Goal: Transaction & Acquisition: Purchase product/service

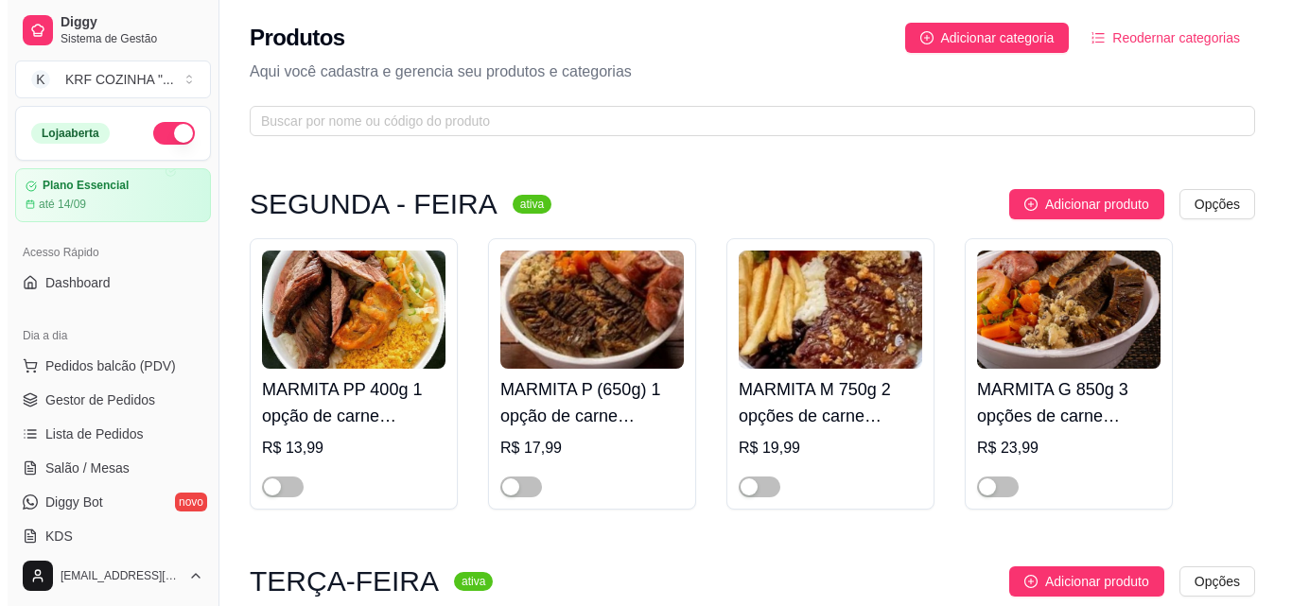
scroll to position [662, 0]
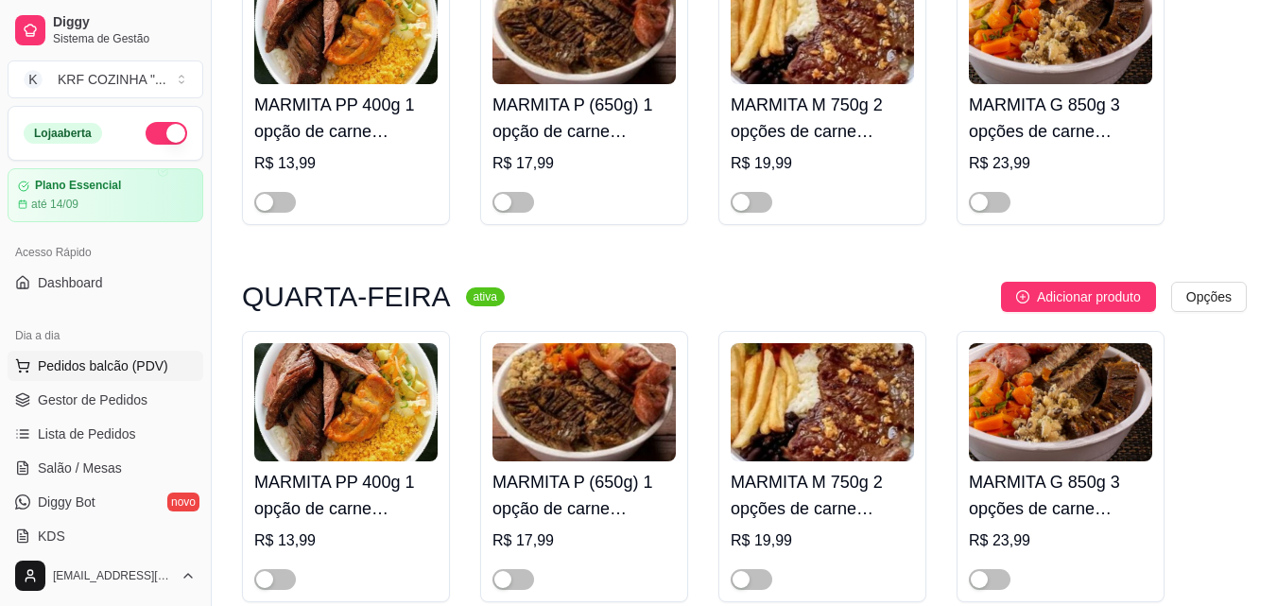
click at [80, 362] on span "Pedidos balcão (PDV)" at bounding box center [103, 365] width 130 height 19
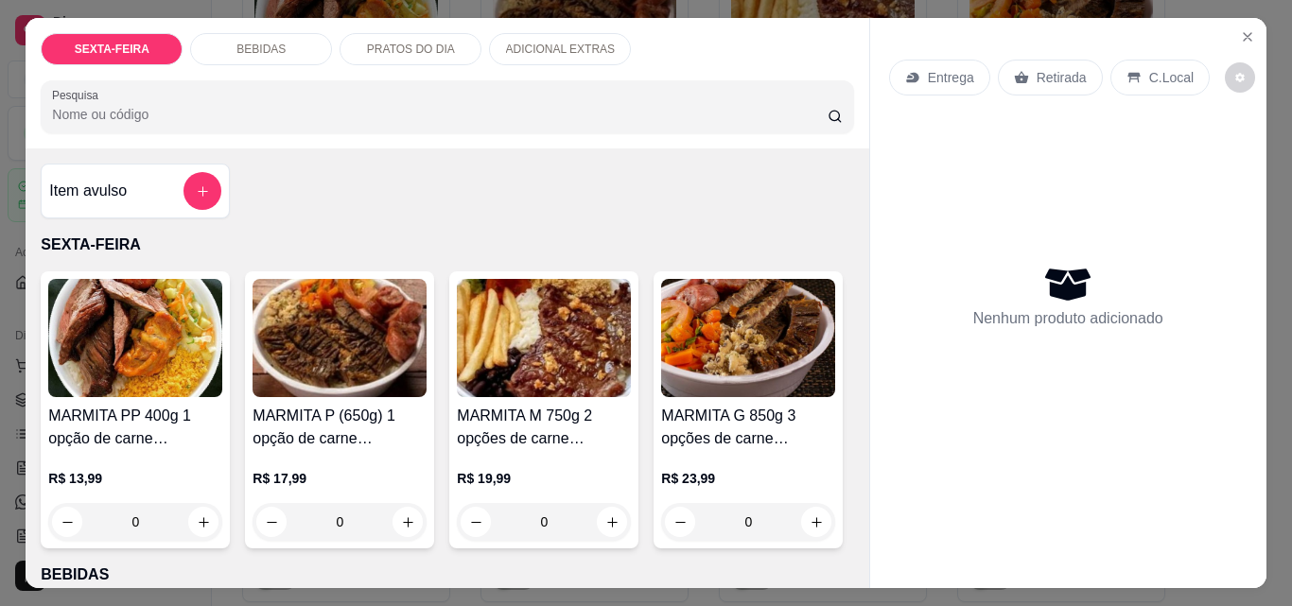
click at [545, 365] on img at bounding box center [544, 338] width 174 height 118
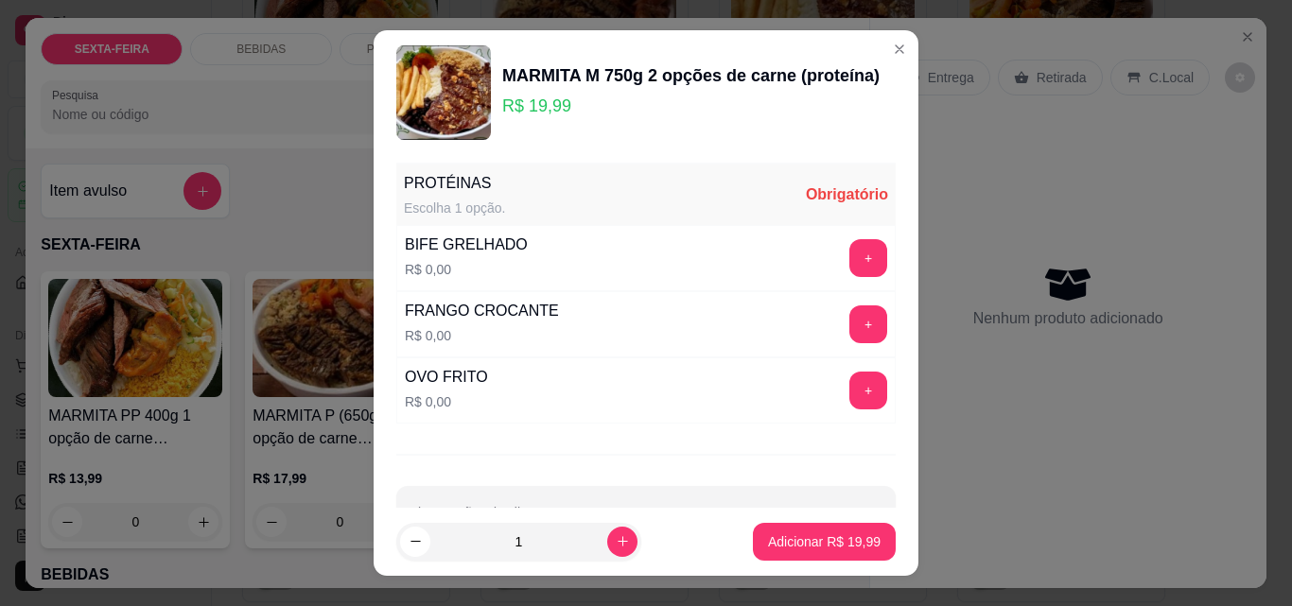
click at [827, 238] on div "BIFE GRELHADO R$ 0,00 +" at bounding box center [645, 258] width 499 height 66
click at [850, 267] on button "+" at bounding box center [868, 258] width 37 height 37
click at [849, 318] on button "+" at bounding box center [868, 324] width 38 height 38
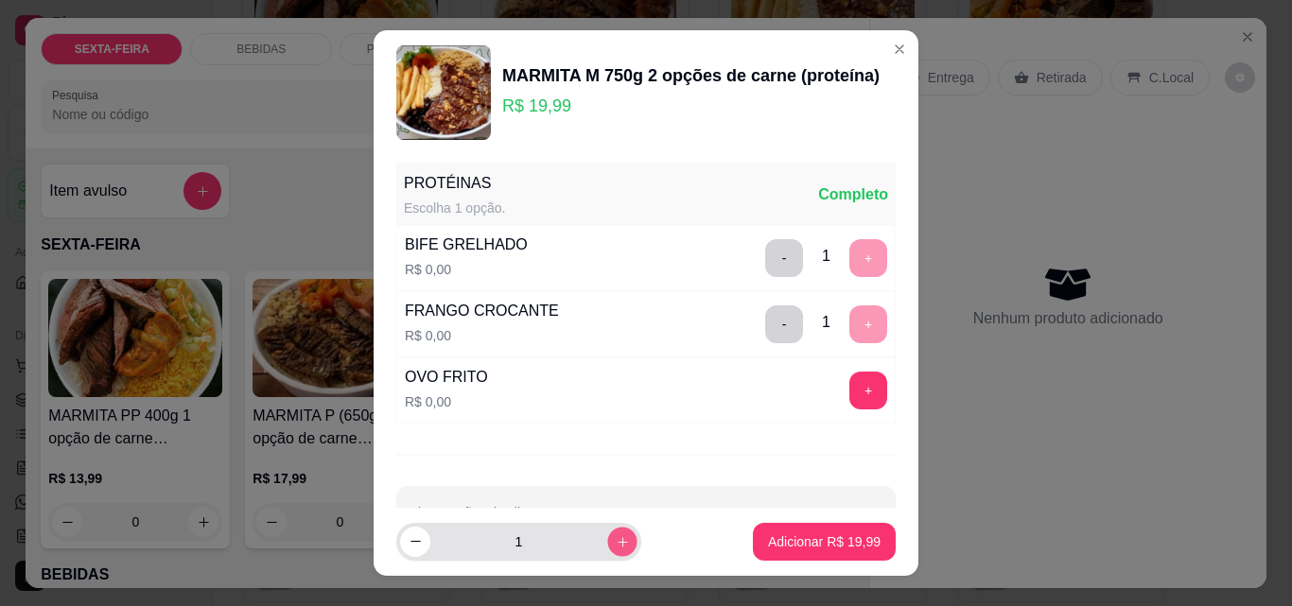
click at [616, 538] on icon "increase-product-quantity" at bounding box center [623, 542] width 14 height 14
type input "4"
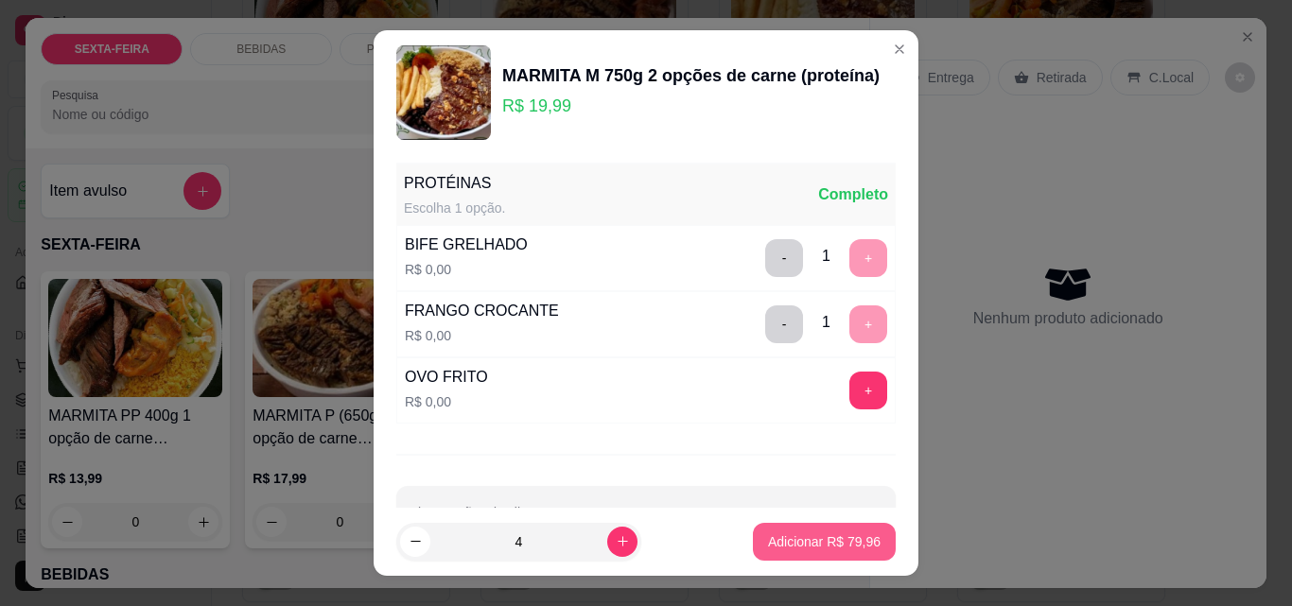
click at [801, 540] on p "Adicionar R$ 79,96" at bounding box center [824, 541] width 113 height 19
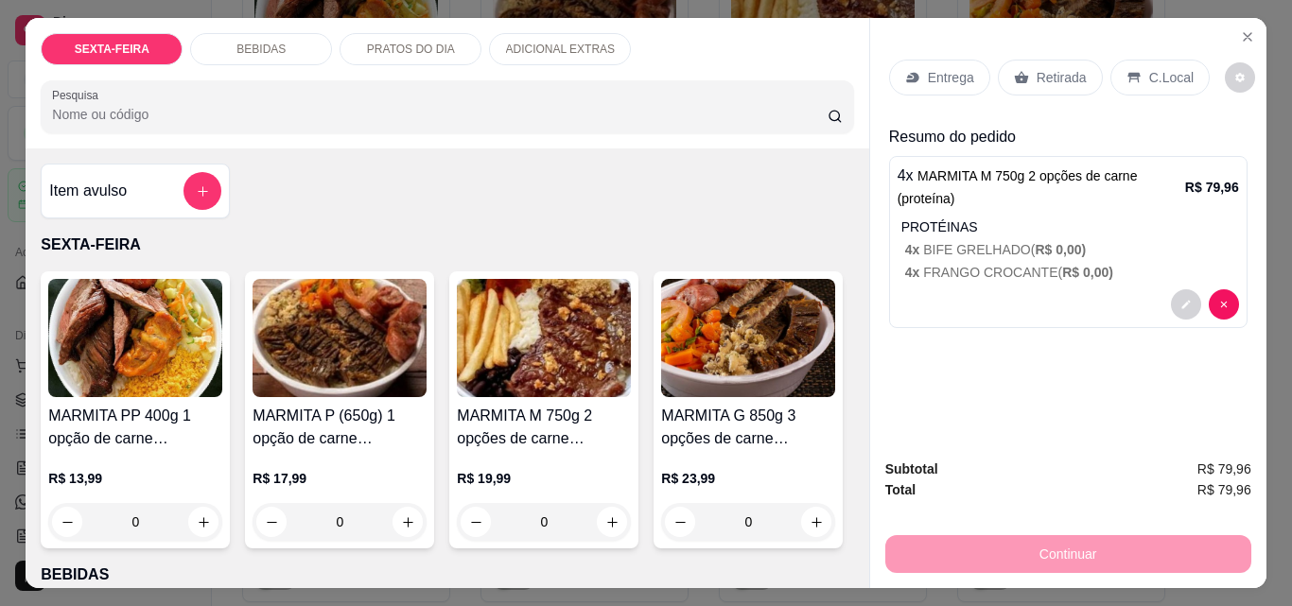
click at [939, 70] on p "Entrega" at bounding box center [951, 77] width 46 height 19
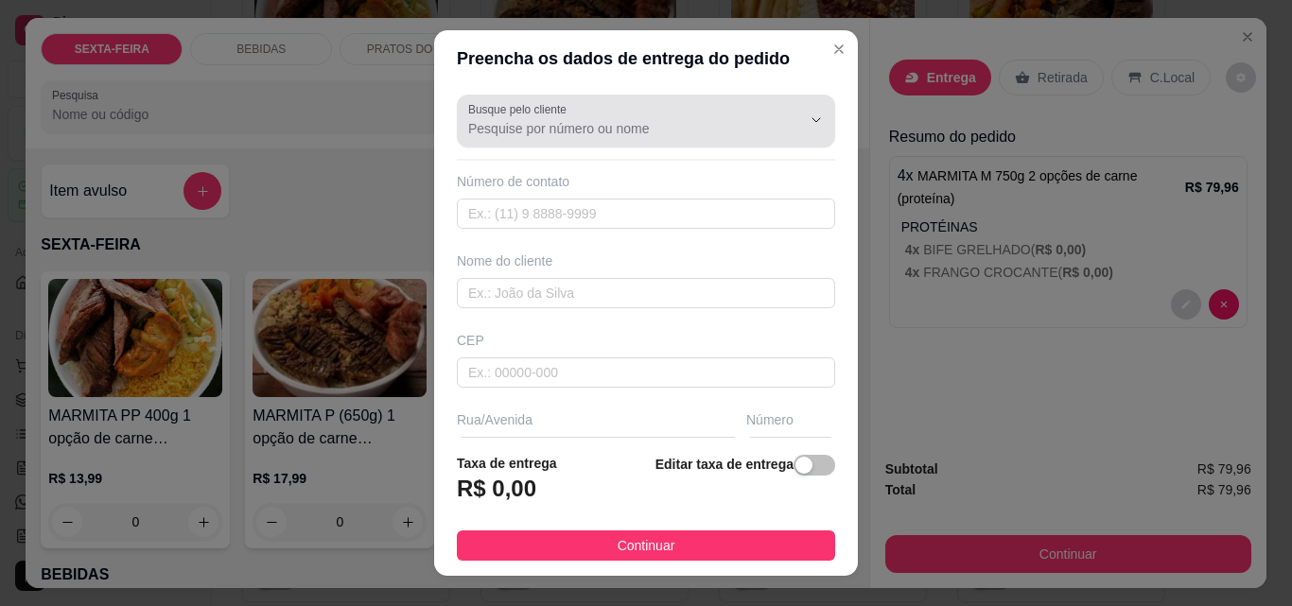
drag, startPoint x: 643, startPoint y: 135, endPoint x: 642, endPoint y: 125, distance: 10.4
click at [642, 130] on input "Busque pelo cliente" at bounding box center [619, 128] width 303 height 19
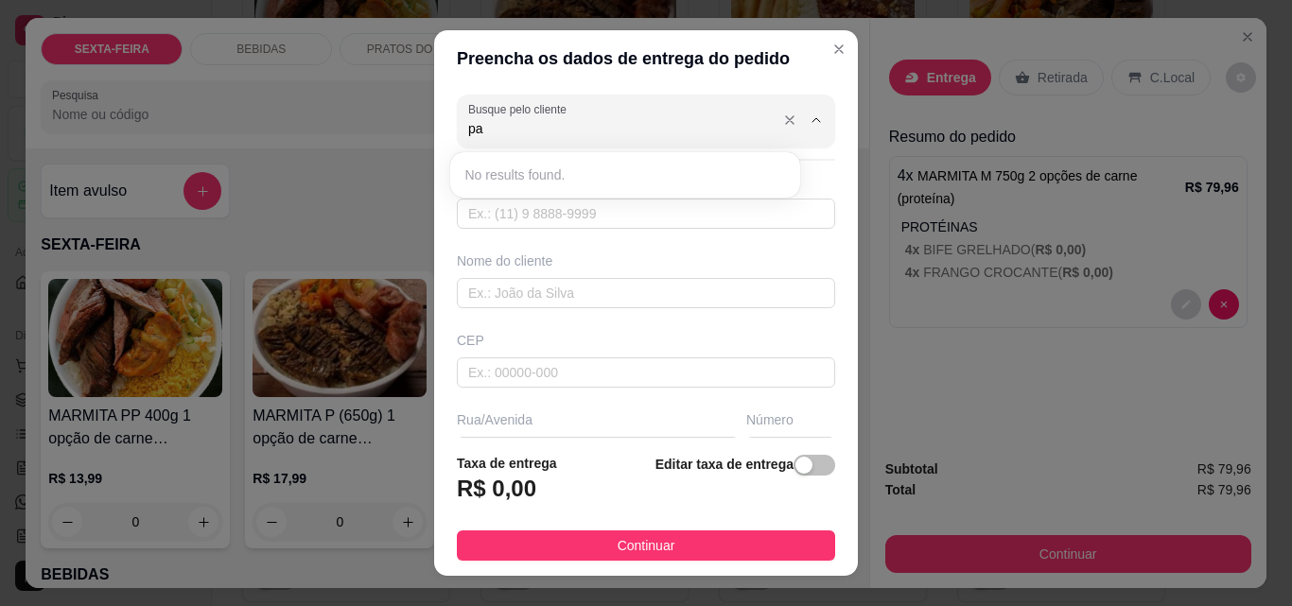
type input "p"
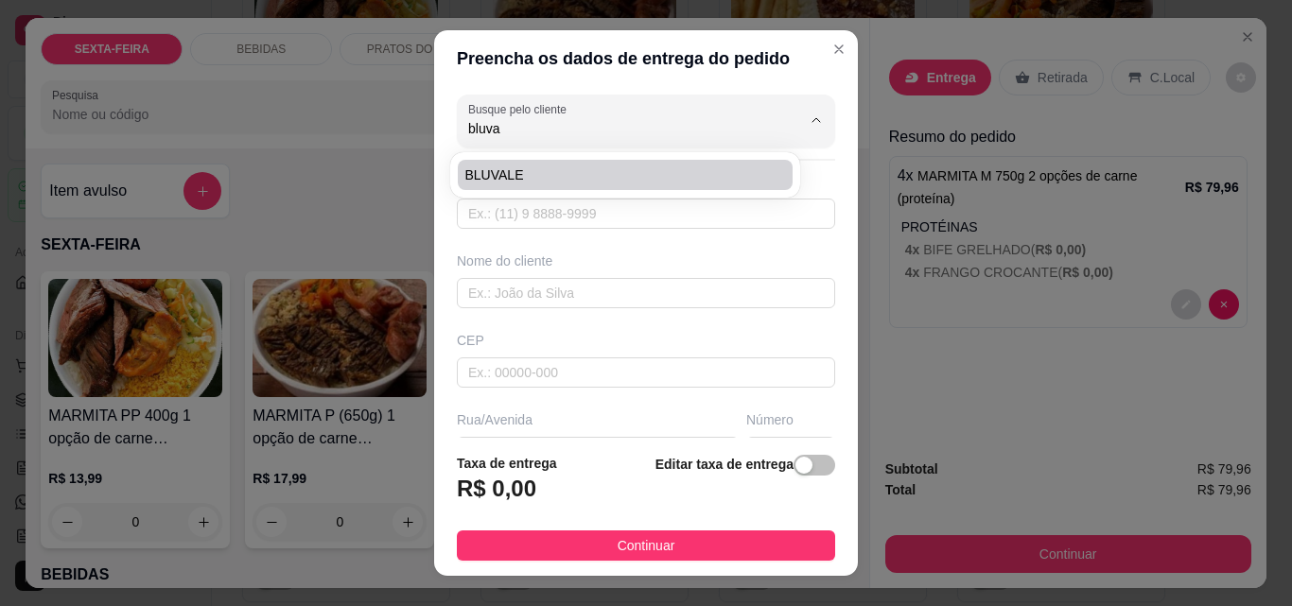
click at [508, 176] on span "BLUVALE" at bounding box center [615, 174] width 301 height 19
type input "BLUVALE"
type input "47991029677"
type input "BLUVALE"
type input "OBRA PANTAI"
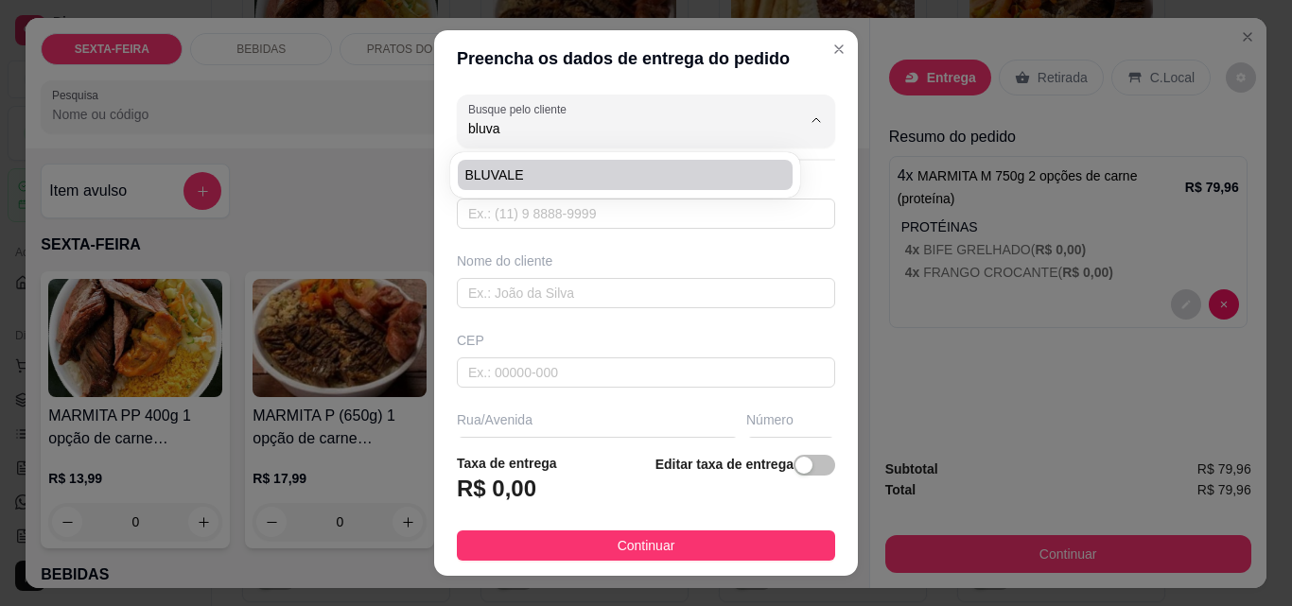
type input "ITAJAI"
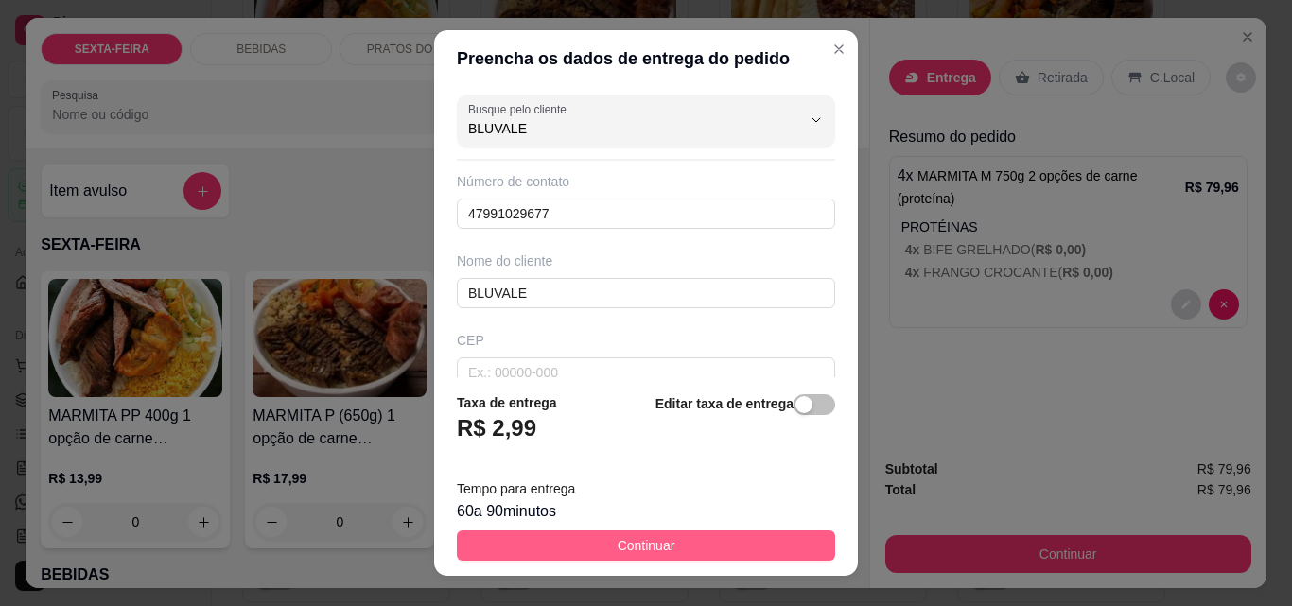
type input "BLUVALE"
click at [632, 544] on span "Continuar" at bounding box center [646, 545] width 58 height 21
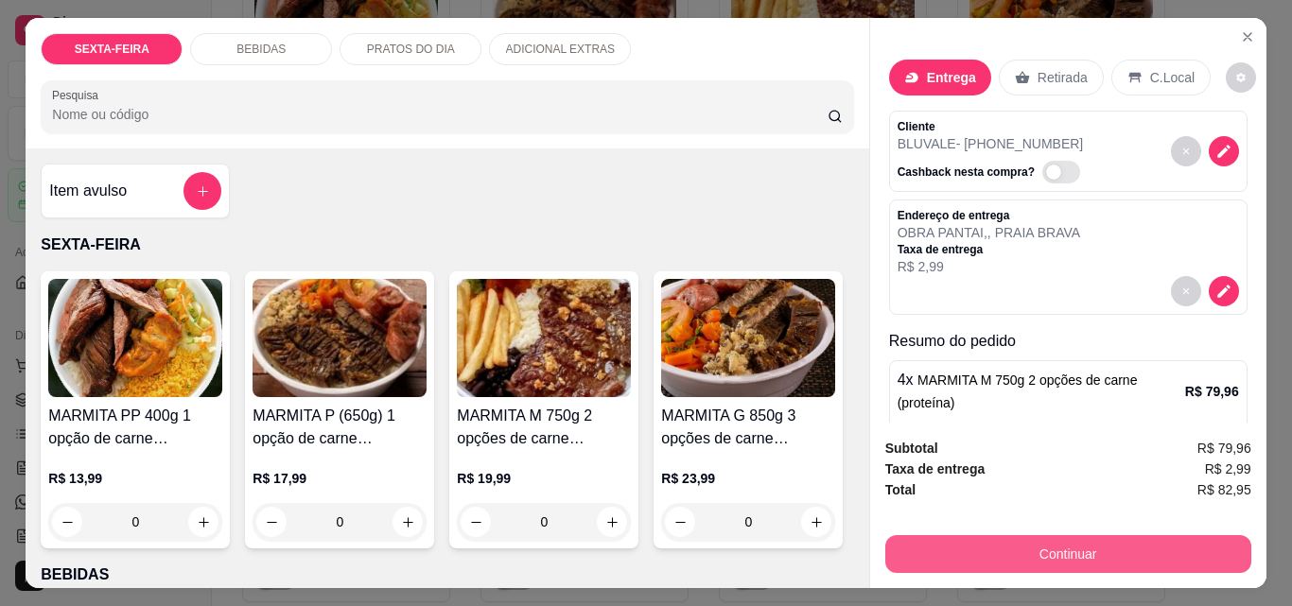
click at [1034, 540] on button "Continuar" at bounding box center [1068, 554] width 366 height 38
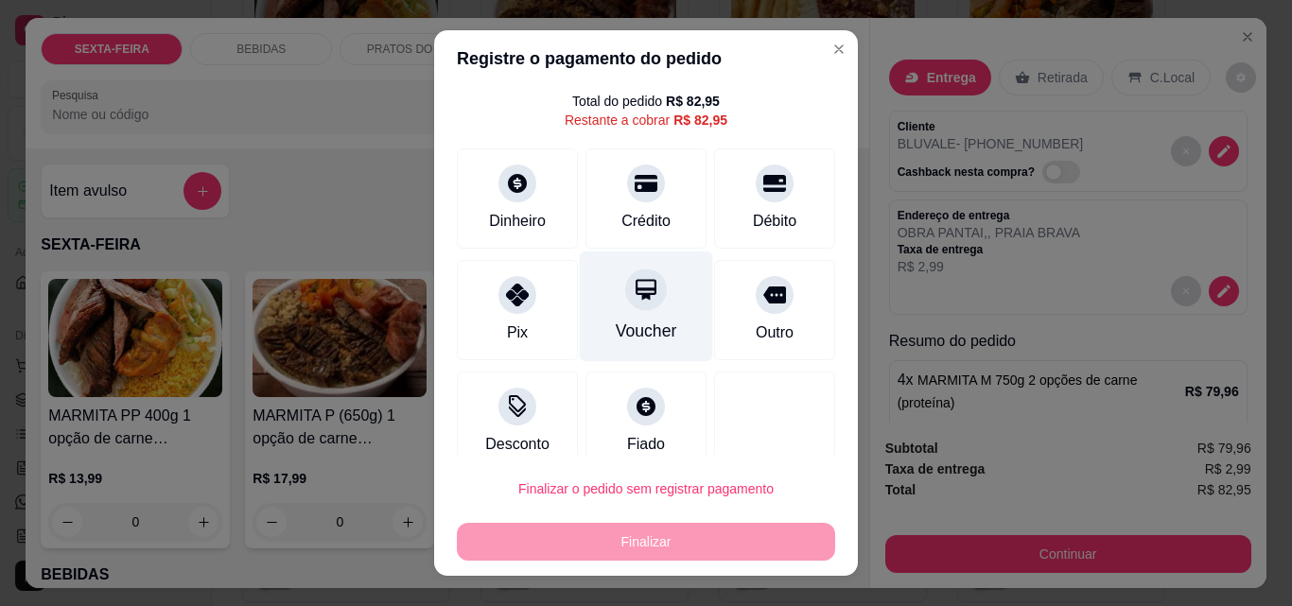
scroll to position [77, 0]
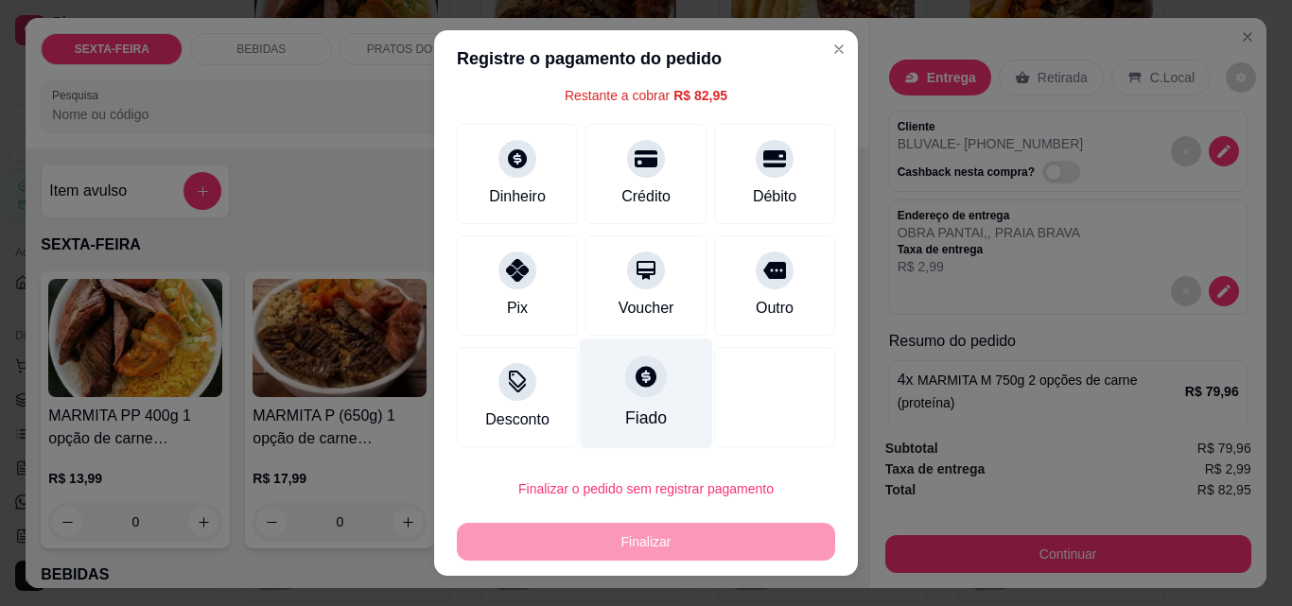
click at [633, 380] on icon at bounding box center [645, 376] width 25 height 25
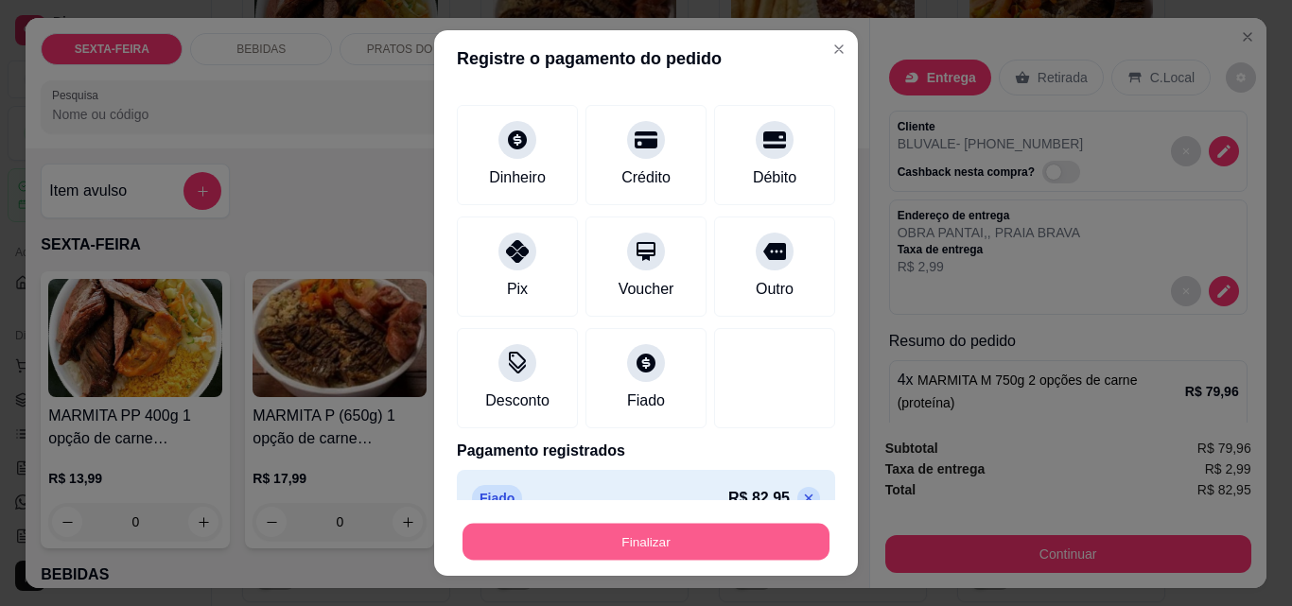
click at [664, 535] on button "Finalizar" at bounding box center [645, 542] width 367 height 37
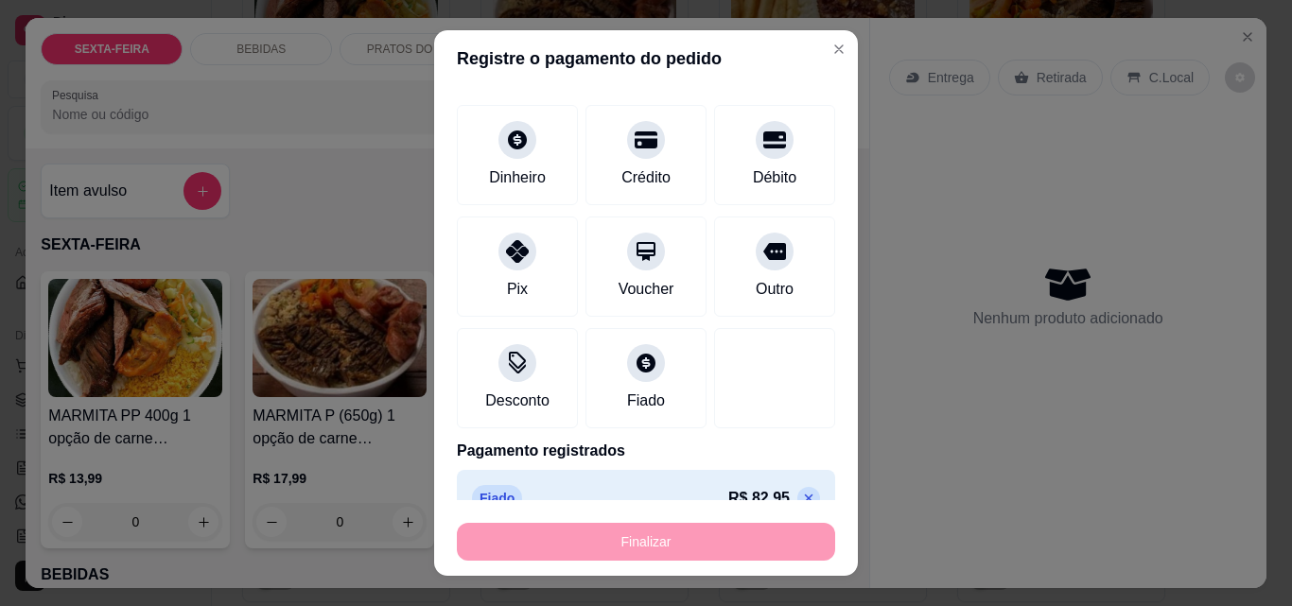
type input "-R$ 82,95"
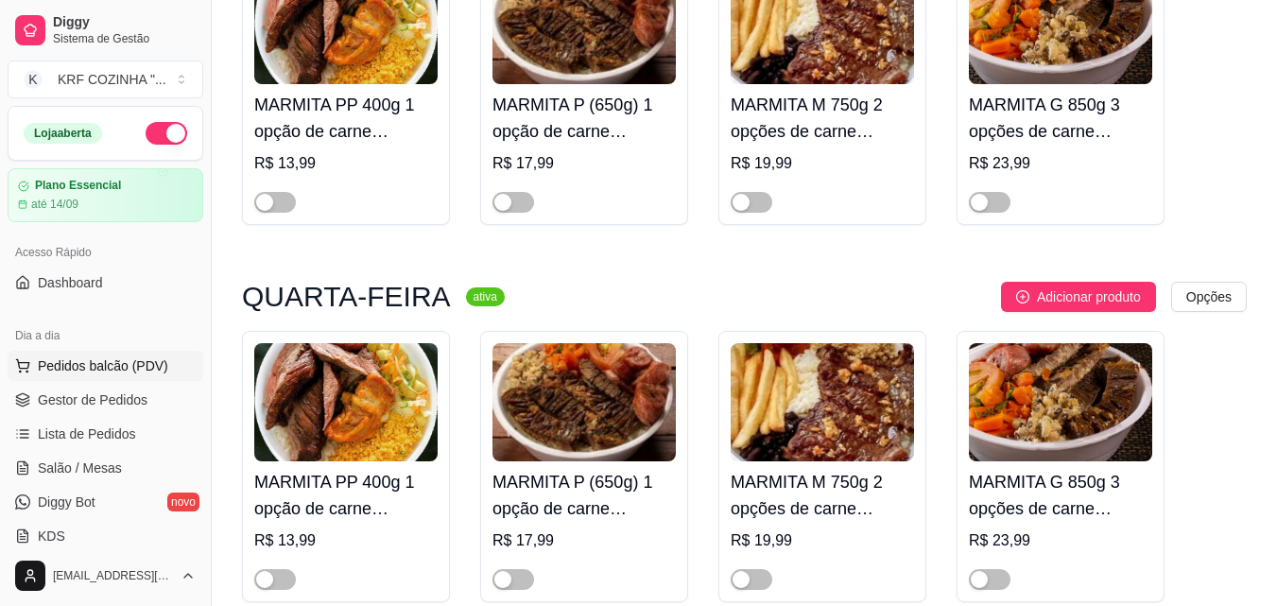
click at [77, 366] on span "Pedidos balcão (PDV)" at bounding box center [103, 365] width 130 height 19
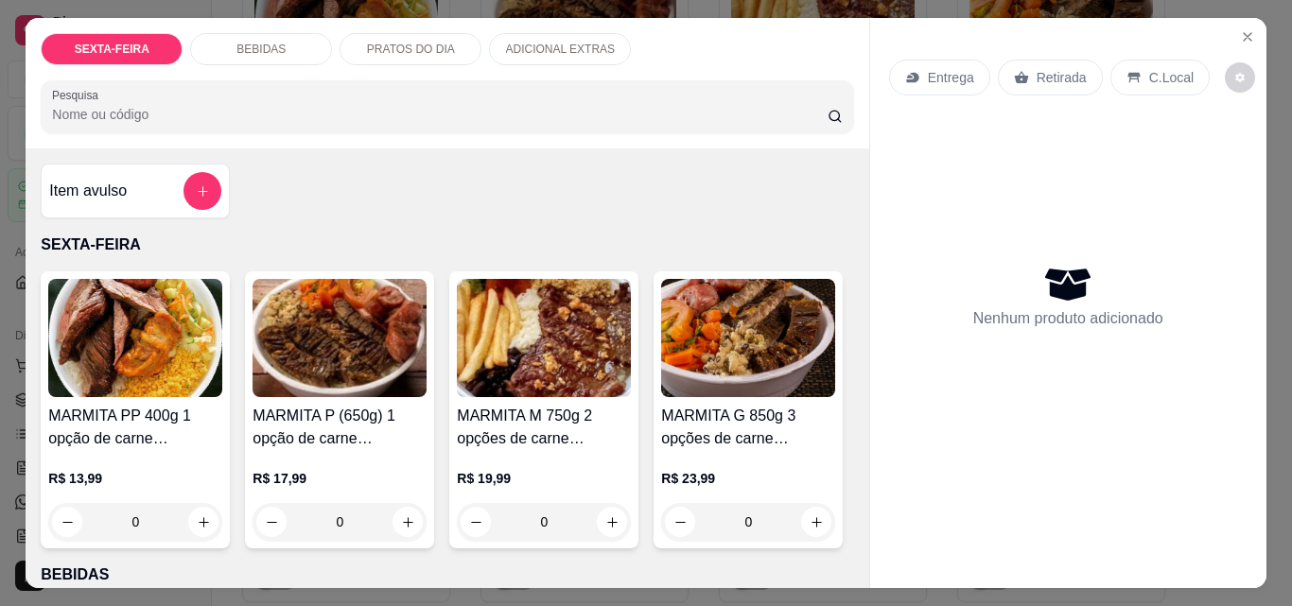
click at [545, 364] on img at bounding box center [544, 338] width 174 height 118
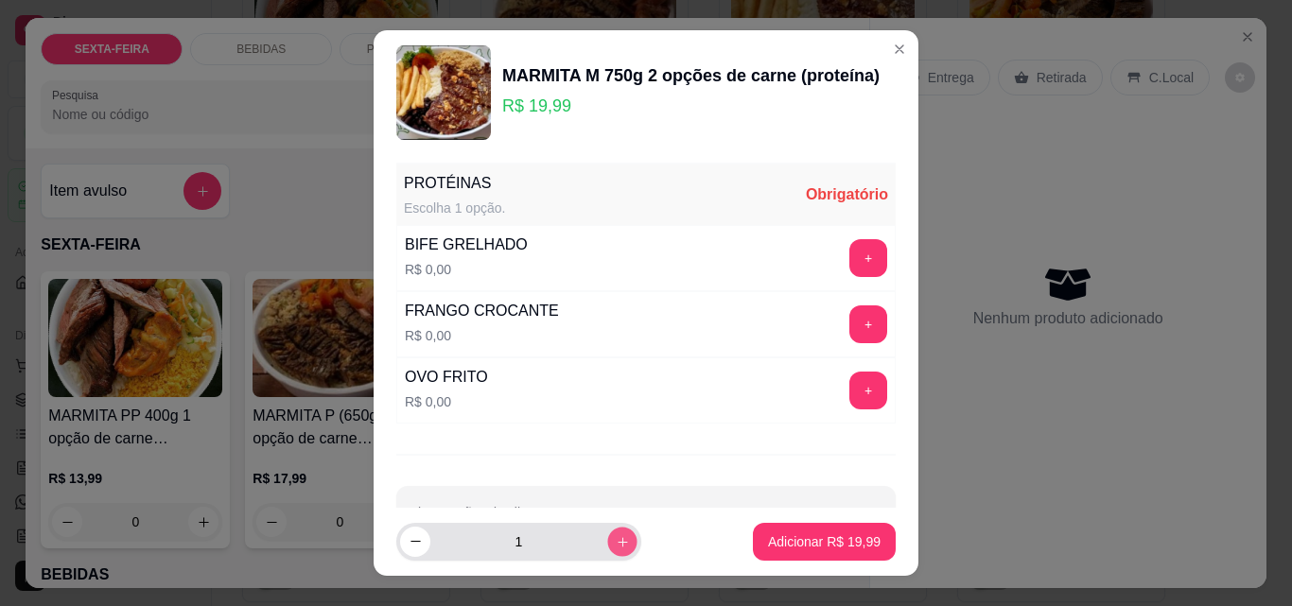
click at [616, 540] on icon "increase-product-quantity" at bounding box center [623, 542] width 14 height 14
click at [616, 536] on icon "increase-product-quantity" at bounding box center [623, 541] width 14 height 14
type input "3"
click at [850, 252] on button "+" at bounding box center [868, 258] width 37 height 37
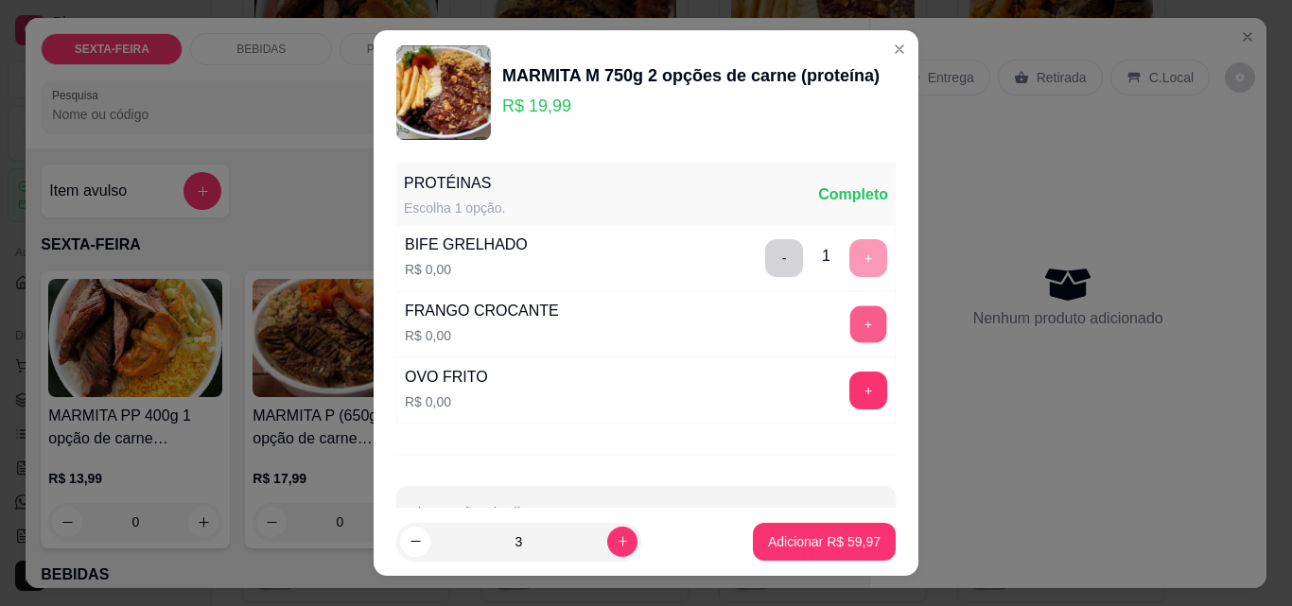
click at [850, 315] on button "+" at bounding box center [868, 324] width 37 height 37
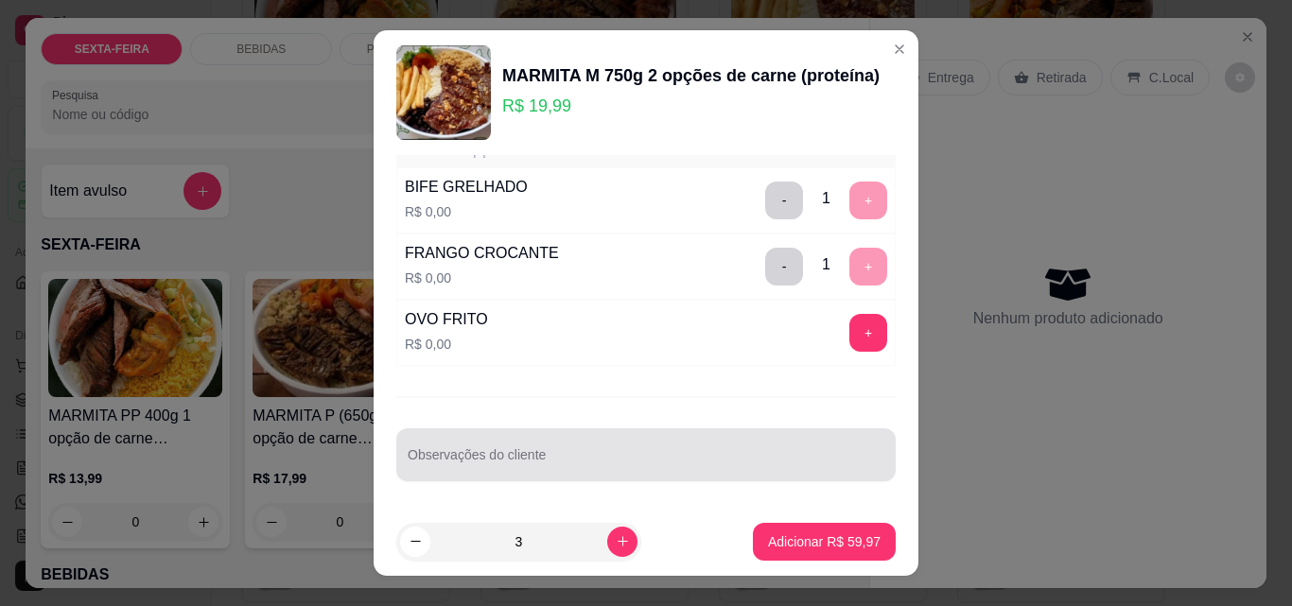
click at [638, 448] on div at bounding box center [646, 455] width 477 height 38
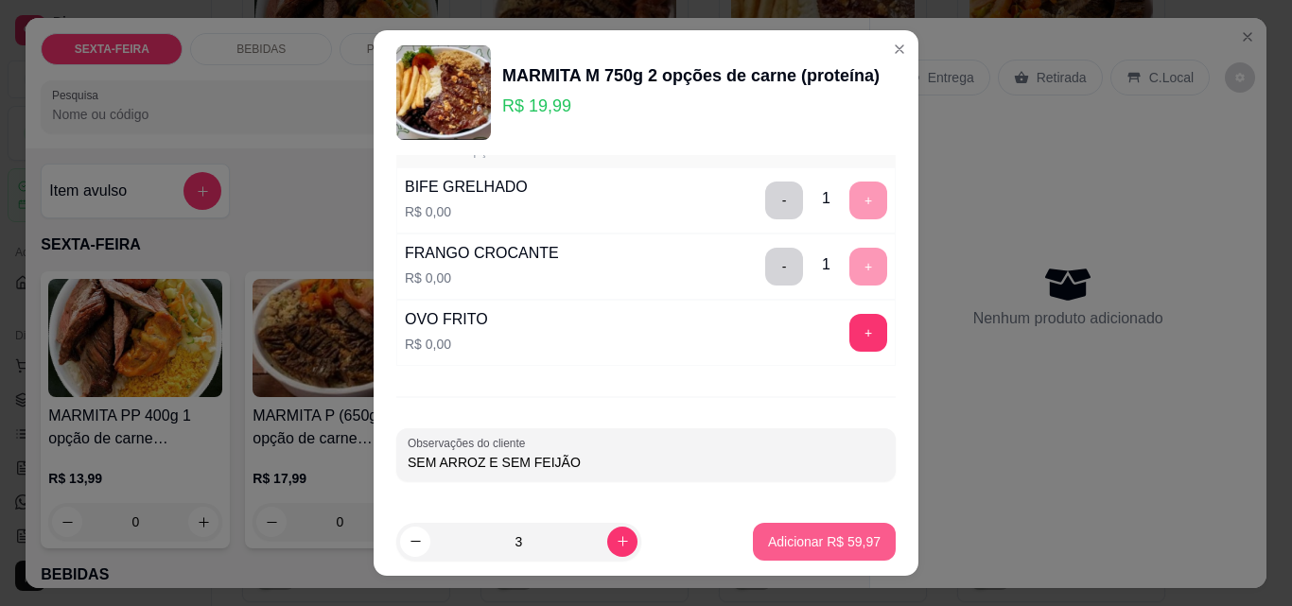
type input "SEM ARROZ E SEM FEIJÃO"
click at [807, 530] on button "Adicionar R$ 59,97" at bounding box center [824, 542] width 143 height 38
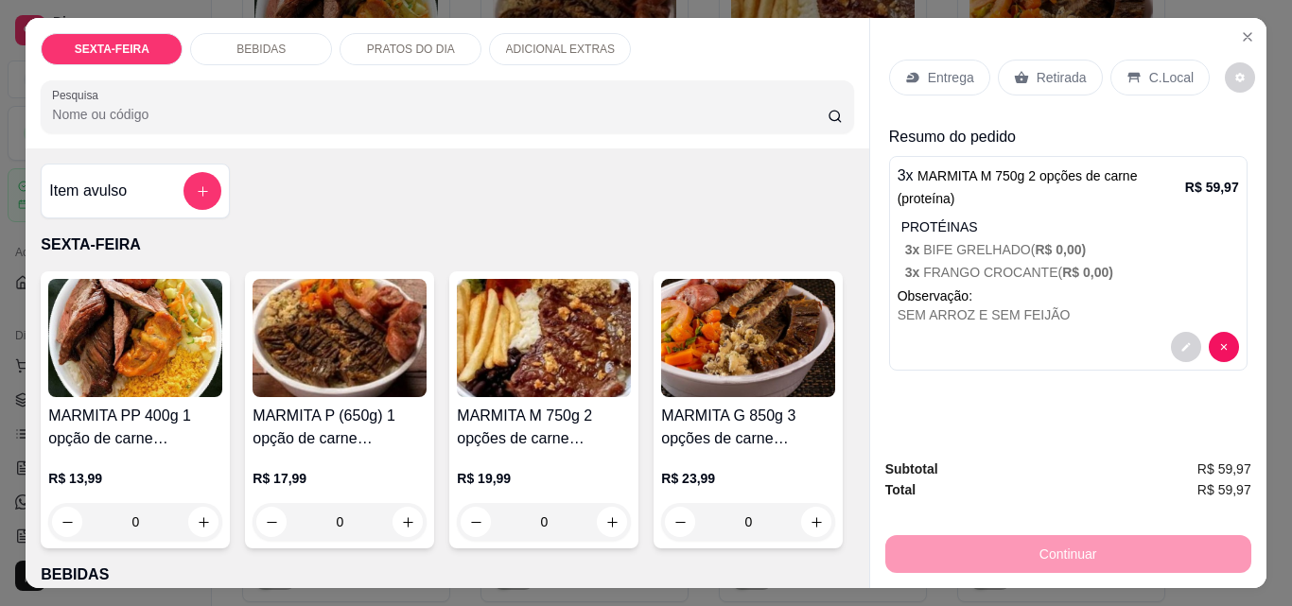
click at [937, 76] on p "Entrega" at bounding box center [951, 77] width 46 height 19
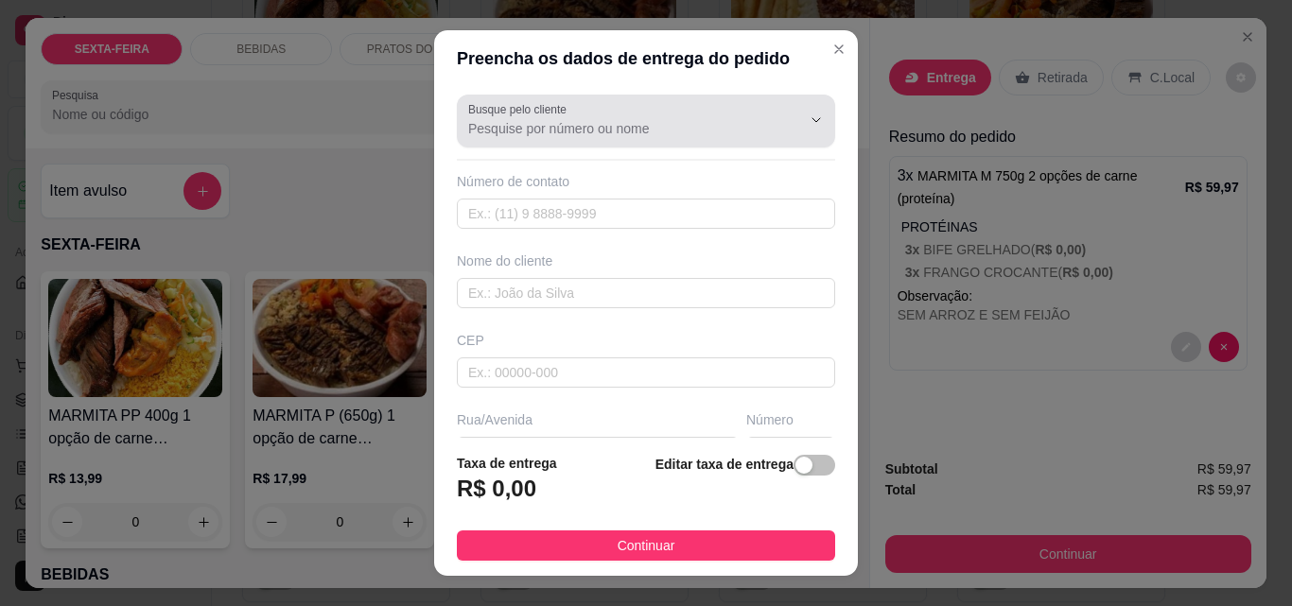
click at [698, 139] on div at bounding box center [646, 121] width 356 height 38
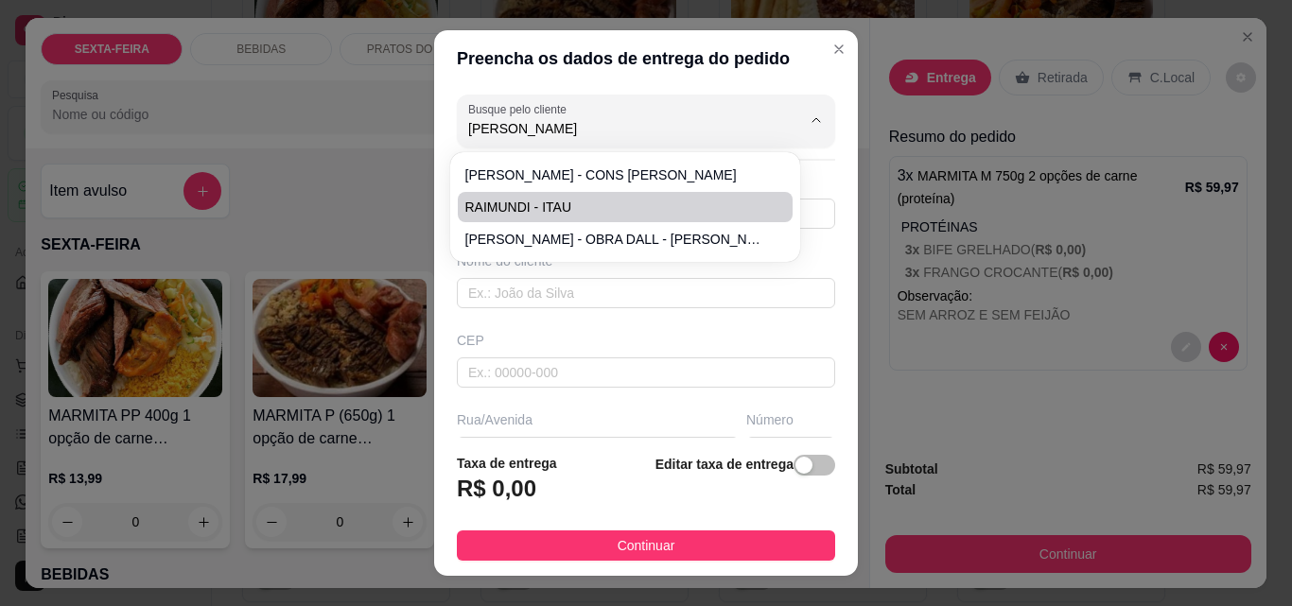
click at [522, 202] on span "RAIMUNDI - ITAU" at bounding box center [615, 207] width 301 height 19
type input "RAIMUNDI - ITAU"
type input "00000000000"
type input "RAIMUNDI - ITAU"
type input "ITAJAI"
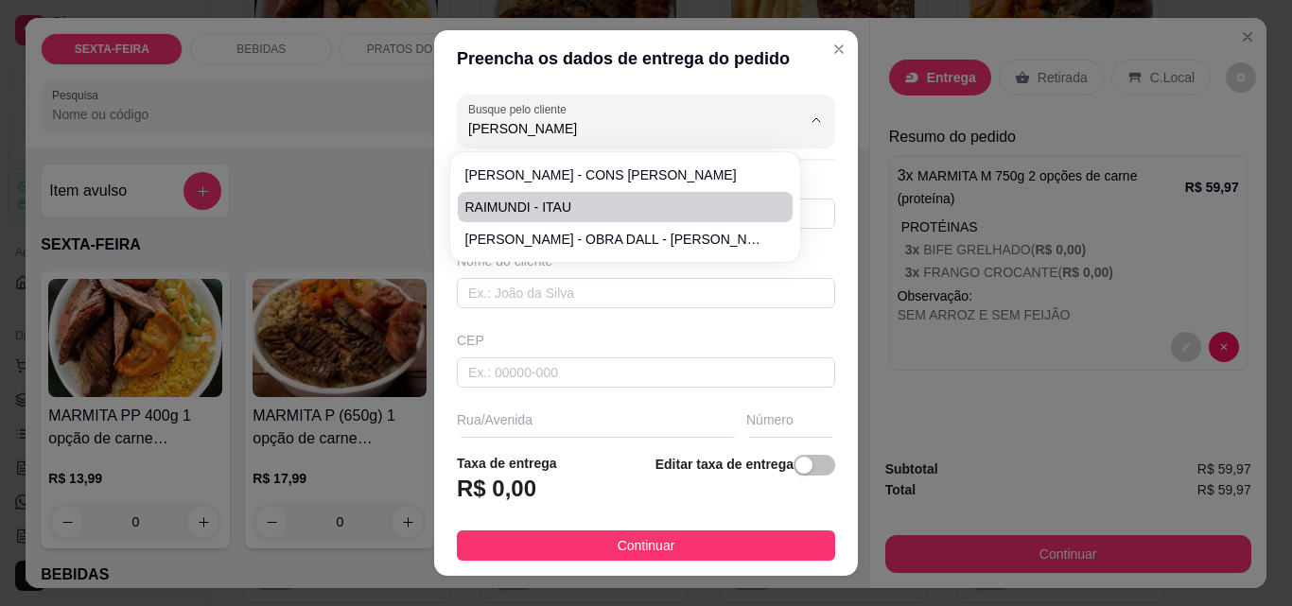
type input "SUCO - GARFO - NOME NA [GEOGRAPHIC_DATA]"
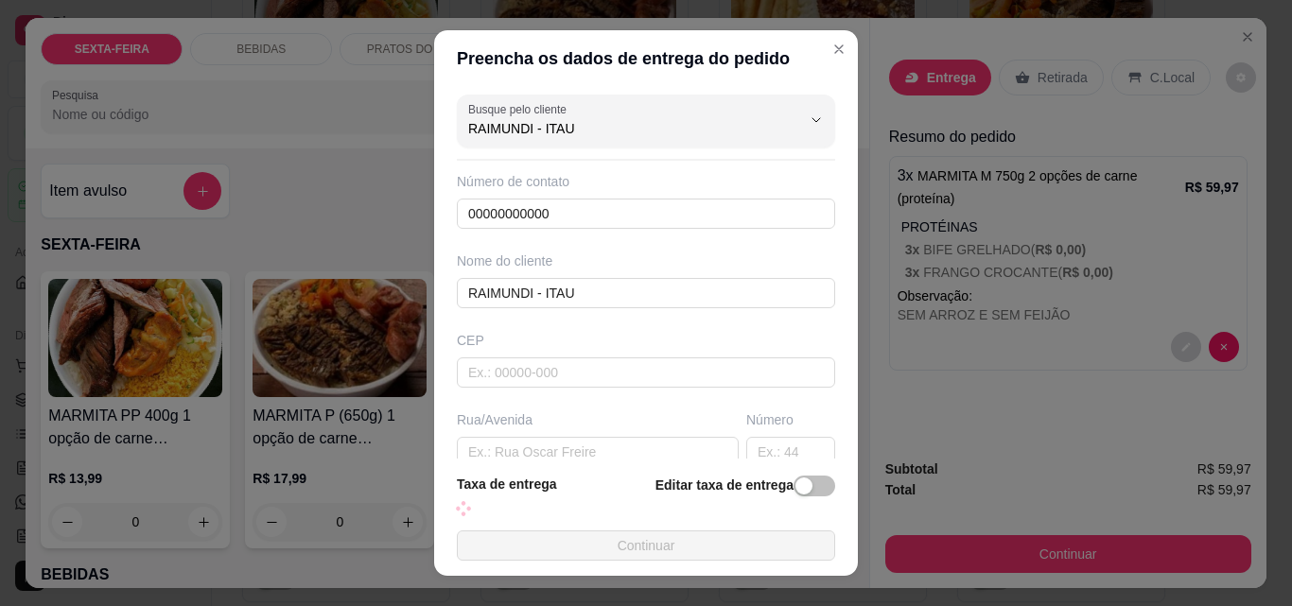
type input "RAIMUNDI - ITAU"
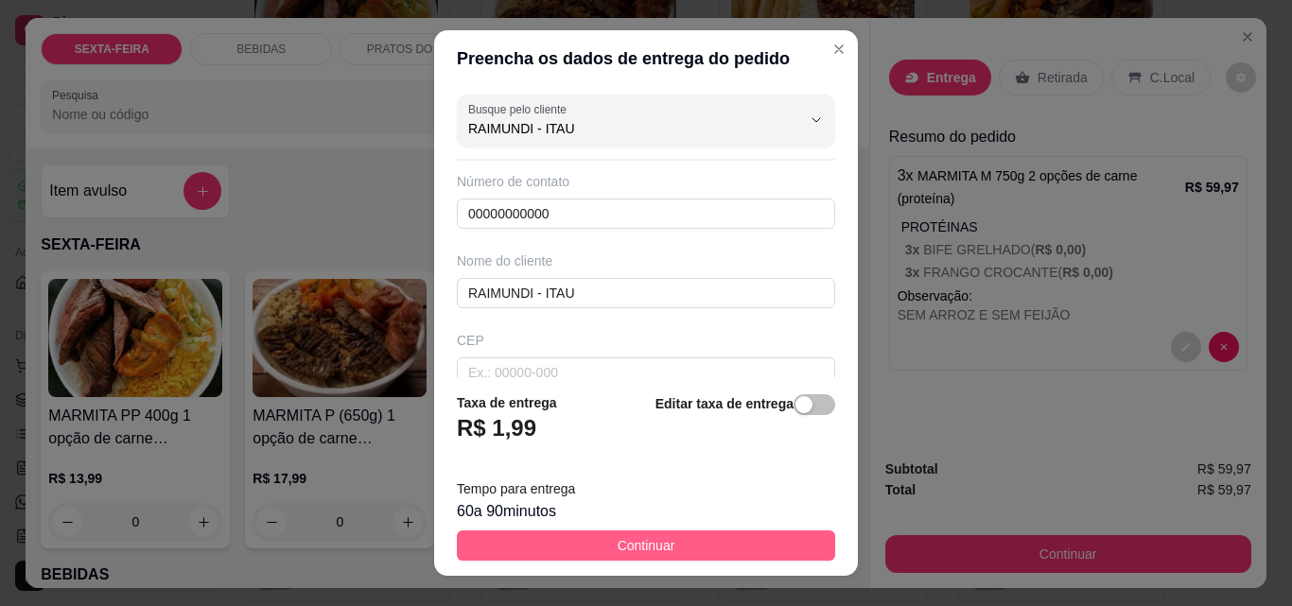
click at [665, 560] on button "Continuar" at bounding box center [646, 545] width 378 height 30
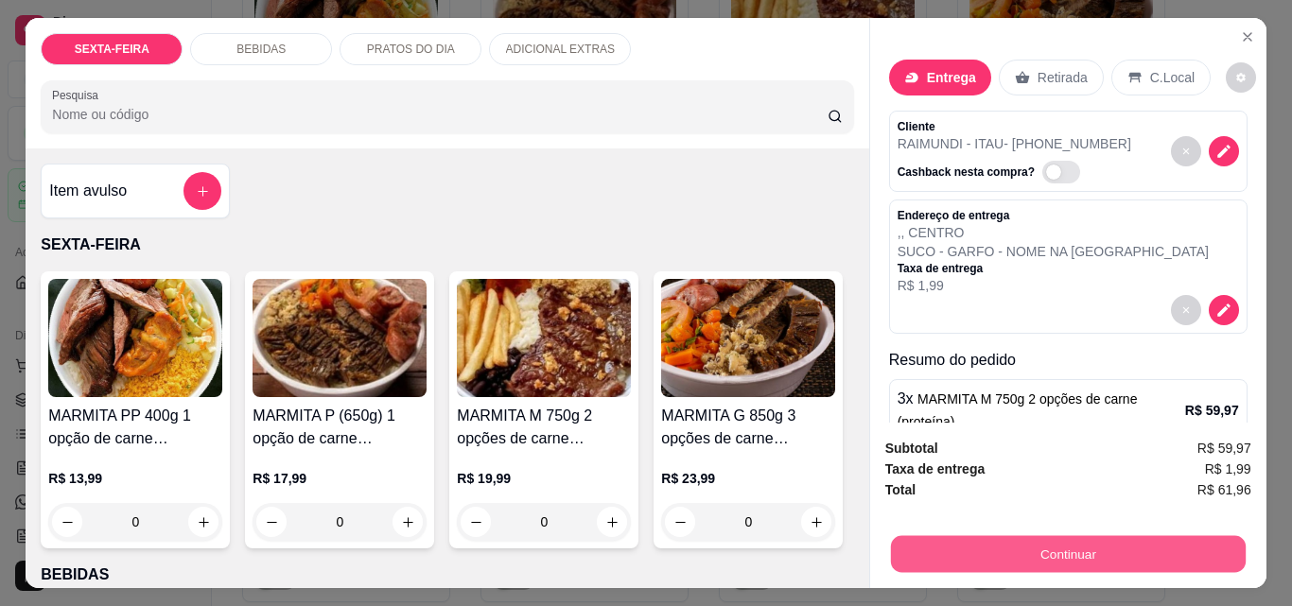
click at [1045, 546] on button "Continuar" at bounding box center [1067, 553] width 355 height 37
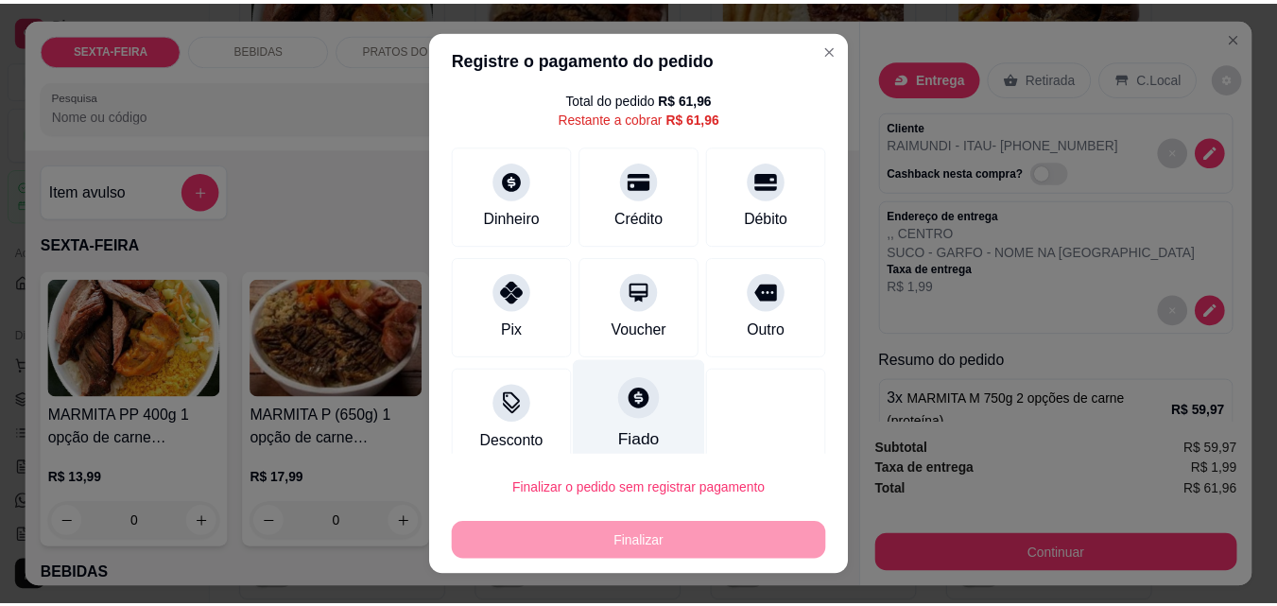
scroll to position [77, 0]
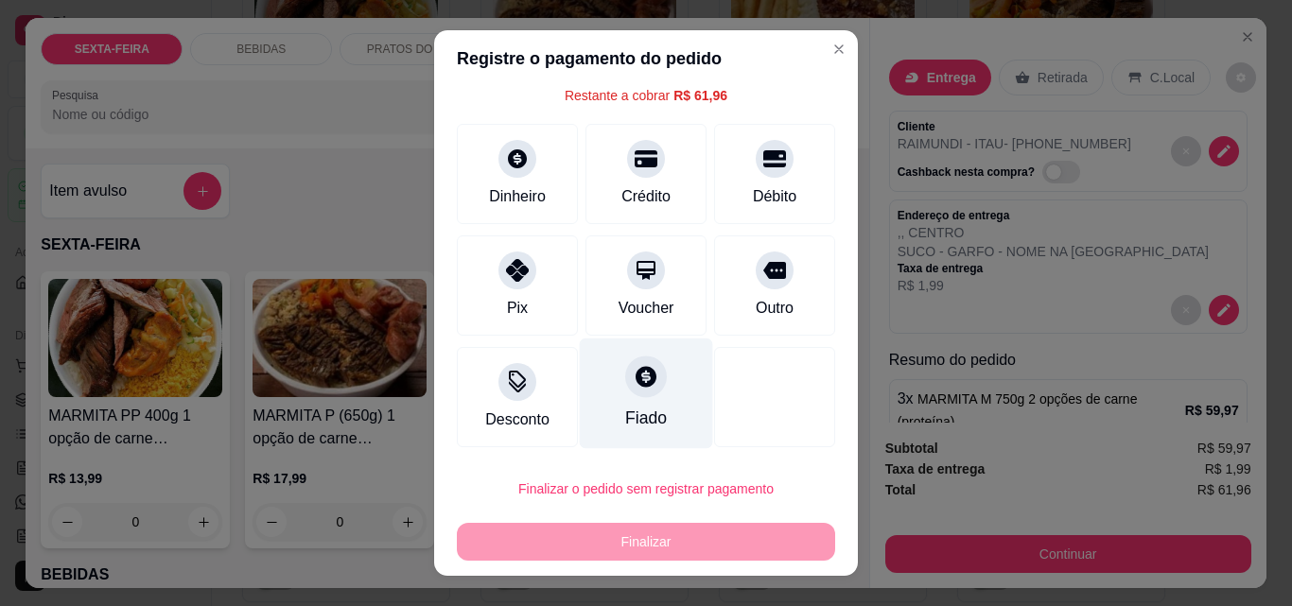
click at [633, 383] on icon at bounding box center [645, 376] width 25 height 25
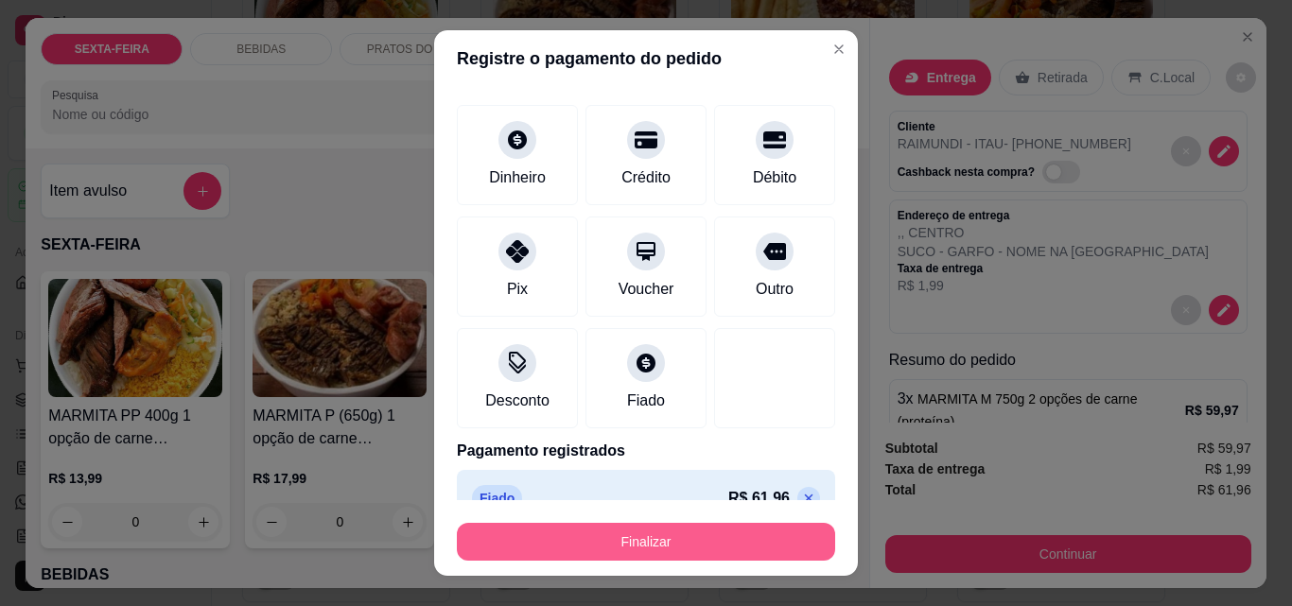
click at [652, 539] on button "Finalizar" at bounding box center [646, 542] width 378 height 38
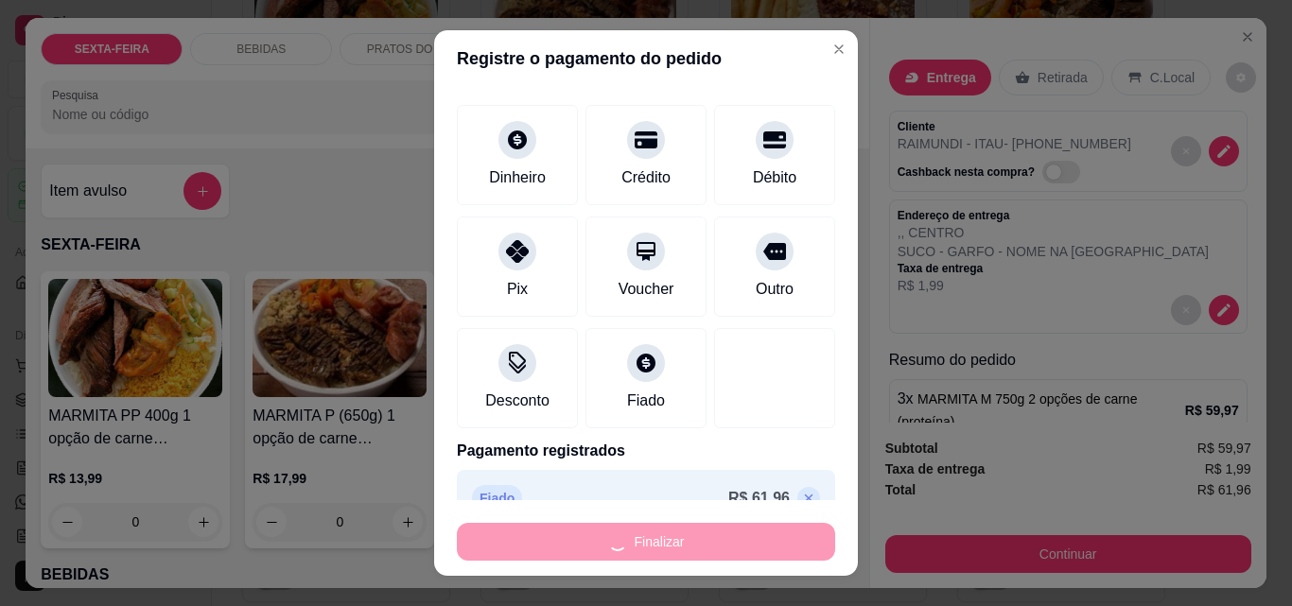
type input "-R$ 61,96"
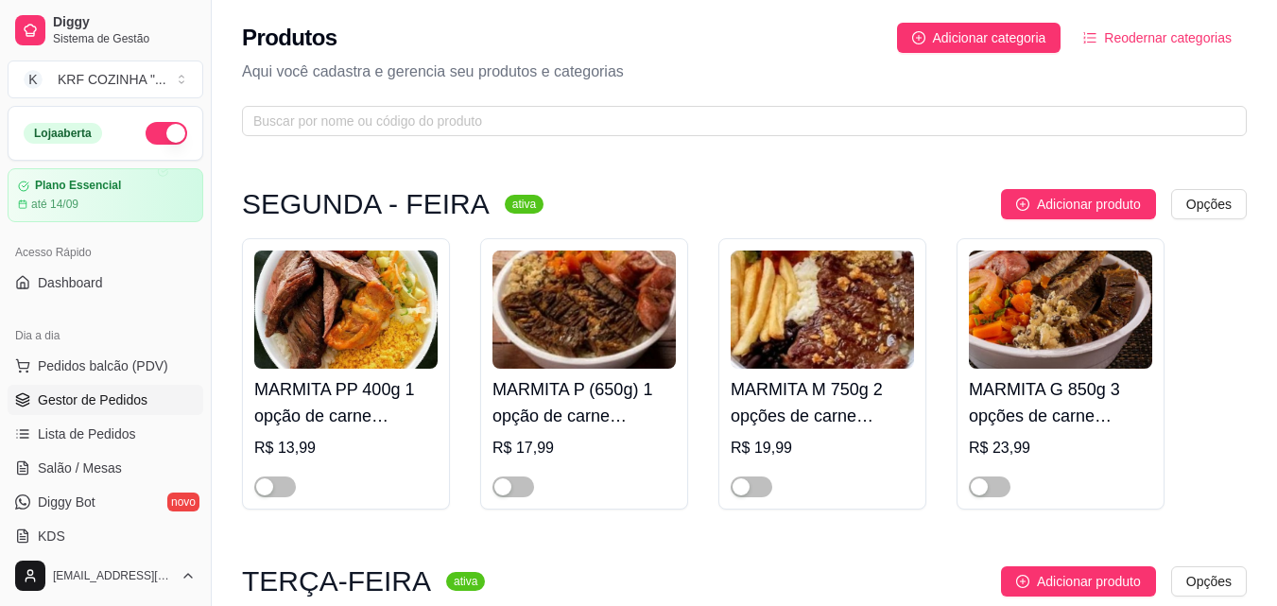
click at [113, 392] on span "Gestor de Pedidos" at bounding box center [93, 399] width 110 height 19
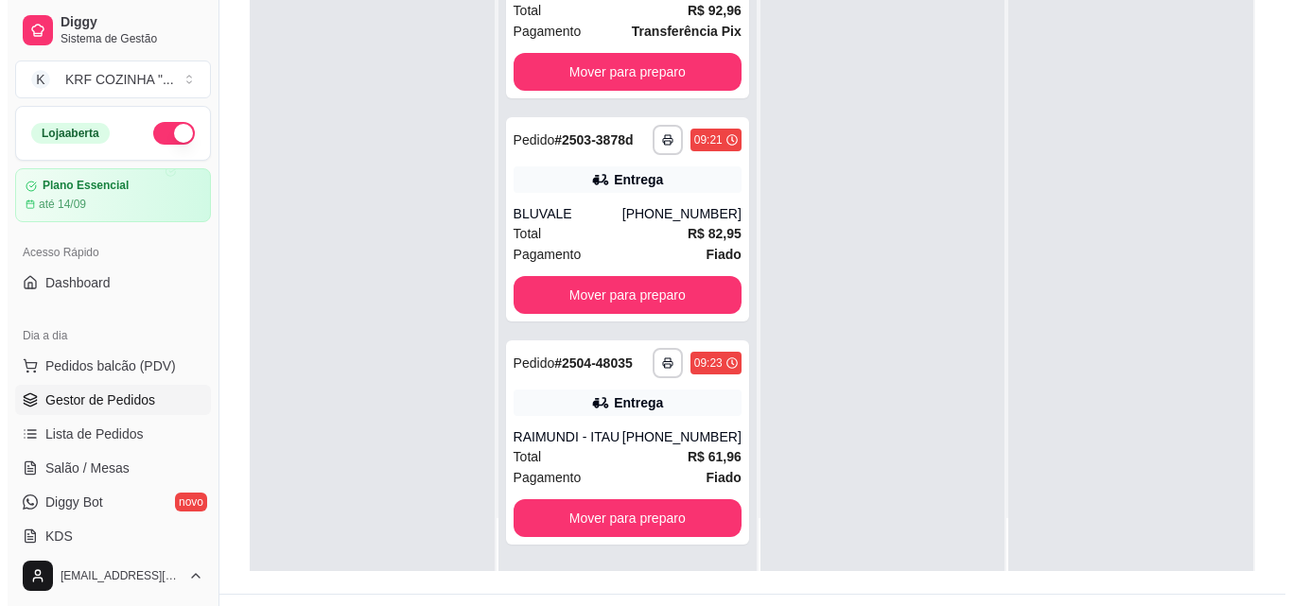
scroll to position [284, 0]
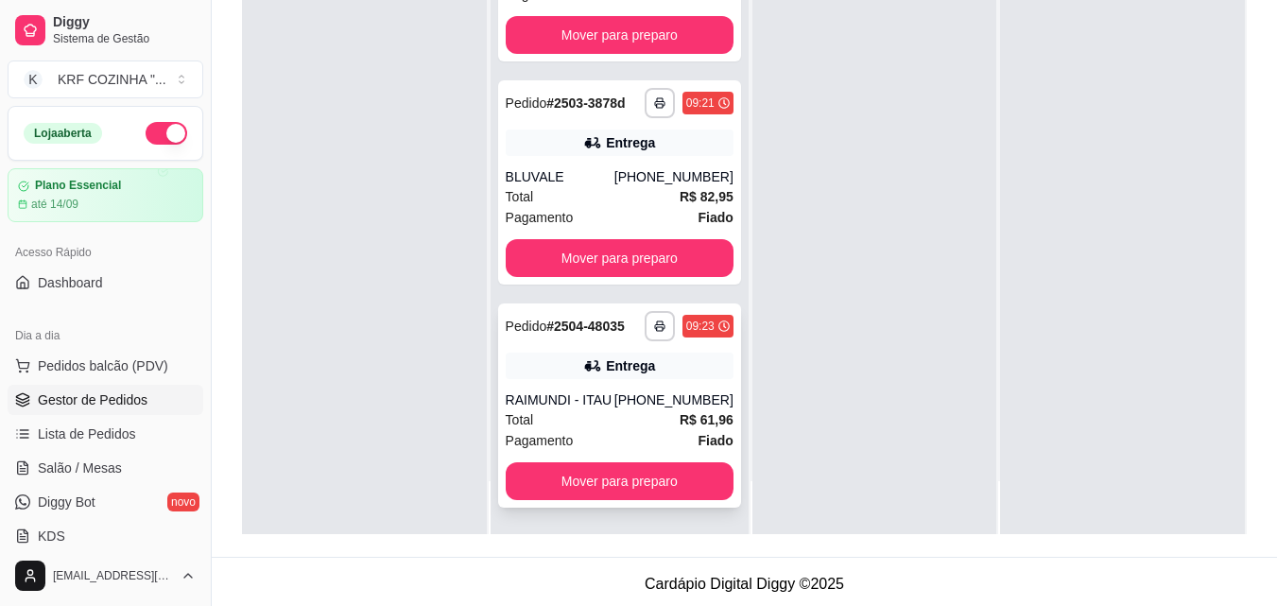
click at [583, 328] on div "Pedido # 2504-48035" at bounding box center [565, 326] width 119 height 23
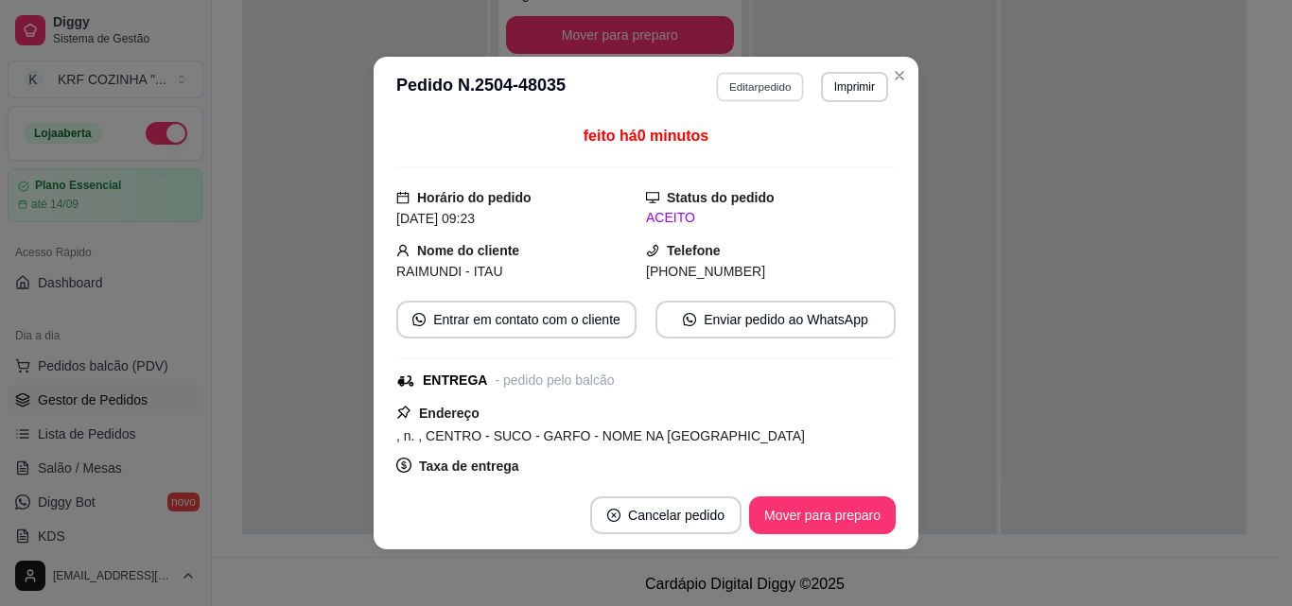
click at [764, 83] on button "Editar pedido" at bounding box center [761, 86] width 88 height 29
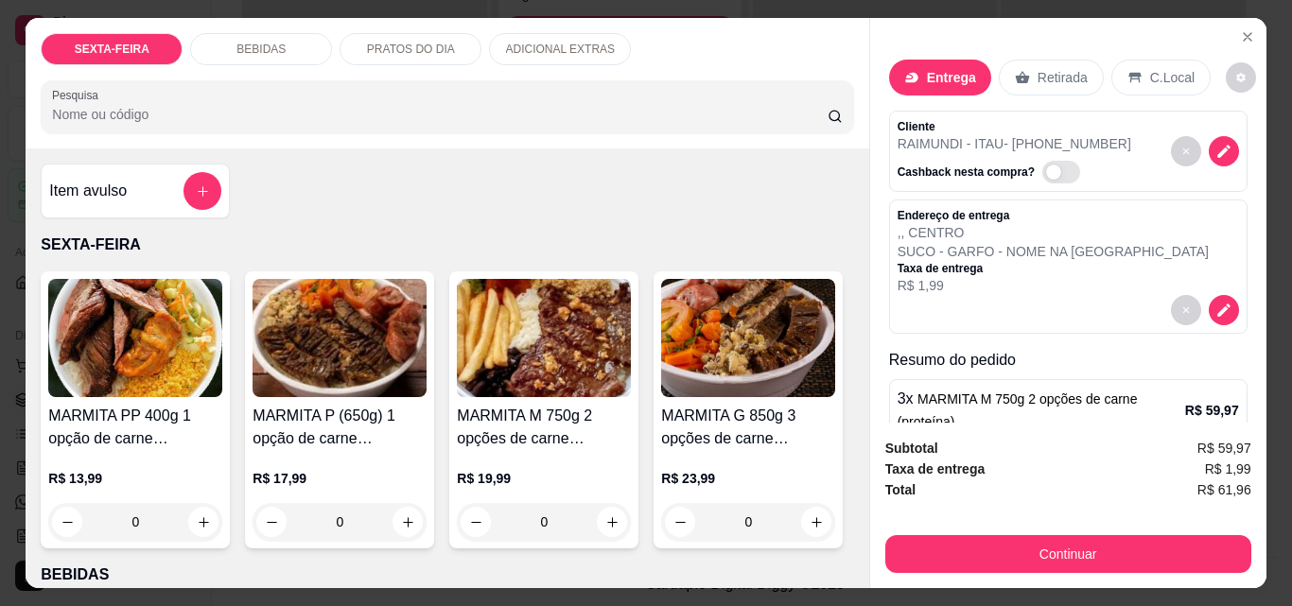
click at [512, 339] on img at bounding box center [544, 338] width 174 height 118
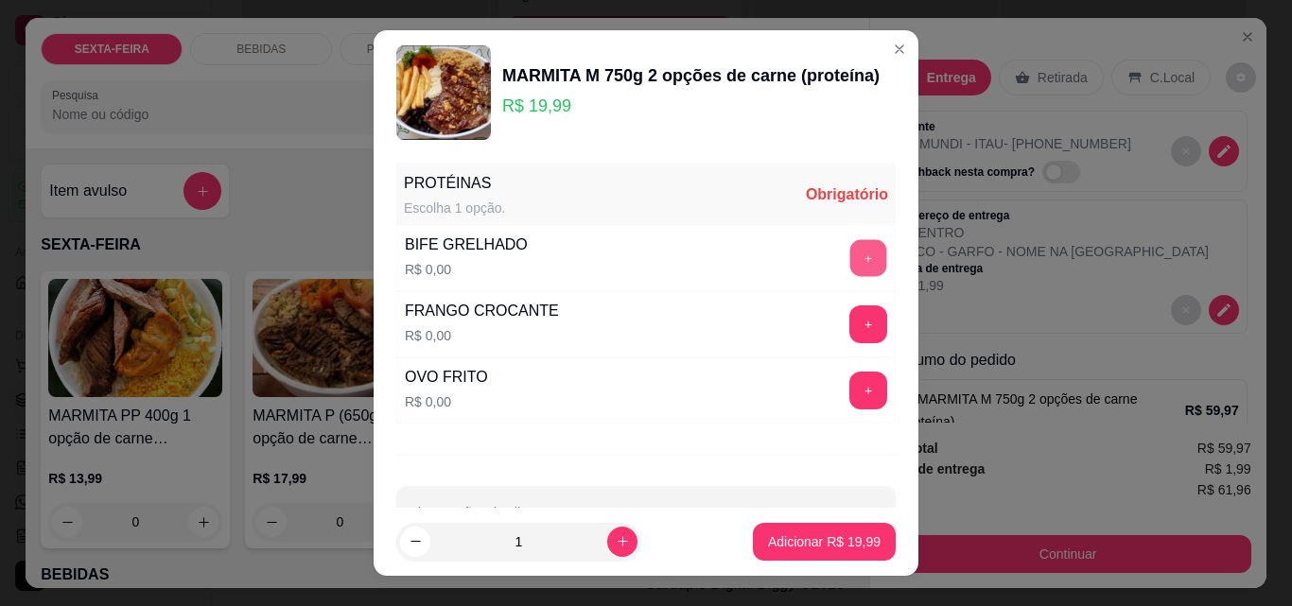
click at [850, 249] on button "+" at bounding box center [868, 258] width 37 height 37
click at [849, 328] on button "+" at bounding box center [868, 324] width 38 height 38
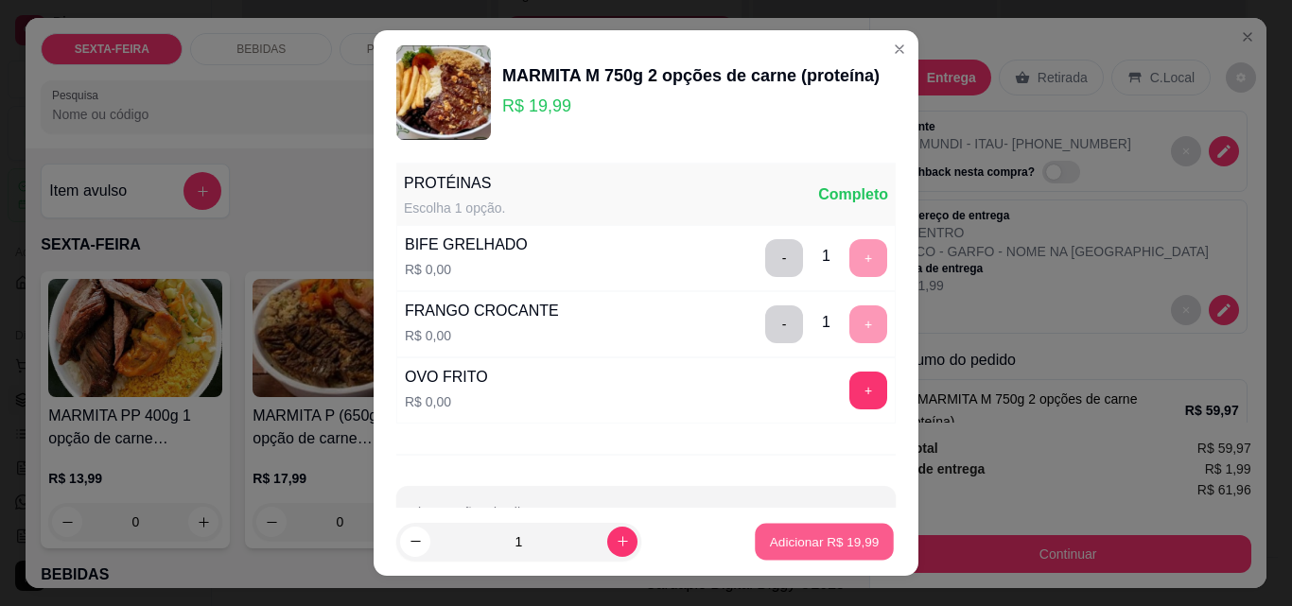
click at [796, 534] on p "Adicionar R$ 19,99" at bounding box center [825, 541] width 110 height 18
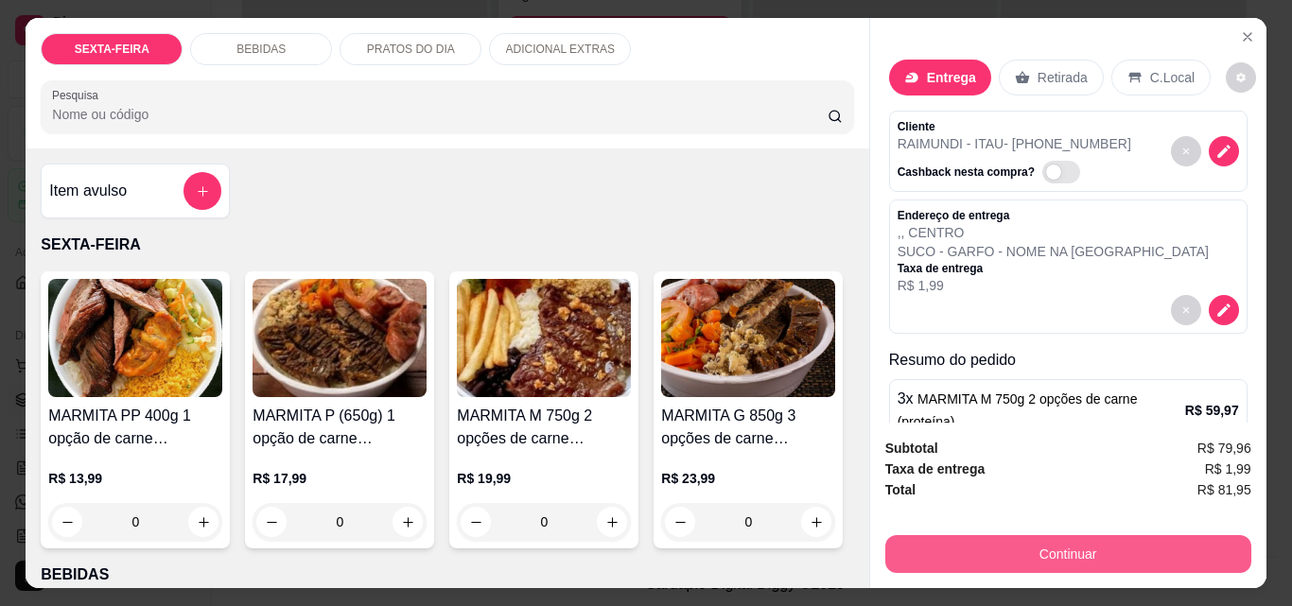
click at [996, 549] on button "Continuar" at bounding box center [1068, 554] width 366 height 38
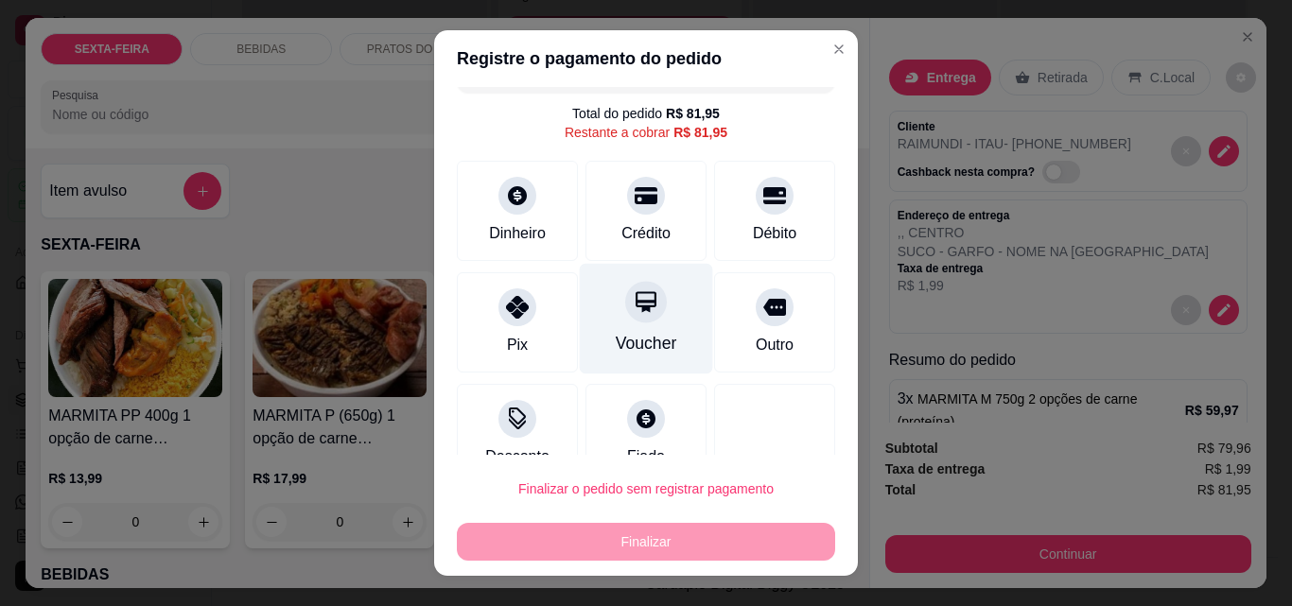
scroll to position [77, 0]
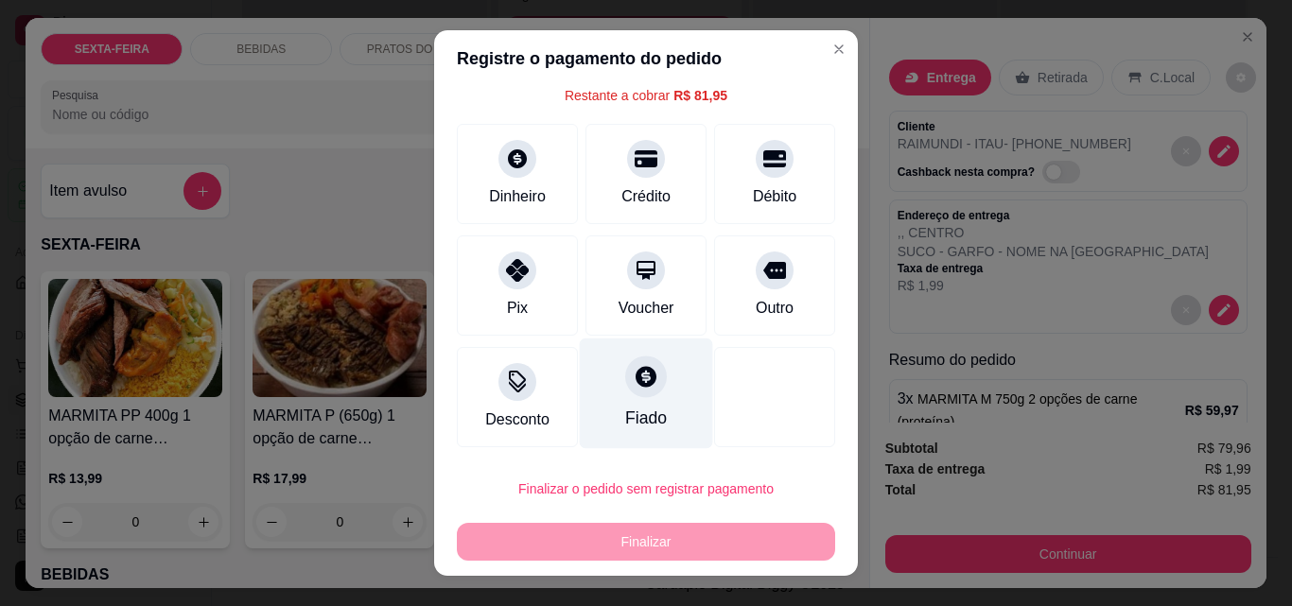
click at [633, 373] on icon at bounding box center [645, 376] width 25 height 25
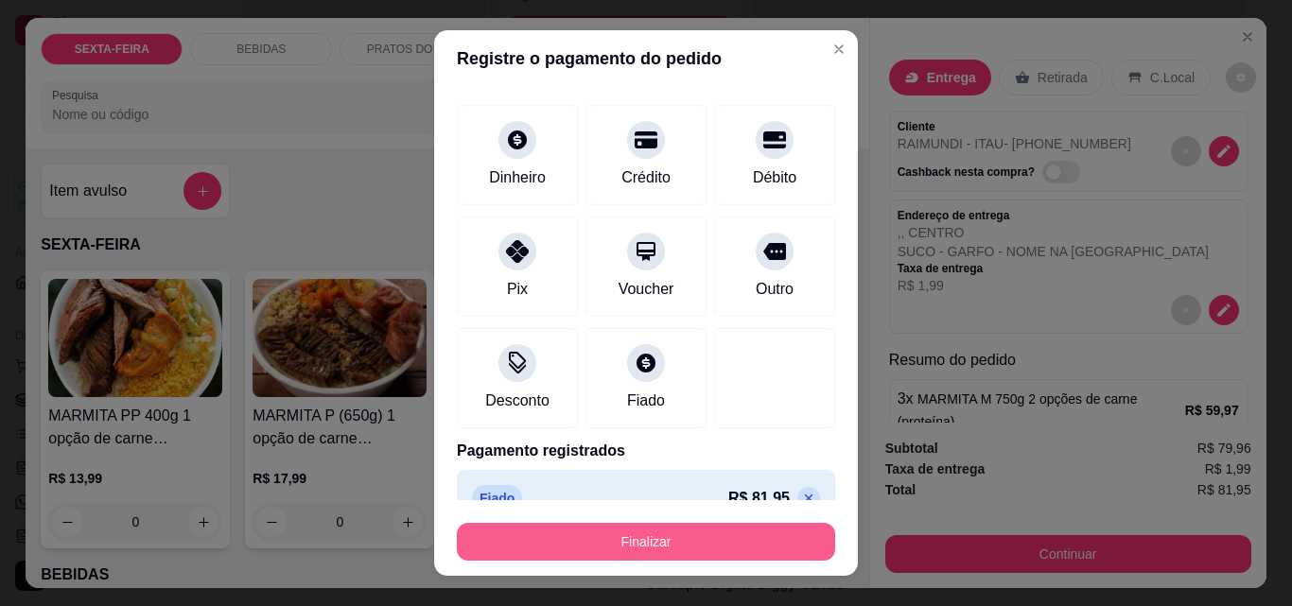
click at [648, 537] on button "Finalizar" at bounding box center [646, 542] width 378 height 38
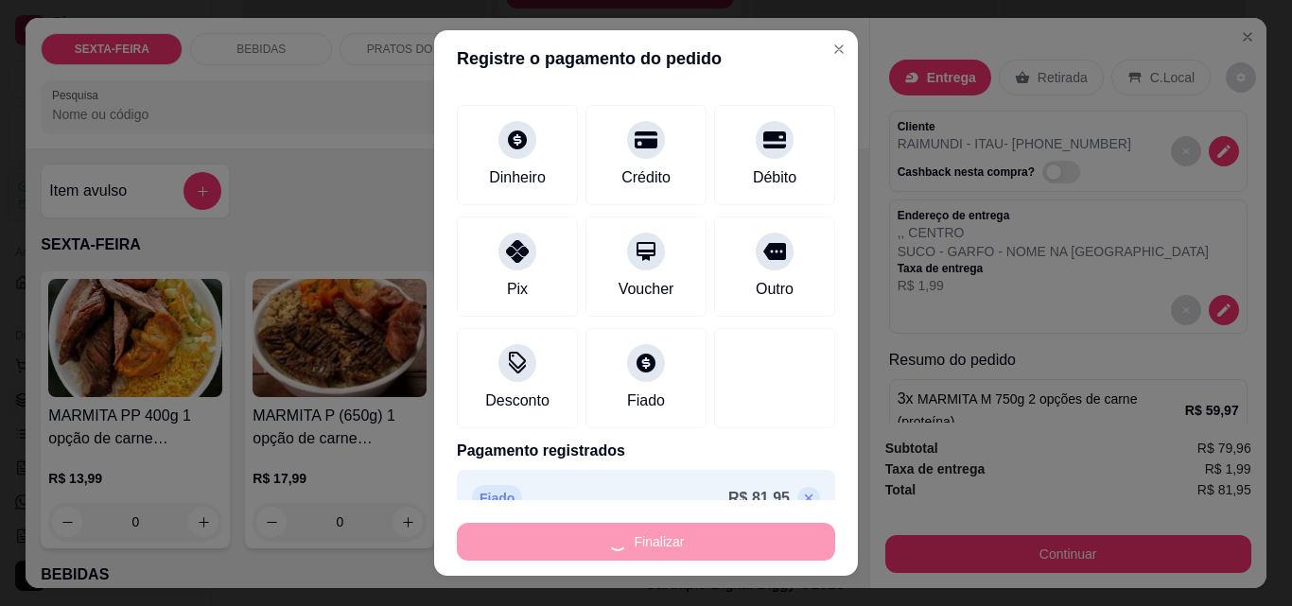
type input "-R$ 81,95"
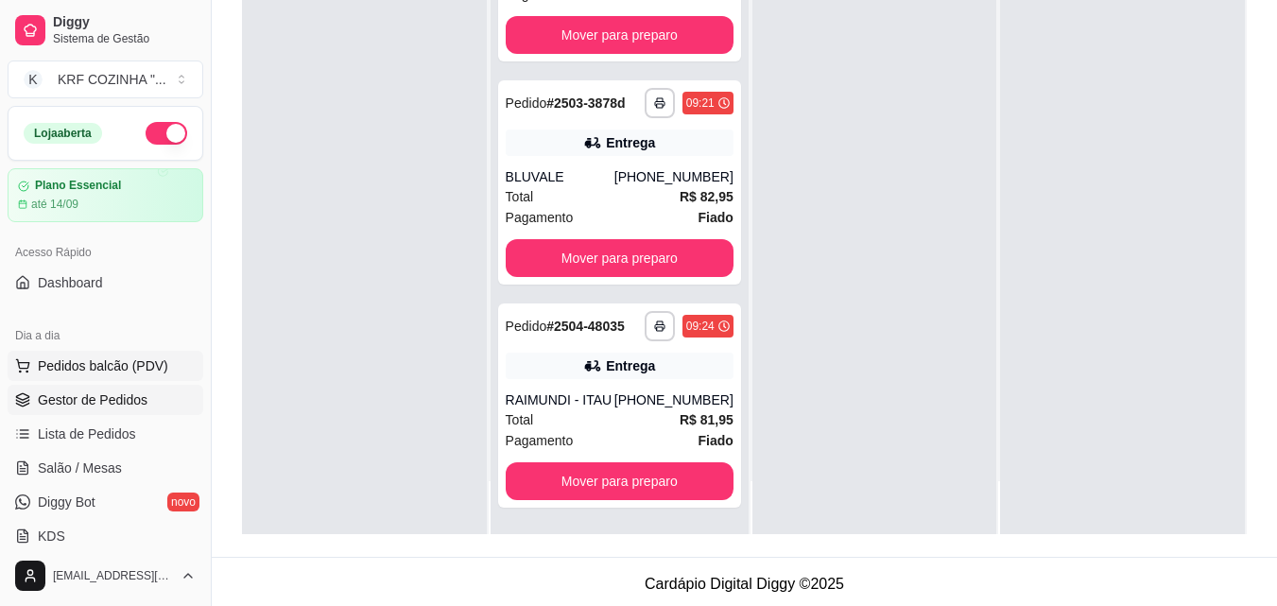
click at [90, 363] on span "Pedidos balcão (PDV)" at bounding box center [103, 365] width 130 height 19
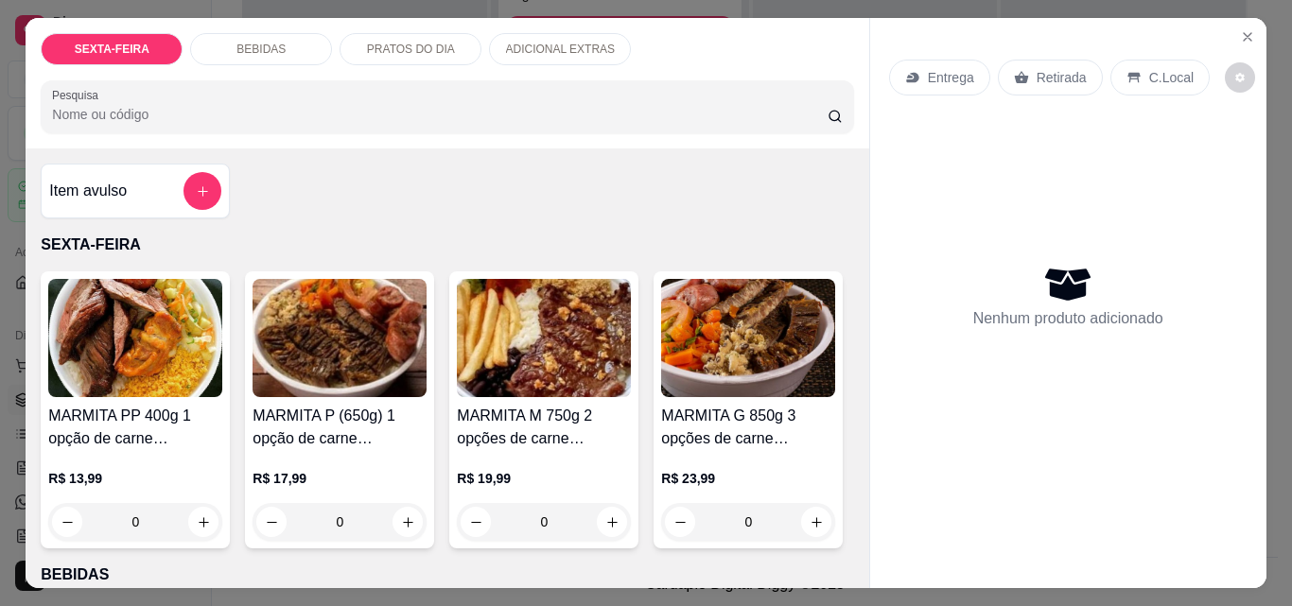
click at [551, 344] on img at bounding box center [544, 338] width 174 height 118
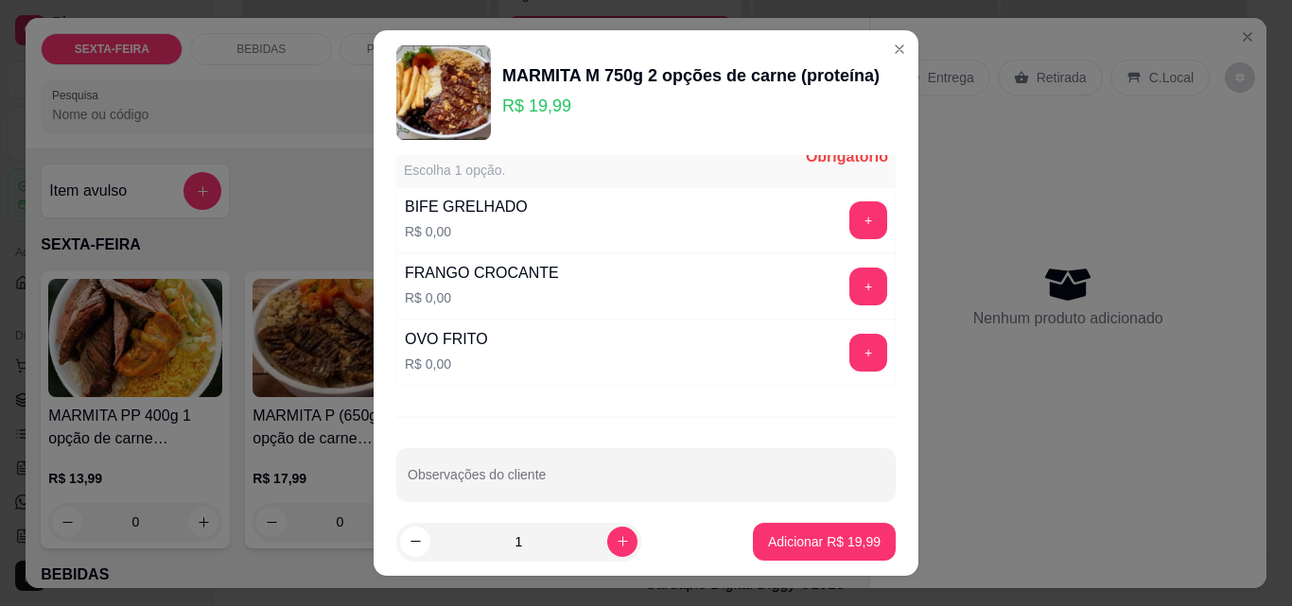
scroll to position [58, 0]
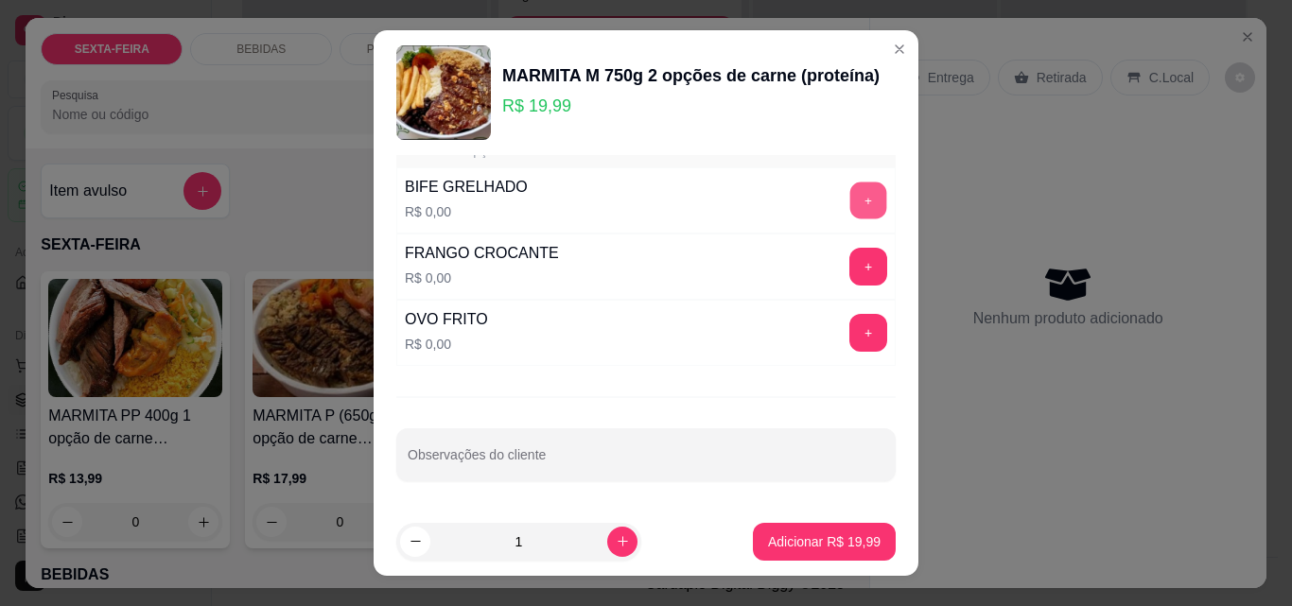
click at [850, 192] on button "+" at bounding box center [868, 200] width 37 height 37
click at [850, 265] on button "+" at bounding box center [868, 267] width 37 height 37
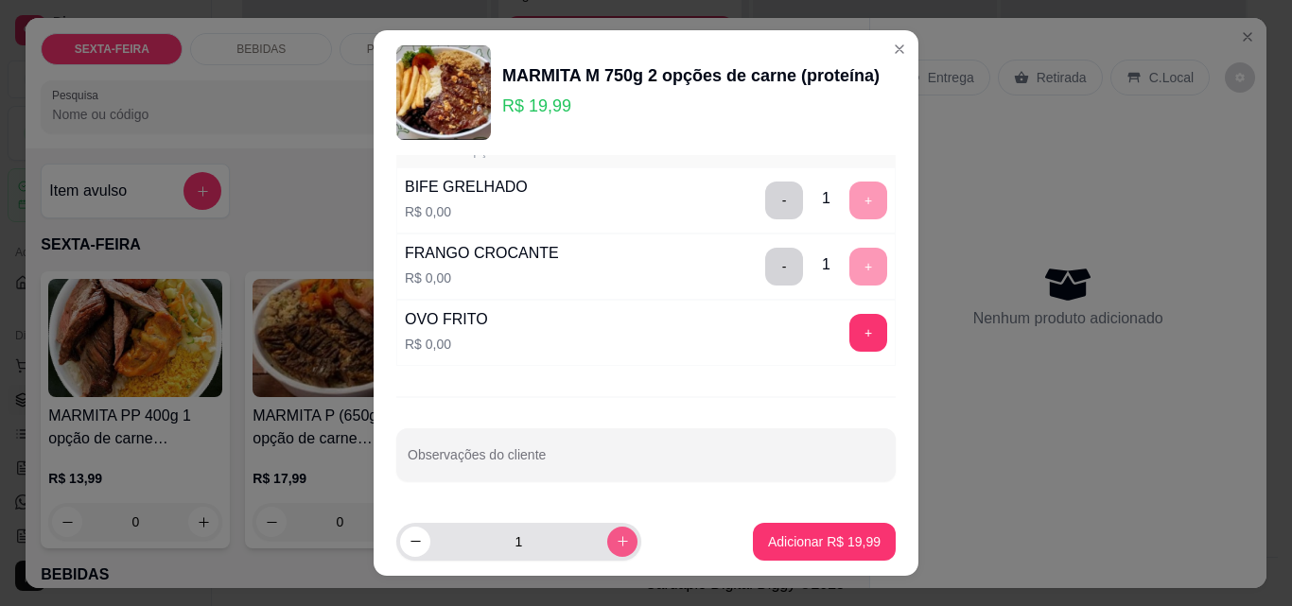
click at [617, 542] on icon "increase-product-quantity" at bounding box center [622, 542] width 10 height 10
click at [616, 541] on icon "increase-product-quantity" at bounding box center [623, 542] width 14 height 14
type input "4"
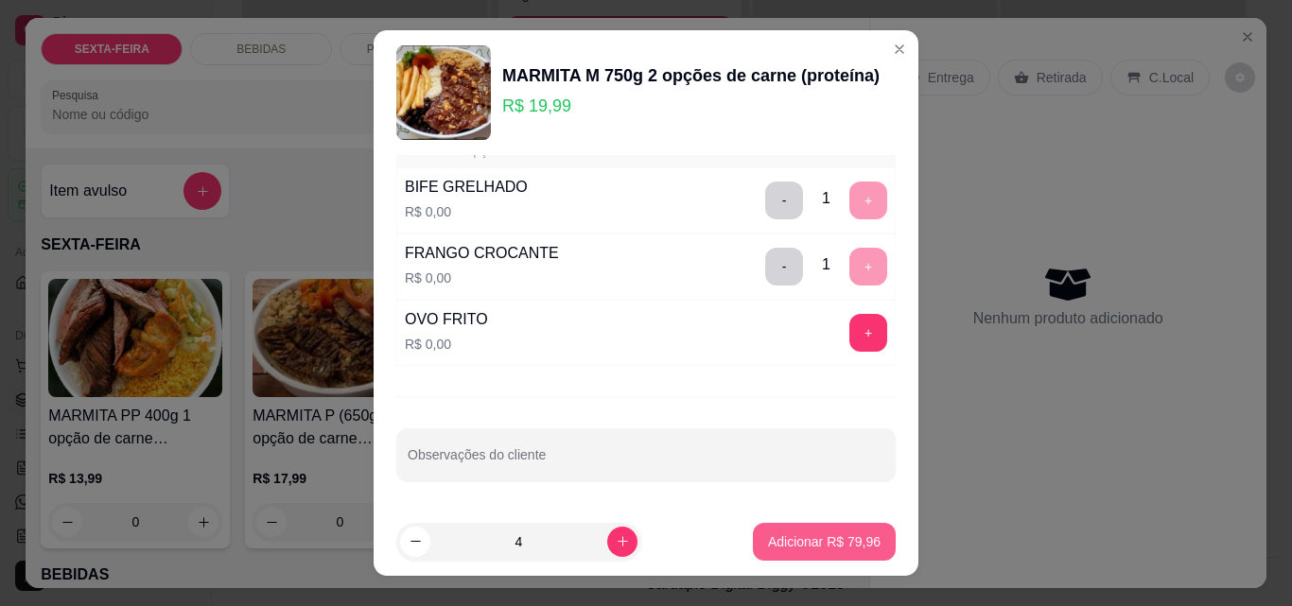
click at [802, 531] on button "Adicionar R$ 79,96" at bounding box center [824, 542] width 143 height 38
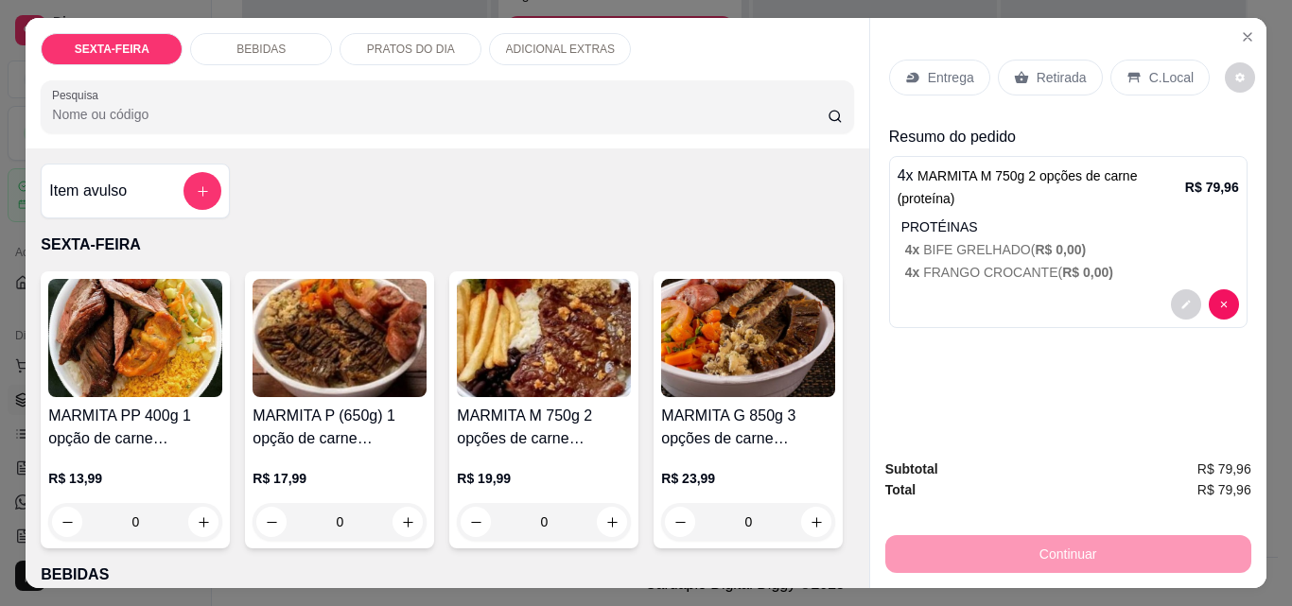
click at [934, 70] on p "Entrega" at bounding box center [951, 77] width 46 height 19
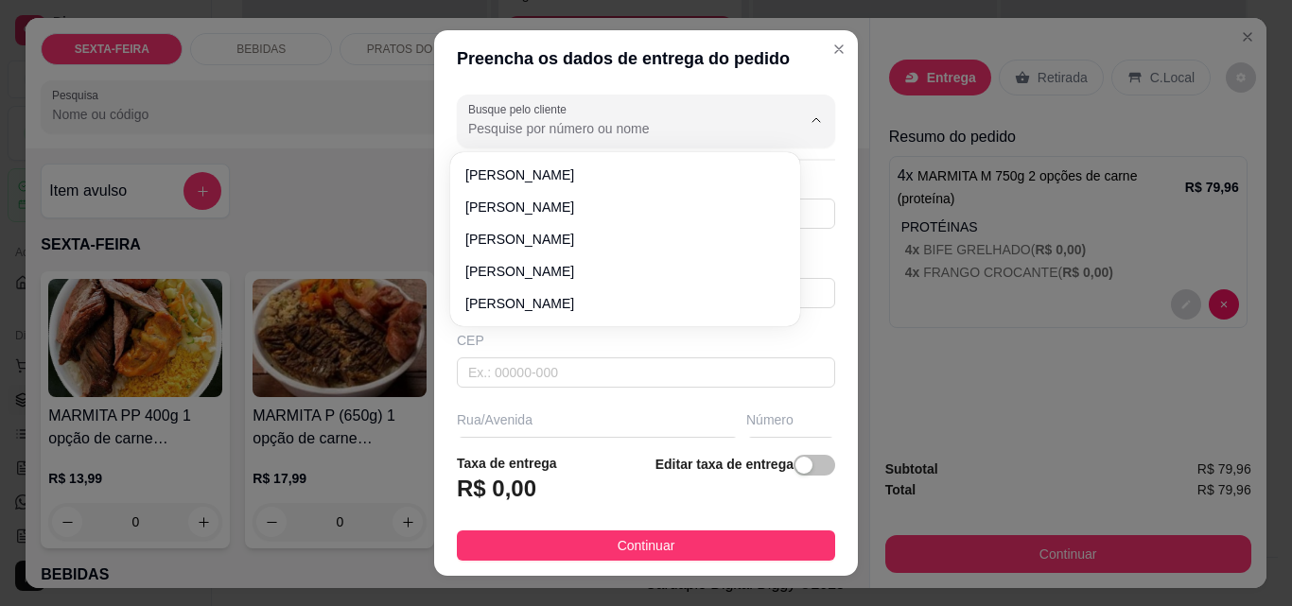
click at [657, 127] on input "Busque pelo cliente" at bounding box center [619, 128] width 303 height 19
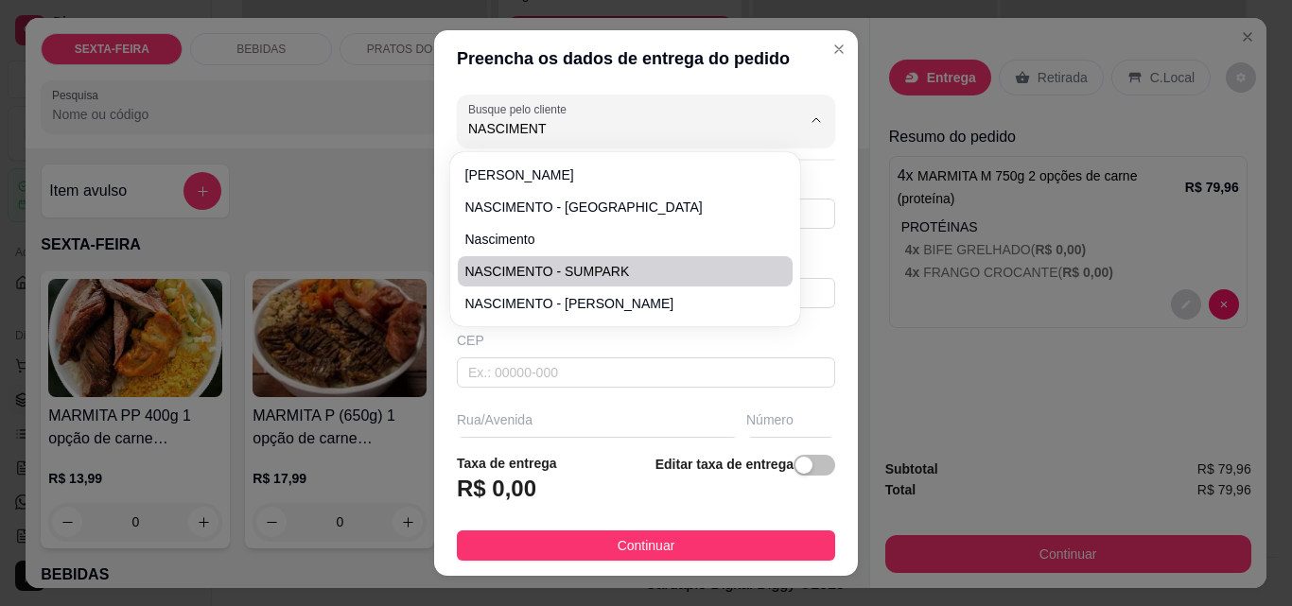
click at [586, 266] on span "NASCIMENTO - SUMPARK" at bounding box center [615, 271] width 301 height 19
type input "NASCIMENTO - SUMPARK"
type input "4799999999"
type input "NASCIMENTO - SUMPARK"
type input "[PERSON_NAME]"
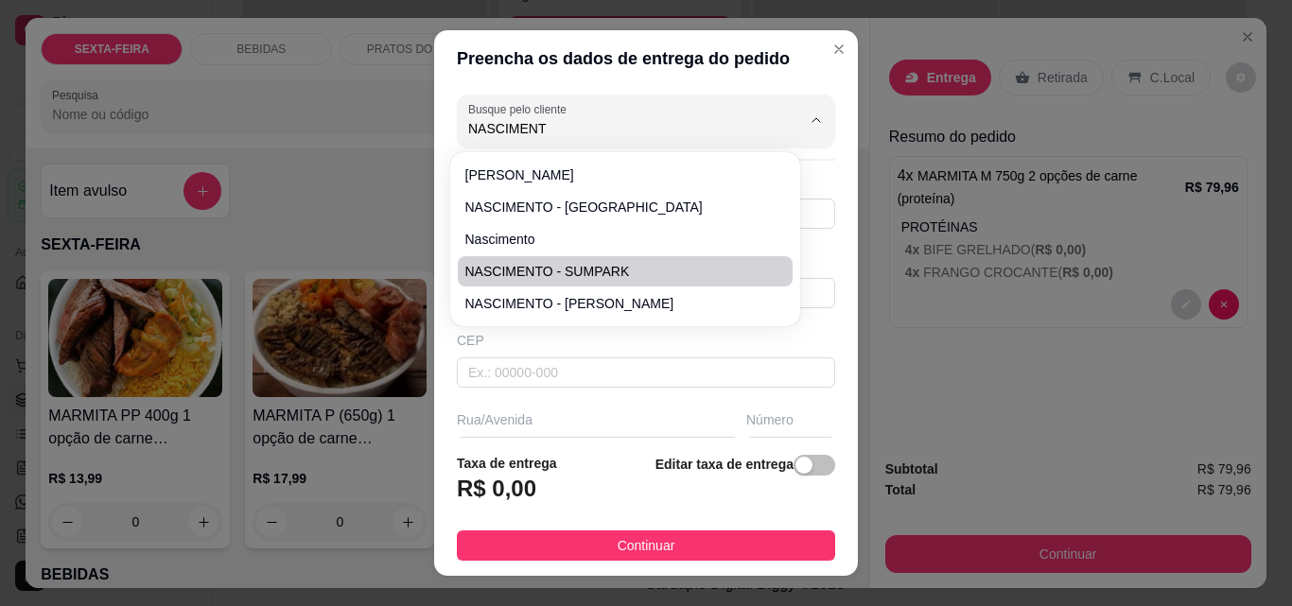
type input "ITAJAI"
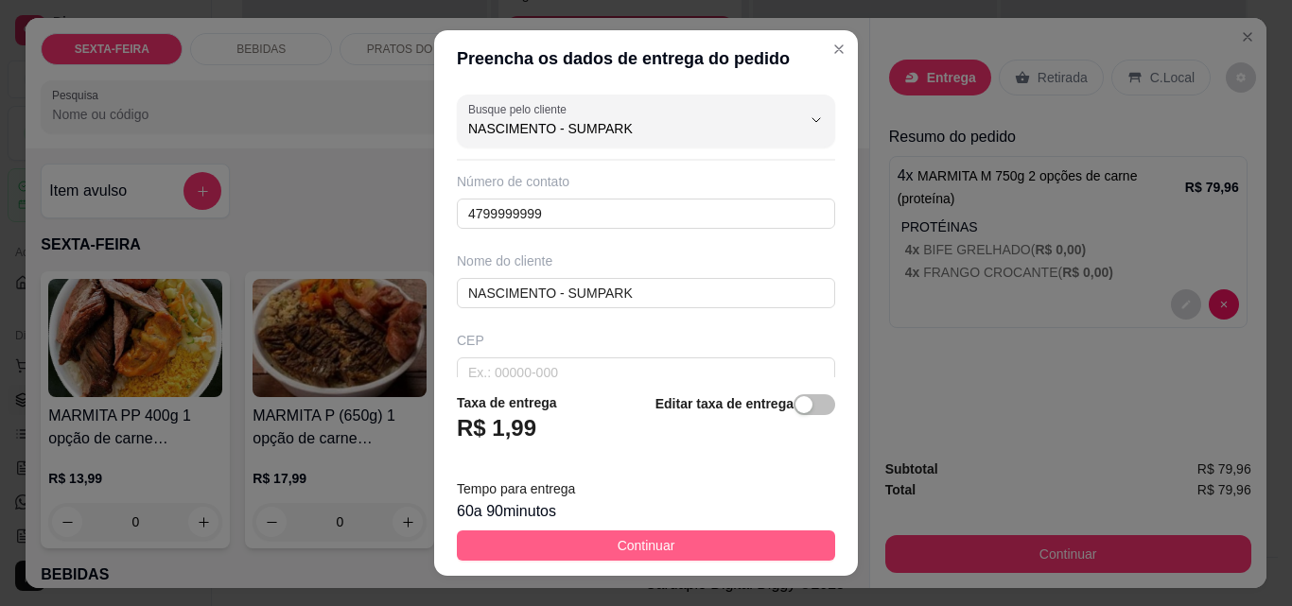
type input "NASCIMENTO - SUMPARK"
click at [648, 541] on span "Continuar" at bounding box center [646, 545] width 58 height 21
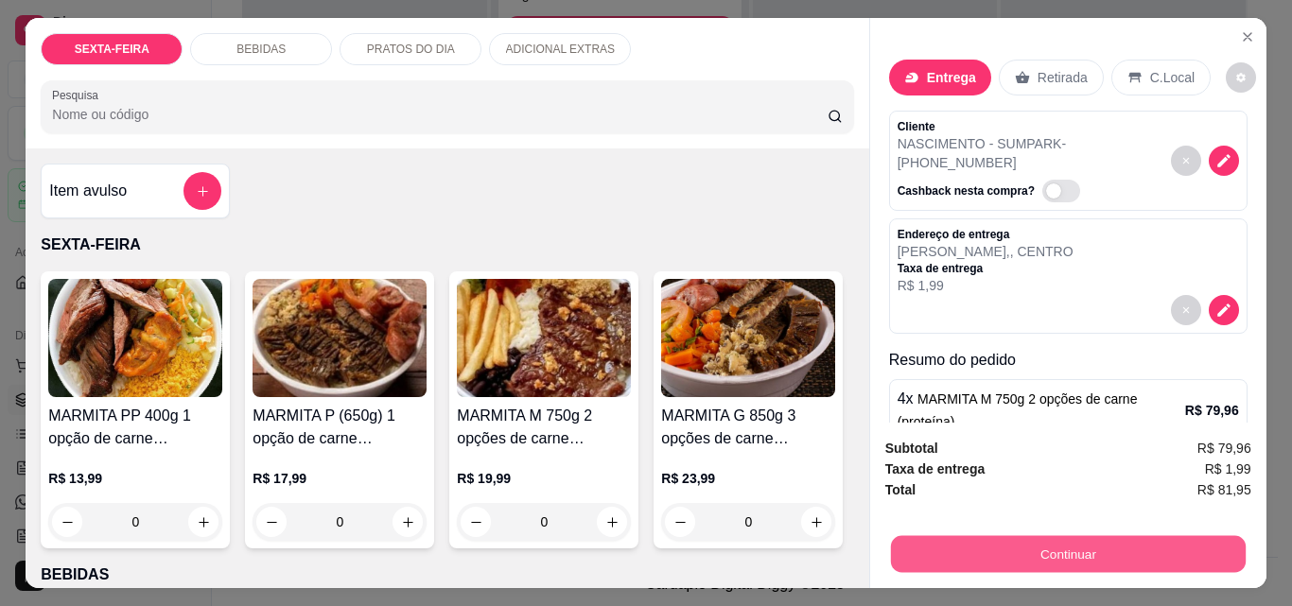
click at [1038, 553] on button "Continuar" at bounding box center [1067, 553] width 355 height 37
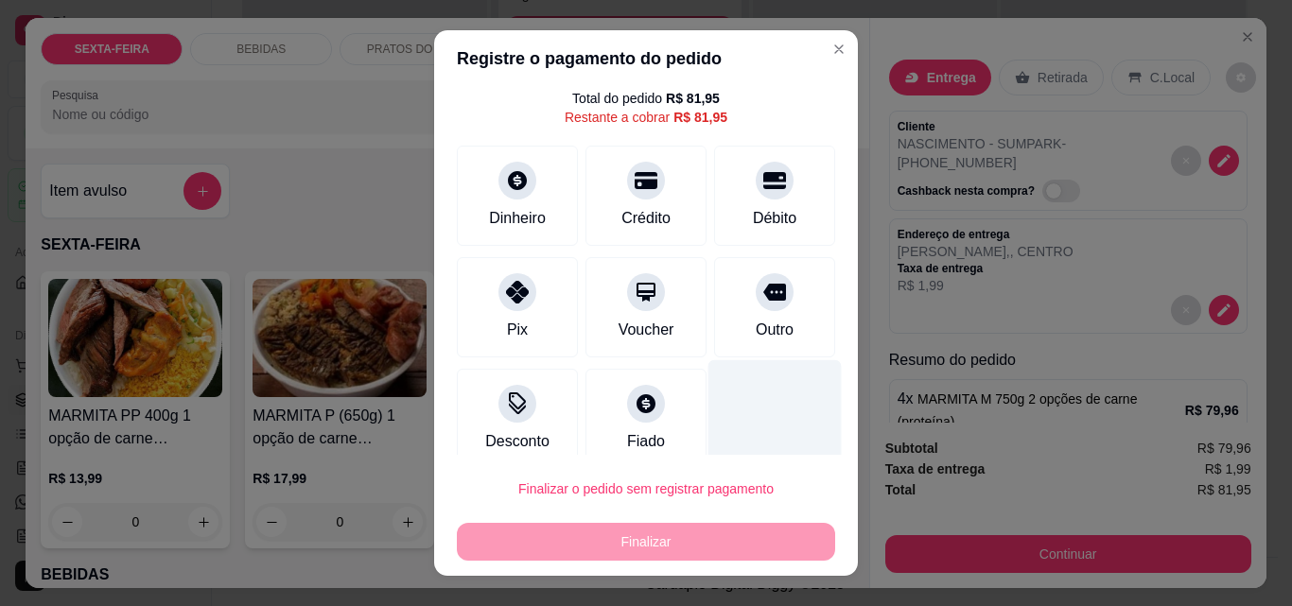
scroll to position [77, 0]
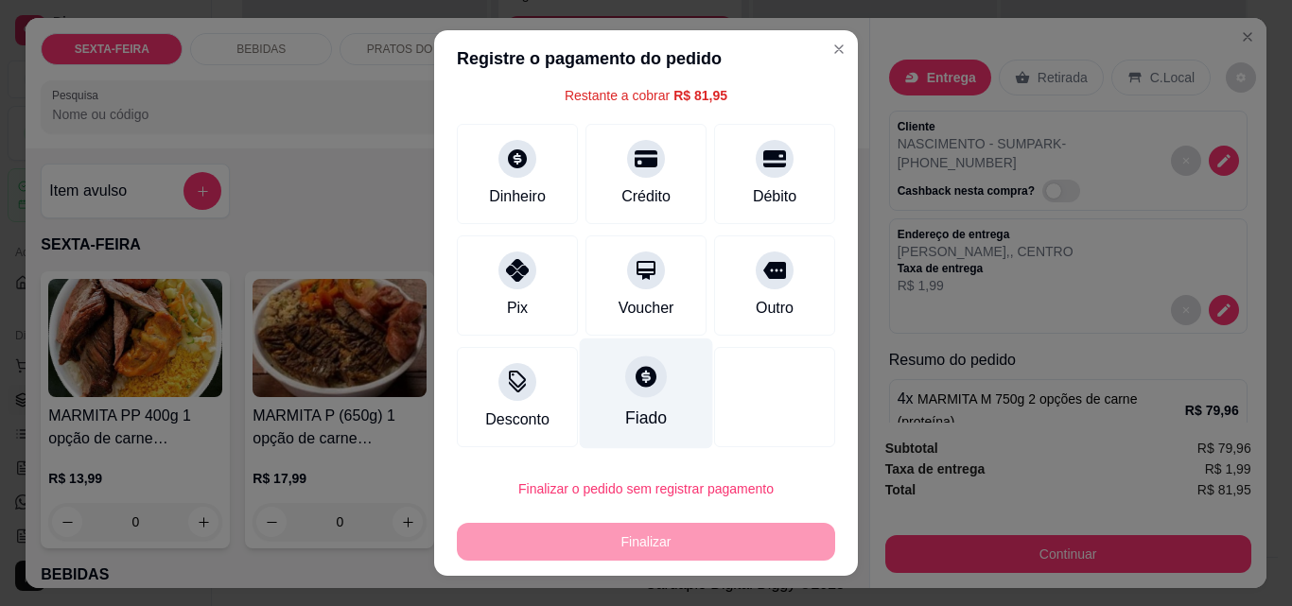
click at [635, 385] on icon at bounding box center [645, 376] width 21 height 21
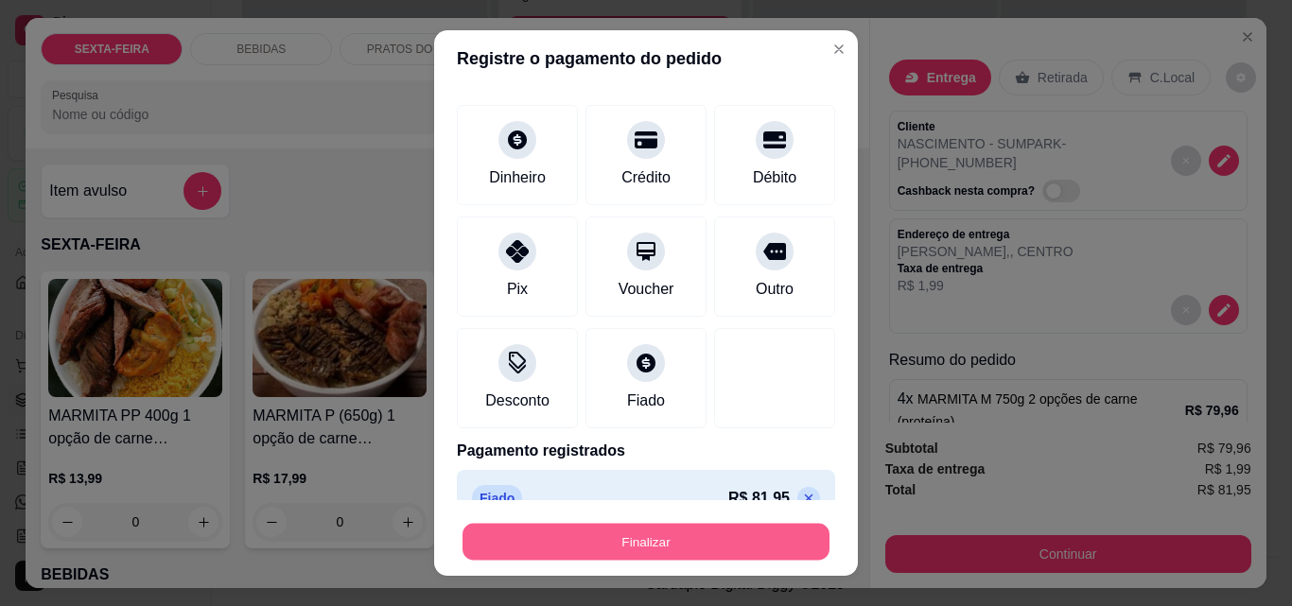
click at [669, 534] on button "Finalizar" at bounding box center [645, 542] width 367 height 37
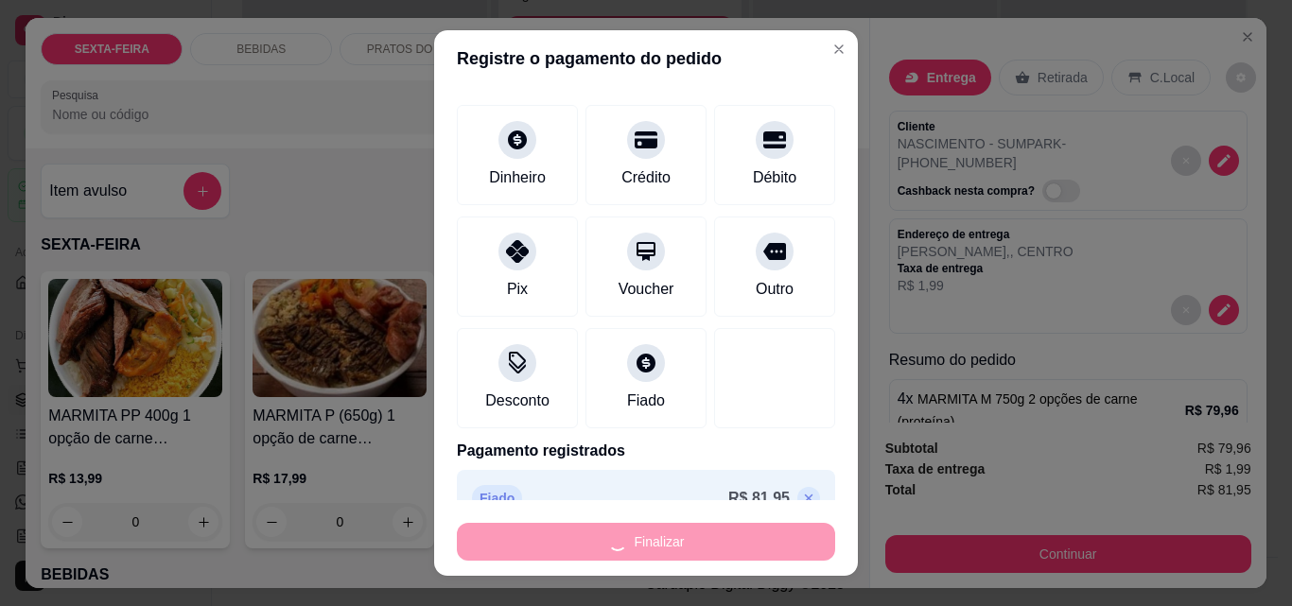
type input "-R$ 81,95"
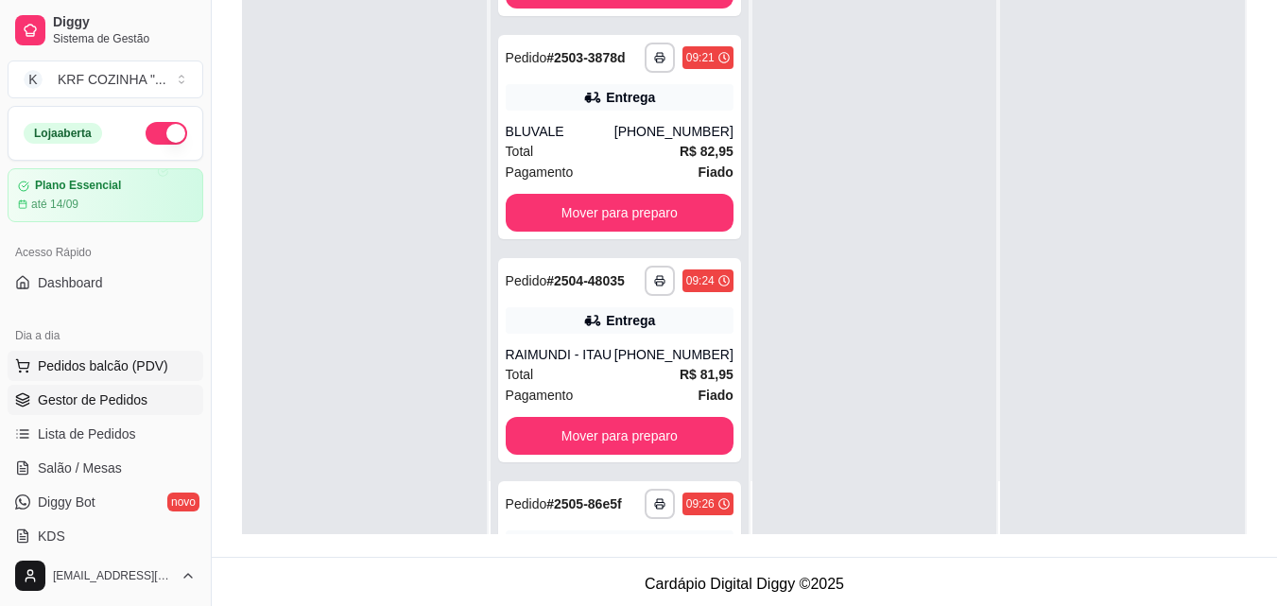
click at [72, 356] on span "Pedidos balcão (PDV)" at bounding box center [103, 365] width 130 height 19
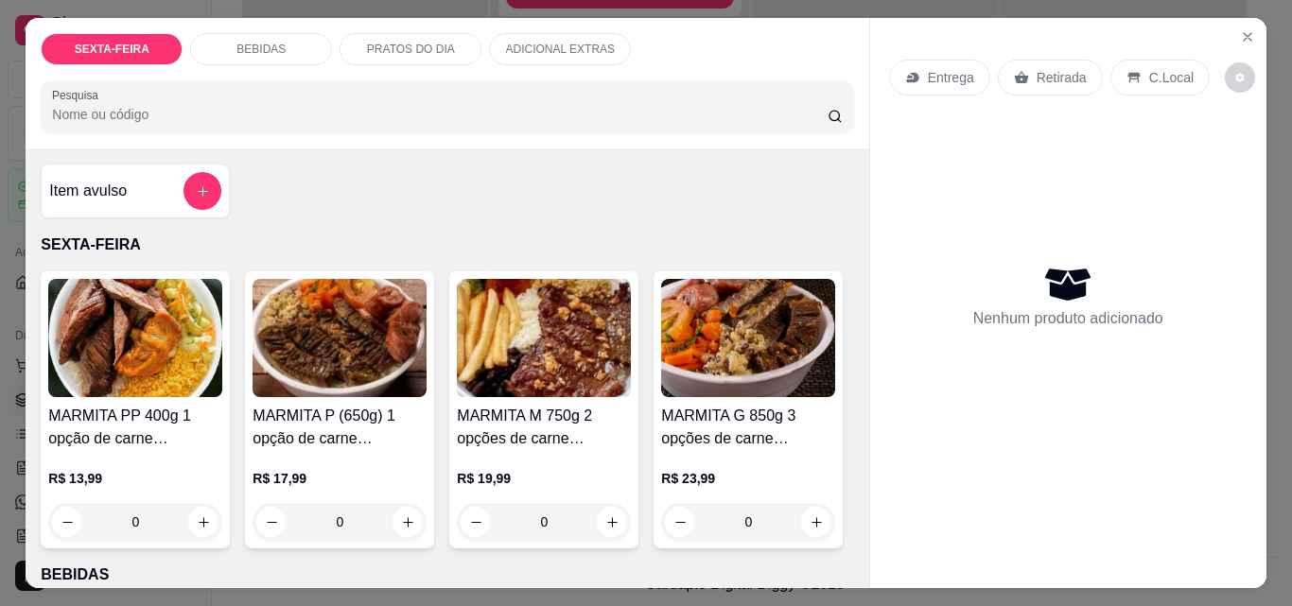
click at [529, 339] on img at bounding box center [544, 338] width 174 height 118
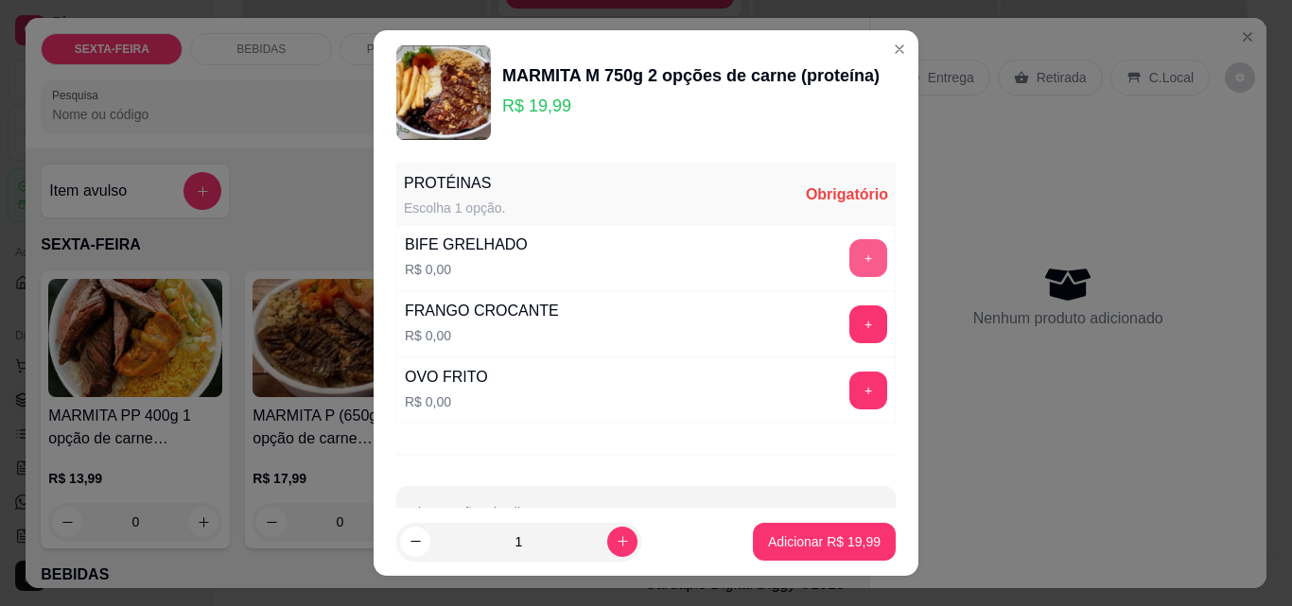
click at [849, 262] on button "+" at bounding box center [868, 258] width 38 height 38
click at [850, 324] on button "+" at bounding box center [868, 324] width 37 height 37
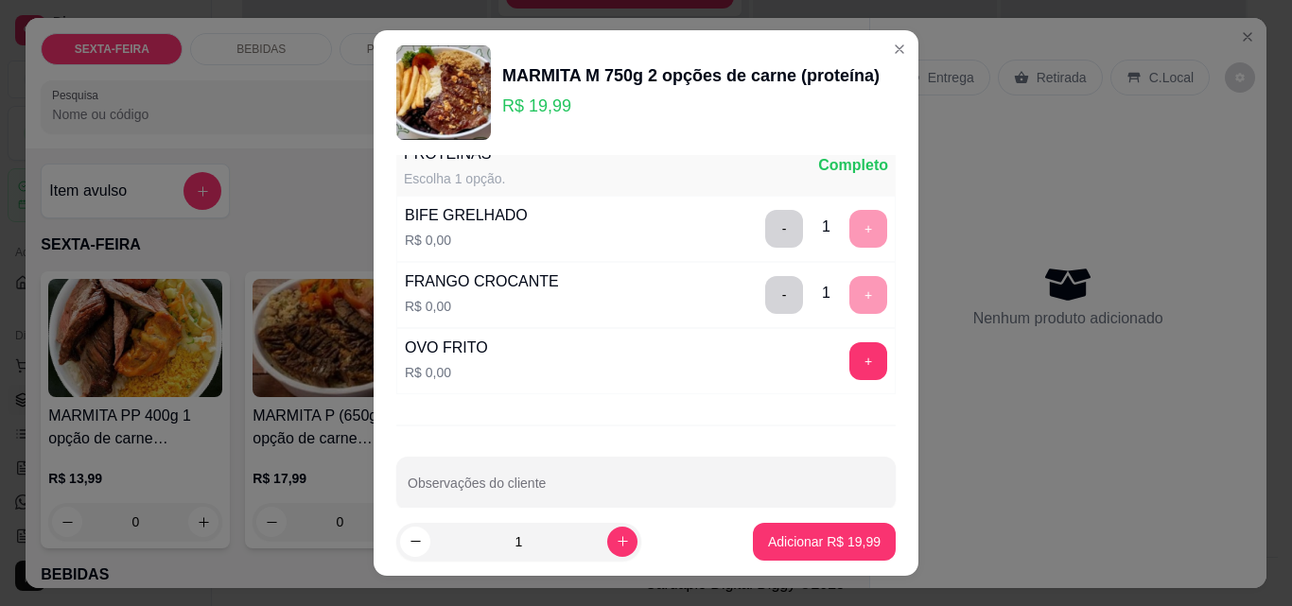
scroll to position [58, 0]
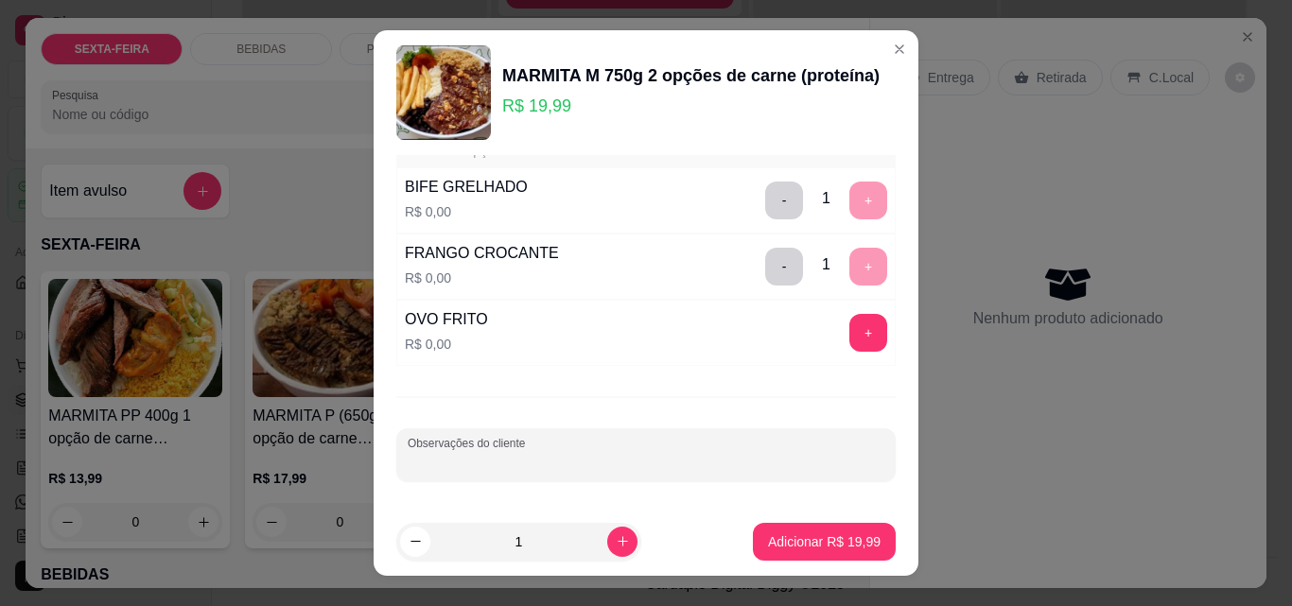
click at [652, 461] on input "Observações do cliente" at bounding box center [646, 462] width 477 height 19
type input "SEM FEIJÃO"
click at [793, 537] on p "Adicionar R$ 19,99" at bounding box center [825, 541] width 110 height 18
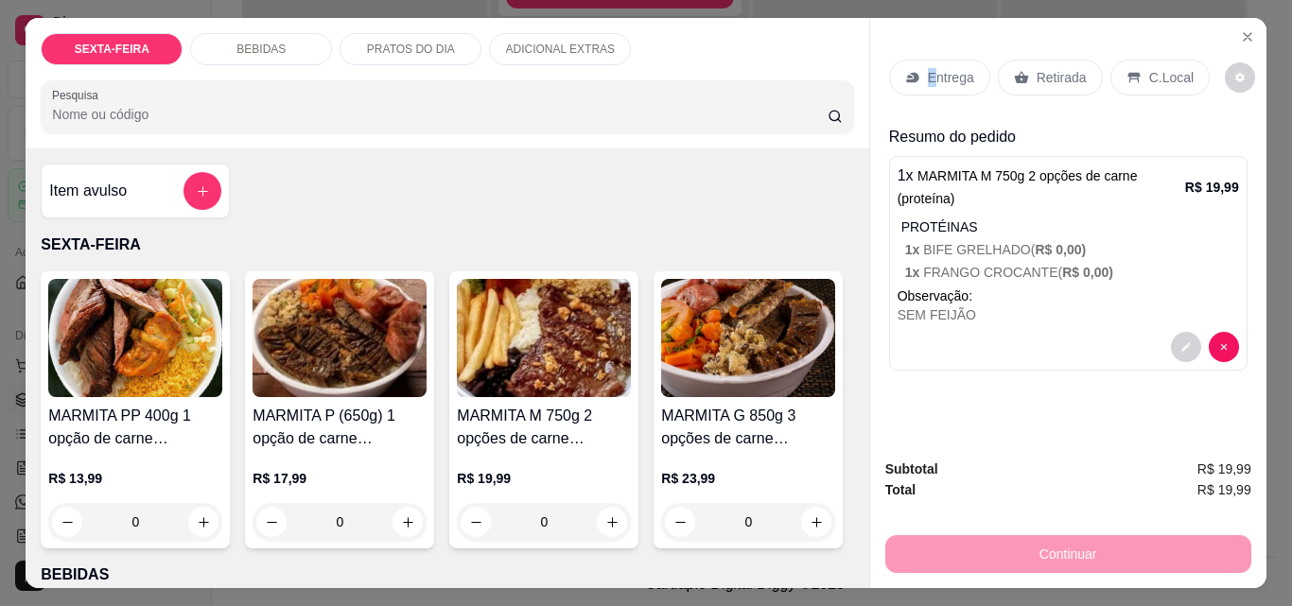
click at [928, 78] on p "Entrega" at bounding box center [951, 77] width 46 height 19
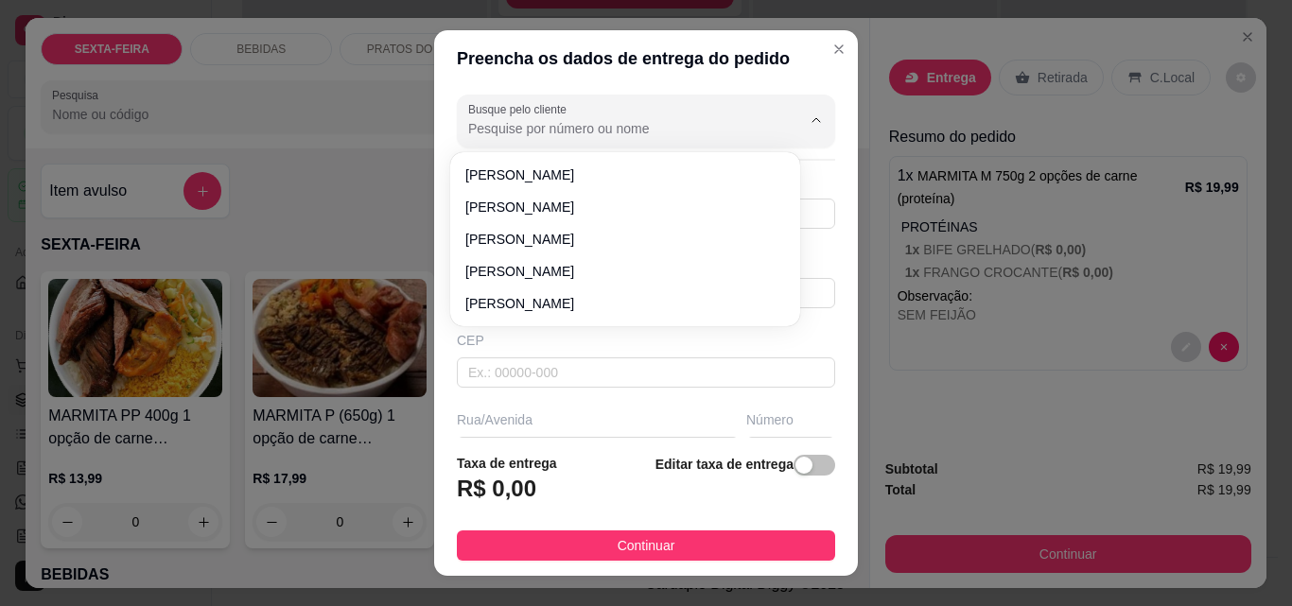
click at [530, 123] on input "Busque pelo cliente" at bounding box center [619, 128] width 303 height 19
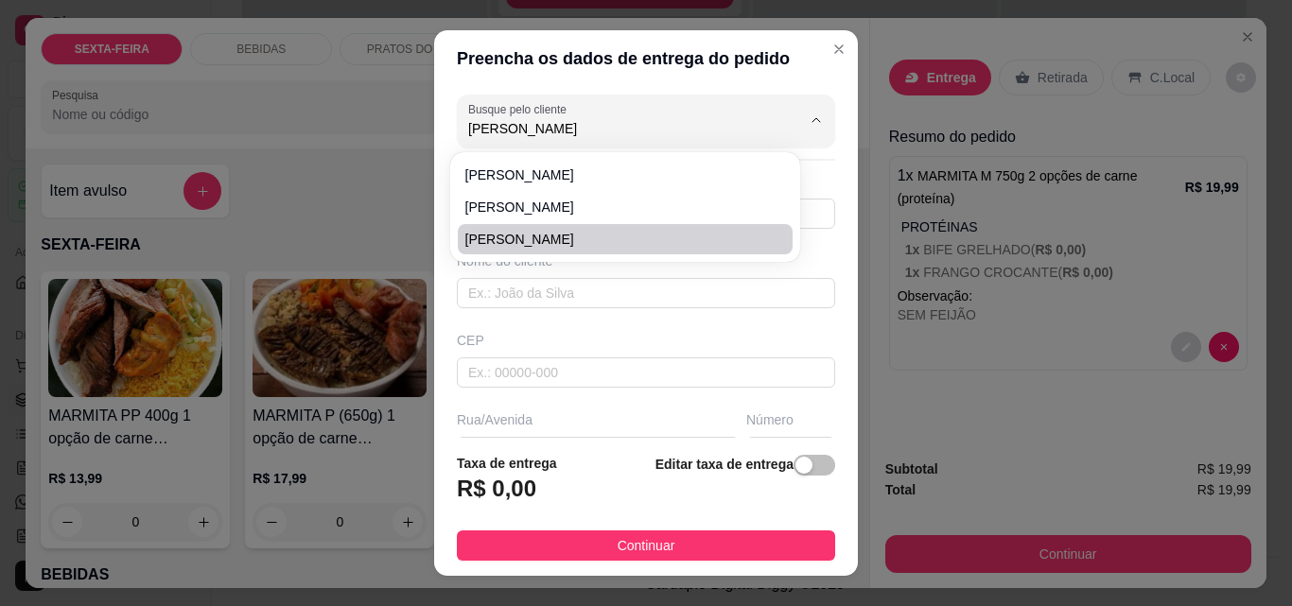
click at [562, 236] on span "[PERSON_NAME]" at bounding box center [615, 239] width 301 height 19
type input "[PERSON_NAME]"
type input "47996239906"
type input "[PERSON_NAME]"
type input "AV [PERSON_NAME]"
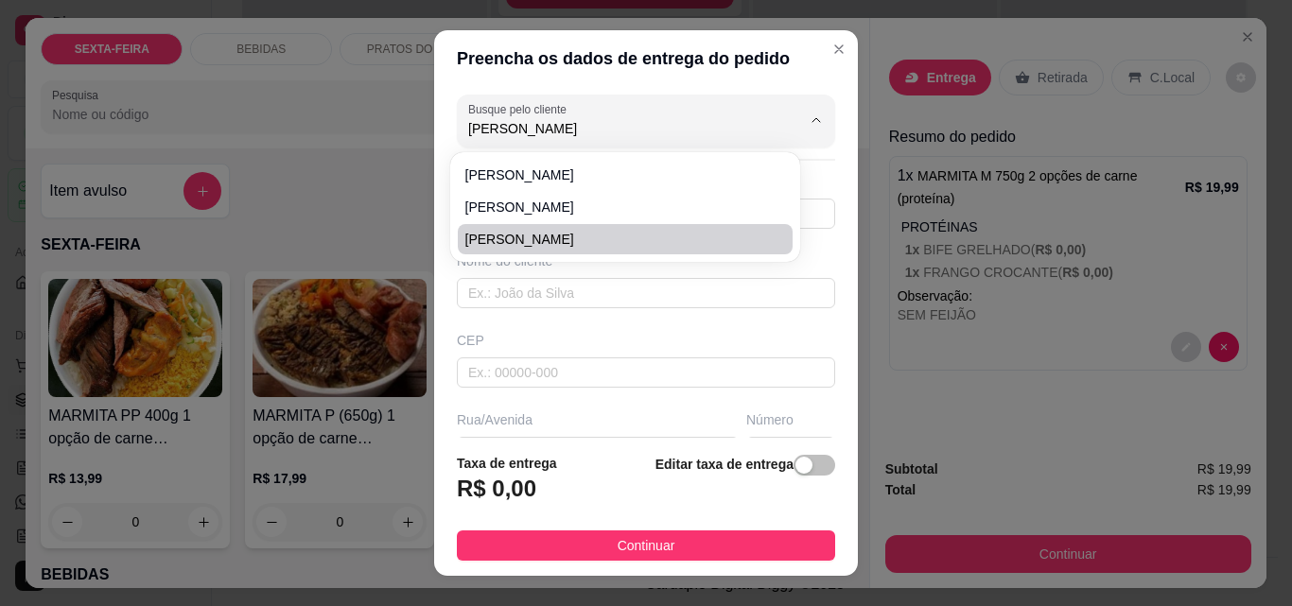
type input "2920"
type input "ITAJAI"
type input "FRENTE KAWASAKI MOTOS -"
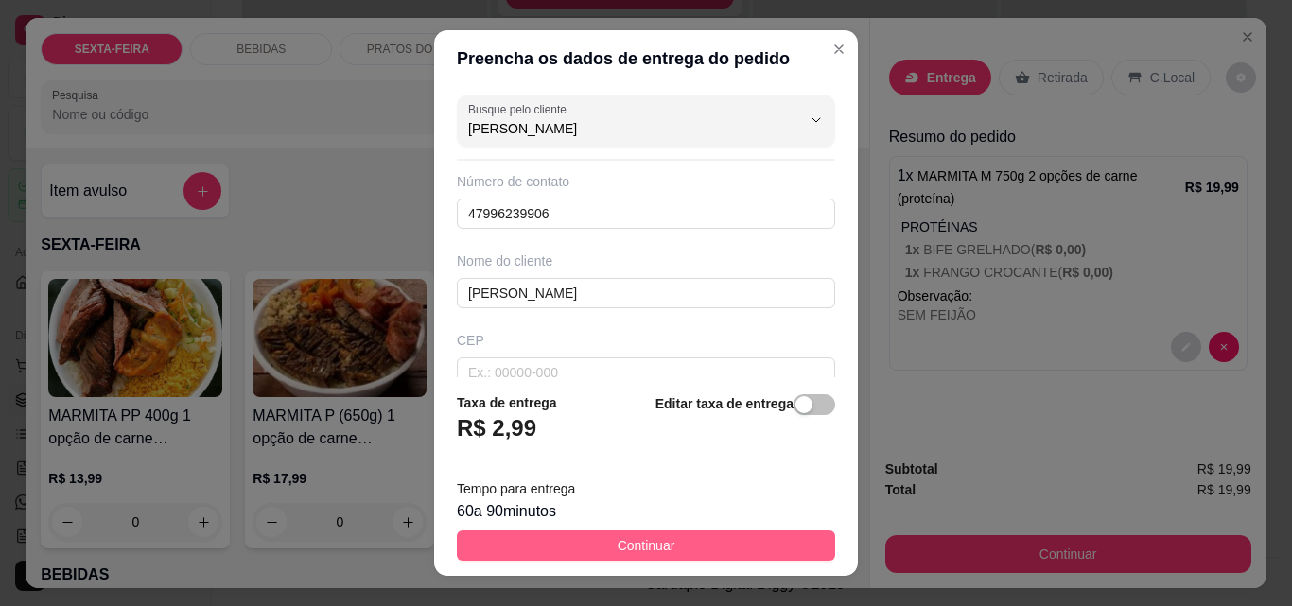
type input "[PERSON_NAME]"
click at [630, 547] on span "Continuar" at bounding box center [646, 545] width 58 height 21
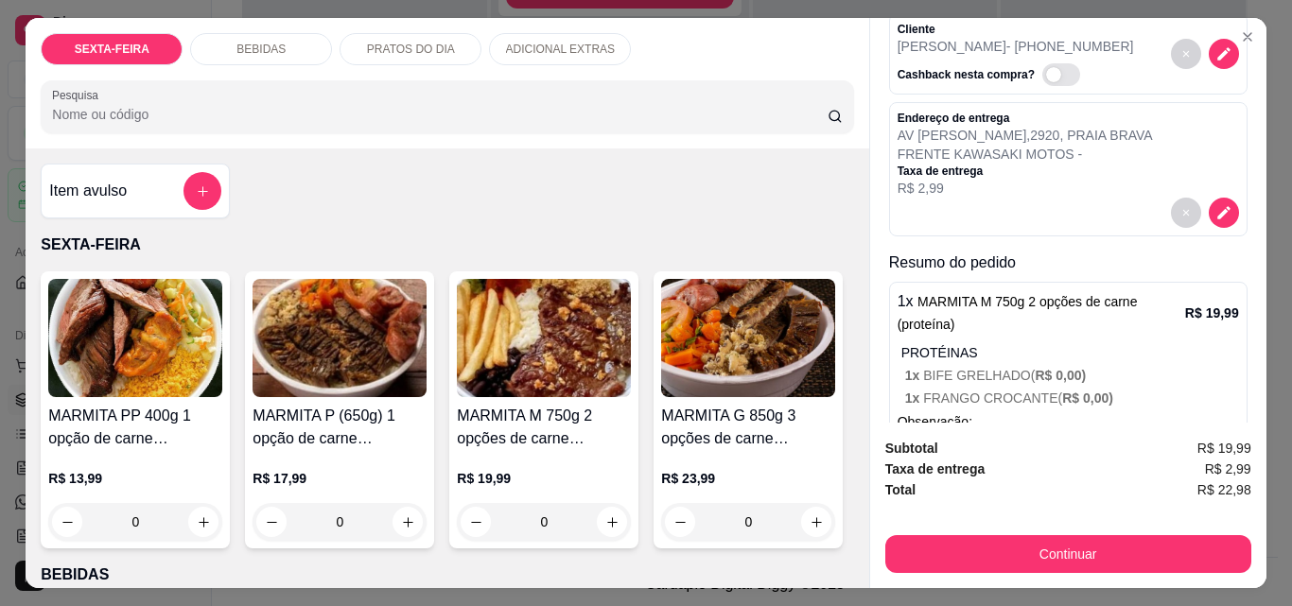
scroll to position [198, 0]
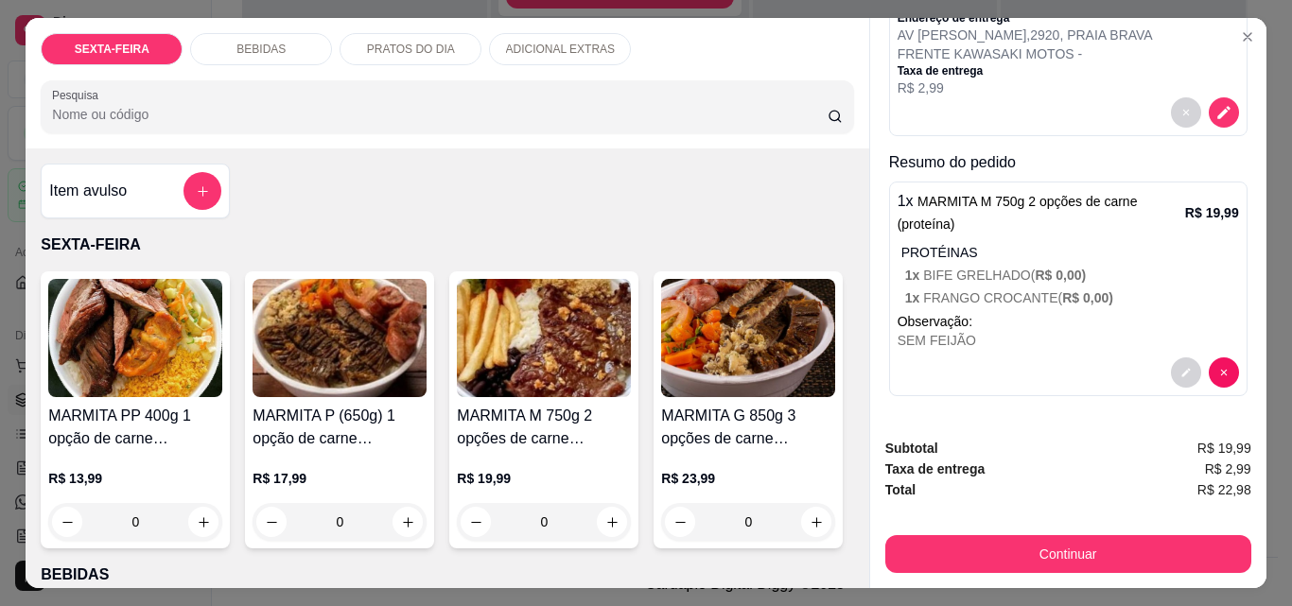
click at [566, 343] on img at bounding box center [544, 338] width 174 height 118
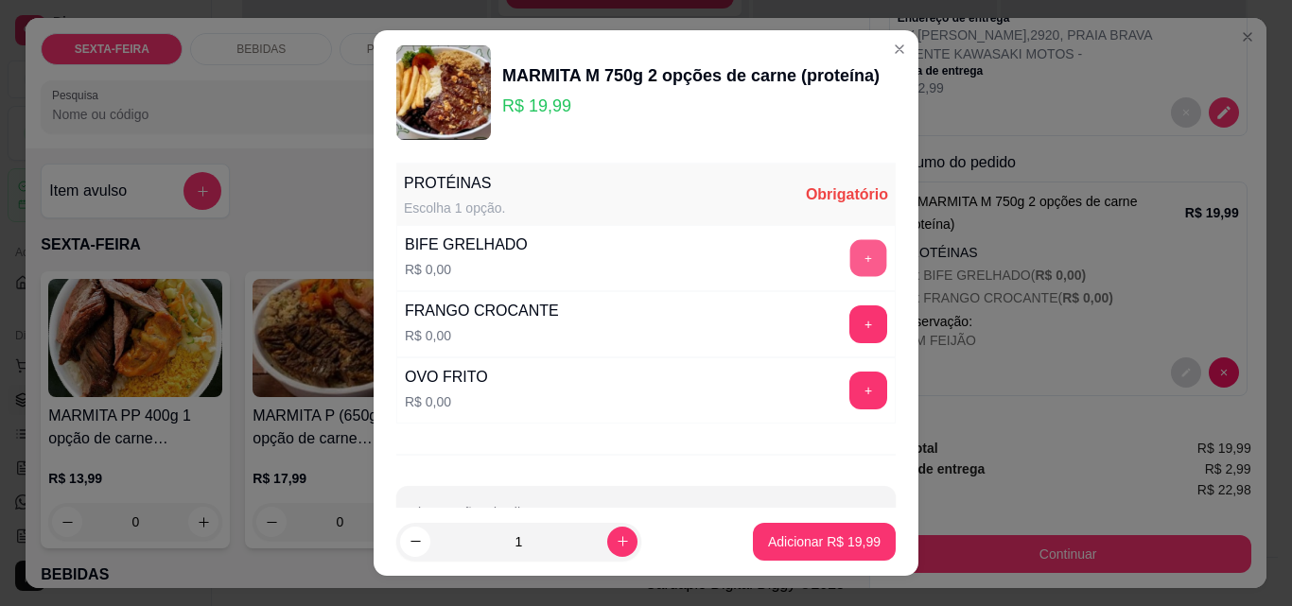
click at [850, 253] on button "+" at bounding box center [868, 258] width 37 height 37
click at [849, 320] on button "+" at bounding box center [868, 324] width 38 height 38
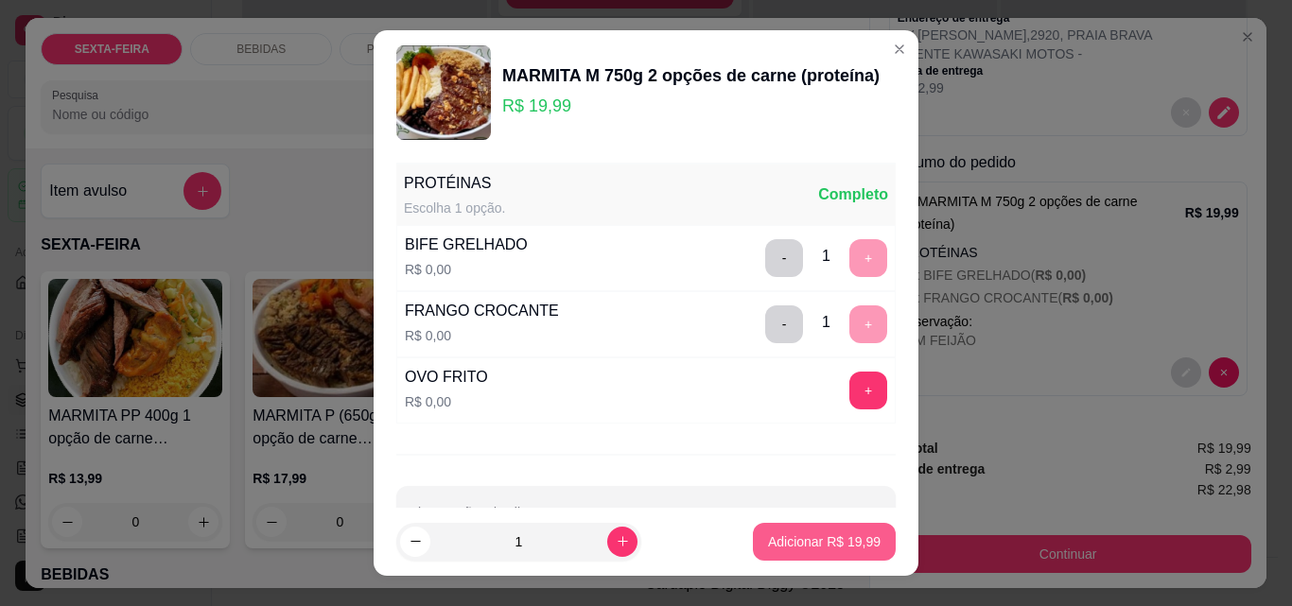
click at [828, 534] on p "Adicionar R$ 19,99" at bounding box center [824, 541] width 113 height 19
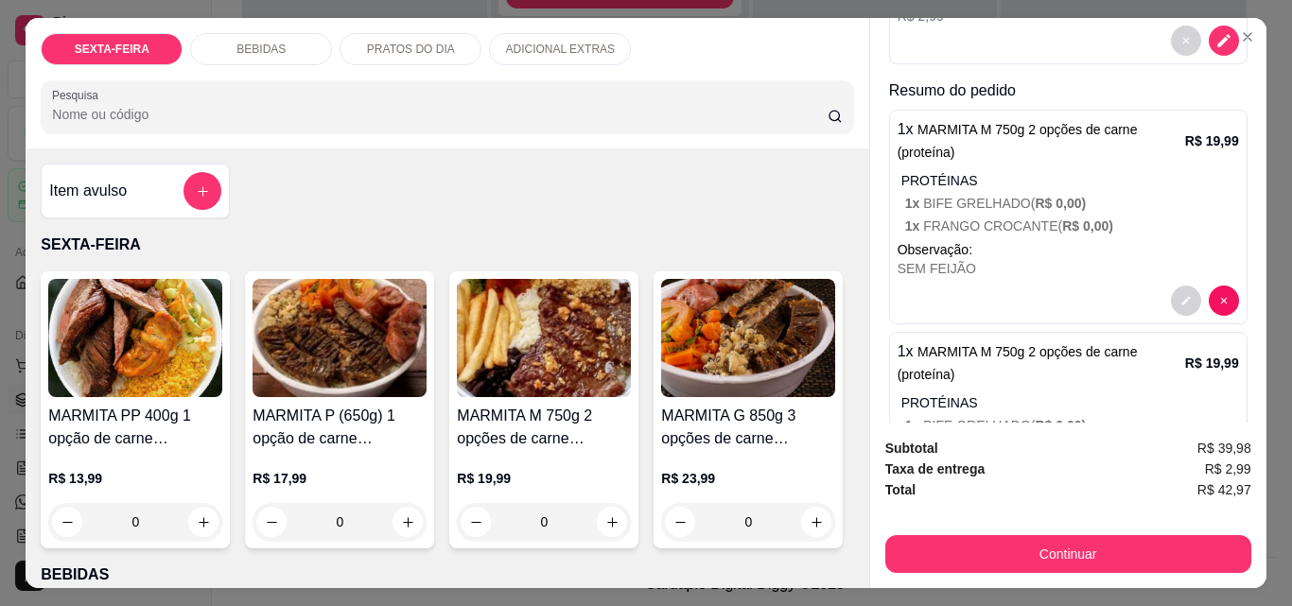
scroll to position [377, 0]
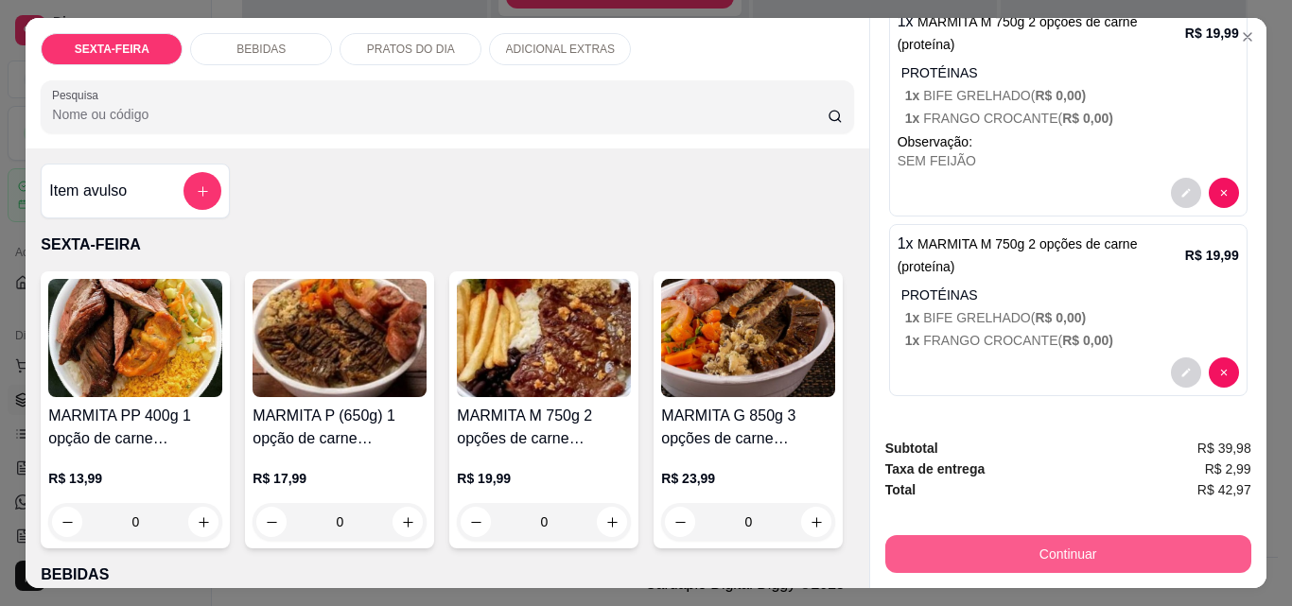
click at [1056, 537] on button "Continuar" at bounding box center [1068, 554] width 366 height 38
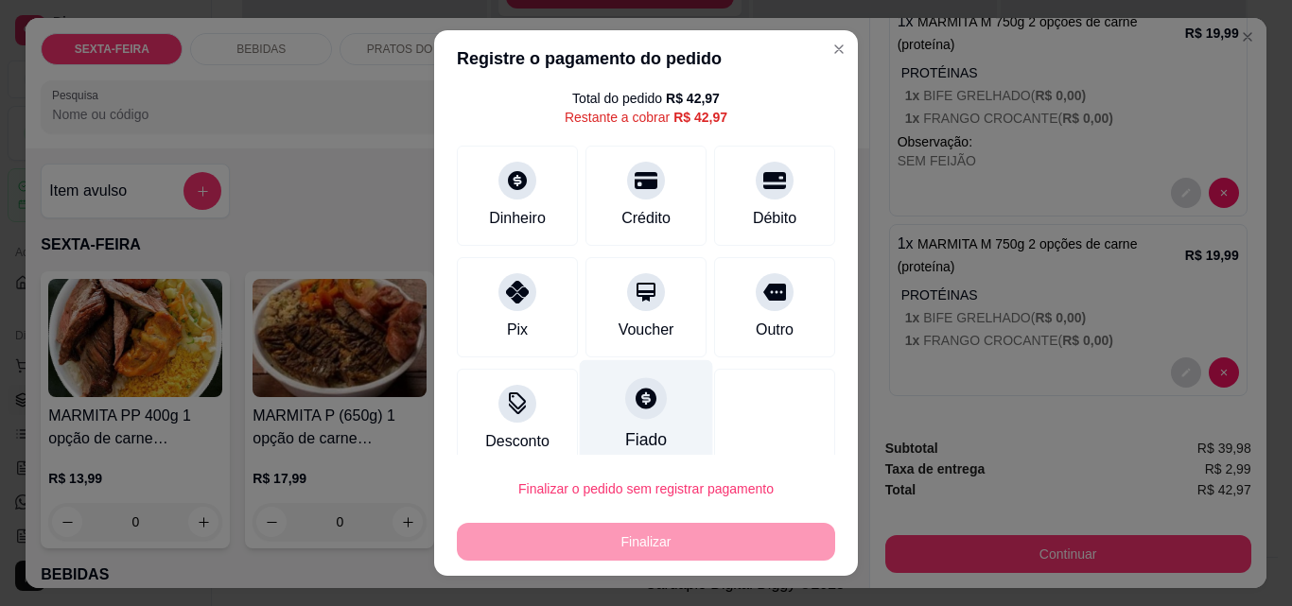
scroll to position [77, 0]
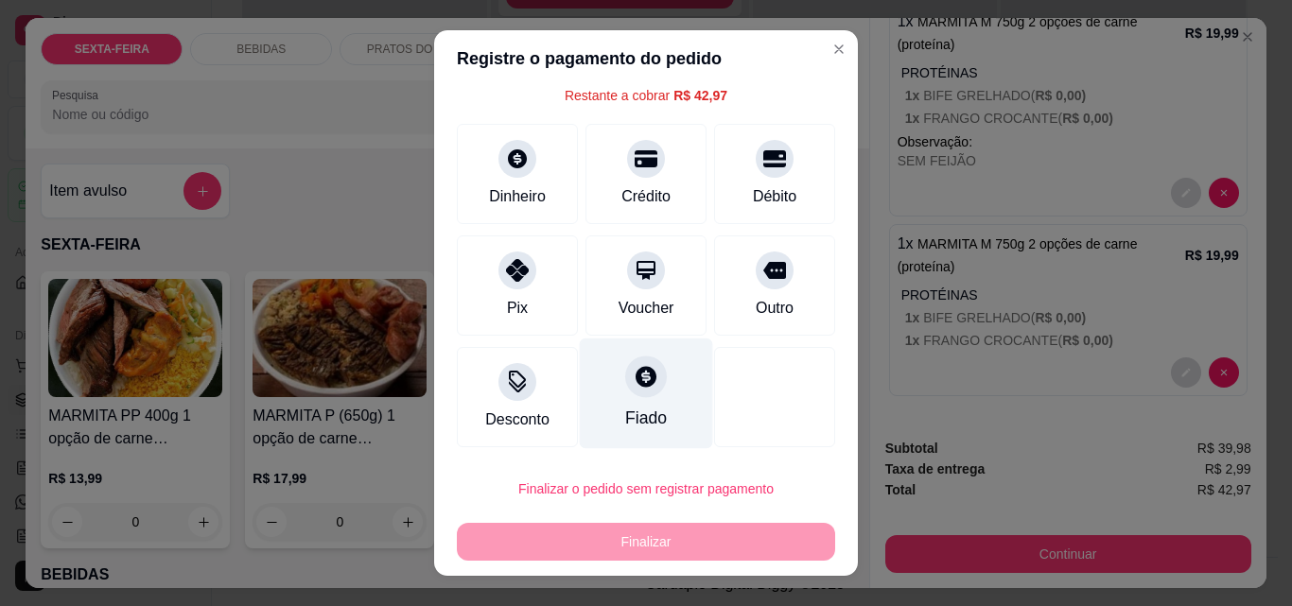
click at [625, 375] on div at bounding box center [646, 377] width 42 height 42
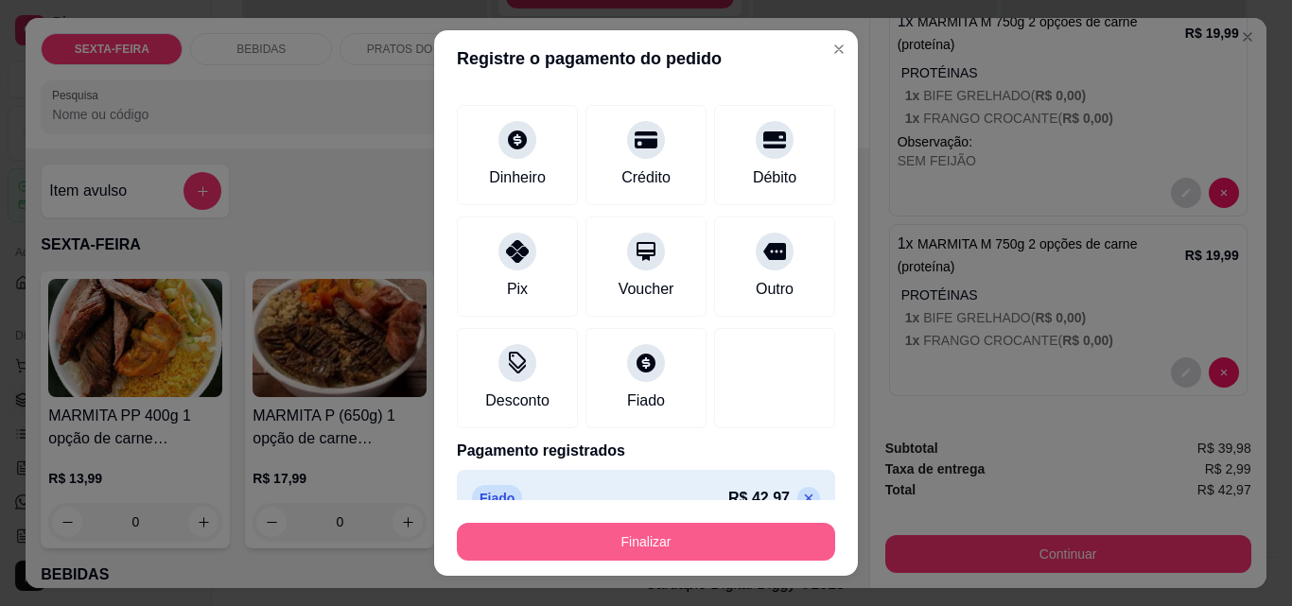
click at [682, 544] on button "Finalizar" at bounding box center [646, 542] width 378 height 38
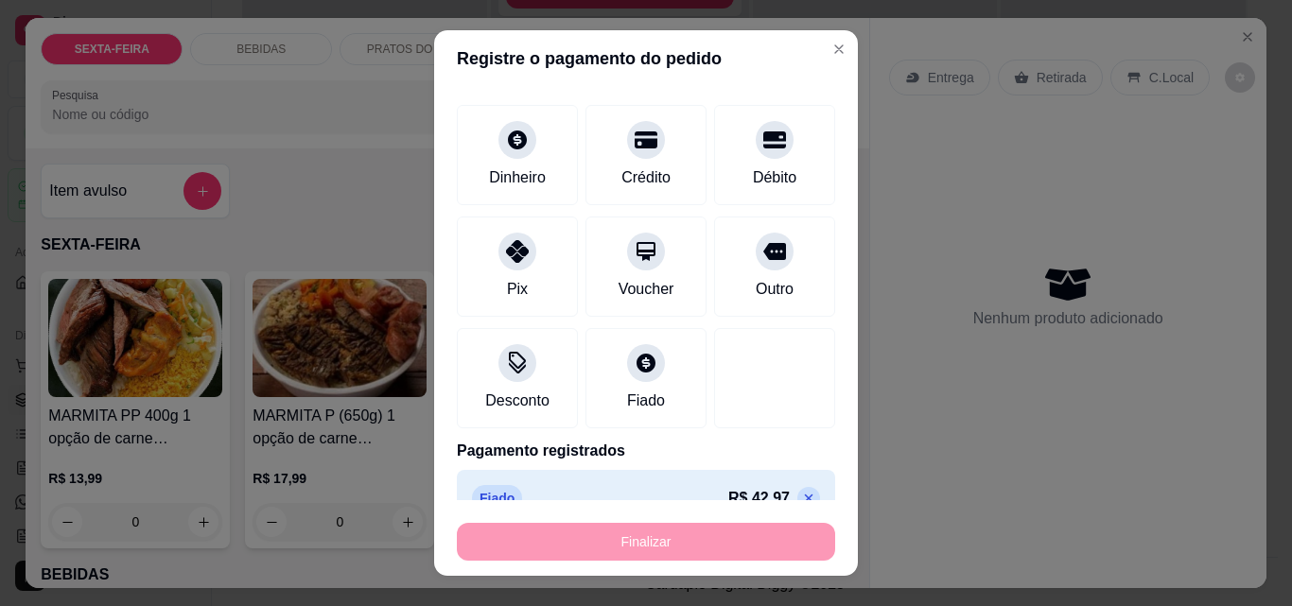
type input "-R$ 42,97"
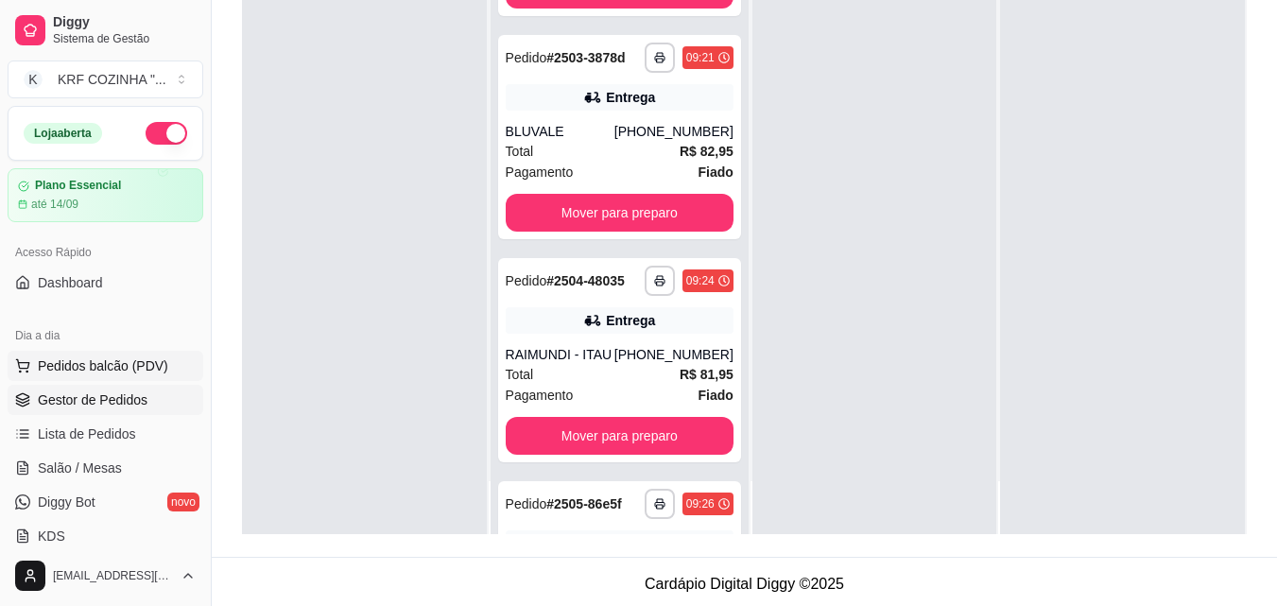
click at [111, 366] on span "Pedidos balcão (PDV)" at bounding box center [103, 365] width 130 height 19
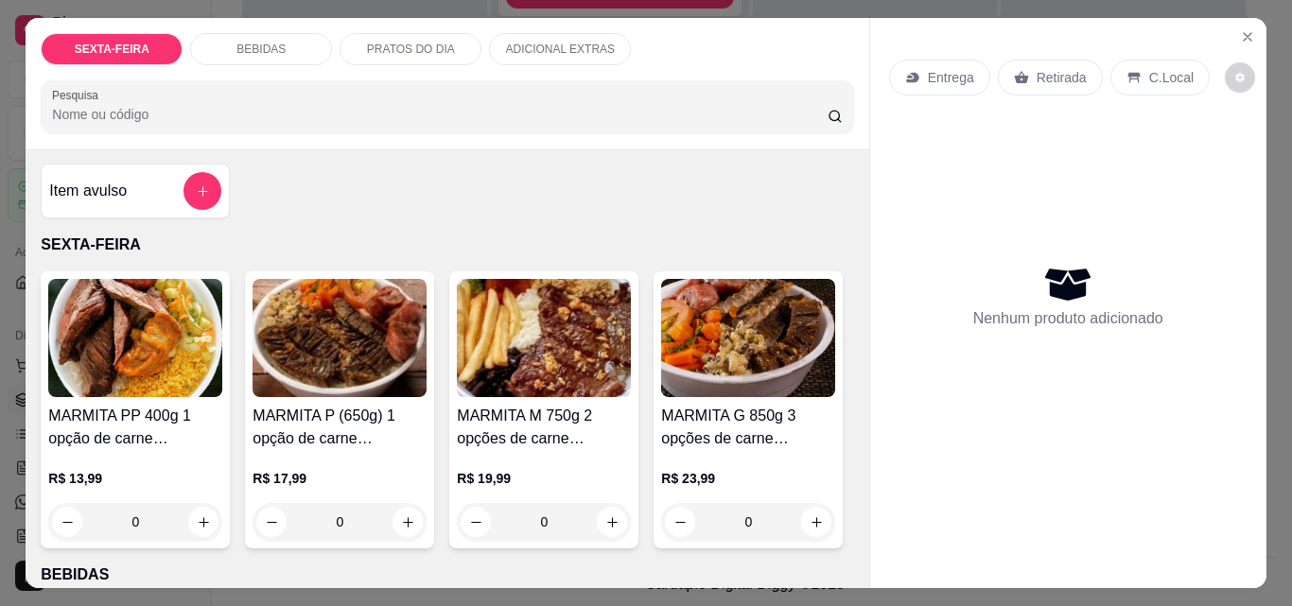
click at [540, 331] on img at bounding box center [544, 338] width 174 height 118
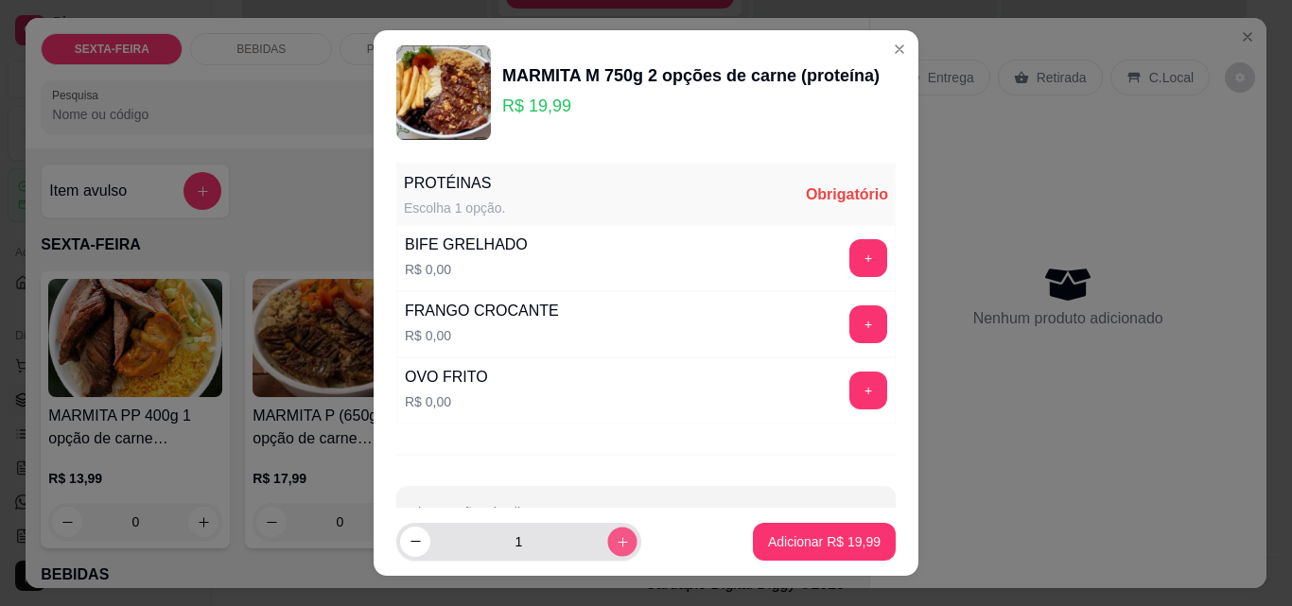
click at [617, 545] on icon "increase-product-quantity" at bounding box center [621, 541] width 9 height 9
type input "2"
click at [850, 317] on button "+" at bounding box center [868, 324] width 37 height 37
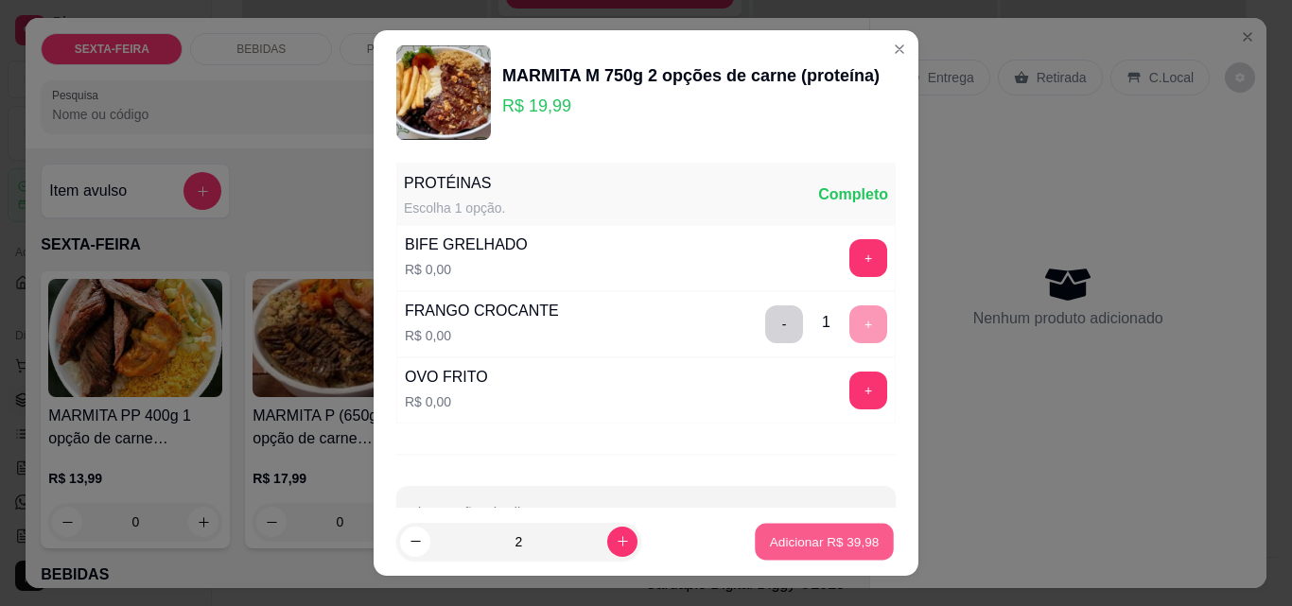
click at [818, 534] on p "Adicionar R$ 39,98" at bounding box center [825, 541] width 110 height 18
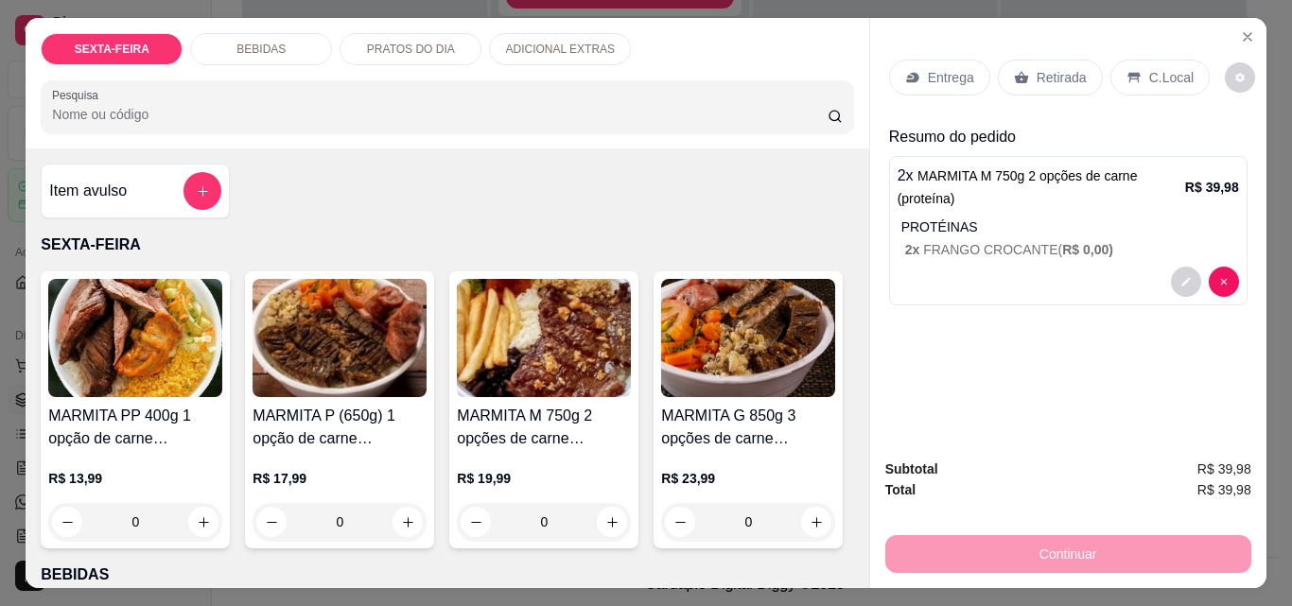
click at [954, 76] on p "Entrega" at bounding box center [951, 77] width 46 height 19
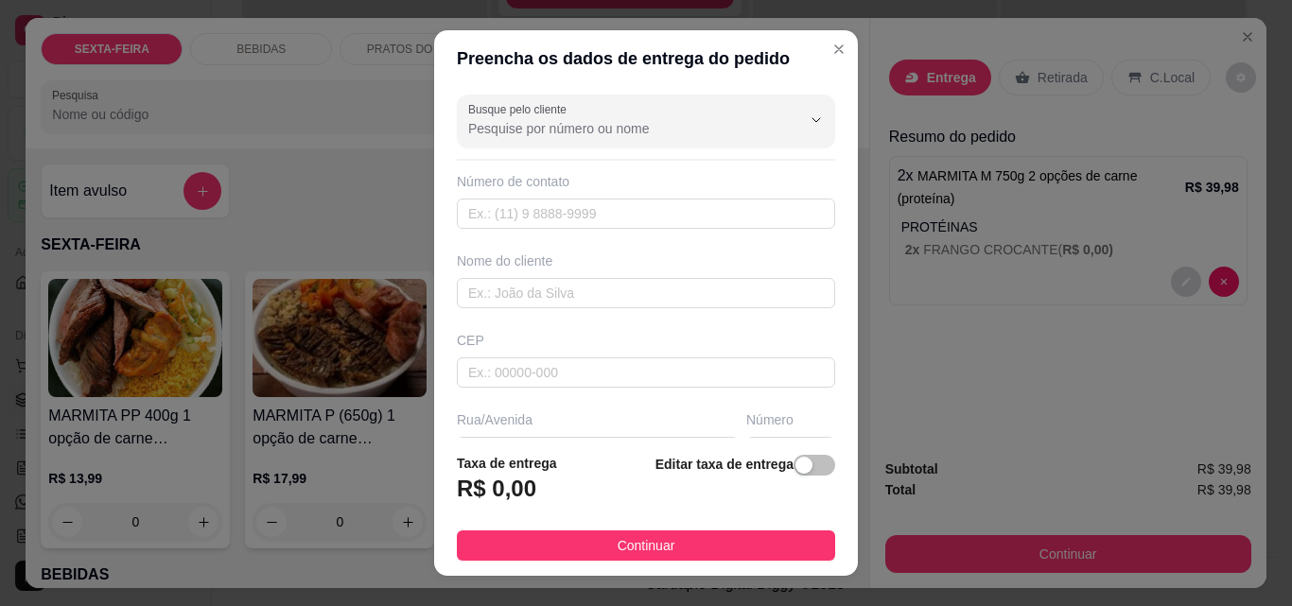
scroll to position [30, 0]
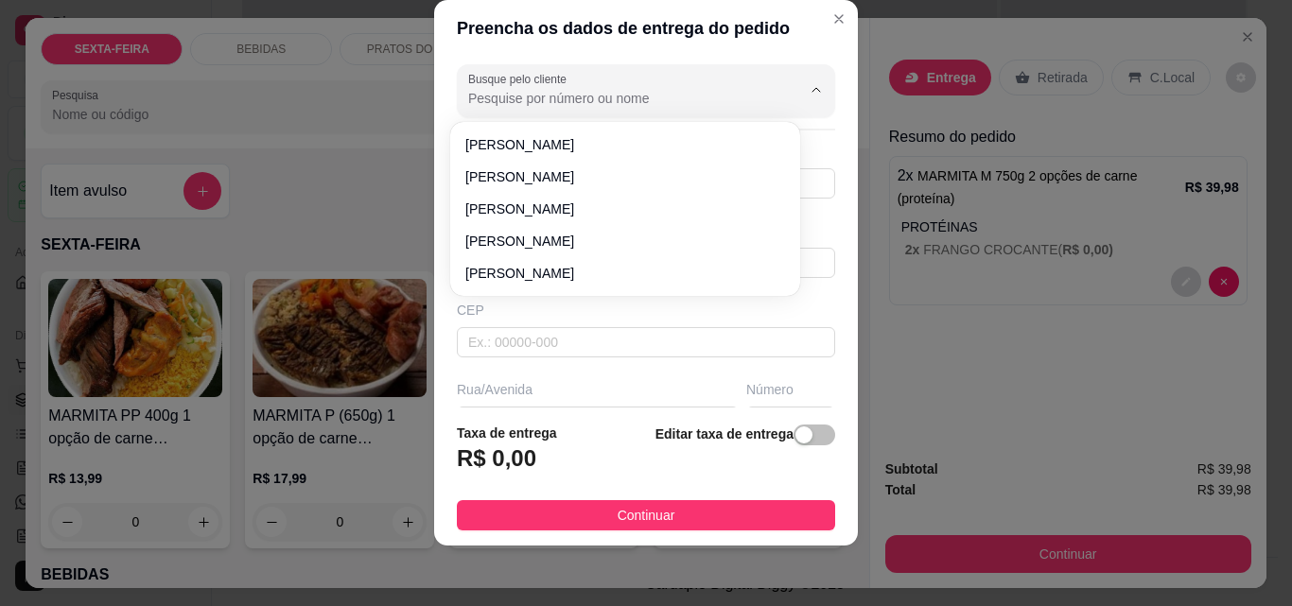
click at [607, 103] on input "Busque pelo cliente" at bounding box center [619, 98] width 303 height 19
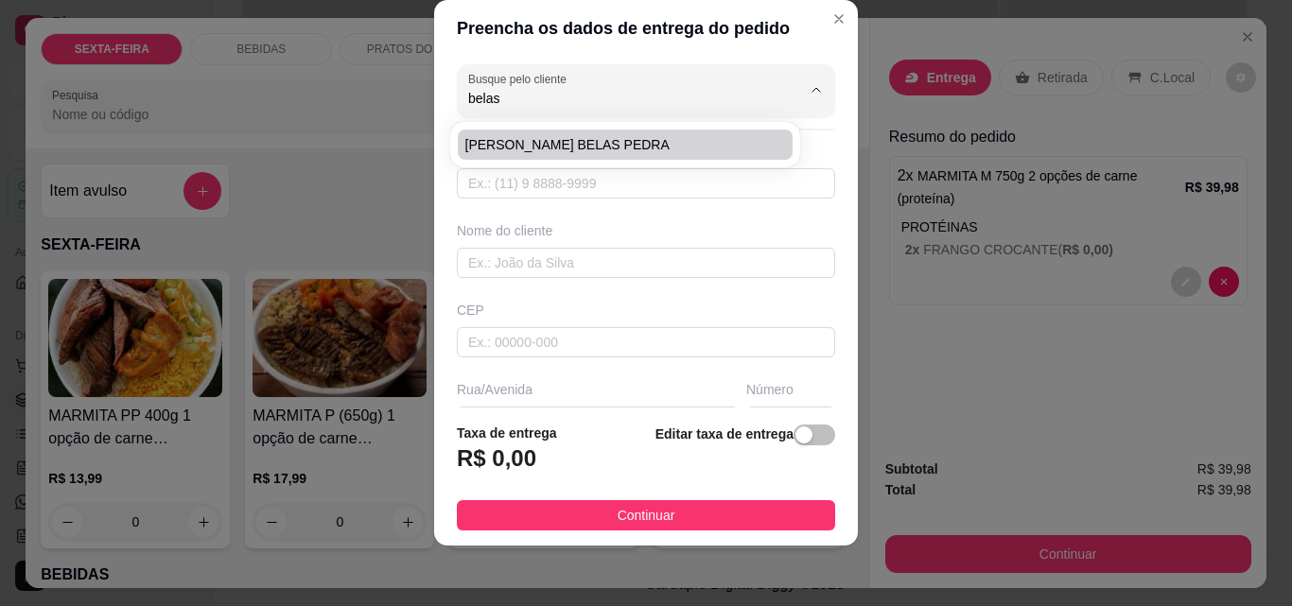
click at [619, 141] on span "[PERSON_NAME] BELAS PEDRA" at bounding box center [615, 144] width 301 height 19
type input "[PERSON_NAME] BELAS PEDRA"
type input "47991229861"
type input "[PERSON_NAME] BELAS PEDRA"
type input "OSNI MELO"
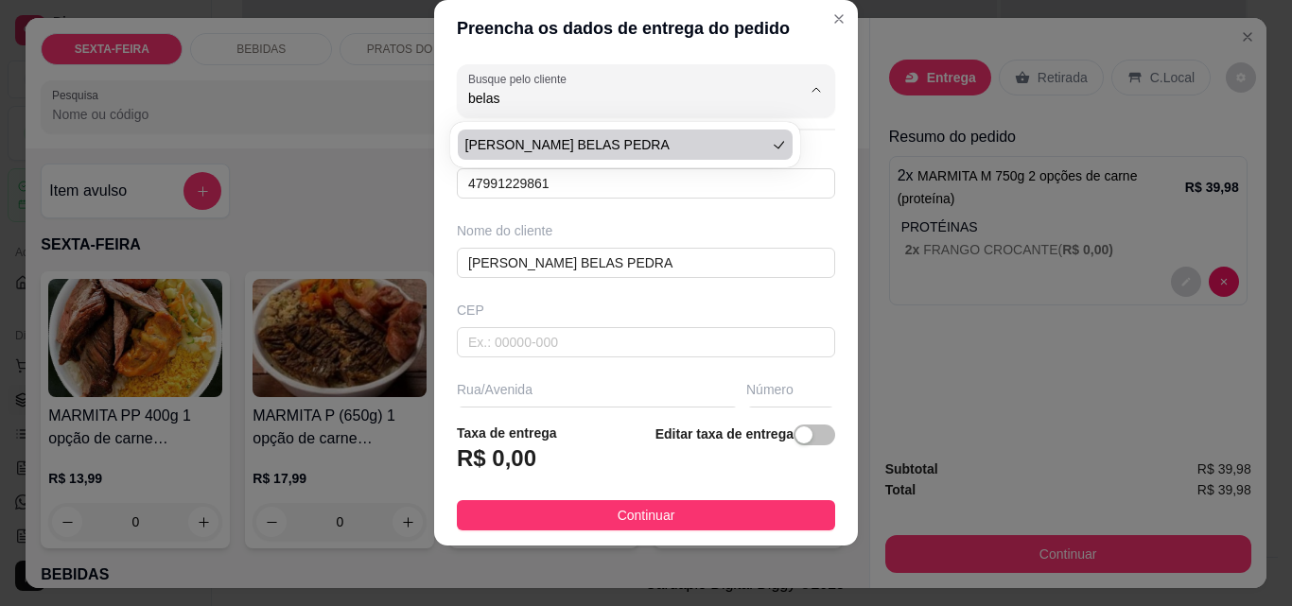
type input "163"
type input "ITAJAI"
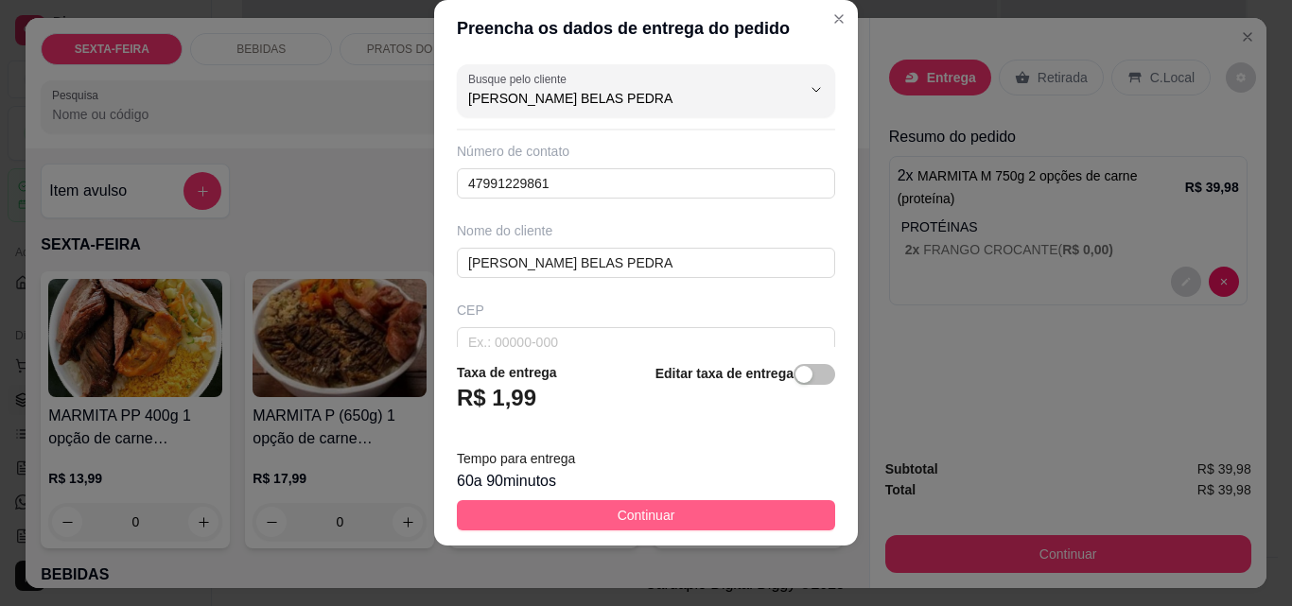
type input "[PERSON_NAME] BELAS PEDRA"
click at [637, 512] on span "Continuar" at bounding box center [646, 515] width 58 height 21
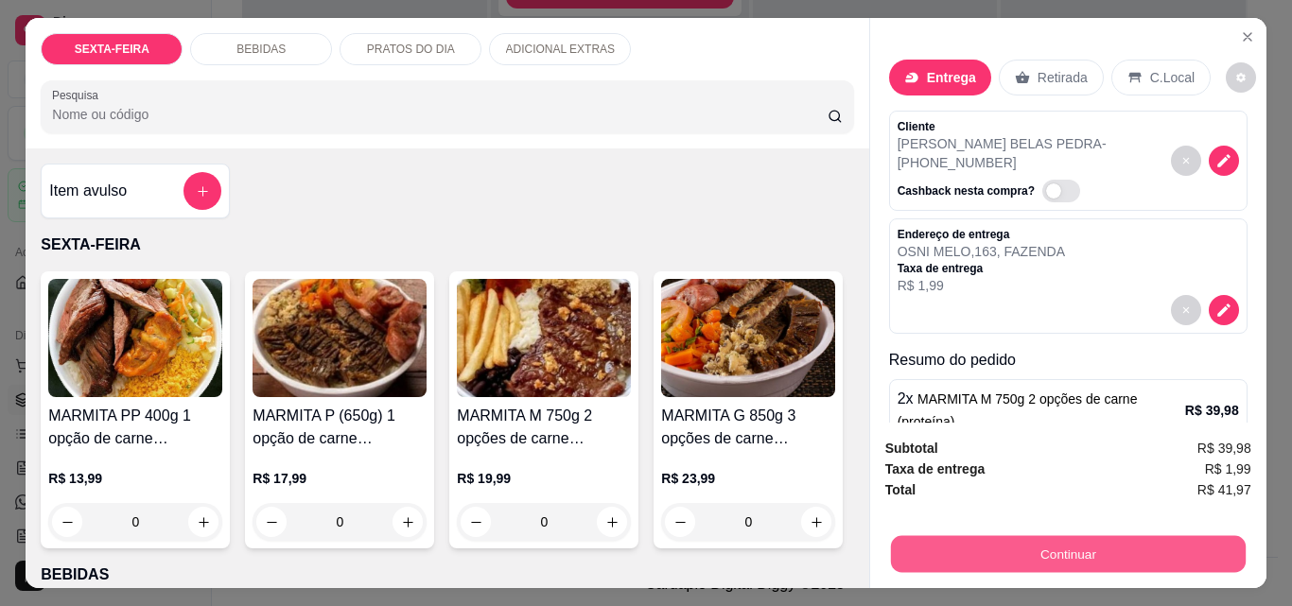
click at [1021, 549] on button "Continuar" at bounding box center [1067, 553] width 355 height 37
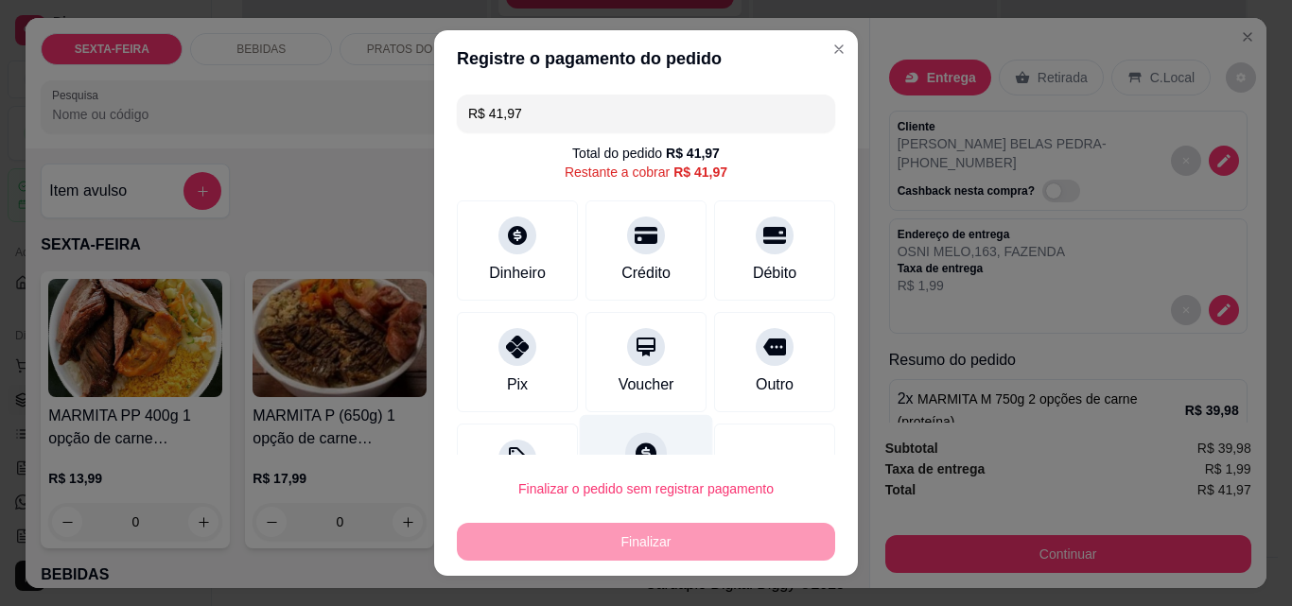
scroll to position [77, 0]
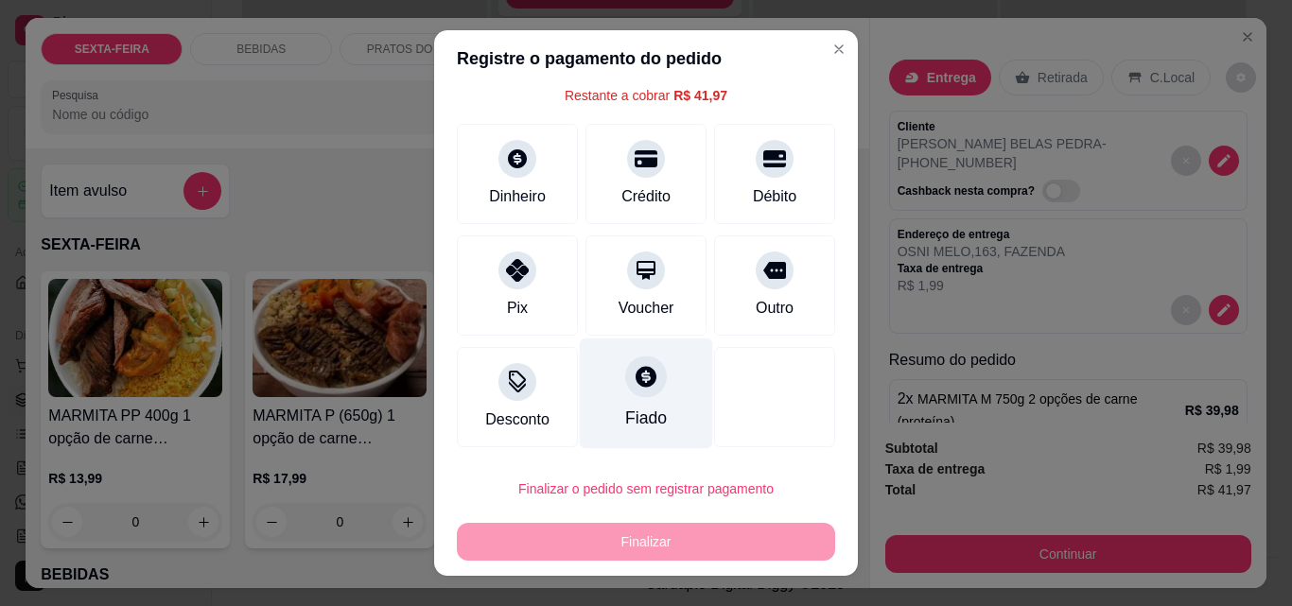
click at [633, 382] on icon at bounding box center [645, 376] width 25 height 25
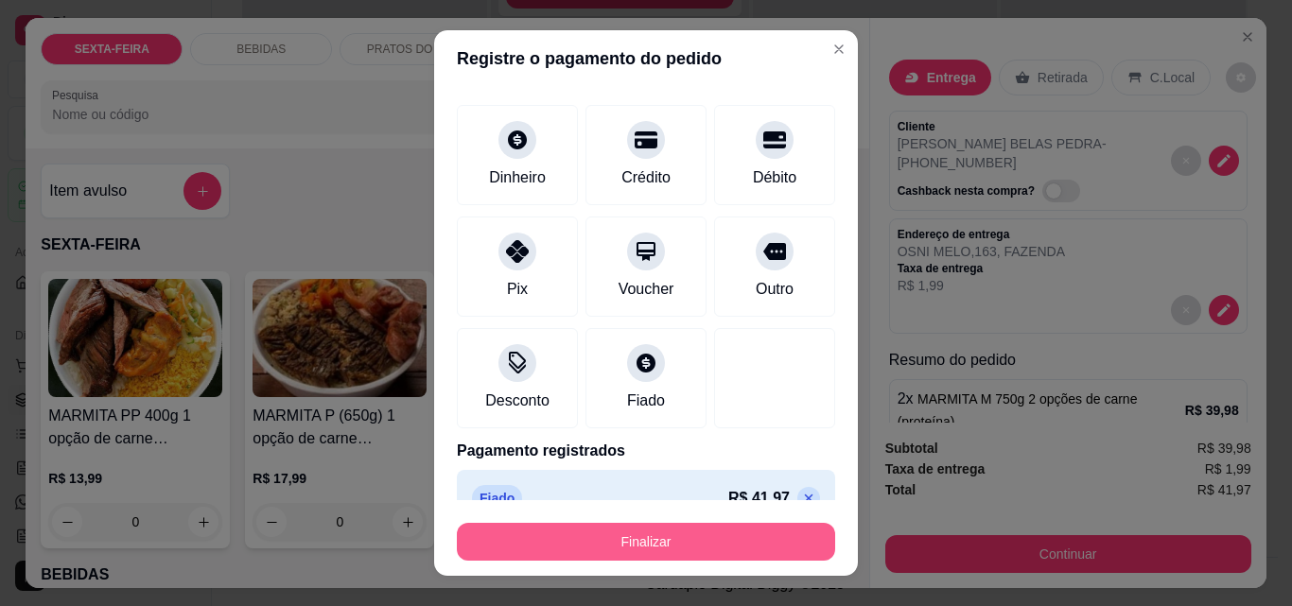
click at [660, 536] on button "Finalizar" at bounding box center [646, 542] width 378 height 38
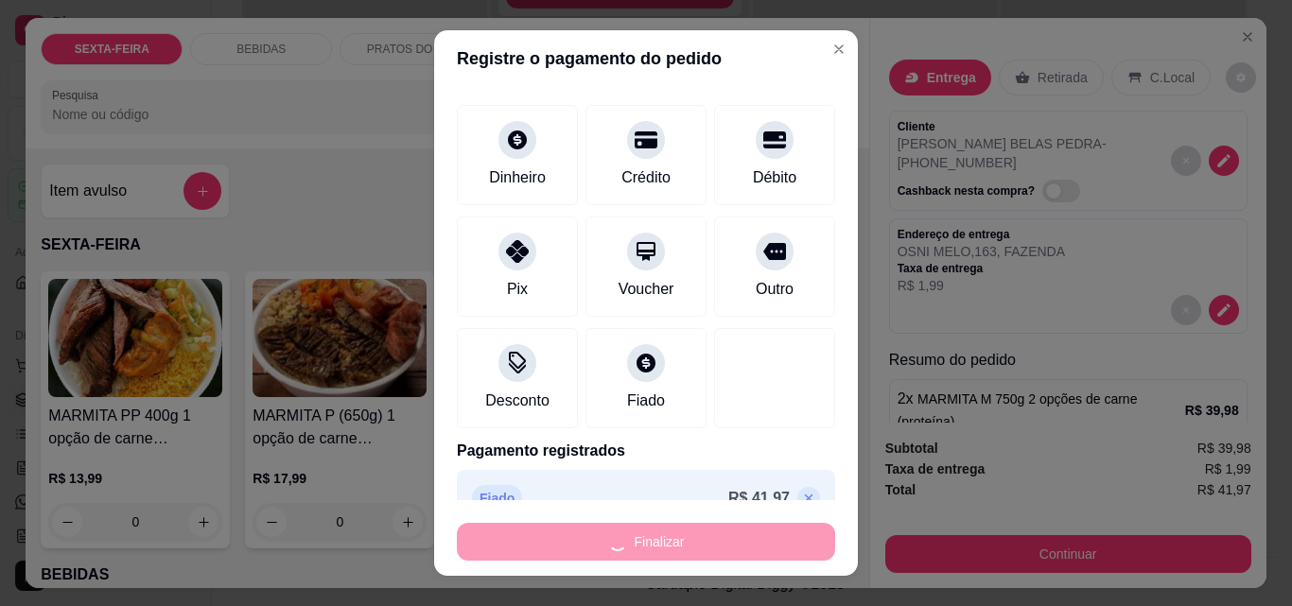
type input "-R$ 41,97"
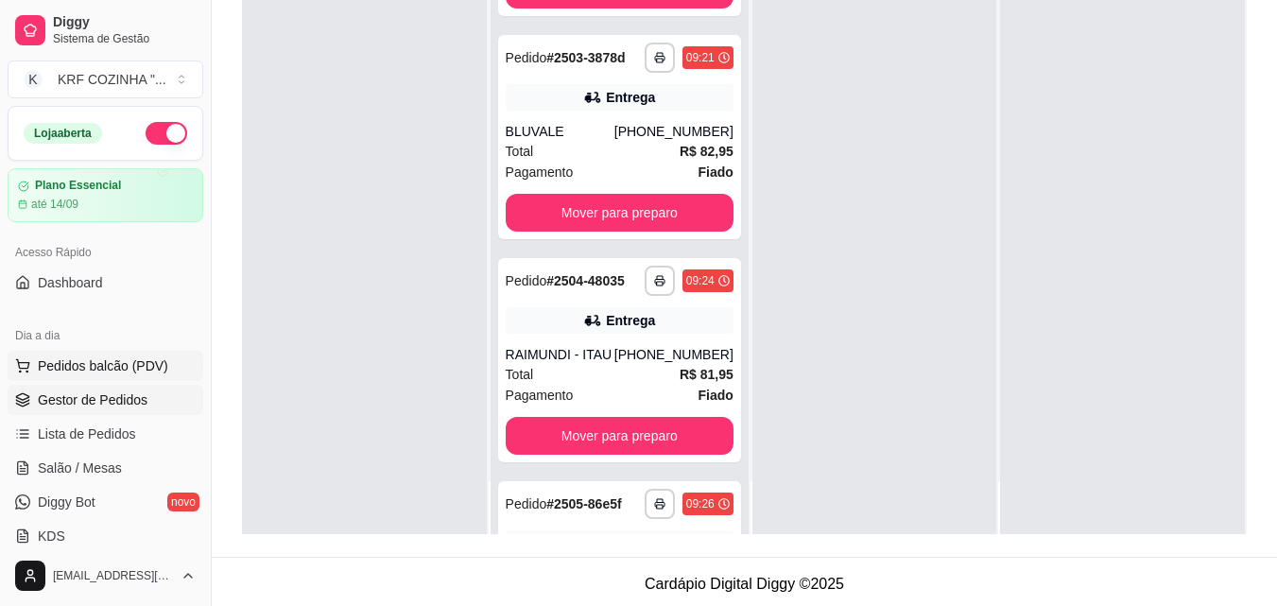
click at [129, 363] on span "Pedidos balcão (PDV)" at bounding box center [103, 365] width 130 height 19
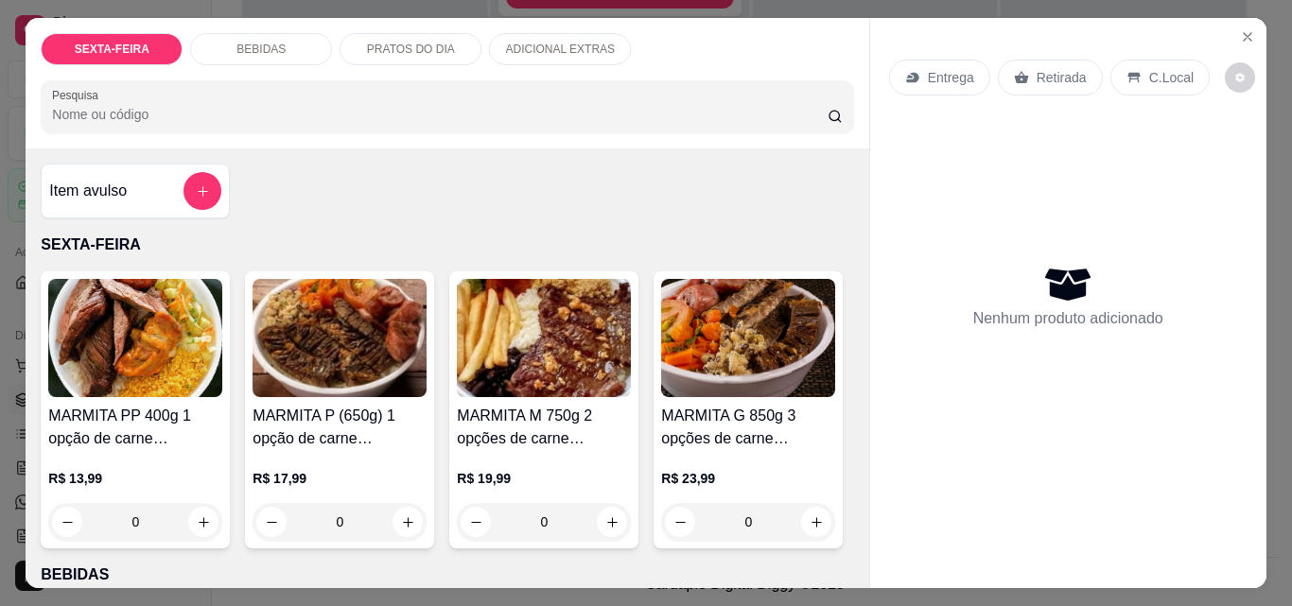
click at [580, 332] on img at bounding box center [544, 338] width 174 height 118
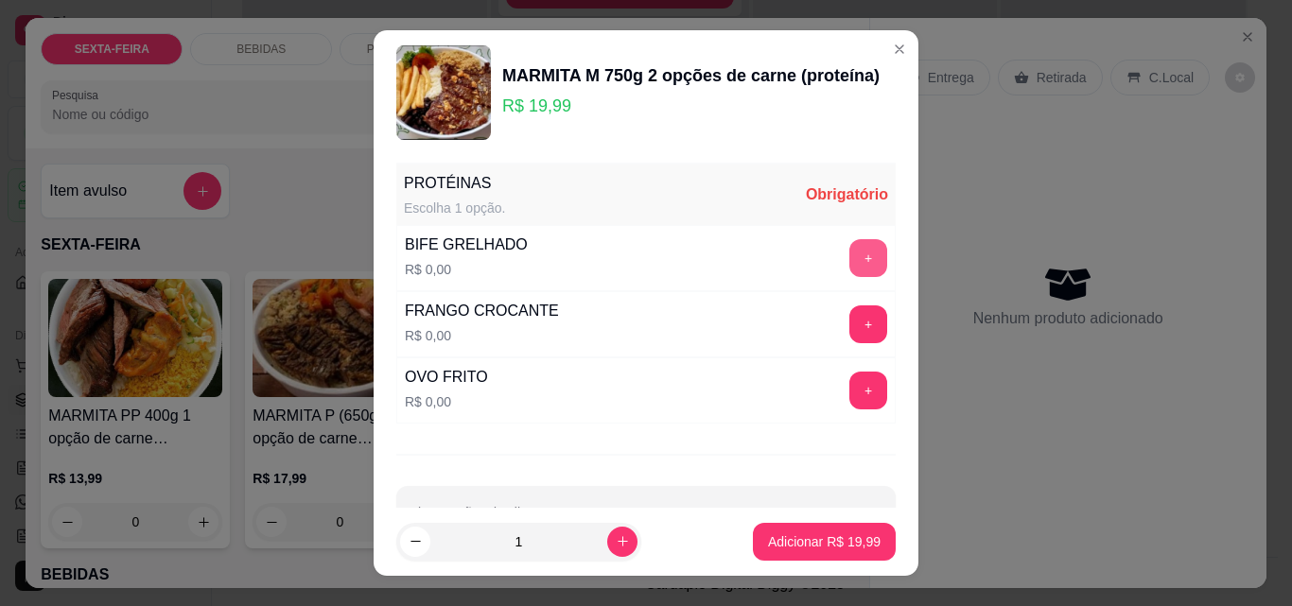
click at [849, 254] on button "+" at bounding box center [868, 258] width 38 height 38
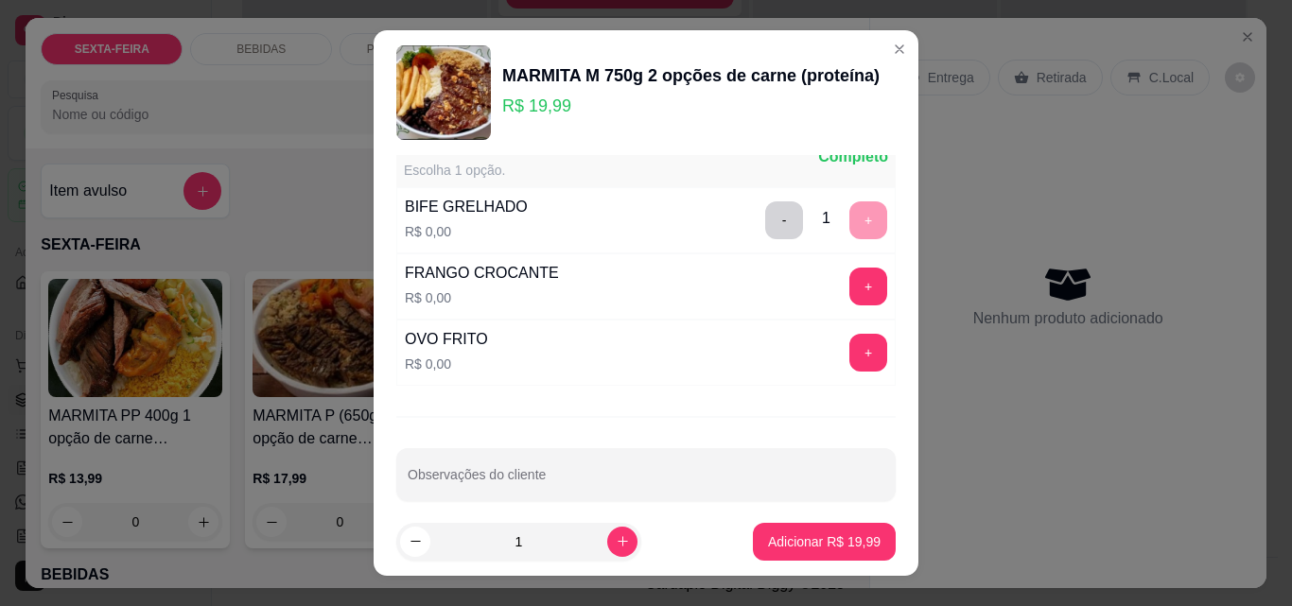
scroll to position [58, 0]
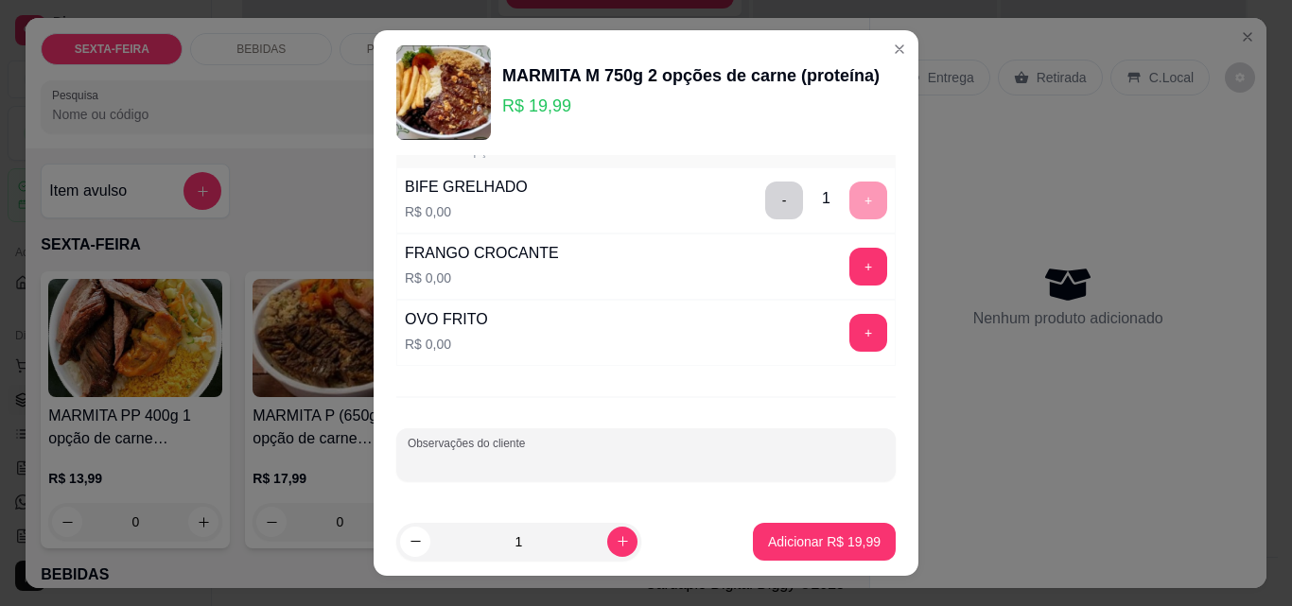
click at [621, 459] on input "Observações do cliente" at bounding box center [646, 462] width 477 height 19
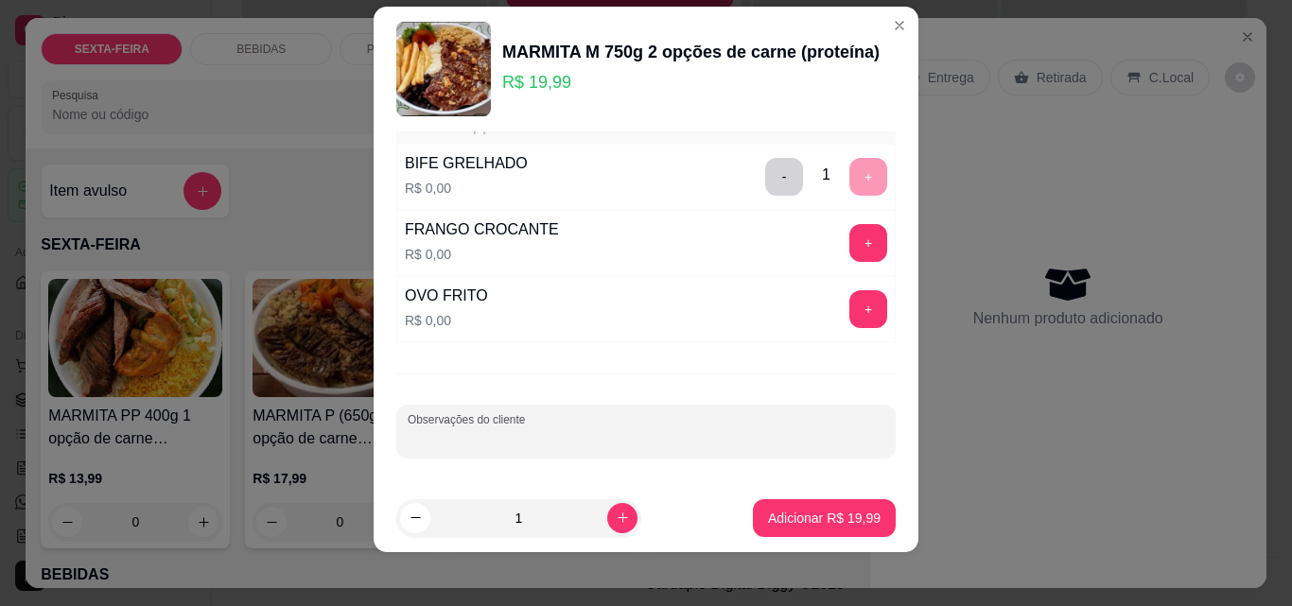
scroll to position [30, 0]
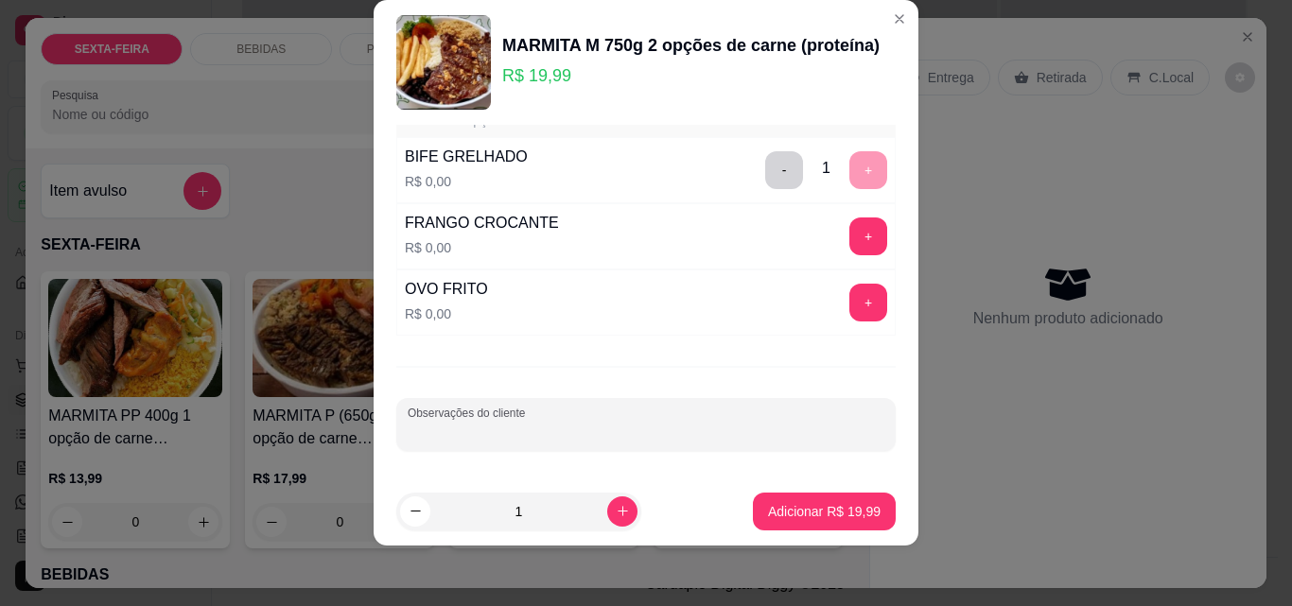
click at [547, 425] on input "Observações do cliente" at bounding box center [646, 432] width 477 height 19
type input "S"
type input "SEM MACARRÃO"
click at [801, 507] on p "Adicionar R$ 19,99" at bounding box center [825, 511] width 110 height 18
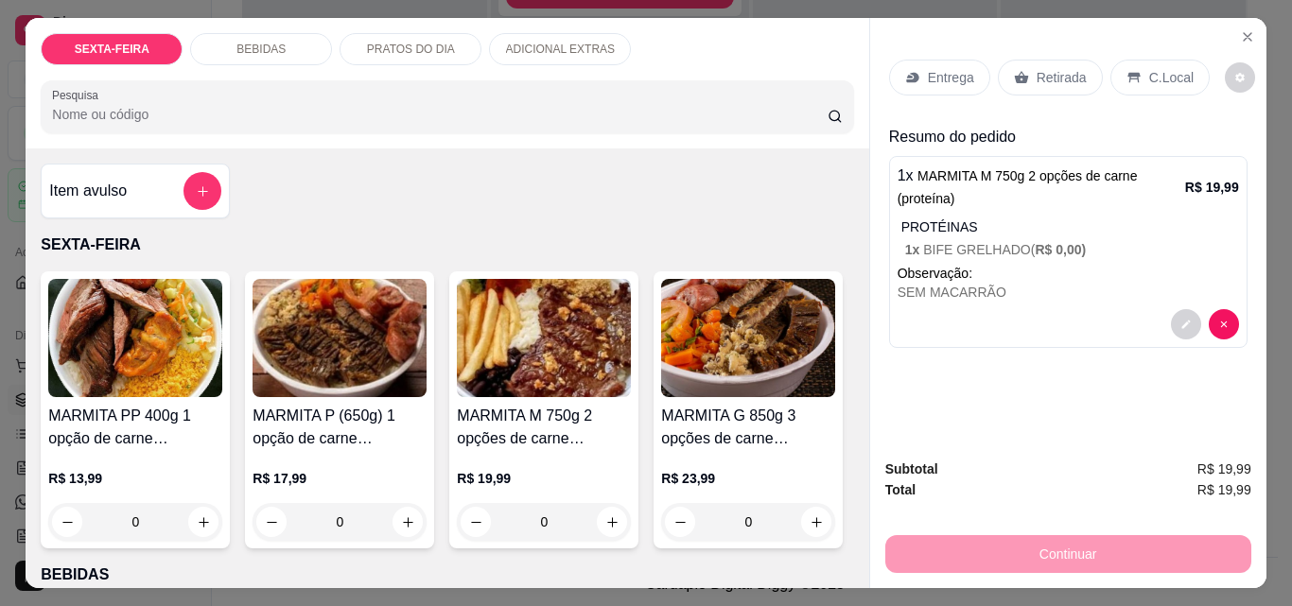
click at [569, 345] on img at bounding box center [544, 338] width 174 height 118
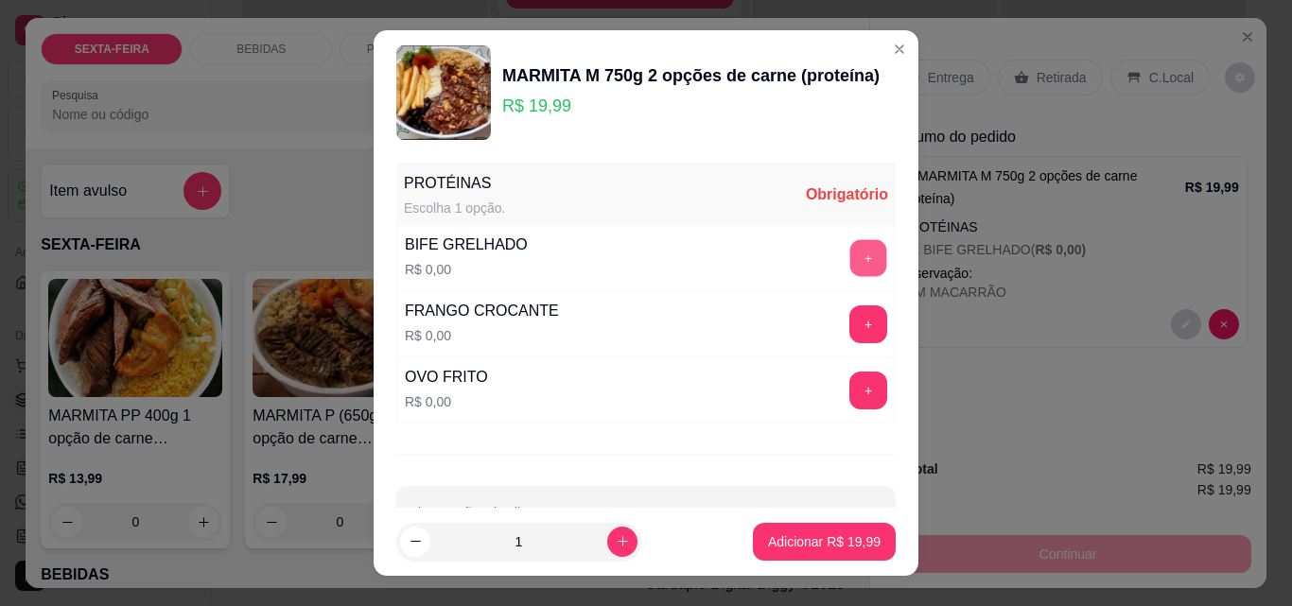
click at [850, 259] on button "+" at bounding box center [868, 258] width 37 height 37
click at [850, 328] on button "+" at bounding box center [868, 324] width 37 height 37
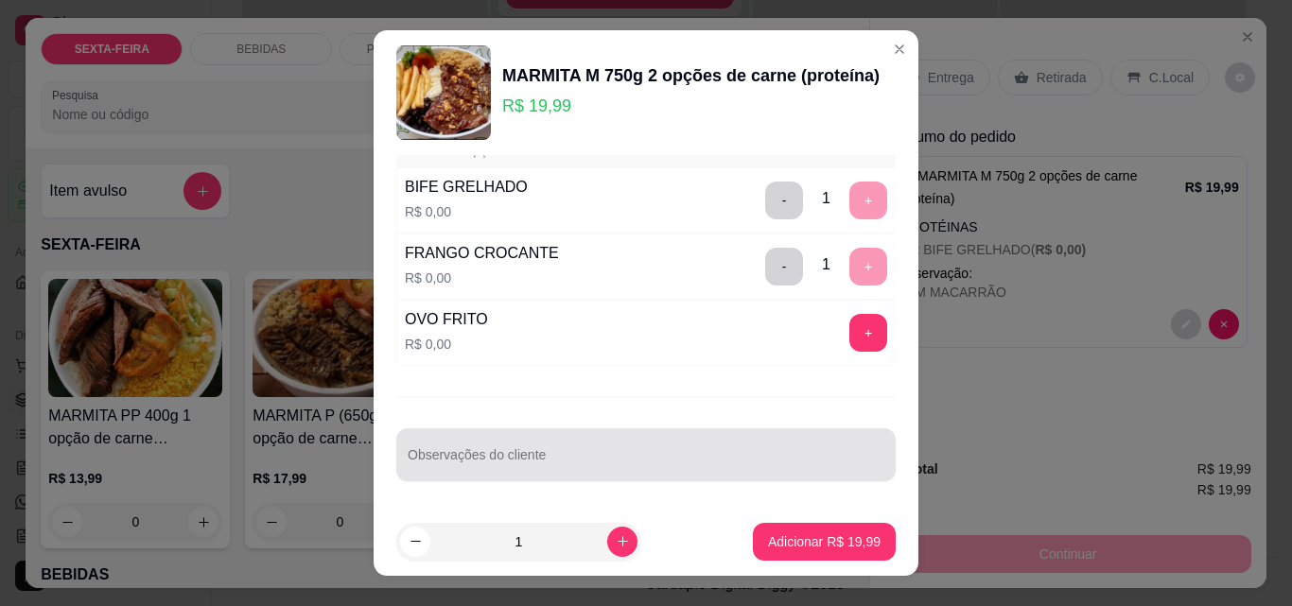
click at [629, 447] on div at bounding box center [646, 455] width 477 height 38
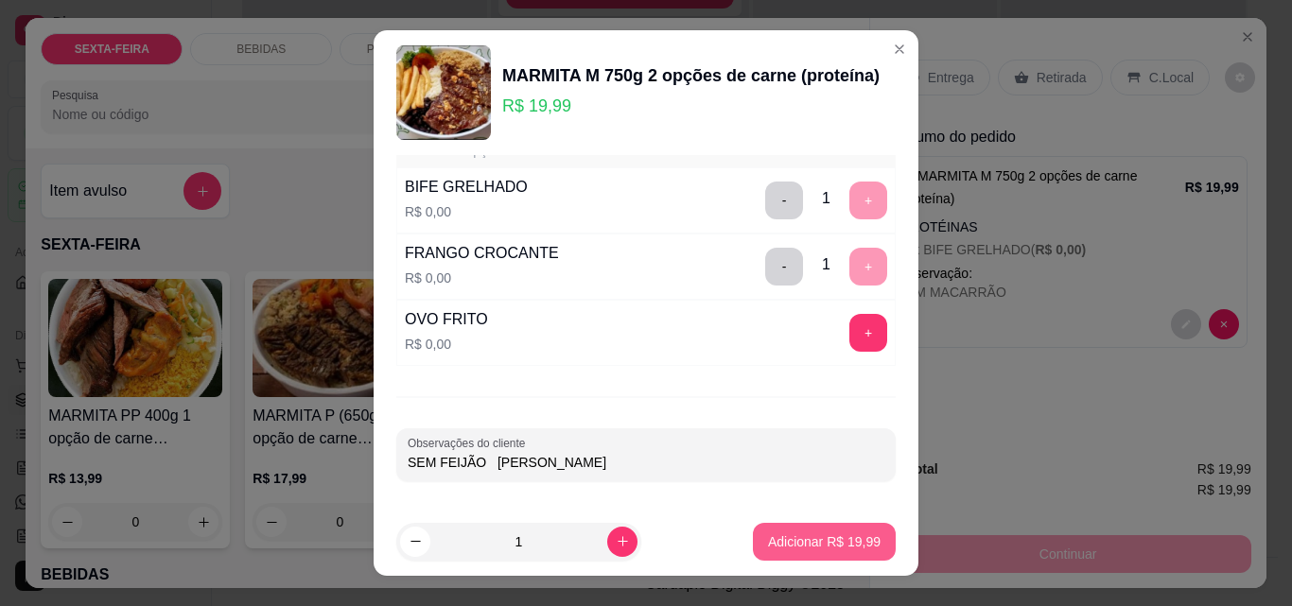
type input "SEM FEIJÃO [PERSON_NAME]"
click at [786, 519] on footer "1 Adicionar R$ 19,99" at bounding box center [645, 542] width 545 height 68
click at [796, 546] on p "Adicionar R$ 19,99" at bounding box center [825, 541] width 110 height 18
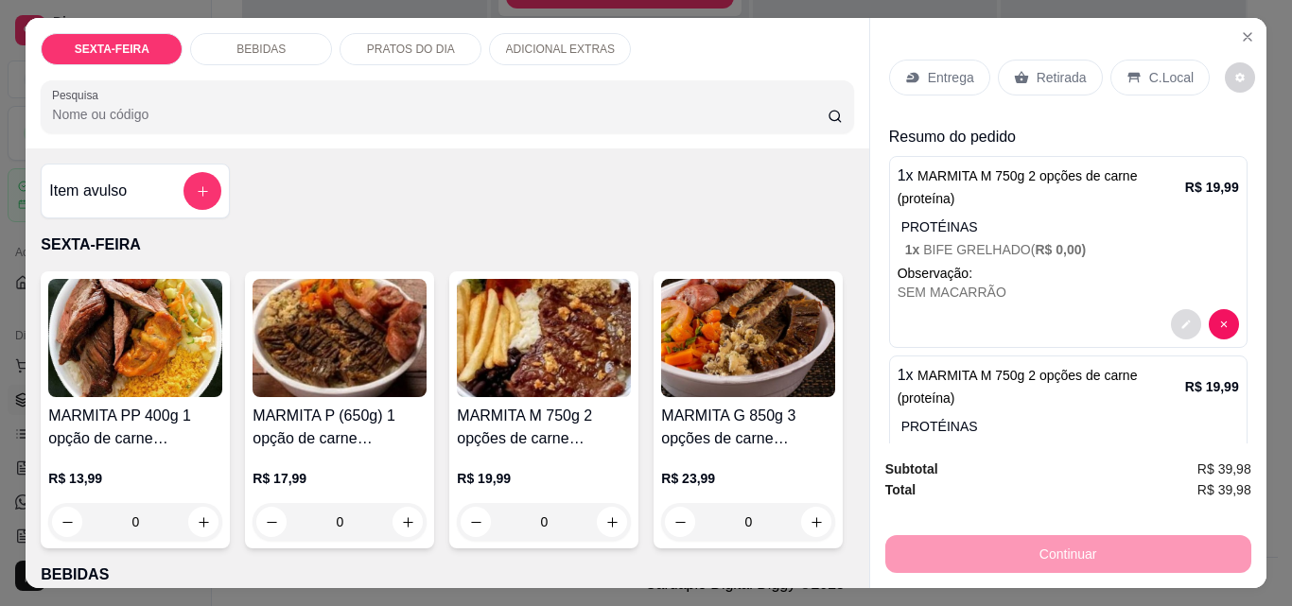
click at [1180, 319] on icon "decrease-product-quantity" at bounding box center [1185, 324] width 11 height 11
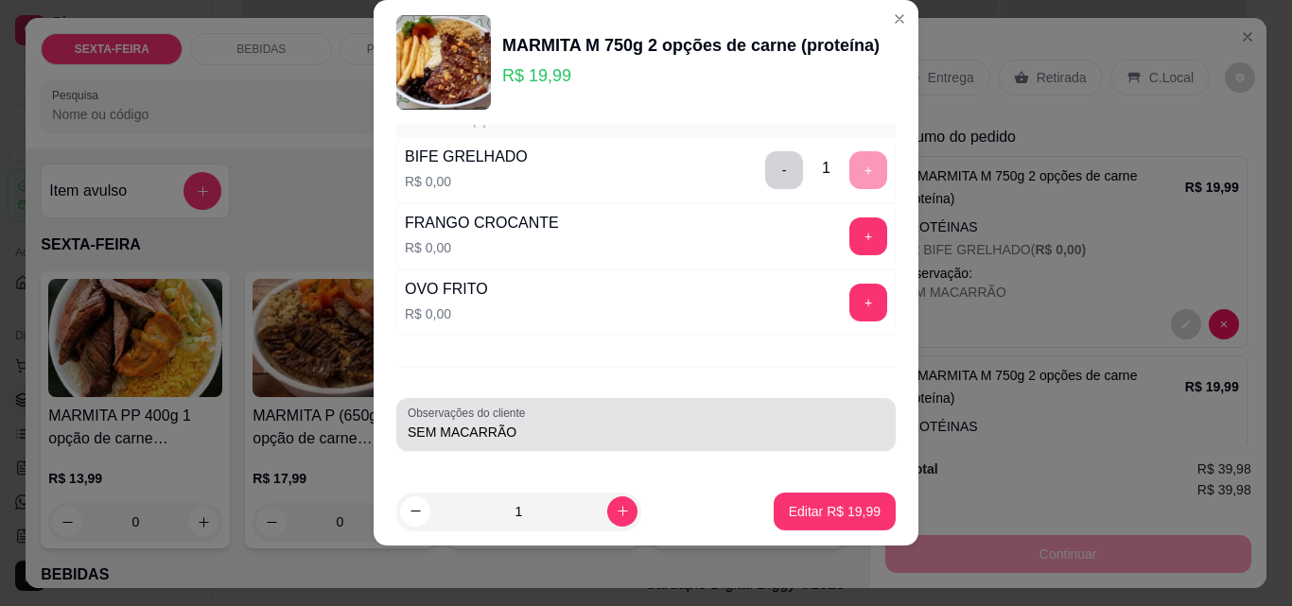
click at [547, 423] on input "SEM MACARRÃO" at bounding box center [646, 432] width 477 height 19
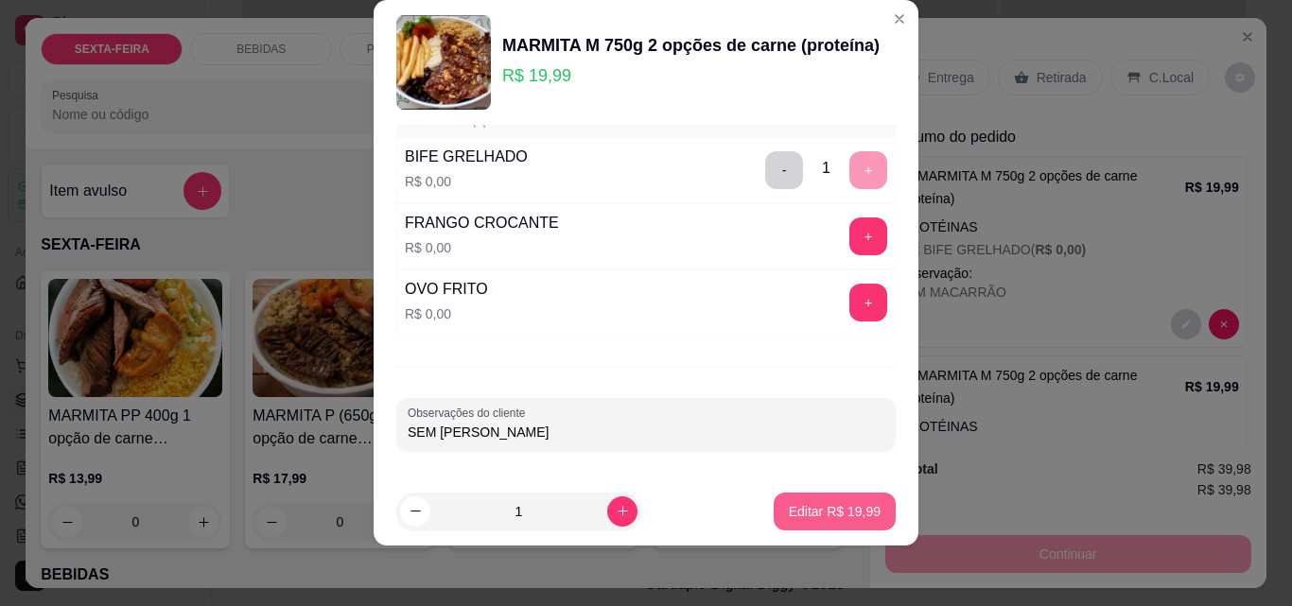
type input "SEM [PERSON_NAME]"
click at [807, 512] on p "Editar R$ 19,99" at bounding box center [833, 511] width 89 height 18
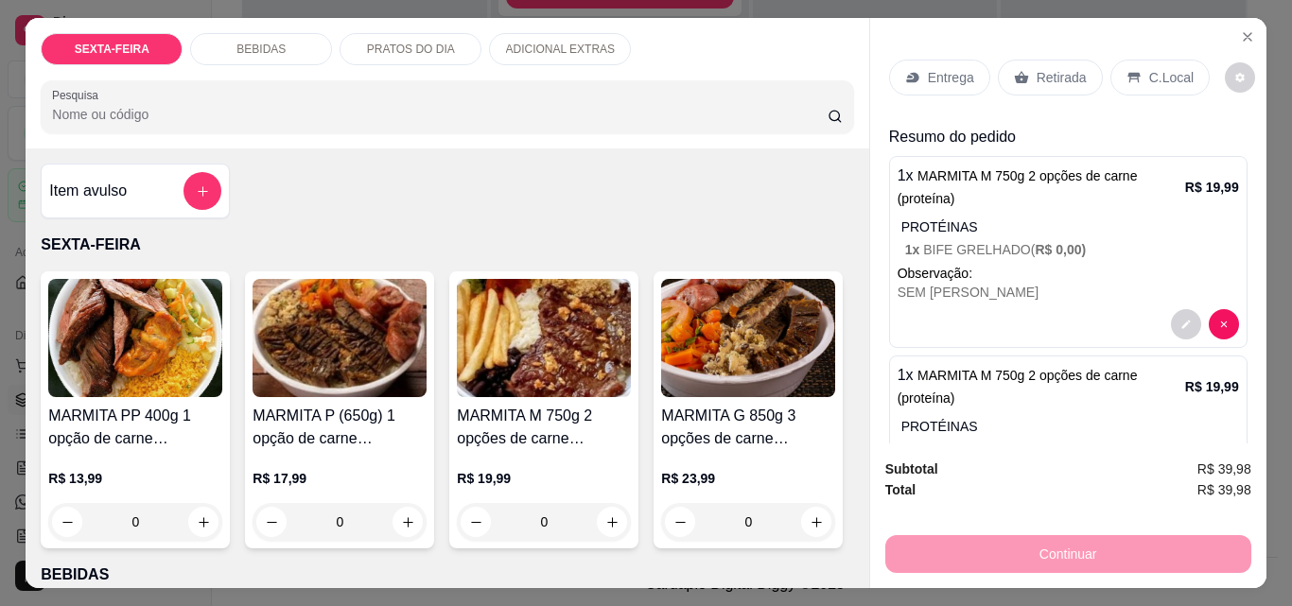
click at [554, 345] on img at bounding box center [544, 338] width 174 height 118
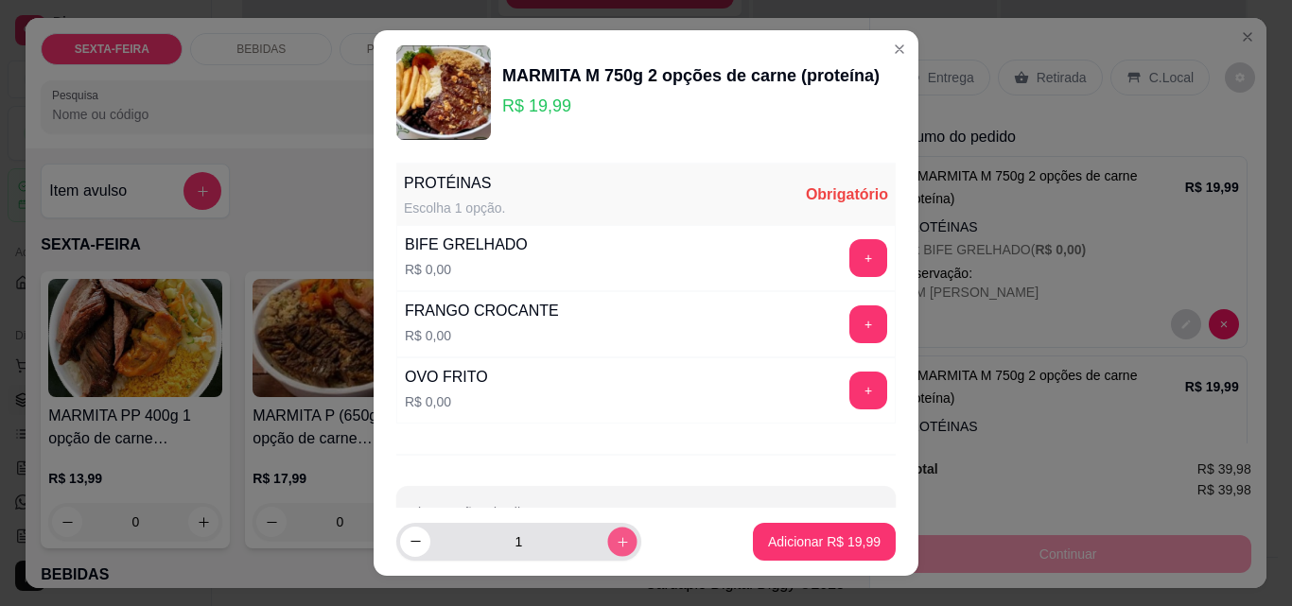
click at [616, 546] on icon "increase-product-quantity" at bounding box center [623, 542] width 14 height 14
click at [616, 546] on icon "increase-product-quantity" at bounding box center [623, 541] width 14 height 14
click at [607, 544] on button "increase-product-quantity" at bounding box center [621, 541] width 29 height 29
click at [607, 544] on button "increase-product-quantity" at bounding box center [622, 542] width 30 height 30
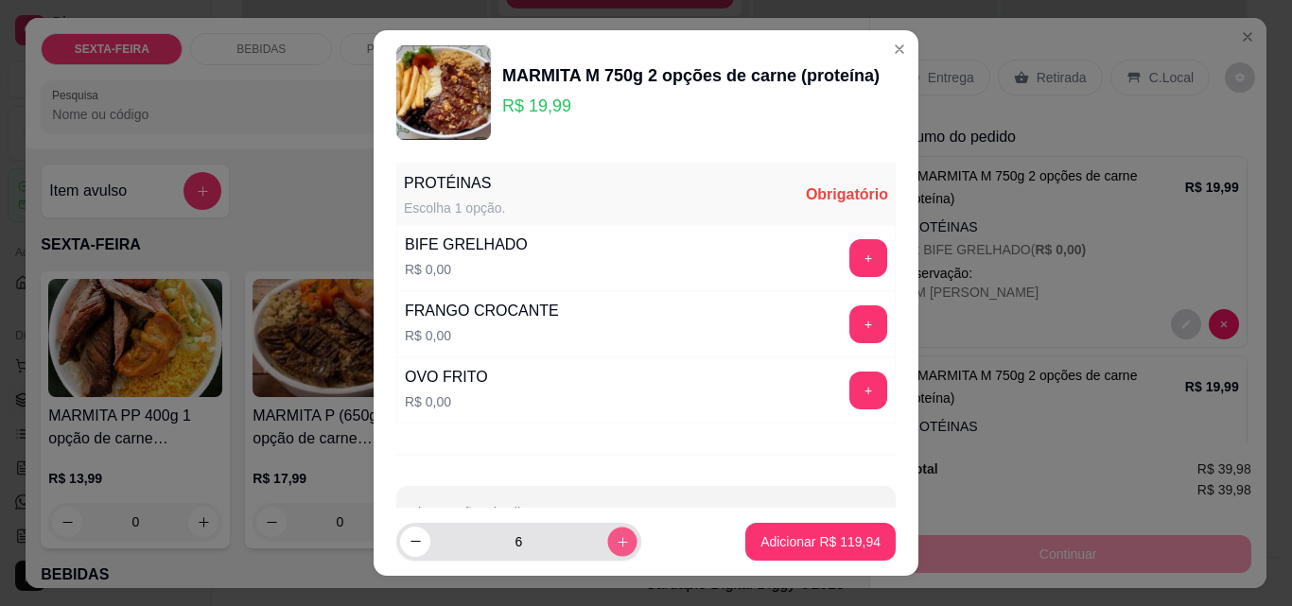
click at [607, 544] on button "increase-product-quantity" at bounding box center [621, 541] width 29 height 29
click at [607, 544] on button "increase-product-quantity" at bounding box center [622, 542] width 30 height 30
click at [607, 542] on button "increase-product-quantity" at bounding box center [622, 542] width 30 height 30
click at [607, 542] on button "increase-product-quantity" at bounding box center [621, 541] width 29 height 29
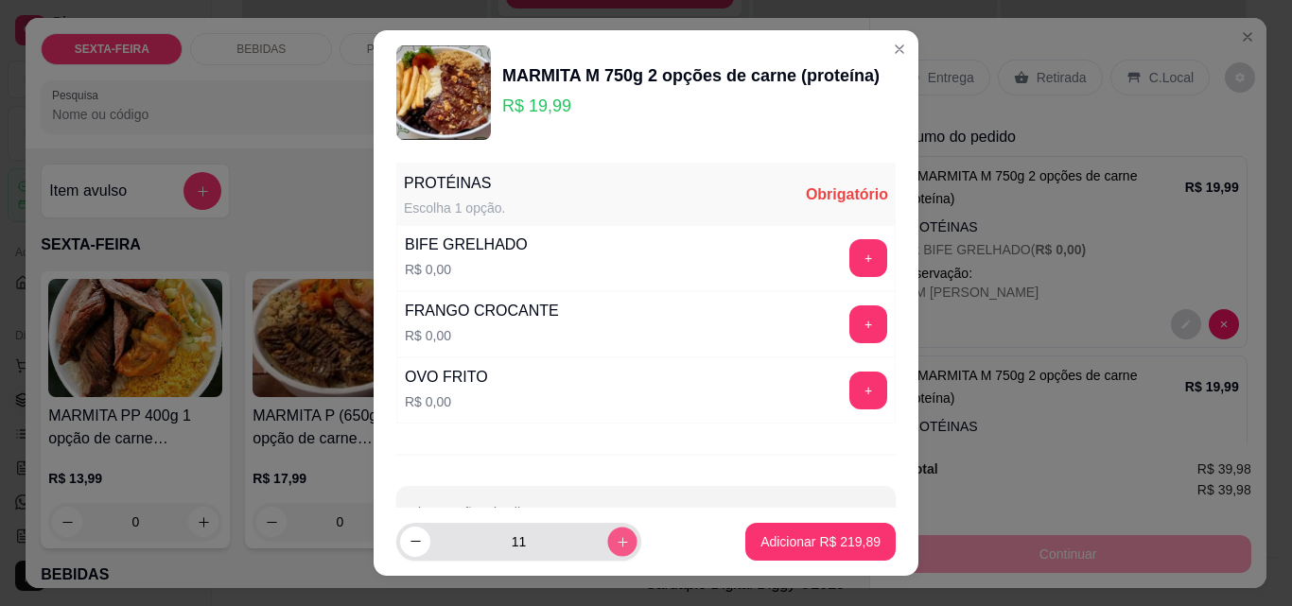
click at [607, 542] on button "increase-product-quantity" at bounding box center [621, 541] width 29 height 29
click at [607, 542] on button "increase-product-quantity" at bounding box center [622, 542] width 30 height 30
click at [607, 542] on button "increase-product-quantity" at bounding box center [621, 541] width 29 height 29
type input "14"
click at [849, 255] on button "+" at bounding box center [868, 258] width 38 height 38
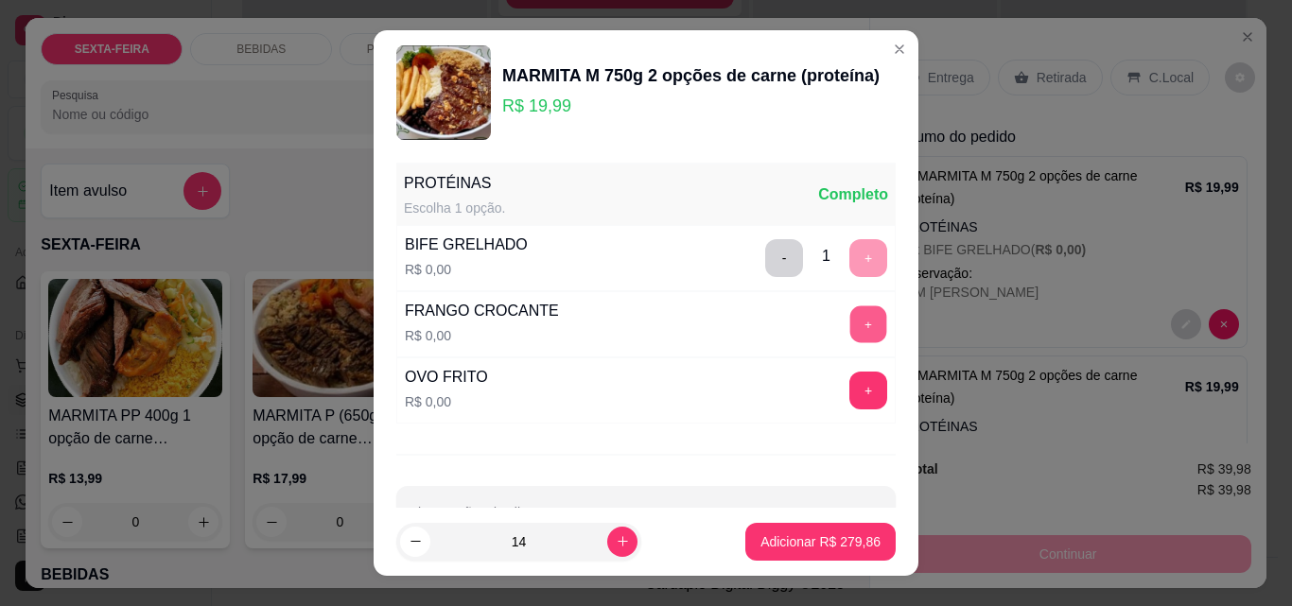
click at [850, 328] on button "+" at bounding box center [868, 324] width 37 height 37
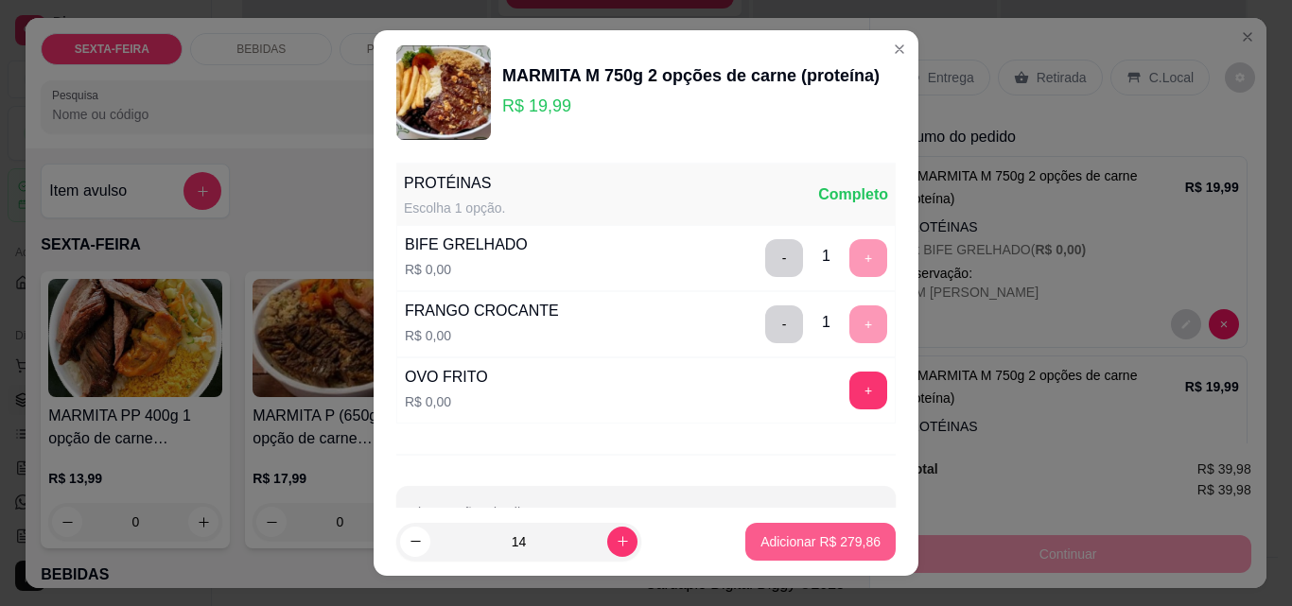
click at [798, 540] on p "Adicionar R$ 279,86" at bounding box center [820, 541] width 120 height 19
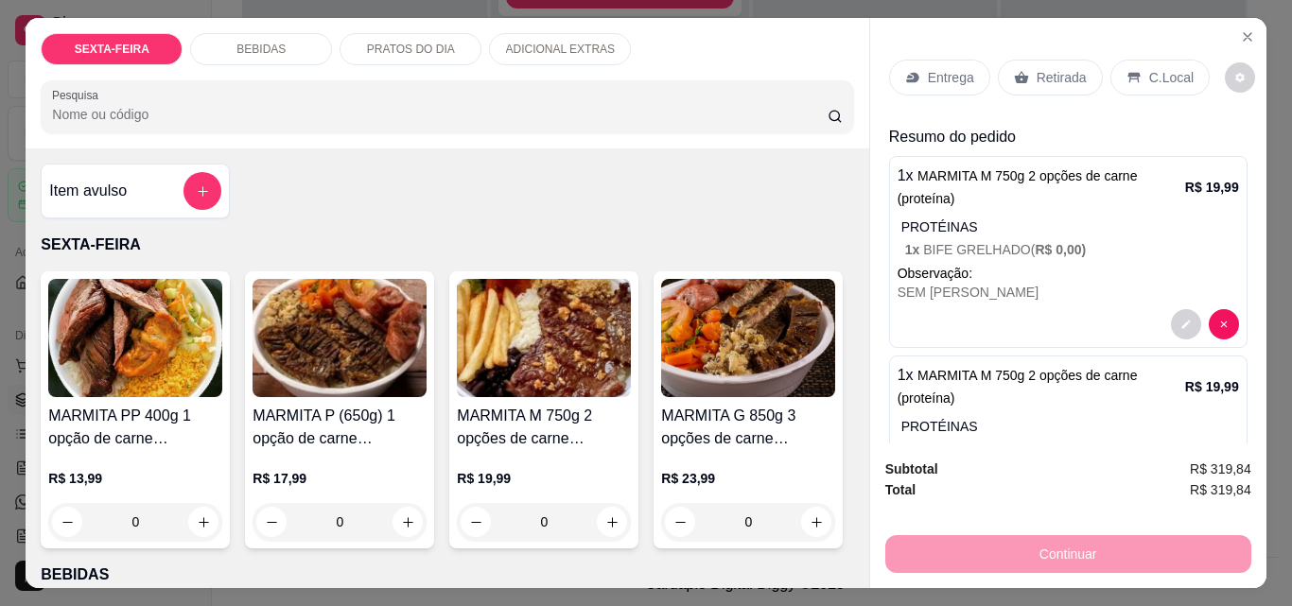
click at [944, 75] on p "Entrega" at bounding box center [951, 77] width 46 height 19
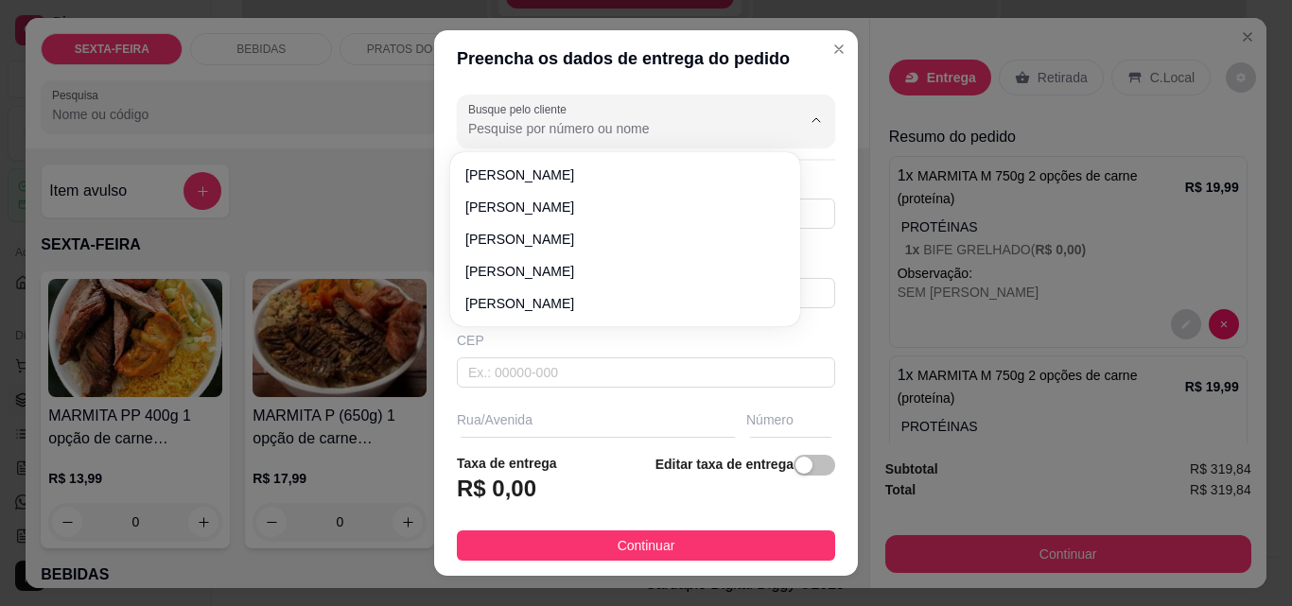
click at [685, 132] on input "Busque pelo cliente" at bounding box center [619, 128] width 303 height 19
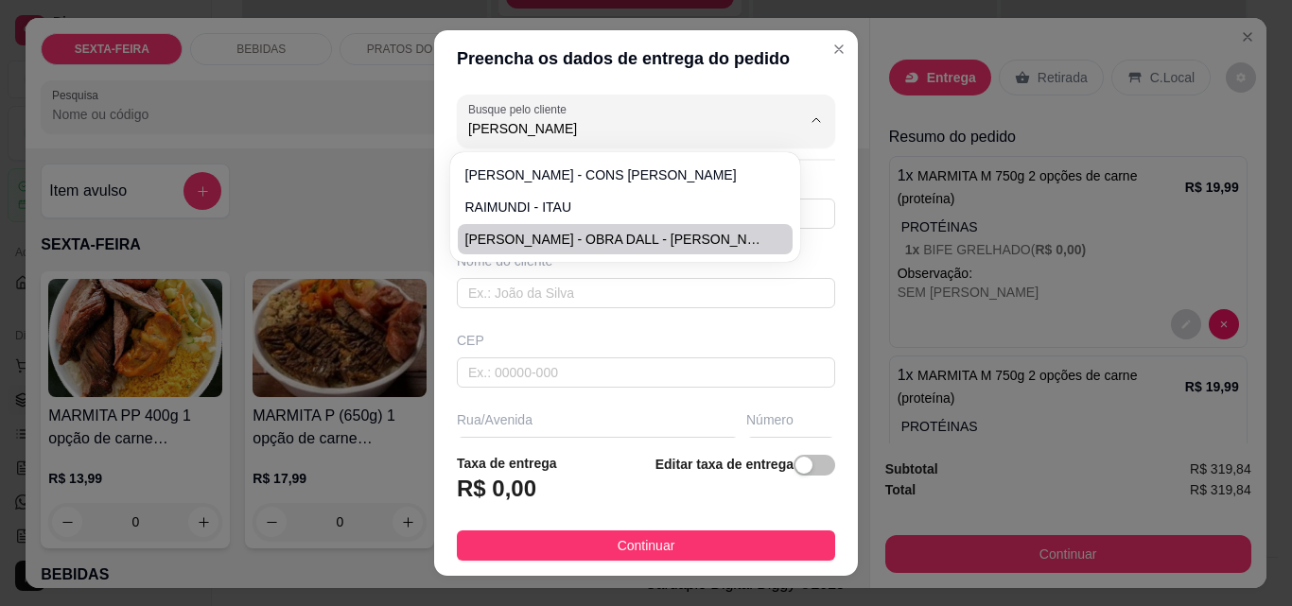
click at [638, 227] on li "[PERSON_NAME] - OBRA DALL - [PERSON_NAME]" at bounding box center [625, 239] width 335 height 30
type input "[PERSON_NAME] - OBRA DALL - [PERSON_NAME]"
type input "47997499955"
type input "[PERSON_NAME] - OBRA DALL - [PERSON_NAME]"
type input "OBRA DALL"
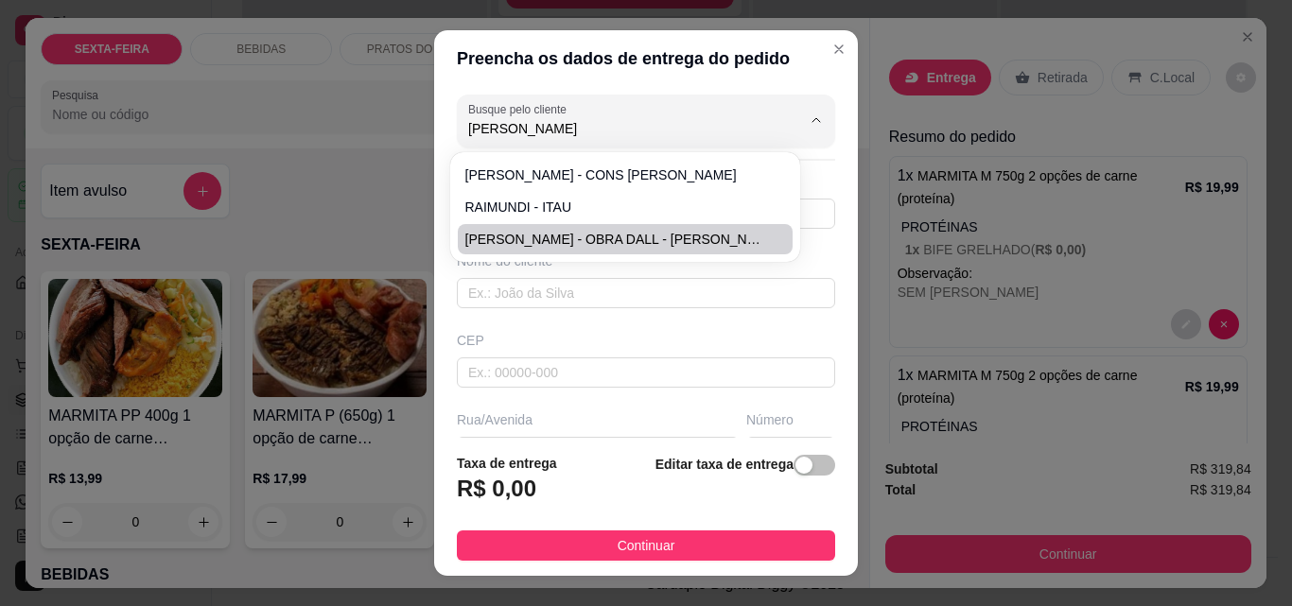
type input "ITAJAI"
type input "Uma rua antes do brava bech"
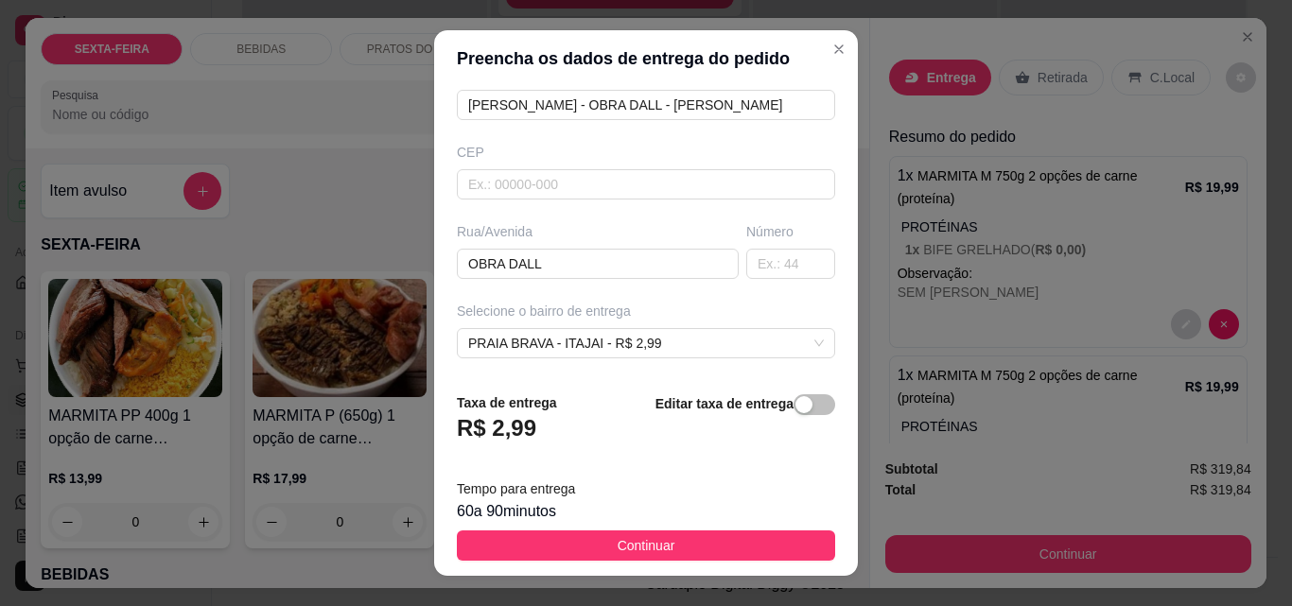
scroll to position [189, 0]
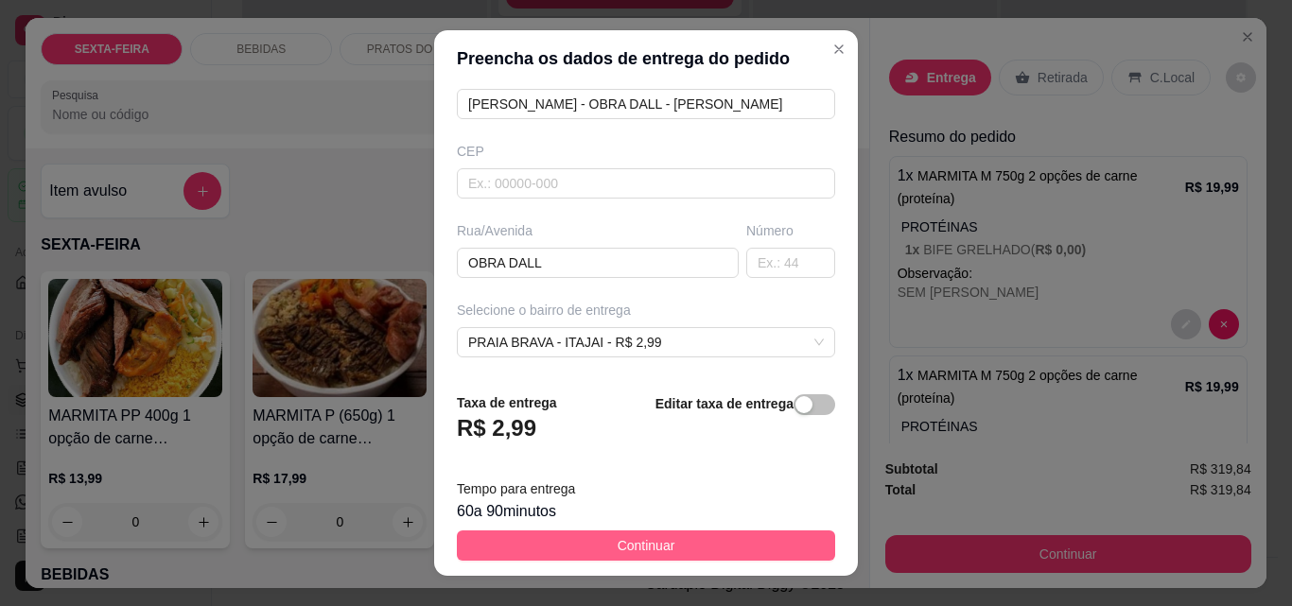
type input "[PERSON_NAME] - OBRA DALL - [PERSON_NAME]"
click at [663, 543] on button "Continuar" at bounding box center [646, 545] width 378 height 30
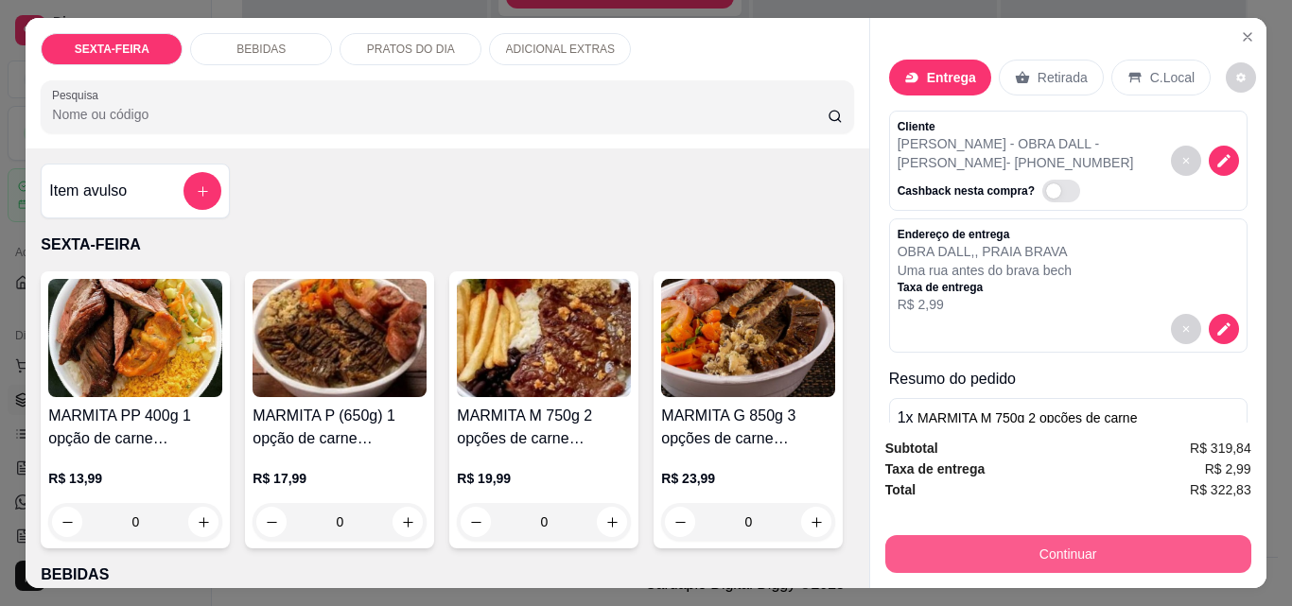
click at [1042, 546] on button "Continuar" at bounding box center [1068, 554] width 366 height 38
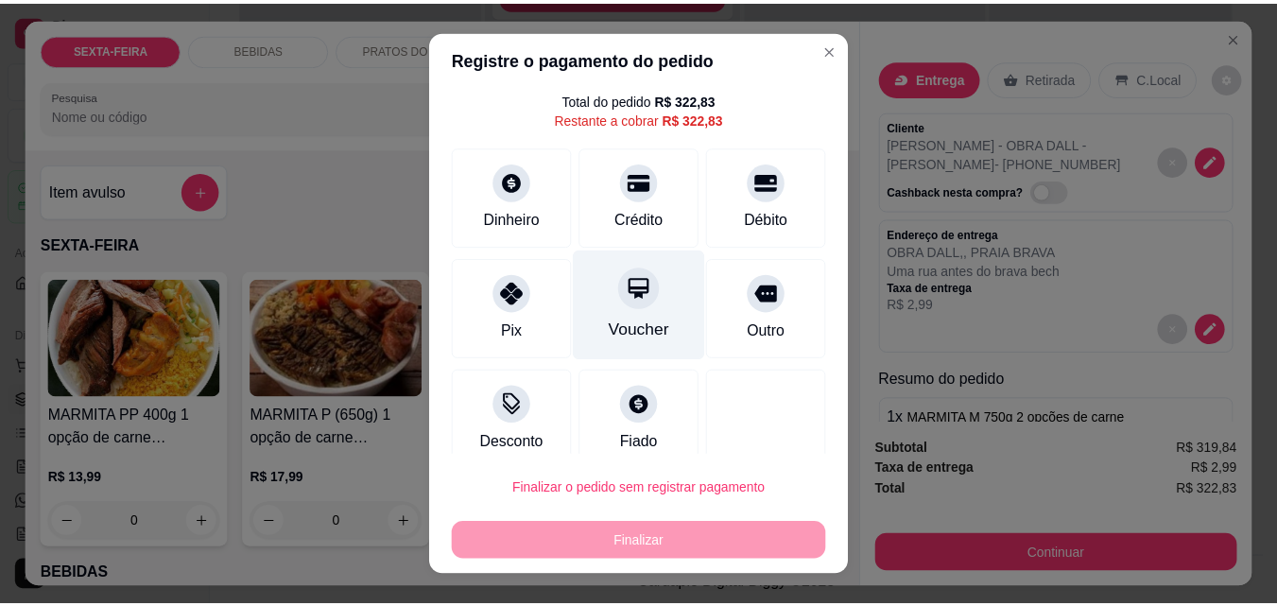
scroll to position [77, 0]
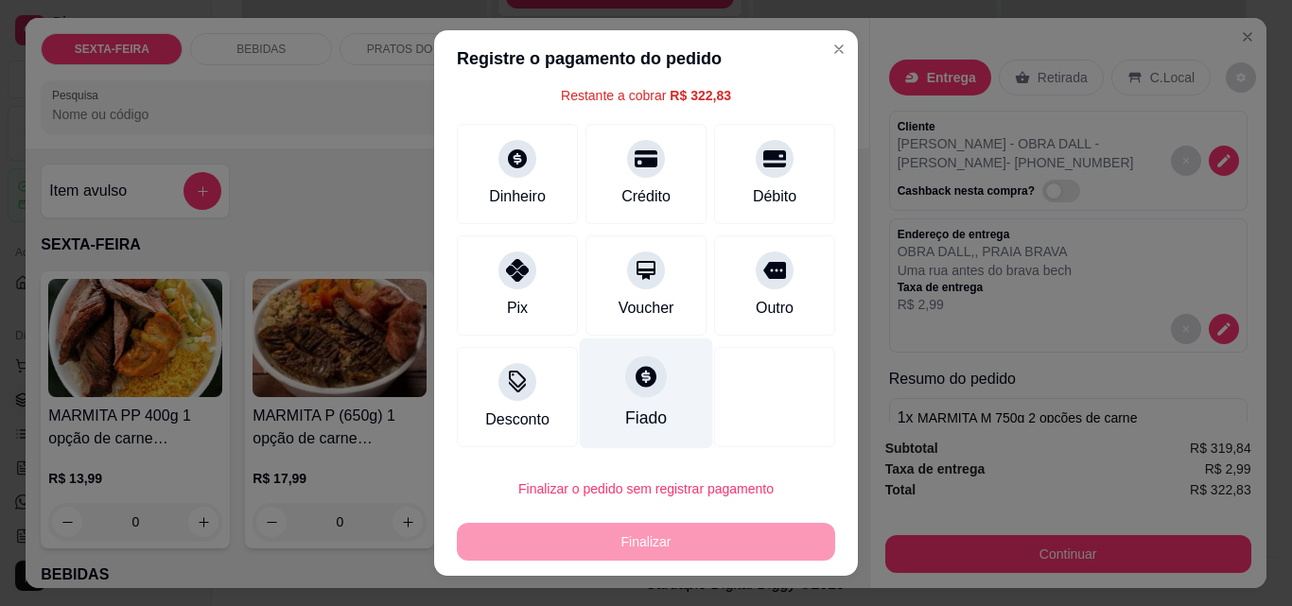
click at [633, 377] on icon at bounding box center [645, 376] width 25 height 25
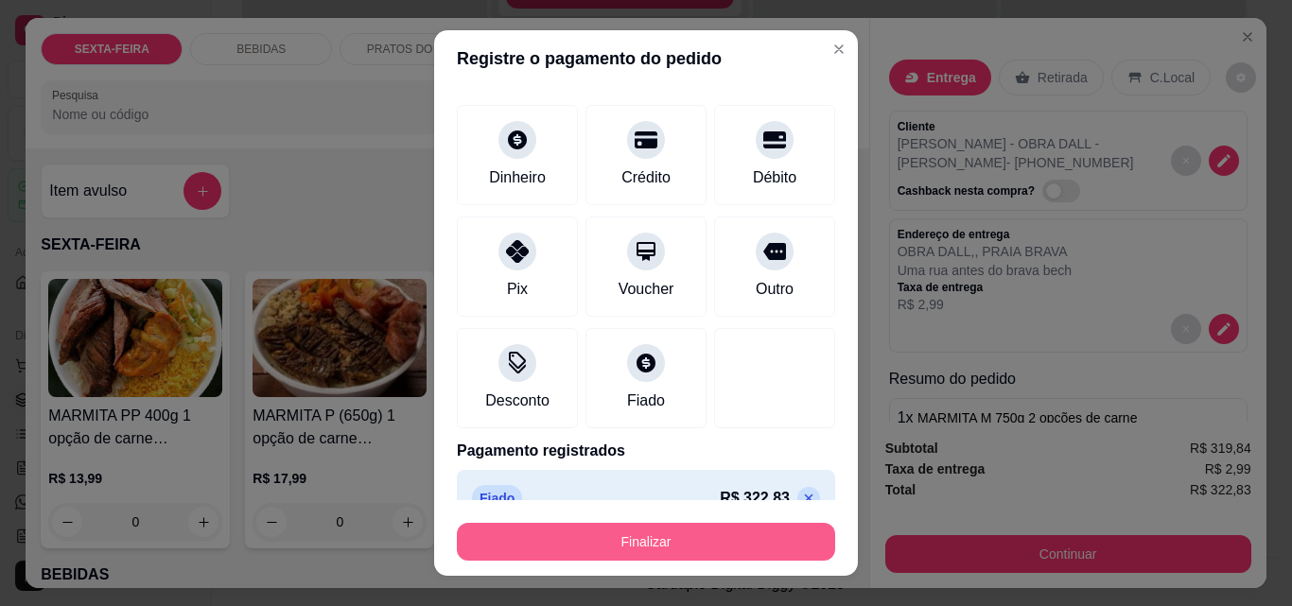
click at [630, 539] on button "Finalizar" at bounding box center [646, 542] width 378 height 38
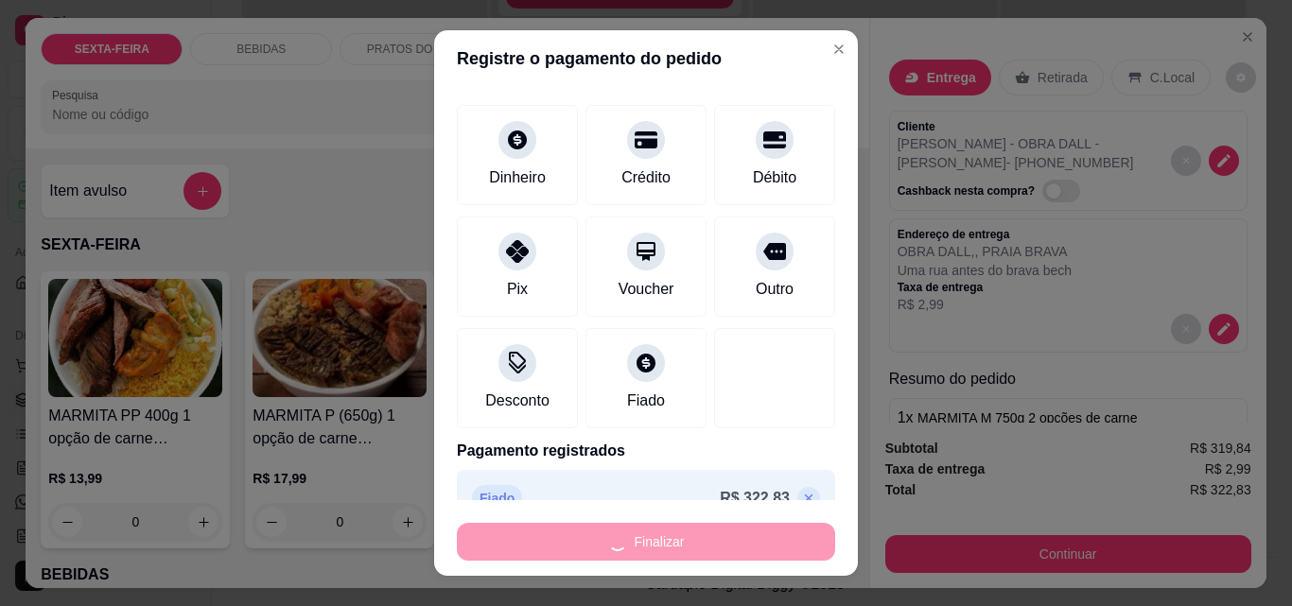
type input "-R$ 322,83"
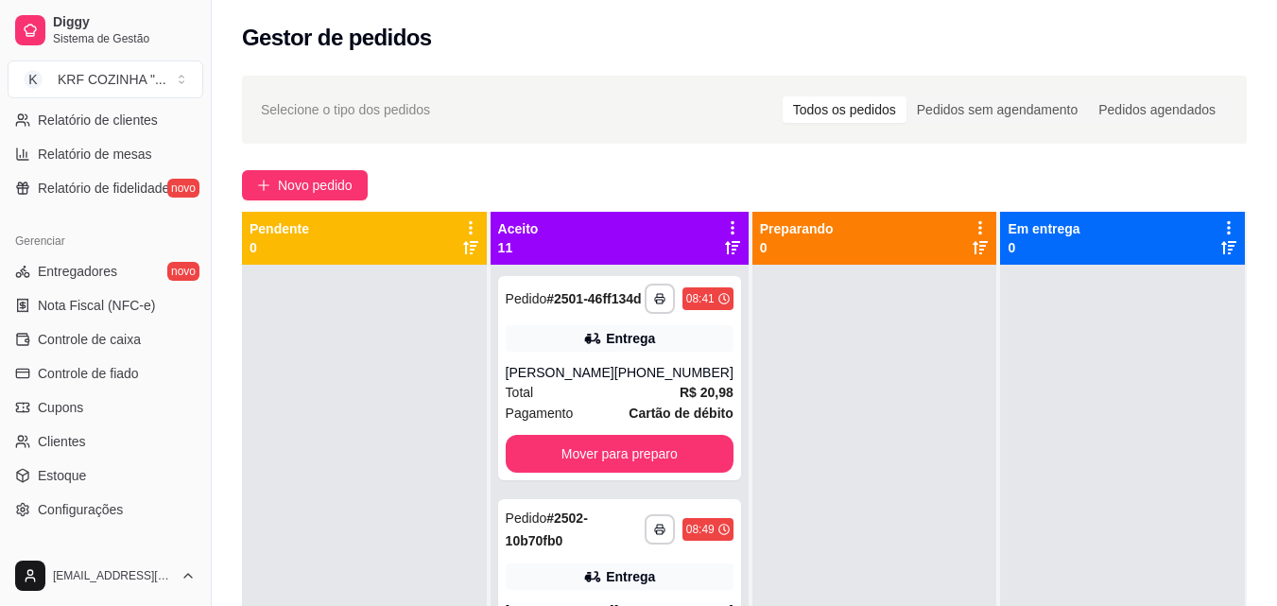
scroll to position [662, 0]
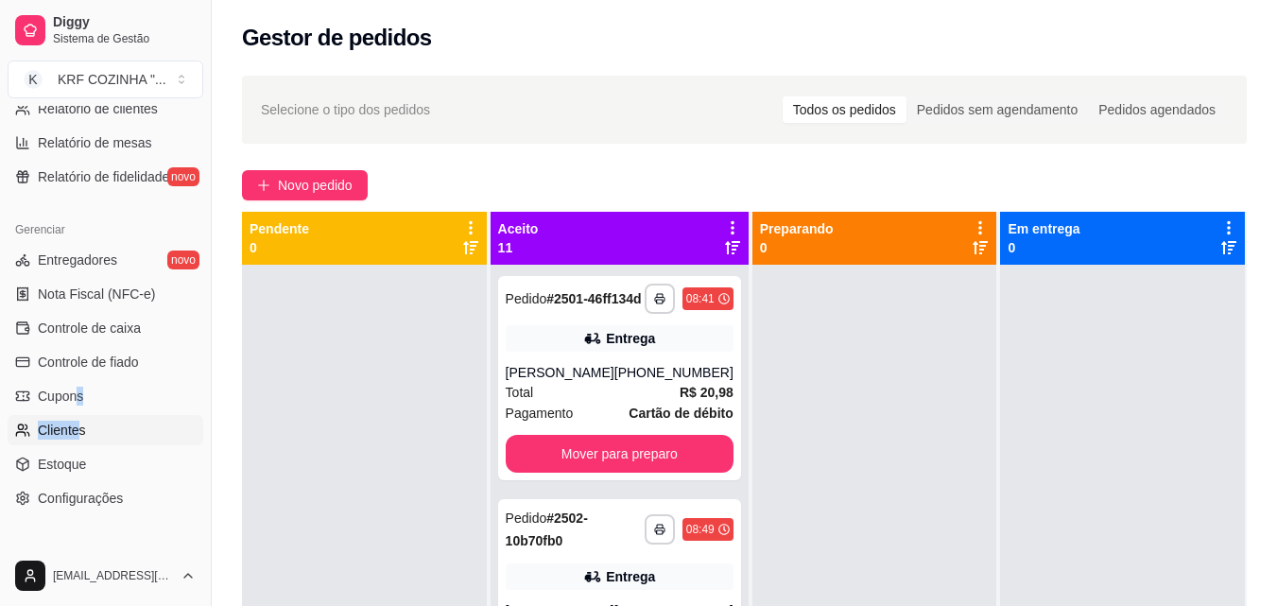
click at [76, 417] on ul "Entregadores novo Nota Fiscal (NFC-e) Controle de caixa Controle de fiado Cupon…" at bounding box center [106, 379] width 196 height 269
click at [74, 422] on span "Clientes" at bounding box center [62, 430] width 48 height 19
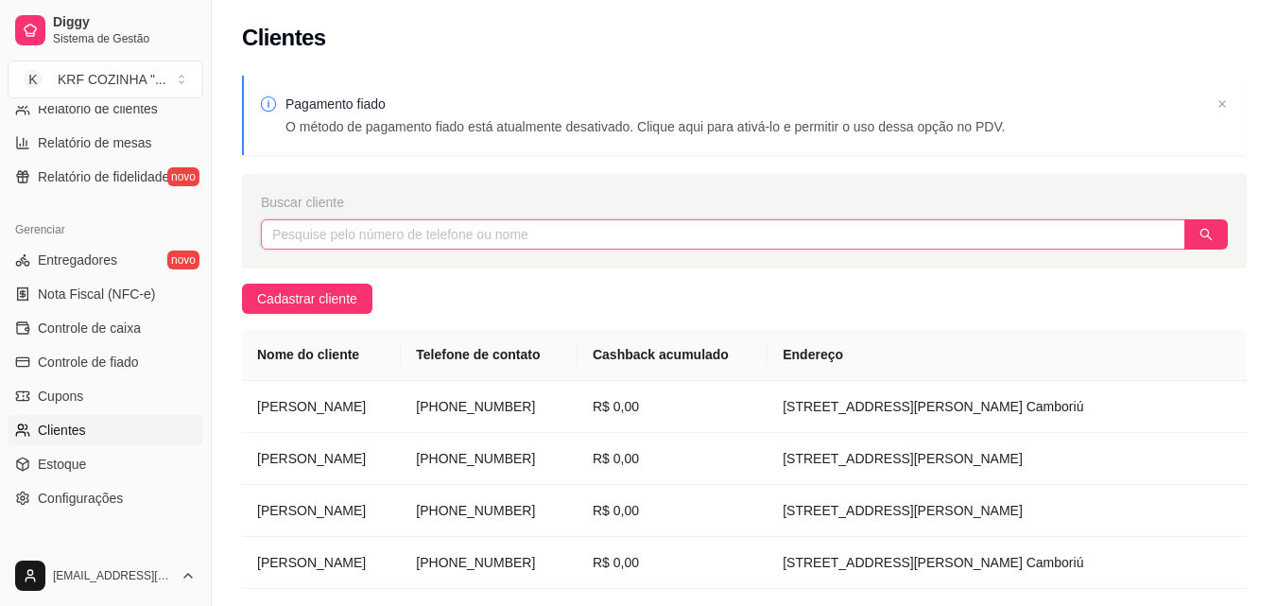
click at [514, 234] on input "text" at bounding box center [723, 234] width 925 height 30
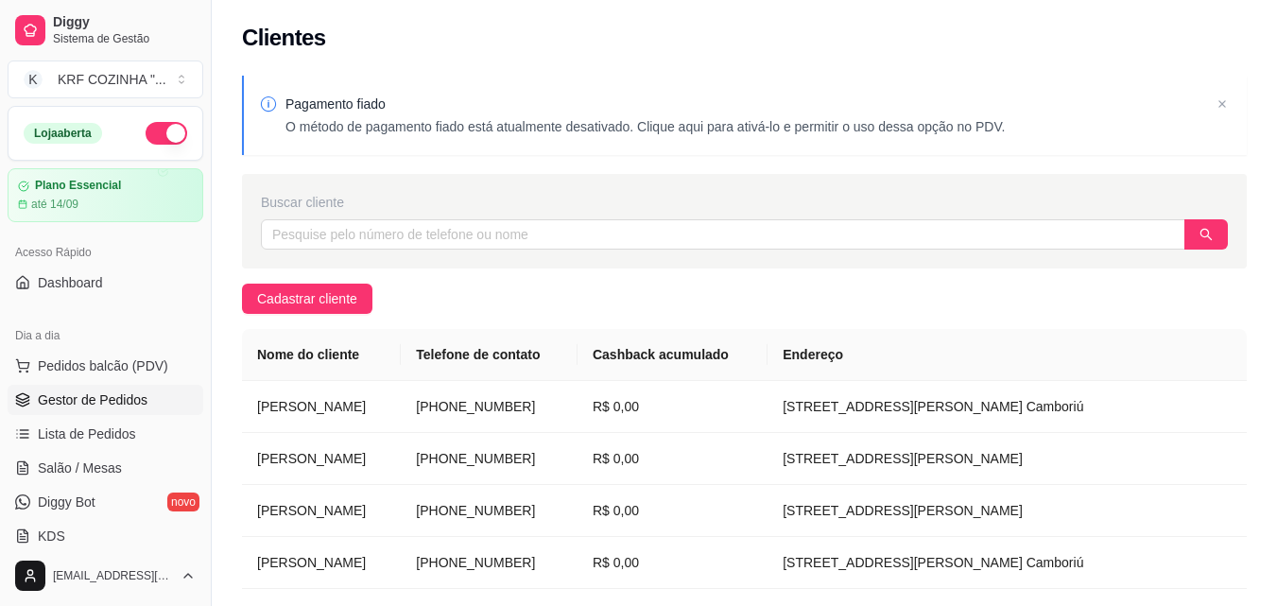
click at [119, 392] on span "Gestor de Pedidos" at bounding box center [93, 399] width 110 height 19
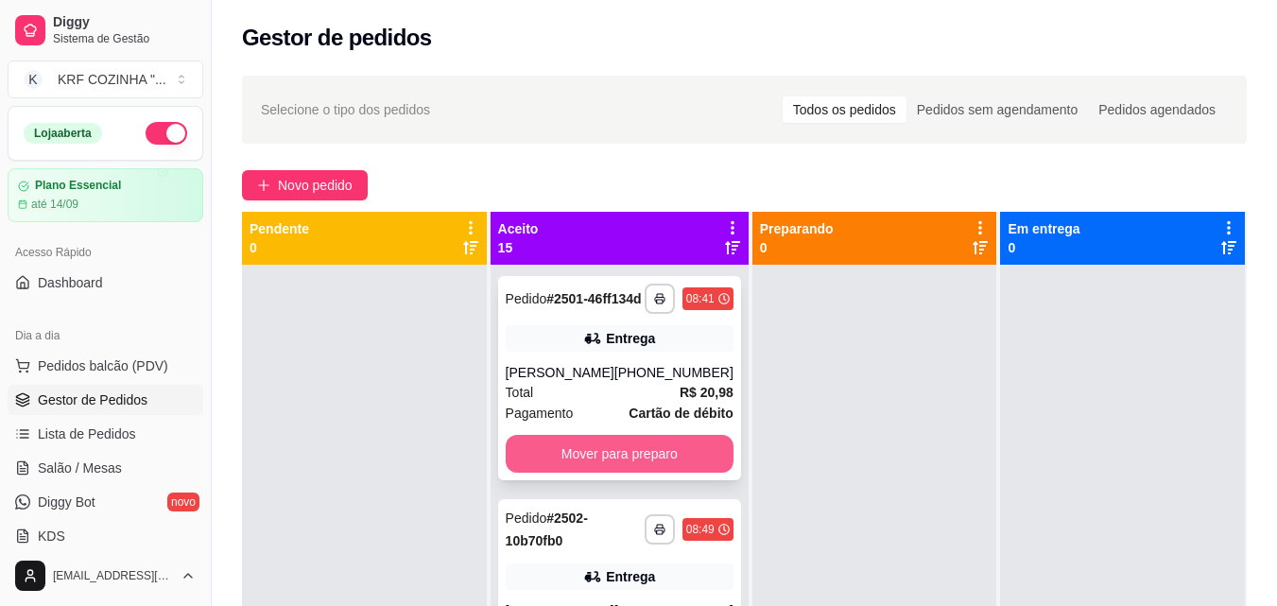
click at [571, 463] on button "Mover para preparo" at bounding box center [620, 454] width 228 height 38
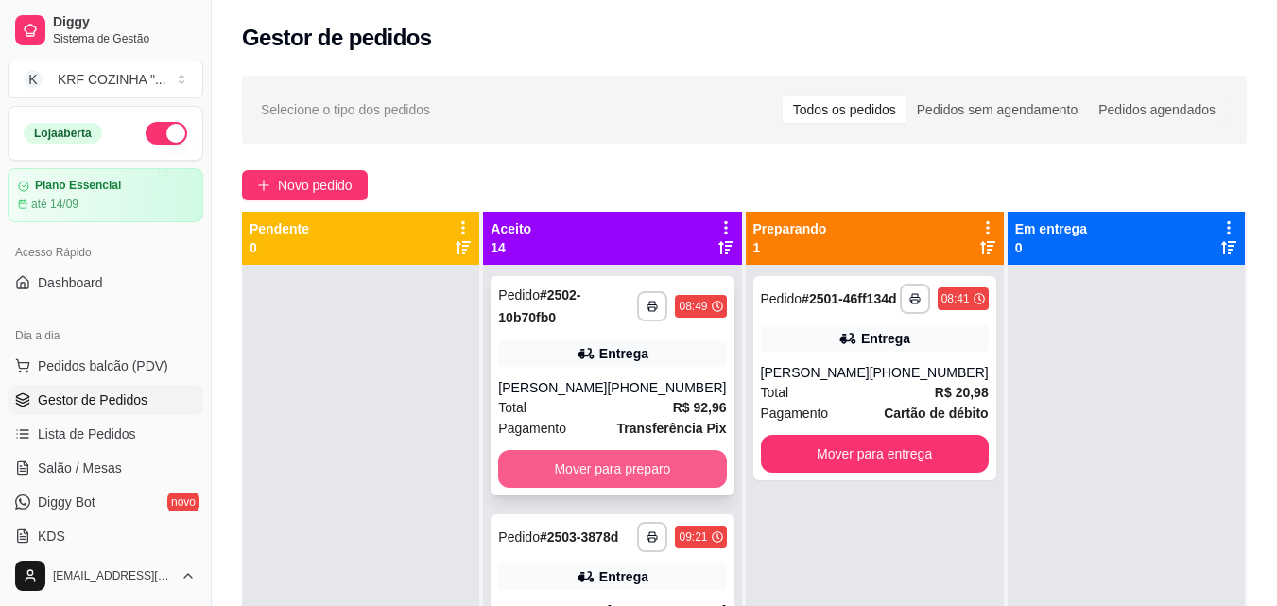
click at [606, 461] on button "Mover para preparo" at bounding box center [612, 469] width 228 height 38
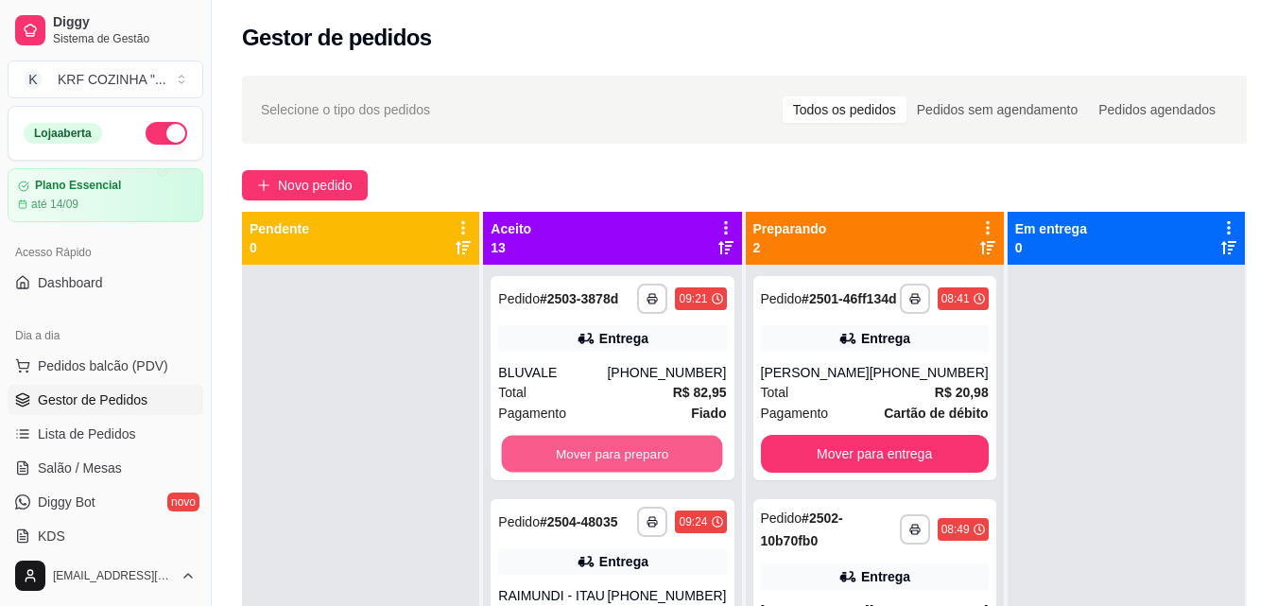
click at [606, 461] on button "Mover para preparo" at bounding box center [612, 454] width 221 height 37
click at [606, 461] on button "Mover para preparo" at bounding box center [612, 454] width 228 height 38
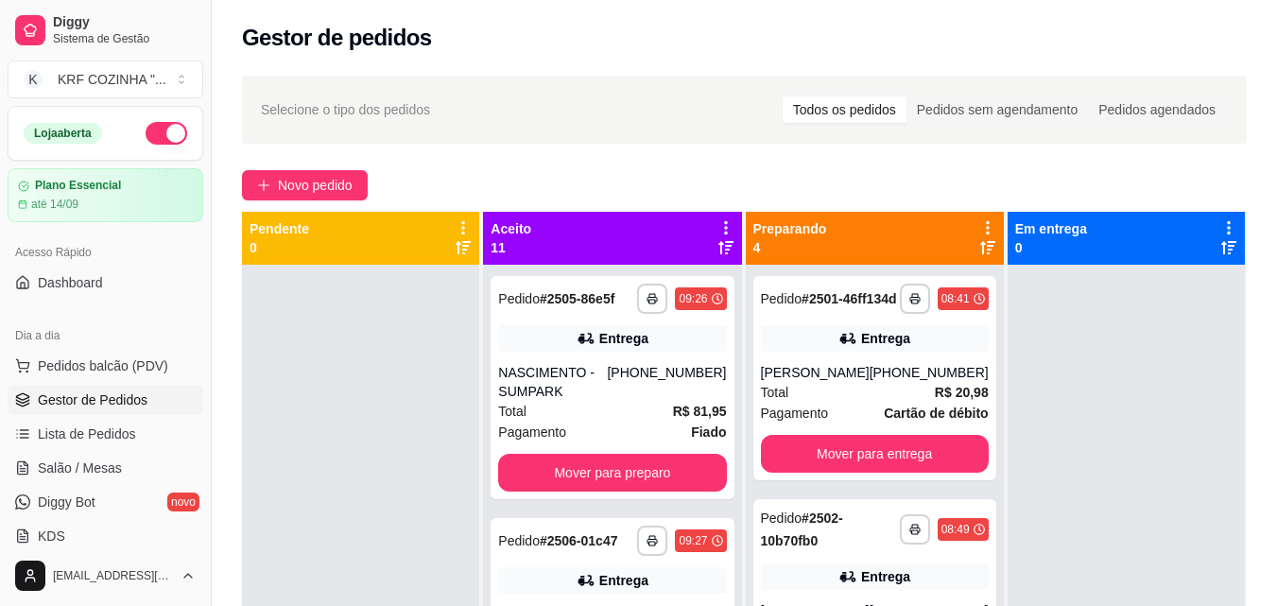
click at [606, 461] on div "**********" at bounding box center [612, 387] width 243 height 223
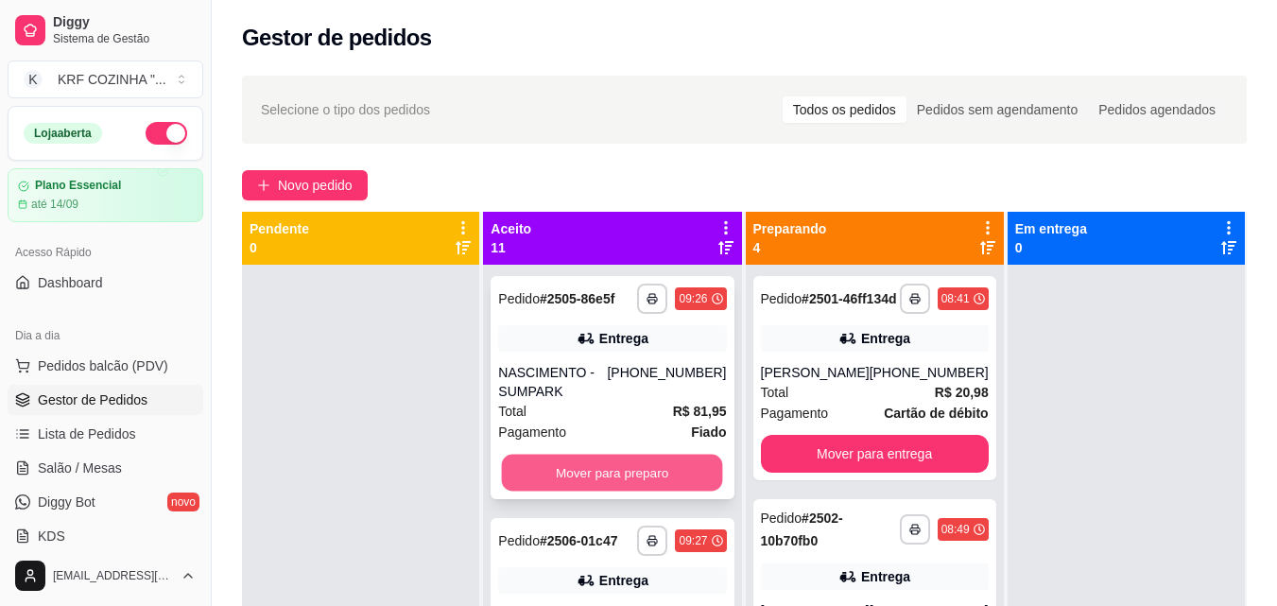
click at [633, 492] on button "Mover para preparo" at bounding box center [612, 473] width 221 height 37
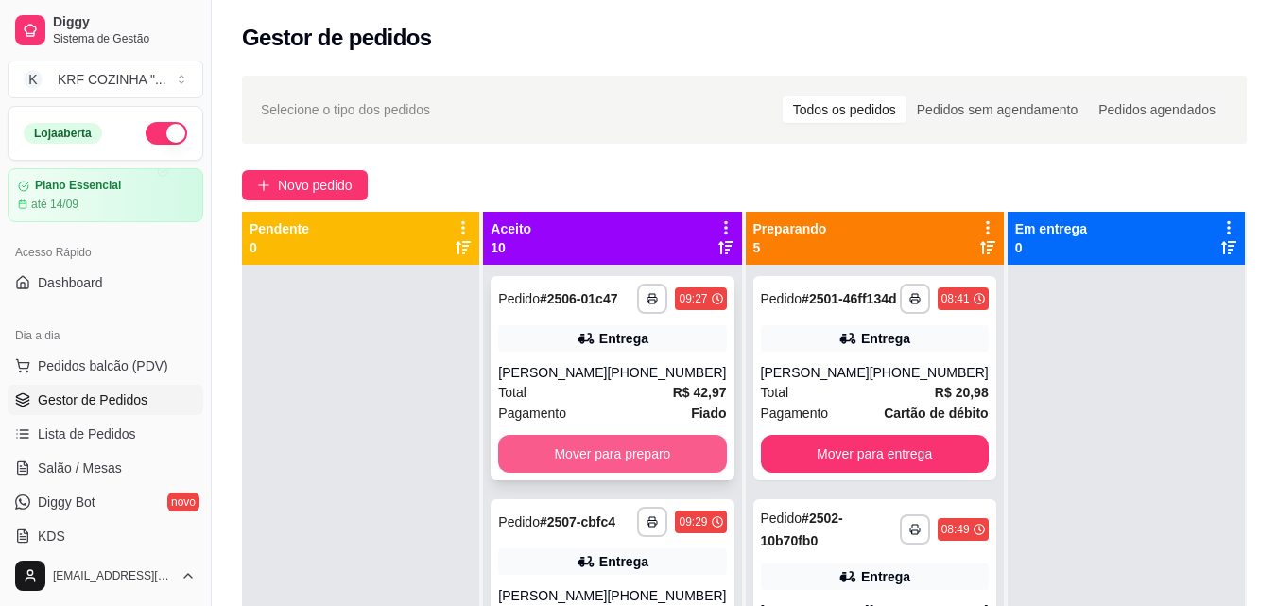
click at [633, 473] on button "Mover para preparo" at bounding box center [612, 454] width 228 height 38
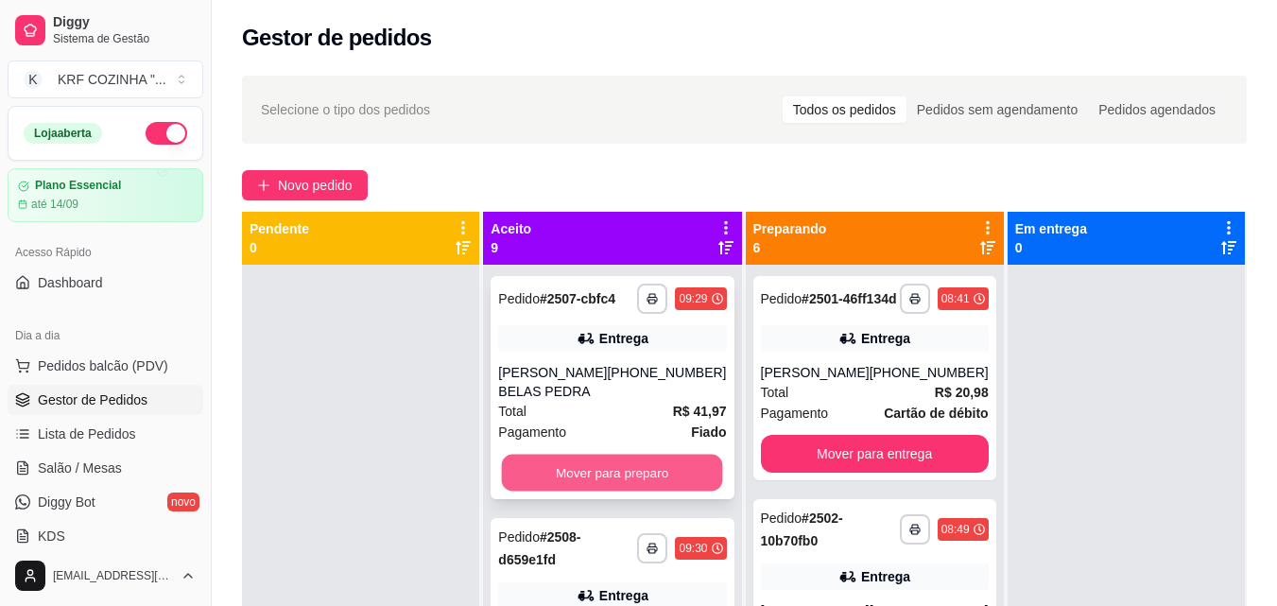
click at [632, 492] on button "Mover para preparo" at bounding box center [612, 473] width 221 height 37
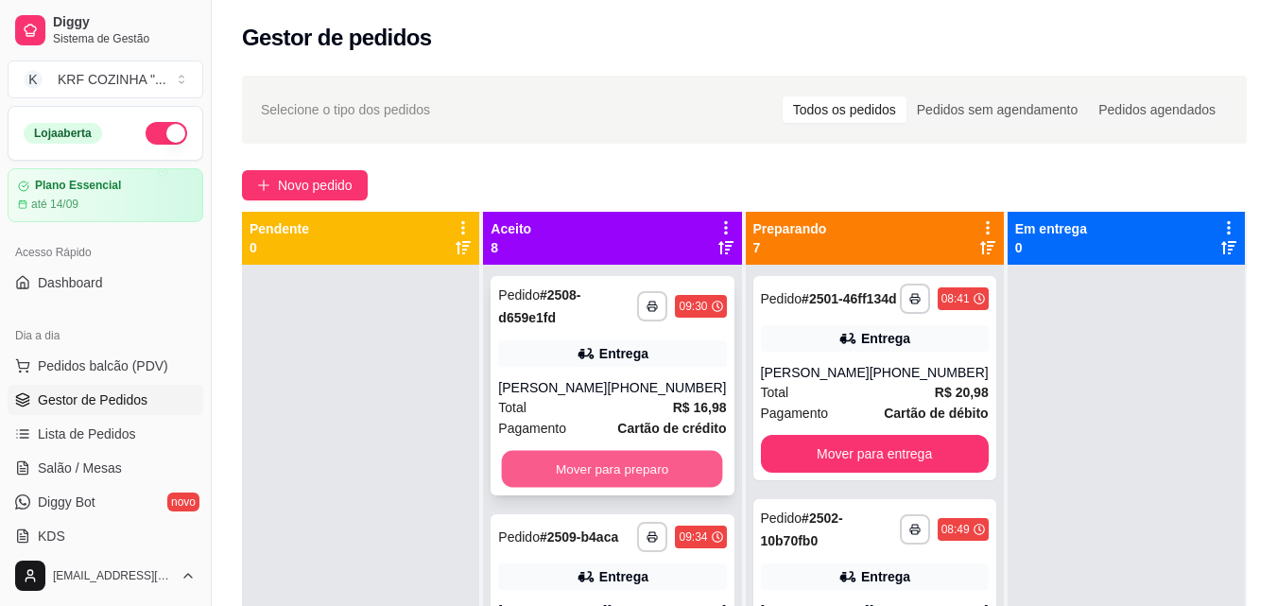
click at [640, 469] on button "Mover para preparo" at bounding box center [612, 469] width 221 height 37
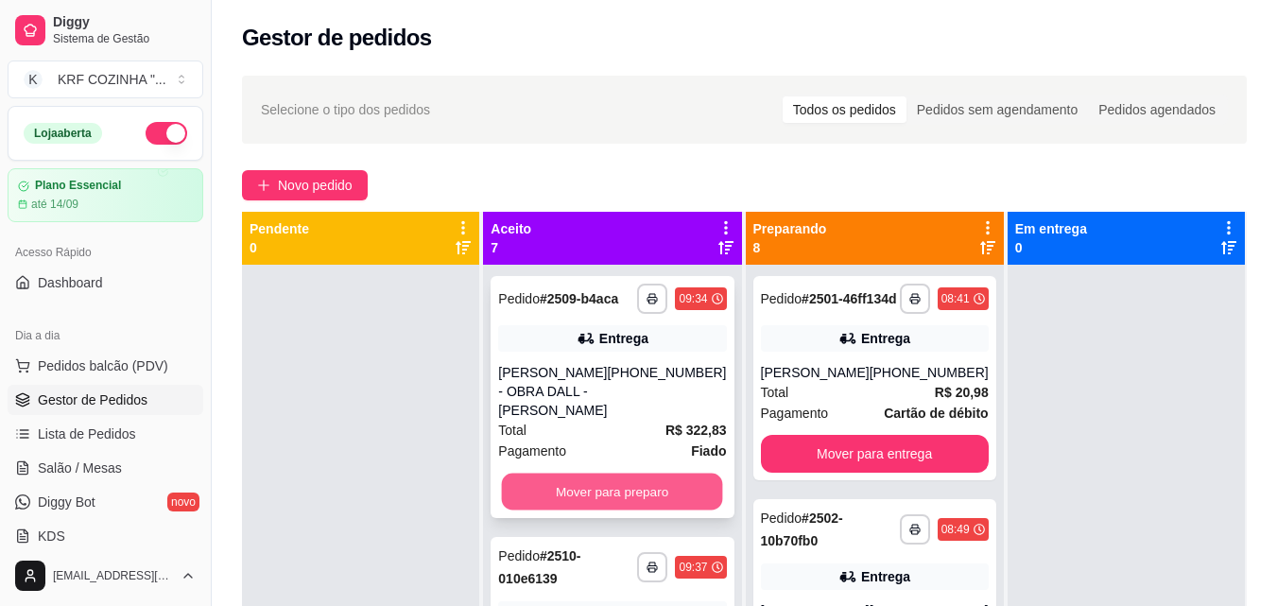
click at [637, 505] on button "Mover para preparo" at bounding box center [612, 492] width 221 height 37
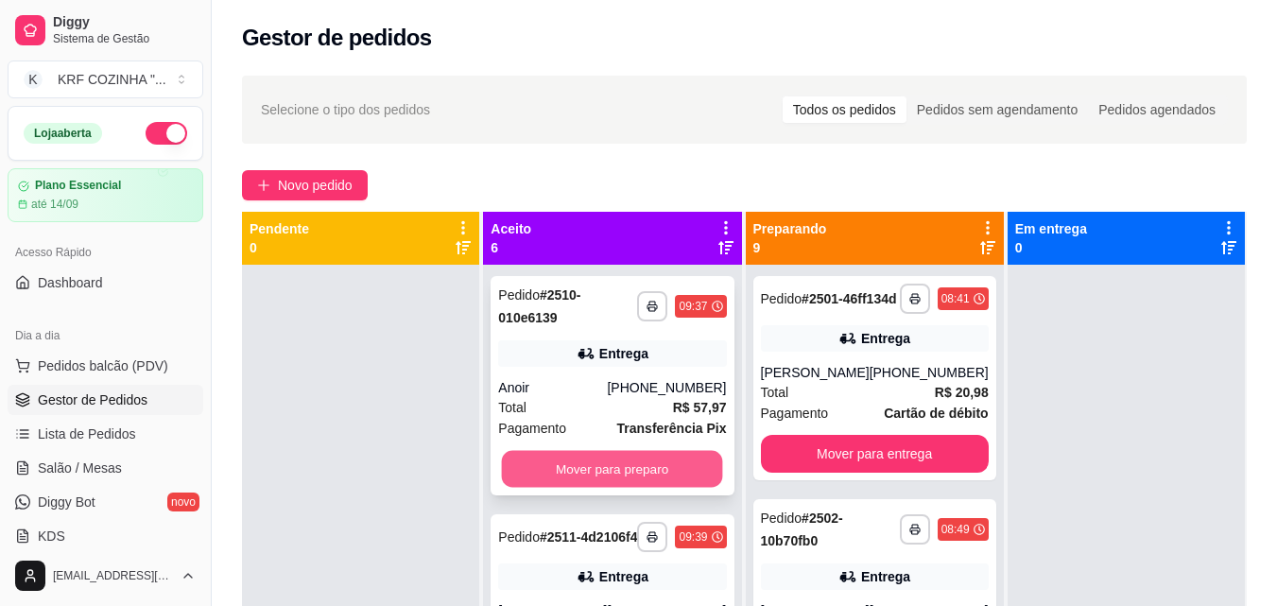
click at [634, 472] on button "Mover para preparo" at bounding box center [612, 469] width 221 height 37
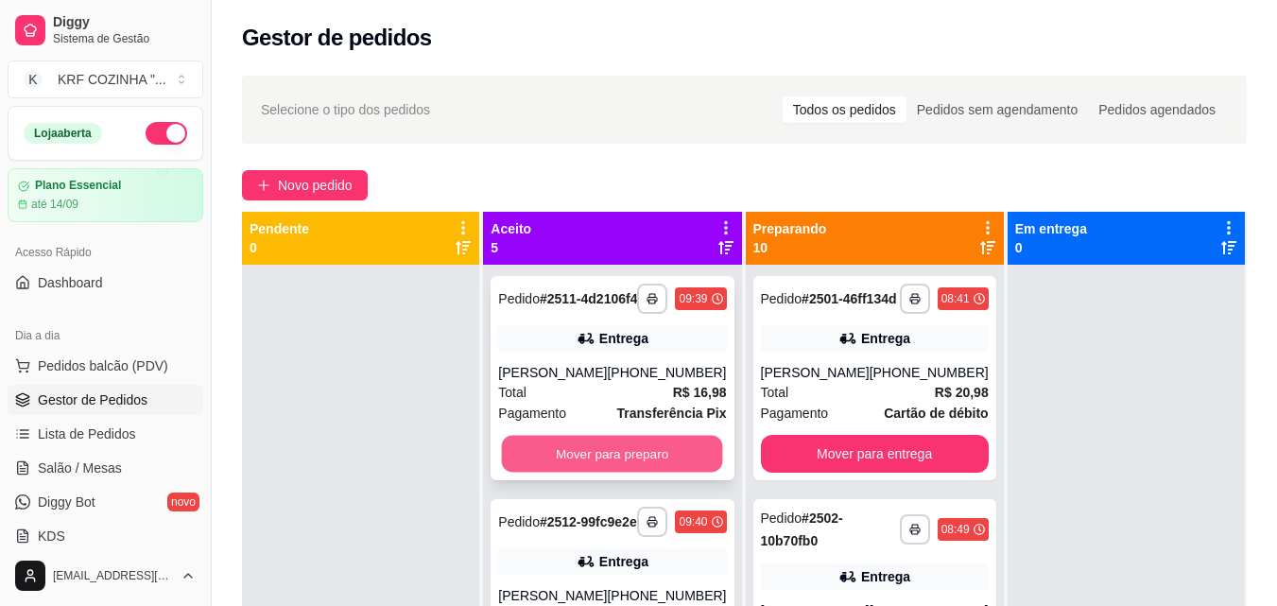
click at [637, 472] on button "Mover para preparo" at bounding box center [612, 454] width 221 height 37
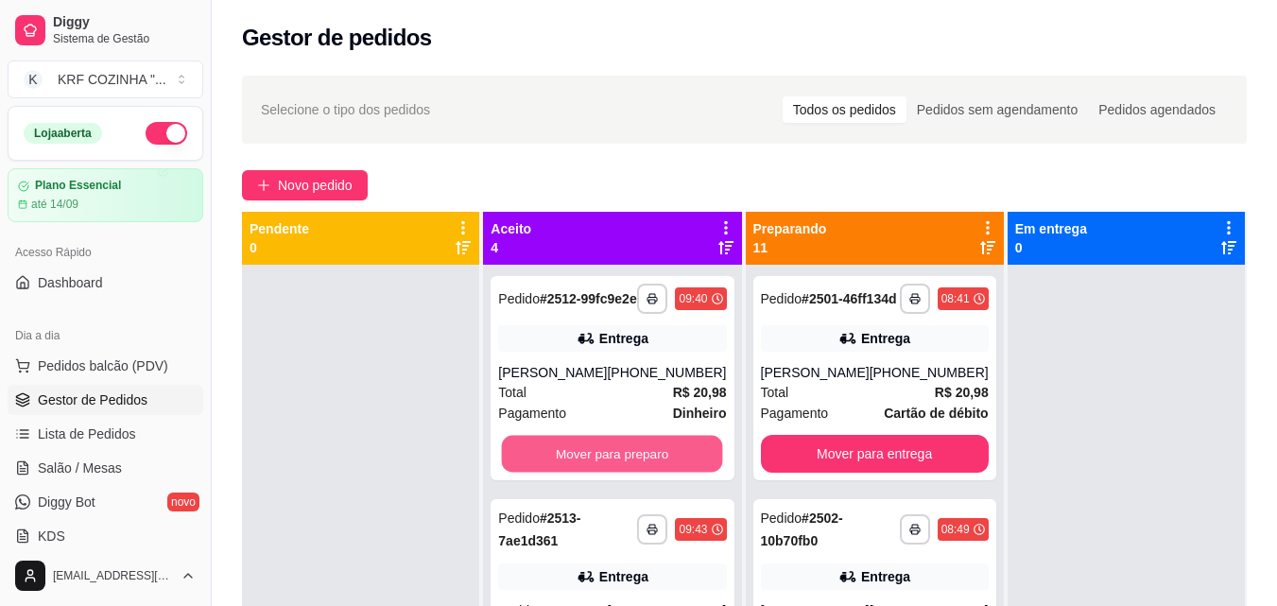
click at [637, 472] on button "Mover para preparo" at bounding box center [612, 454] width 221 height 37
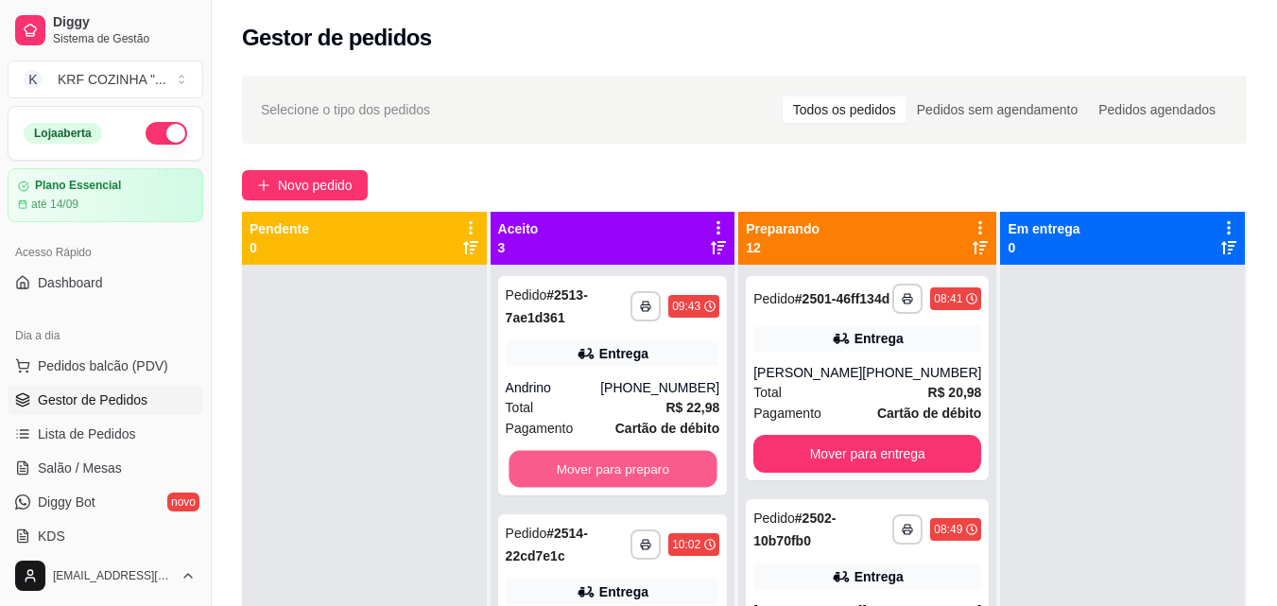
click at [637, 472] on button "Mover para preparo" at bounding box center [613, 469] width 208 height 37
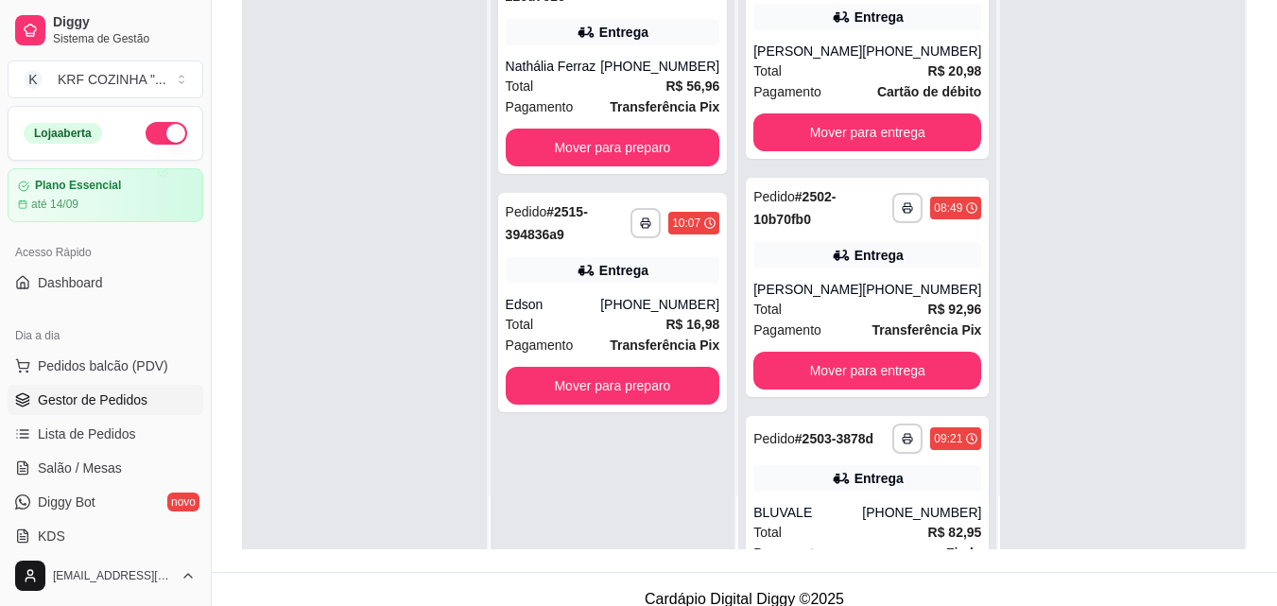
scroll to position [284, 0]
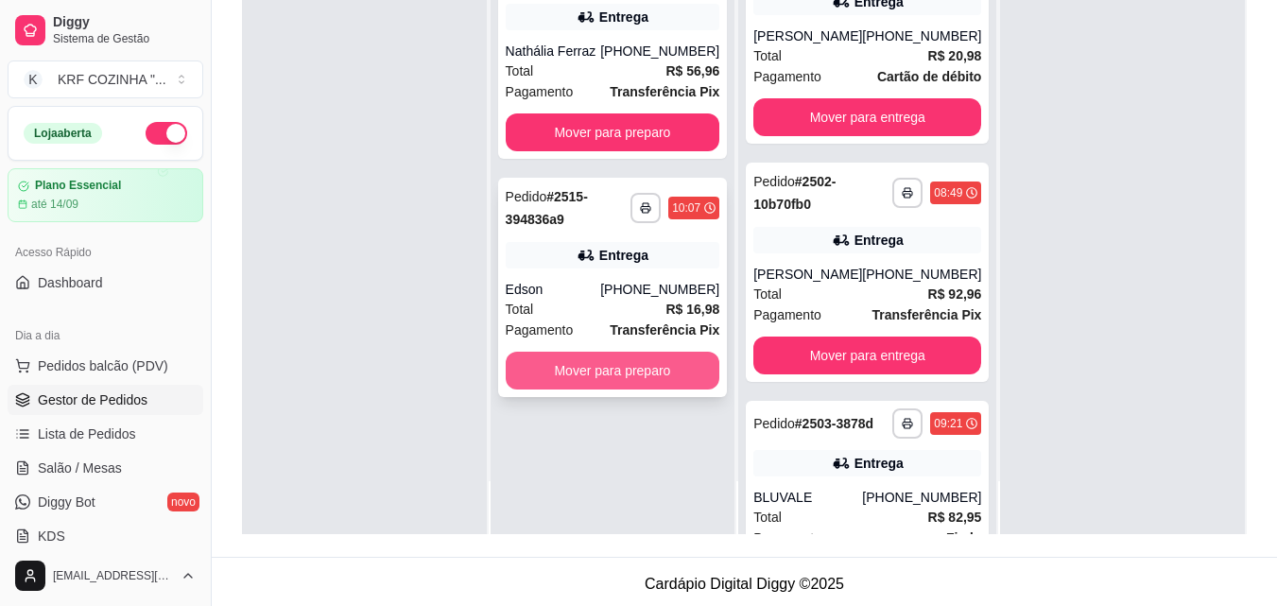
click at [598, 369] on button "Mover para preparo" at bounding box center [613, 371] width 215 height 38
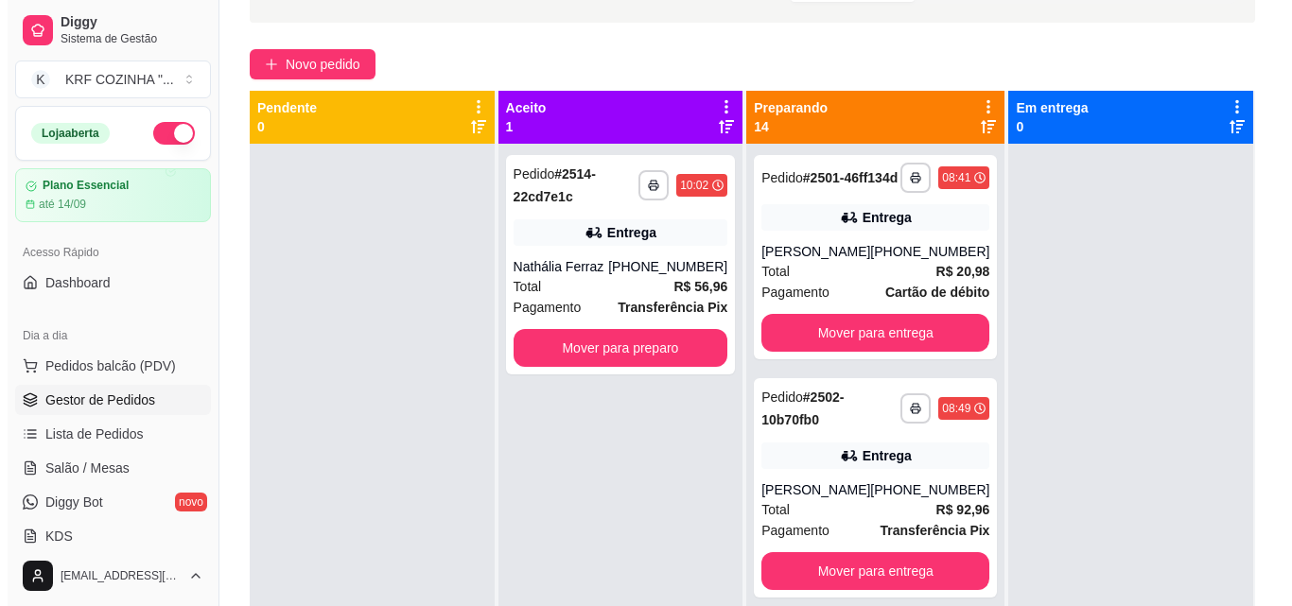
scroll to position [0, 0]
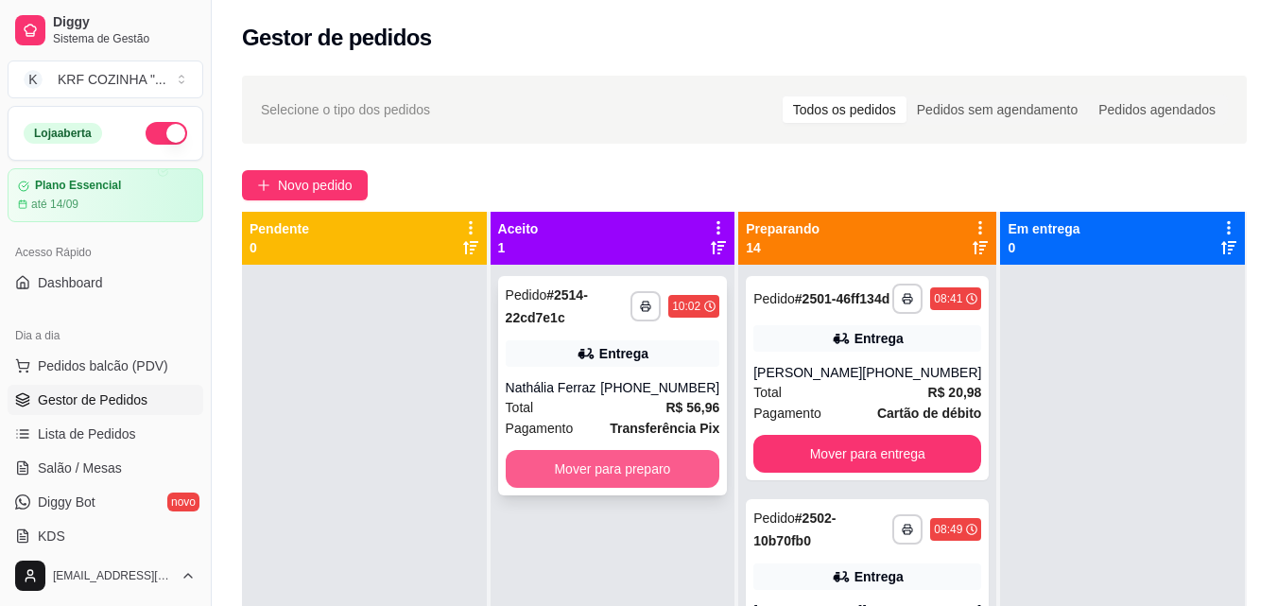
click at [566, 477] on button "Mover para preparo" at bounding box center [613, 469] width 215 height 38
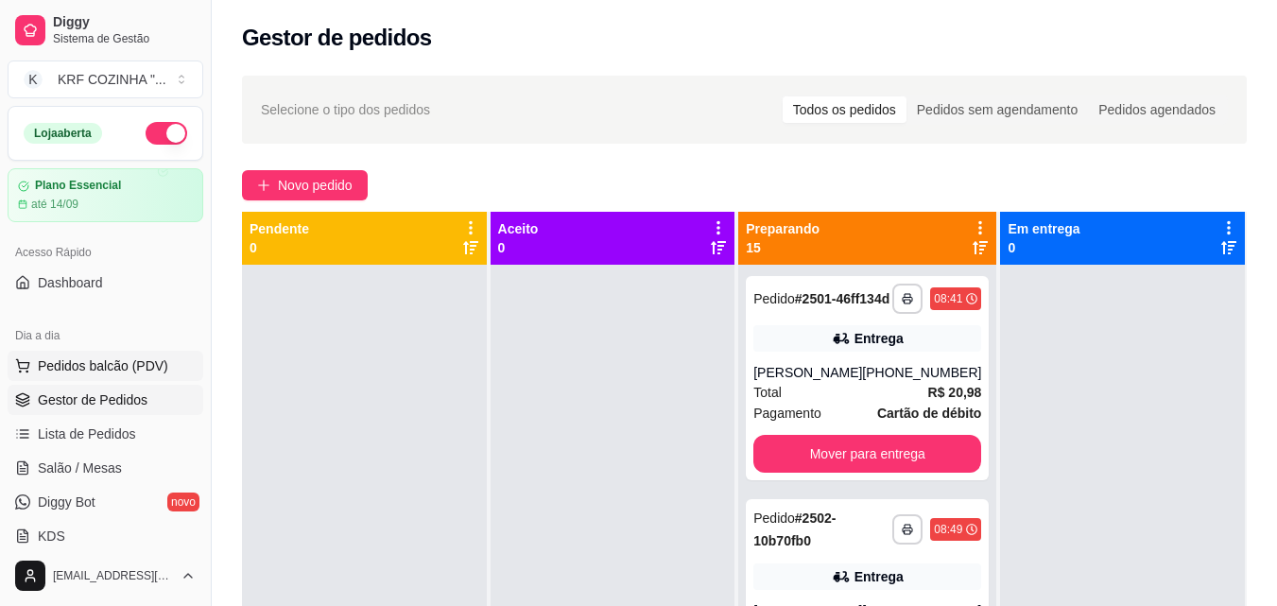
click at [121, 365] on span "Pedidos balcão (PDV)" at bounding box center [103, 365] width 130 height 19
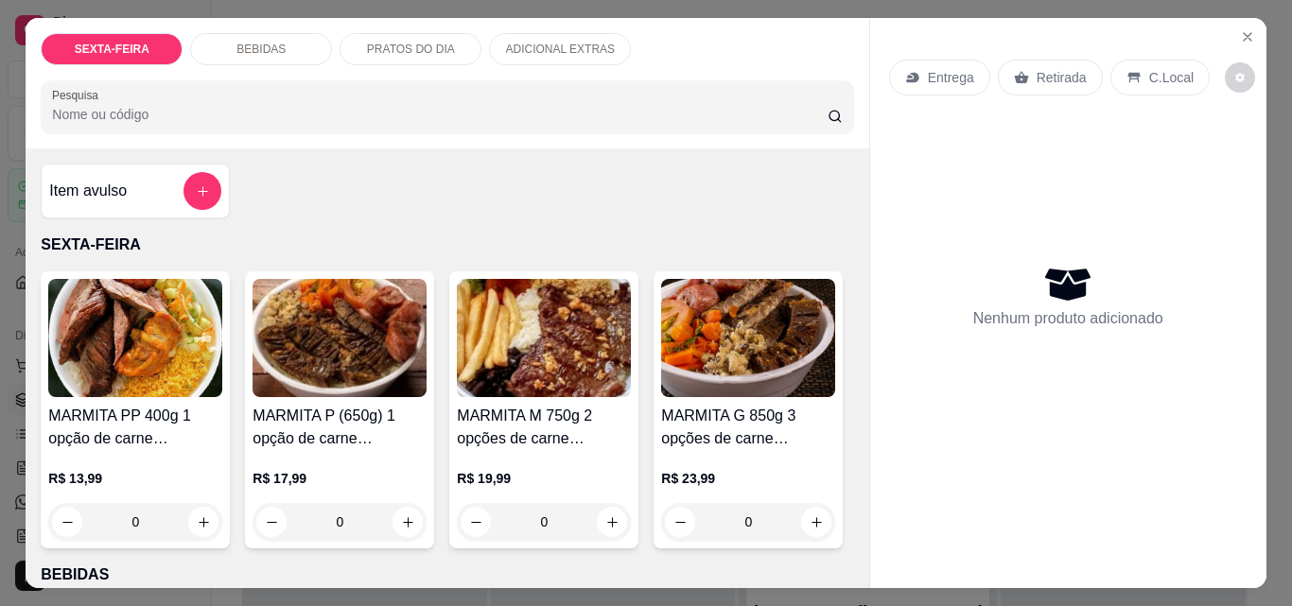
click at [532, 366] on img at bounding box center [544, 338] width 174 height 118
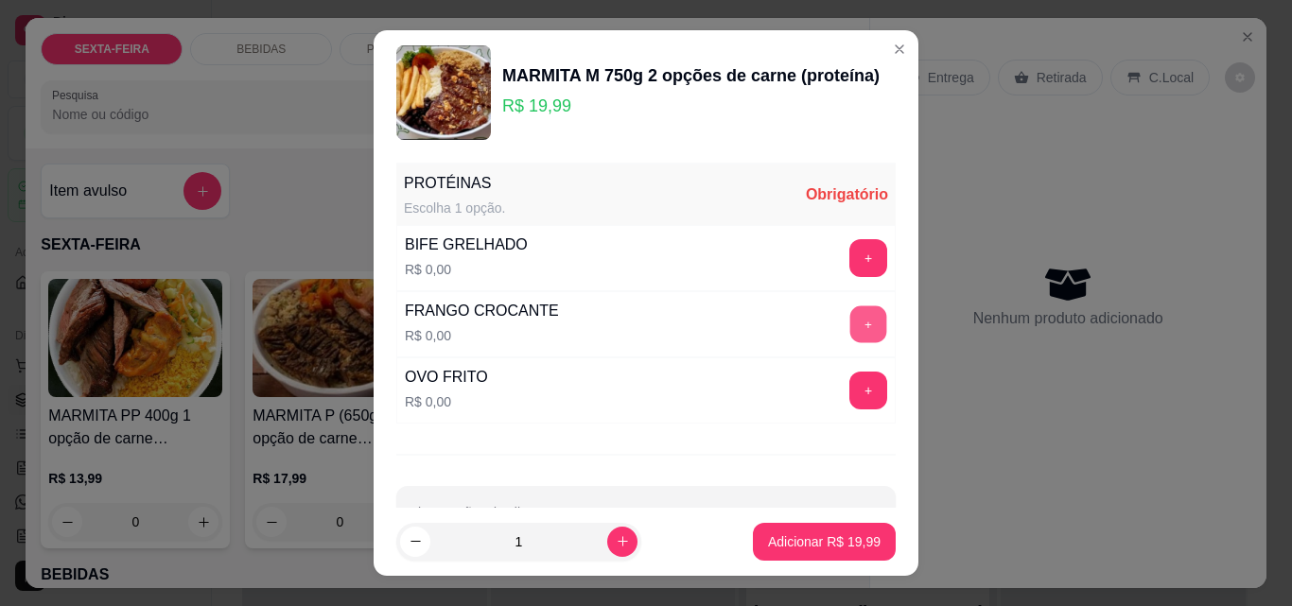
click at [850, 326] on button "+" at bounding box center [868, 324] width 37 height 37
click at [850, 381] on button "+" at bounding box center [868, 391] width 37 height 37
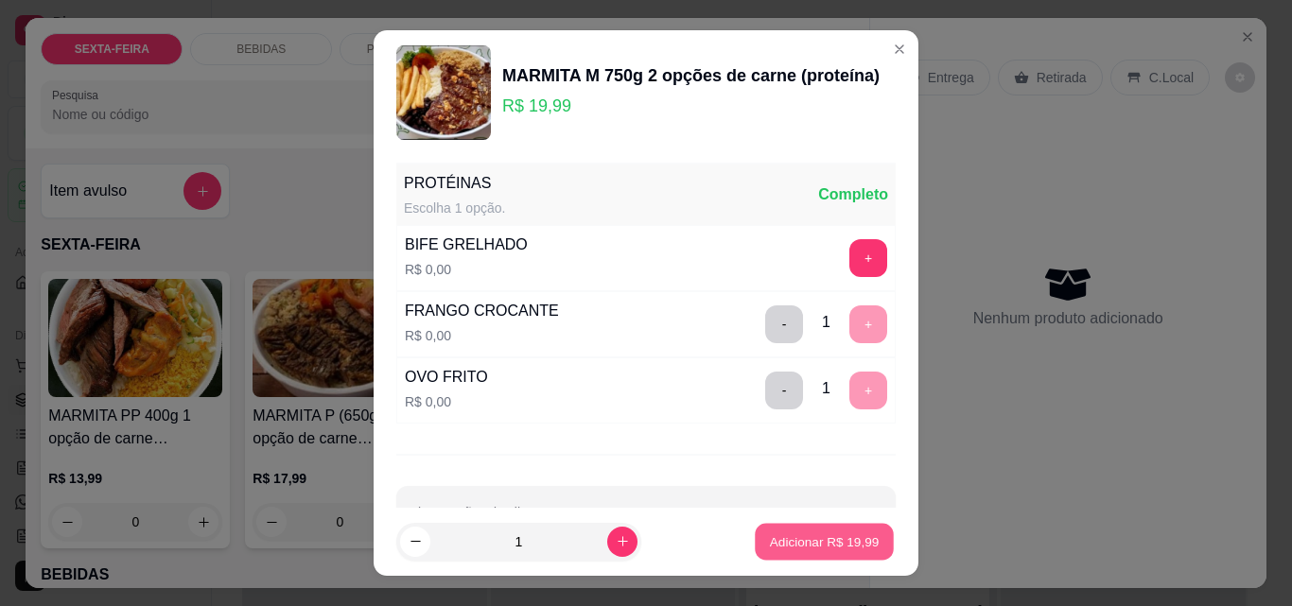
click at [790, 533] on p "Adicionar R$ 19,99" at bounding box center [825, 541] width 110 height 18
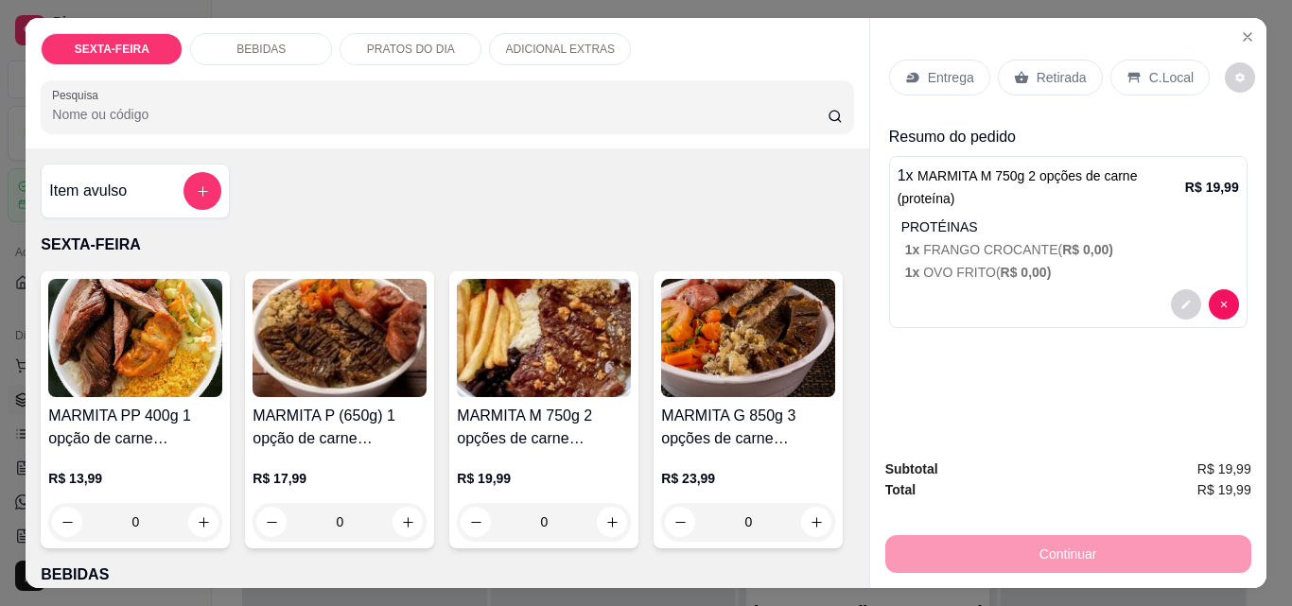
click at [547, 336] on img at bounding box center [544, 338] width 174 height 118
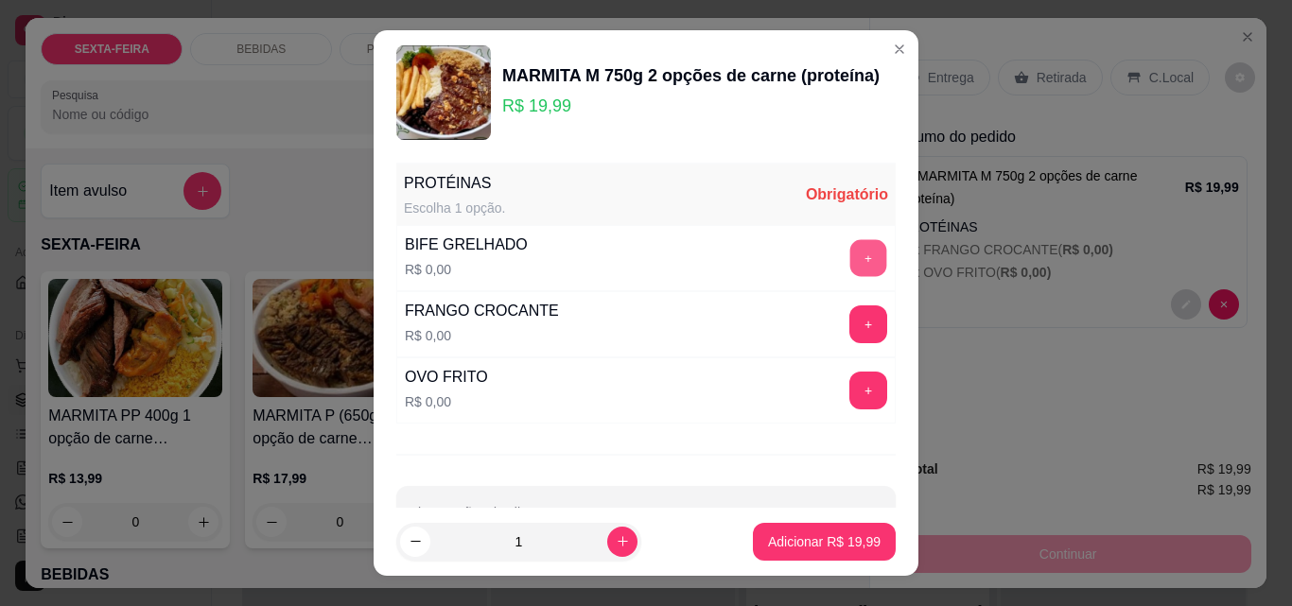
click at [850, 254] on button "+" at bounding box center [868, 258] width 37 height 37
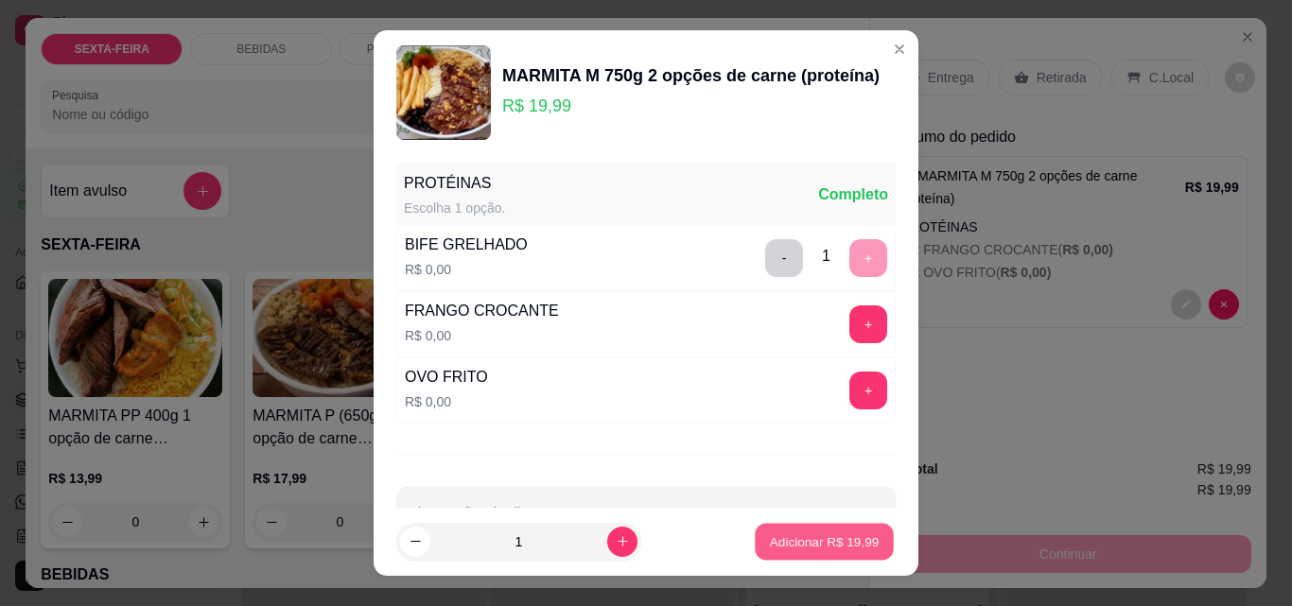
click at [790, 542] on p "Adicionar R$ 19,99" at bounding box center [825, 541] width 110 height 18
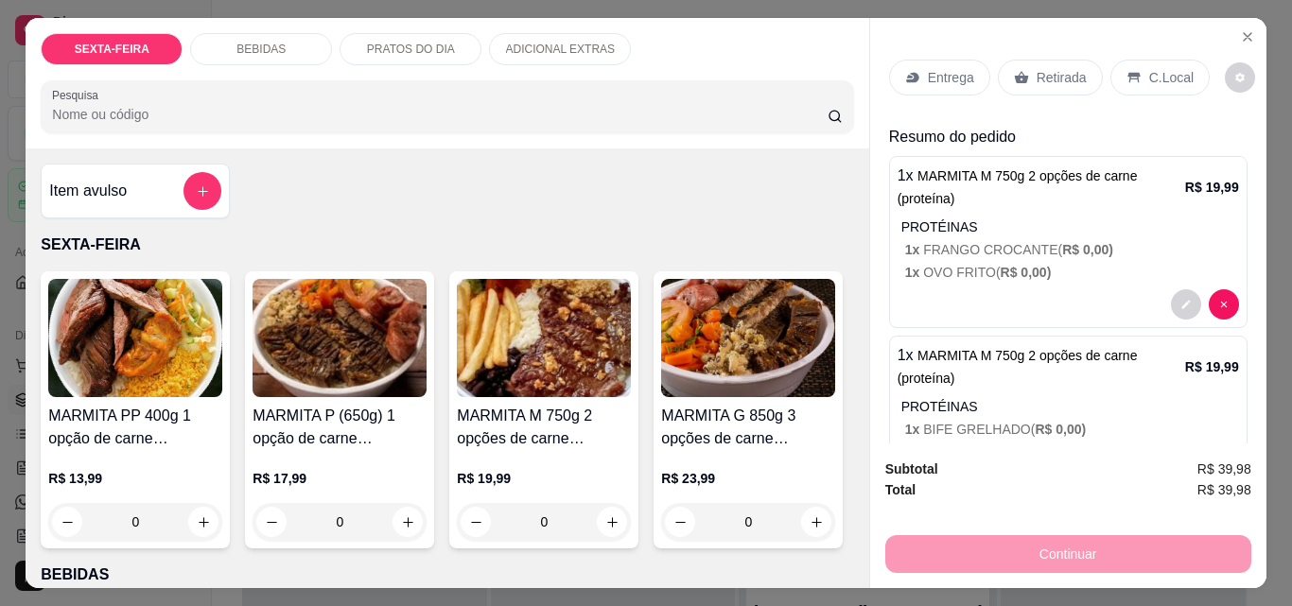
click at [919, 62] on div "Entrega" at bounding box center [939, 78] width 101 height 36
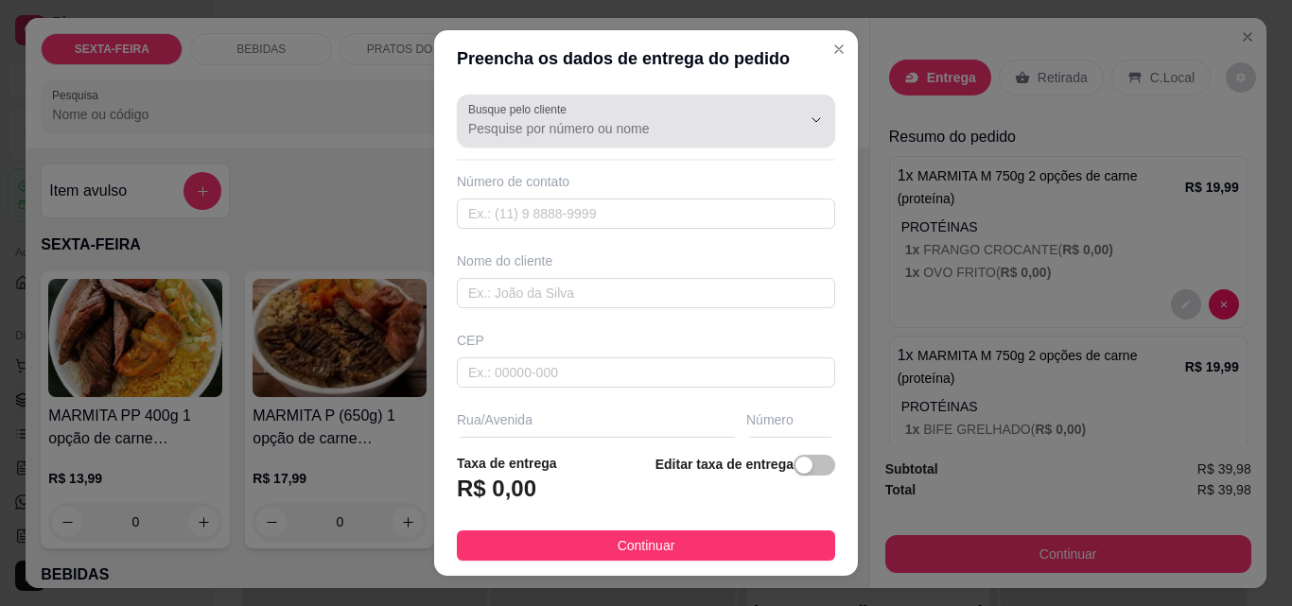
click at [661, 133] on input "Busque pelo cliente" at bounding box center [619, 128] width 303 height 19
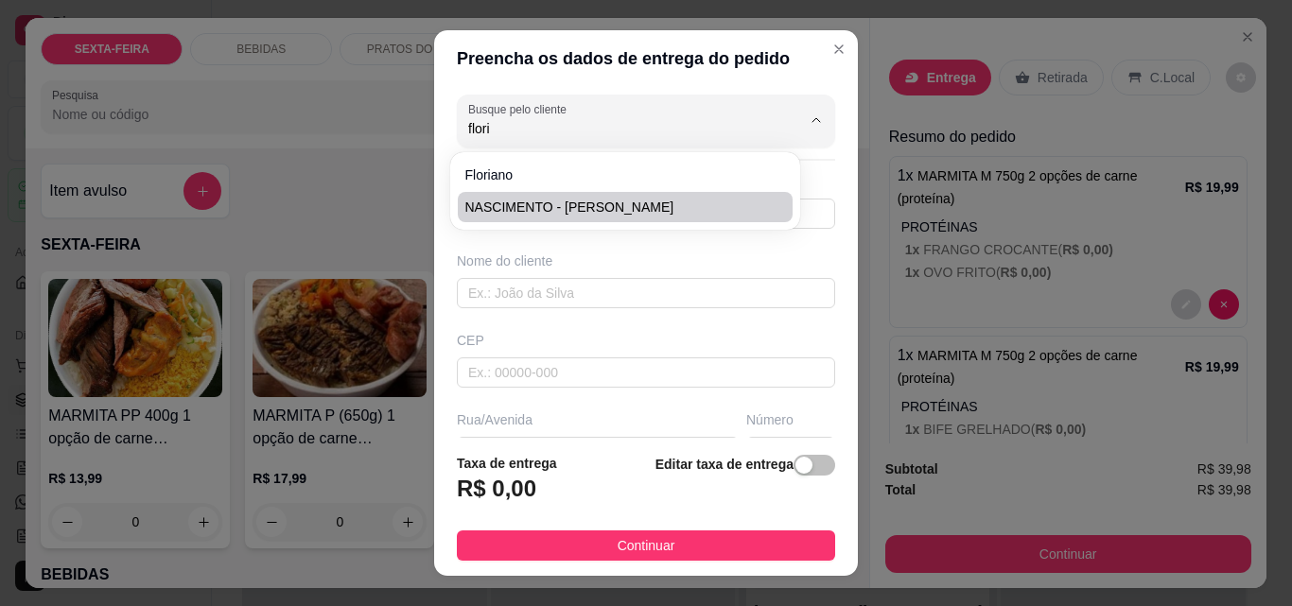
click at [638, 198] on span "NASCIMENTO - [PERSON_NAME]" at bounding box center [615, 207] width 301 height 19
type input "NASCIMENTO - [PERSON_NAME]"
type input "4799741165"
type input "NASCIMENTO - [PERSON_NAME]"
type input "[PERSON_NAME]"
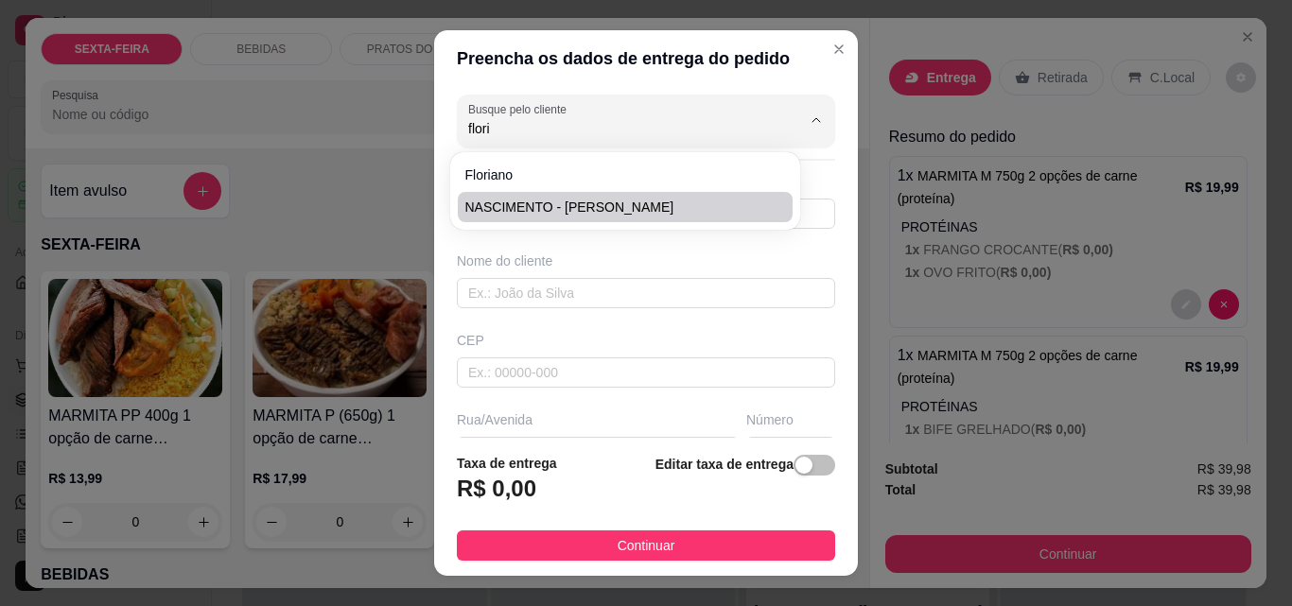
type input "158"
type input "ITAJAI"
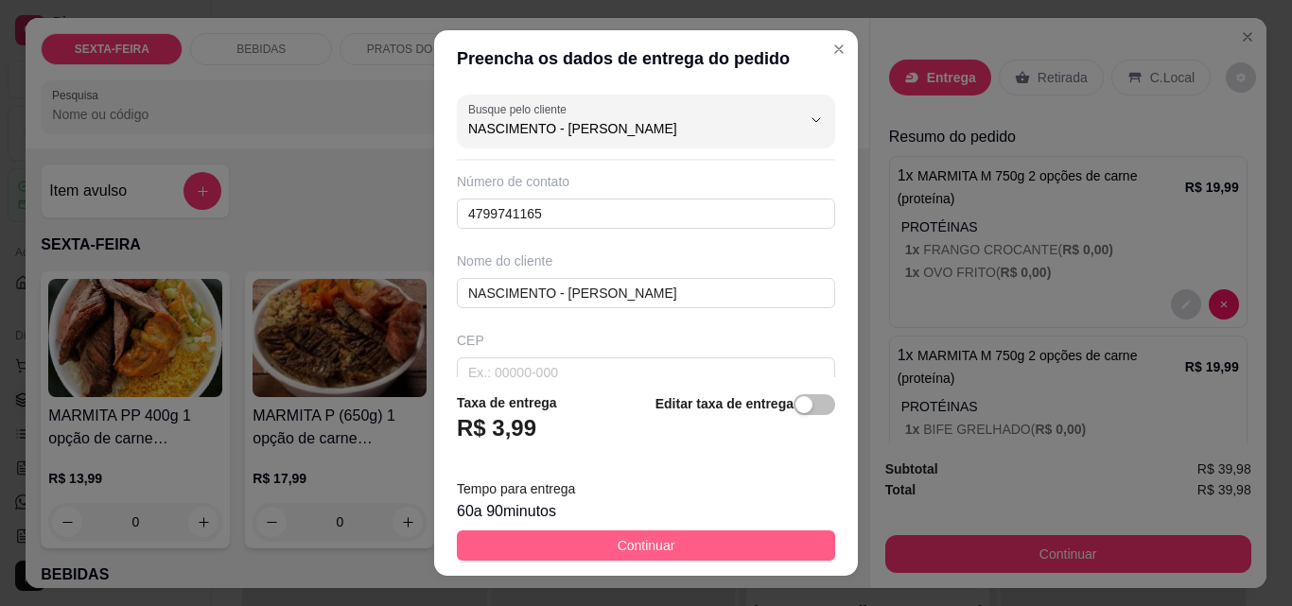
type input "NASCIMENTO - [PERSON_NAME]"
click at [683, 546] on button "Continuar" at bounding box center [646, 545] width 378 height 30
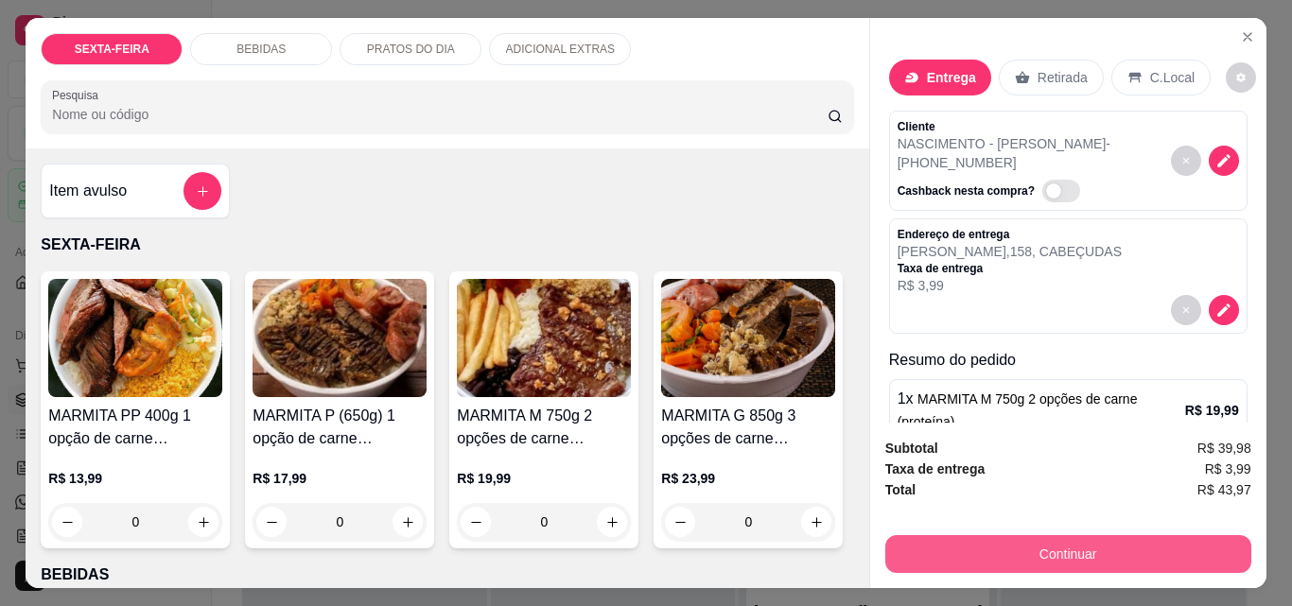
click at [1048, 539] on button "Continuar" at bounding box center [1068, 554] width 366 height 38
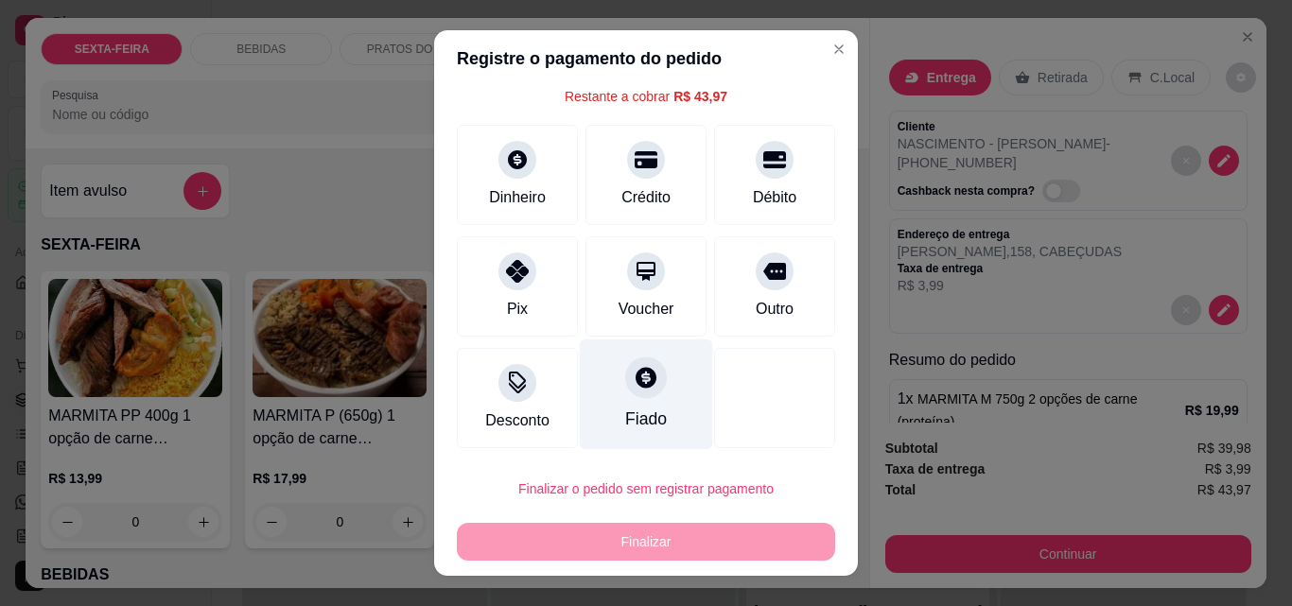
scroll to position [77, 0]
click at [633, 389] on icon at bounding box center [645, 376] width 25 height 25
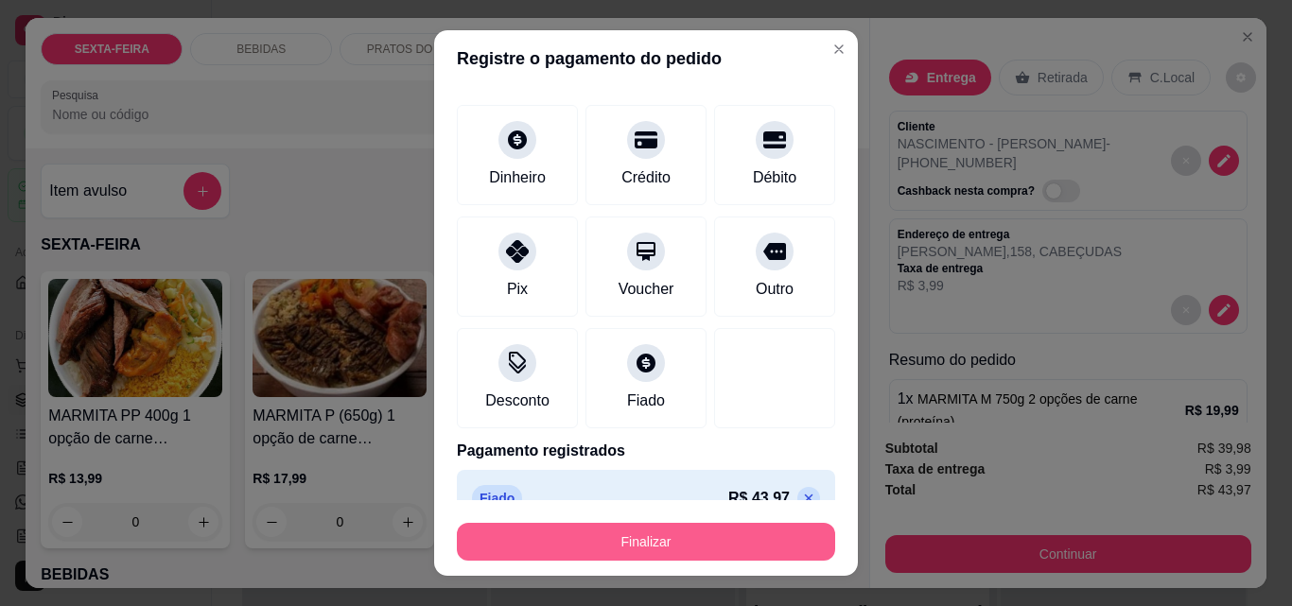
click at [655, 542] on button "Finalizar" at bounding box center [646, 542] width 378 height 38
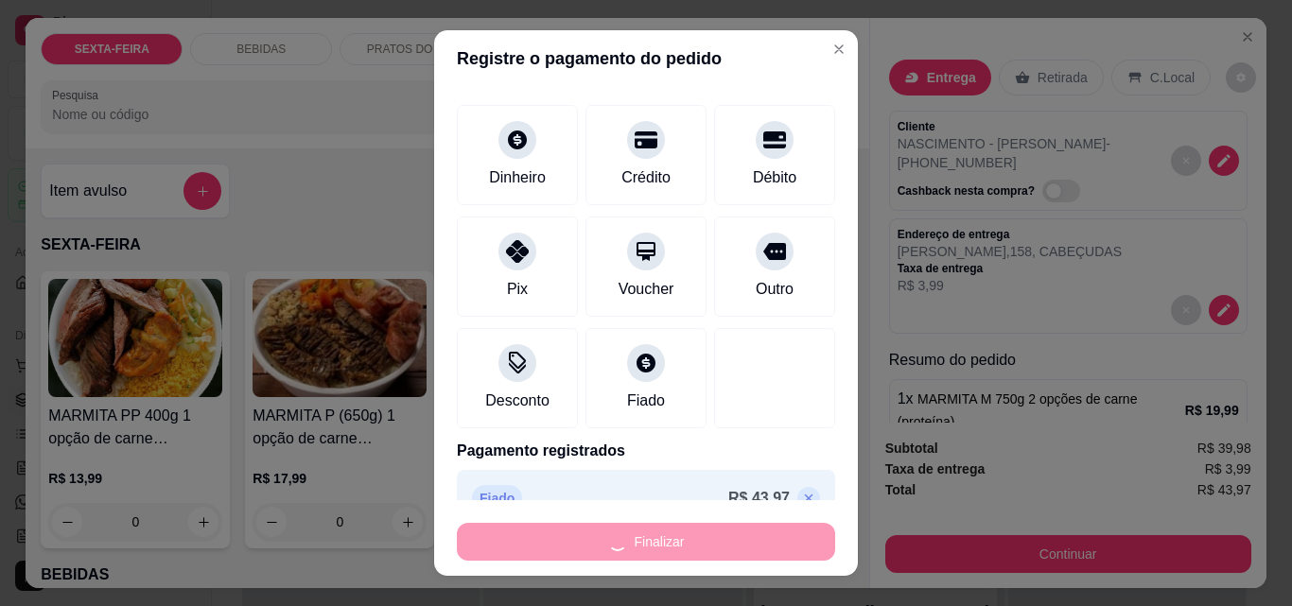
type input "-R$ 43,97"
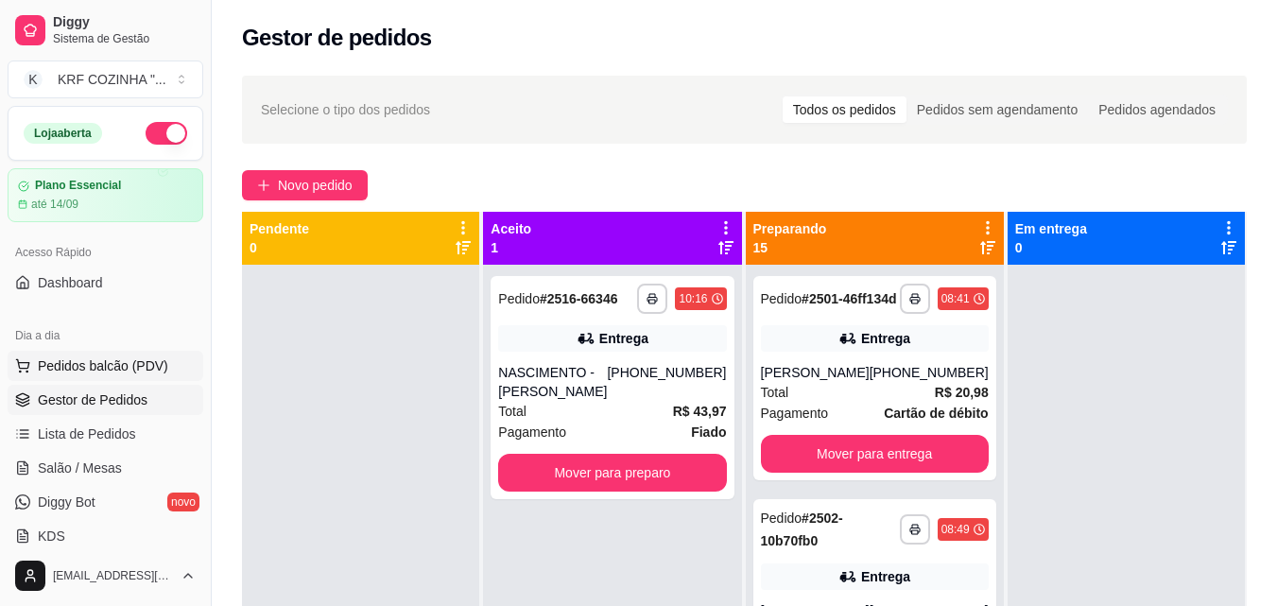
click at [95, 355] on button "Pedidos balcão (PDV)" at bounding box center [106, 366] width 196 height 30
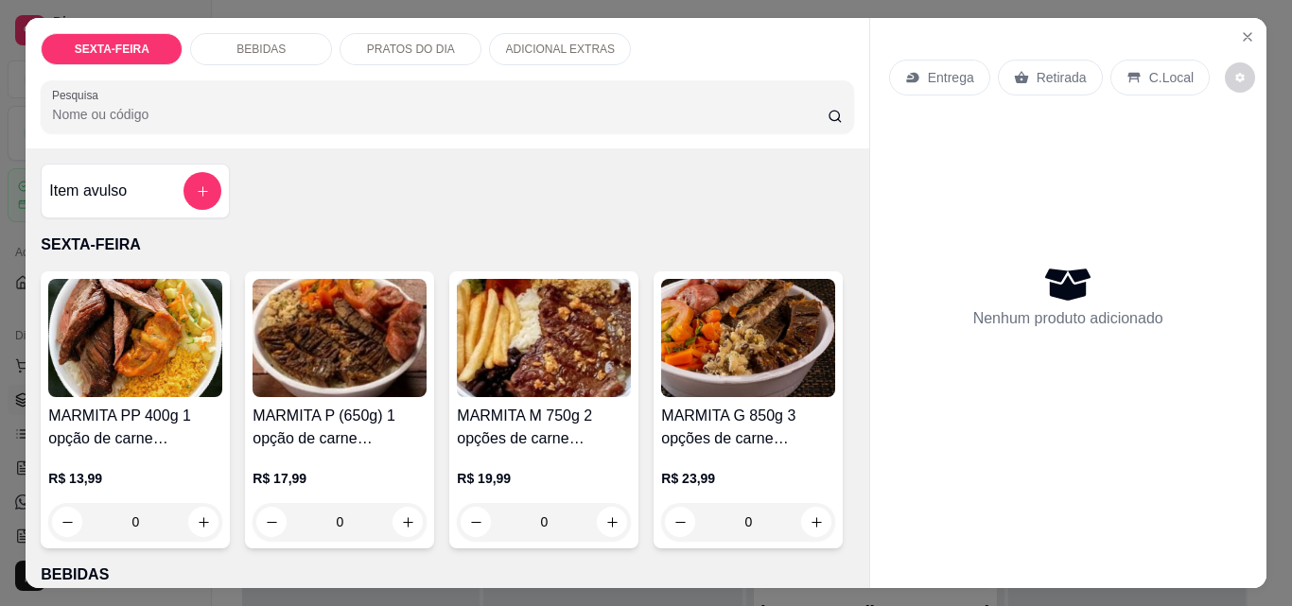
click at [322, 351] on img at bounding box center [339, 338] width 174 height 118
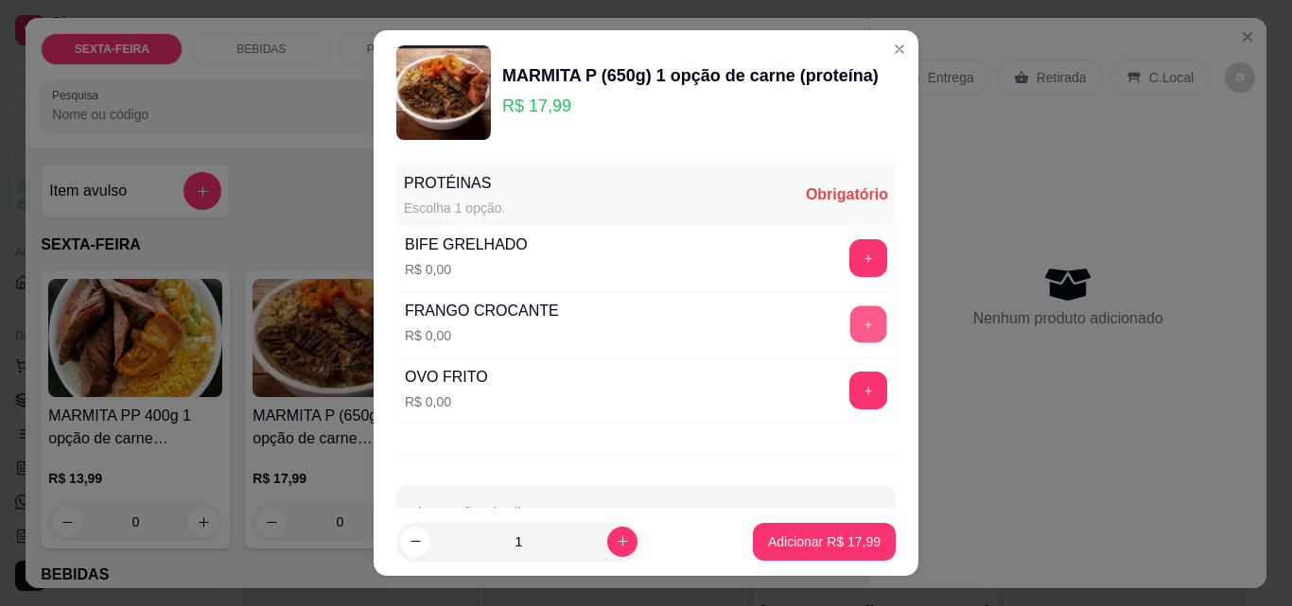
click at [850, 310] on button "+" at bounding box center [868, 324] width 37 height 37
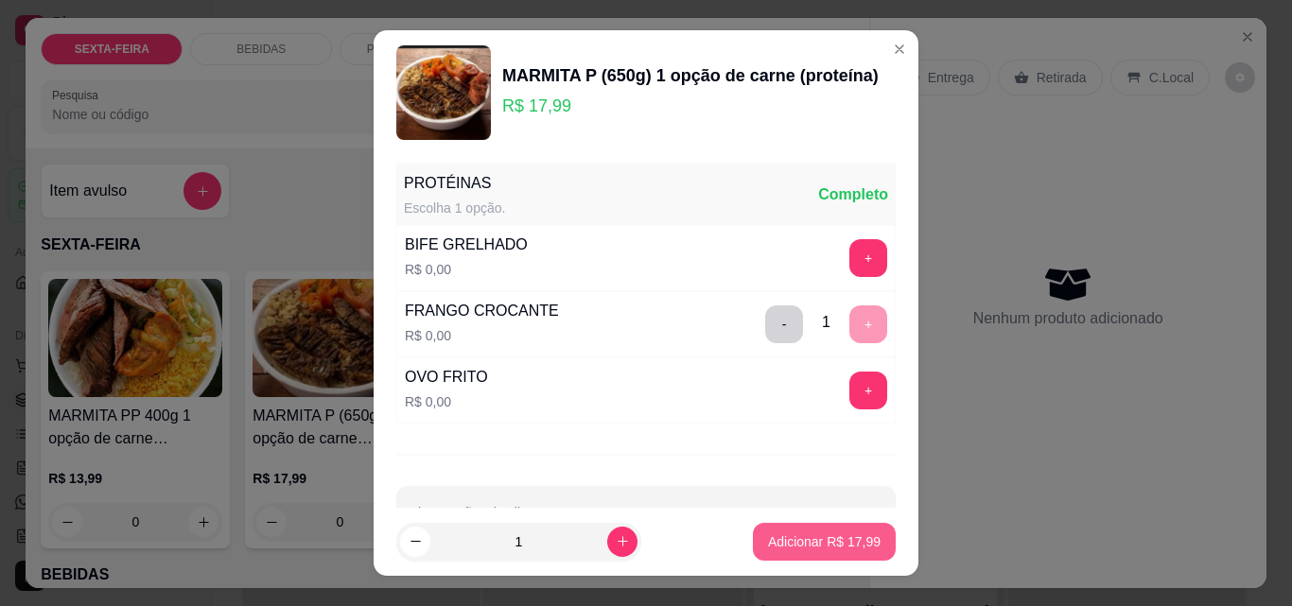
click at [800, 534] on p "Adicionar R$ 17,99" at bounding box center [824, 541] width 113 height 19
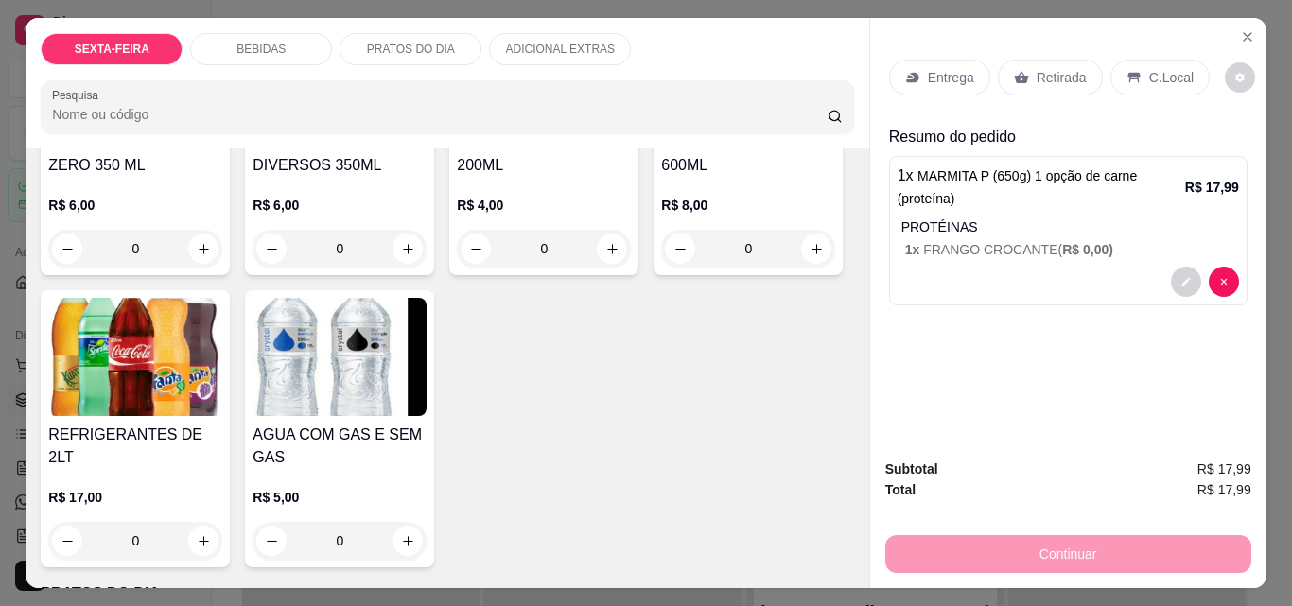
scroll to position [662, 0]
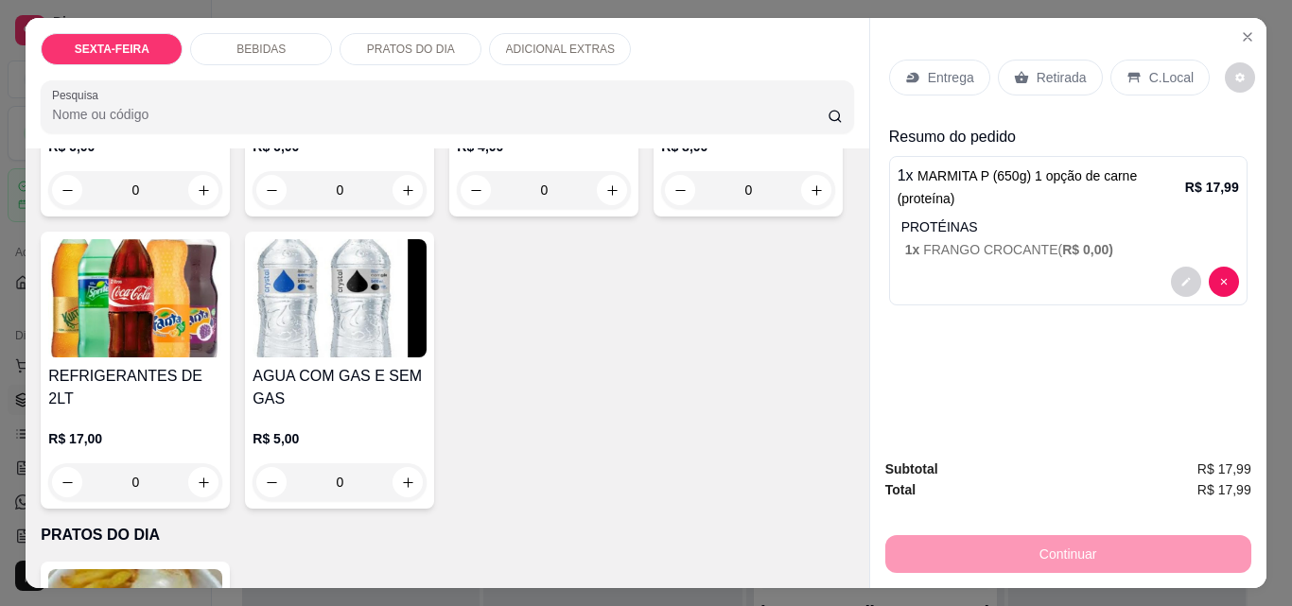
click at [83, 65] on img at bounding box center [135, 6] width 174 height 118
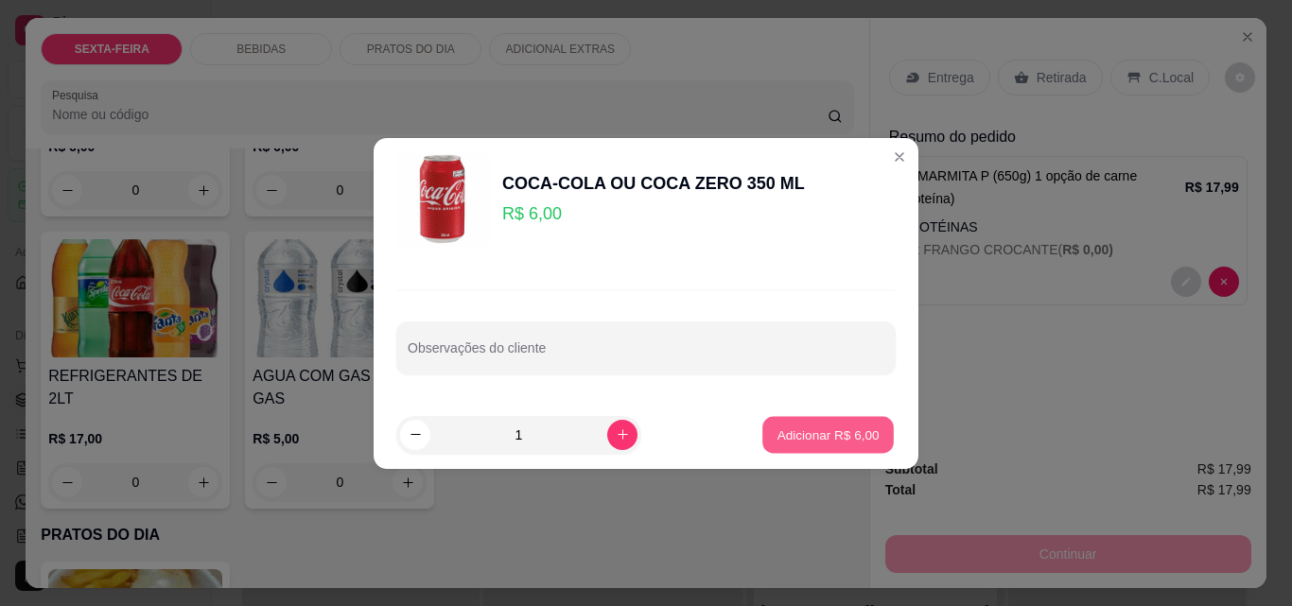
click at [799, 439] on p "Adicionar R$ 6,00" at bounding box center [827, 434] width 102 height 18
type input "1"
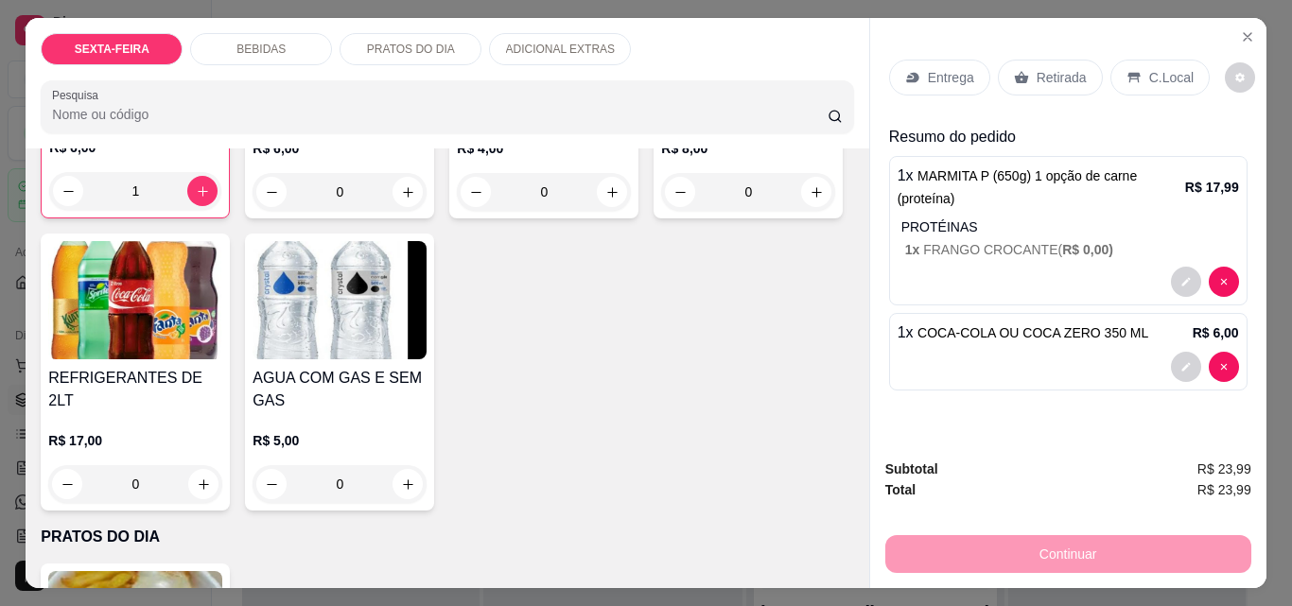
click at [945, 70] on p "Entrega" at bounding box center [951, 77] width 46 height 19
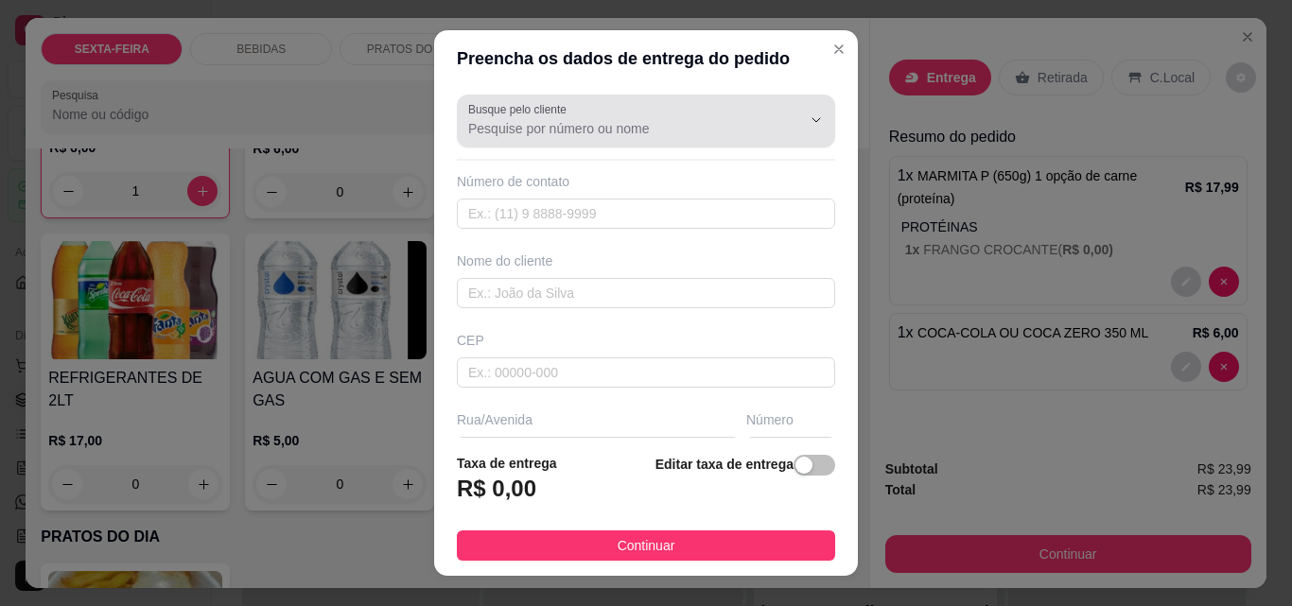
click at [609, 121] on input "Busque pelo cliente" at bounding box center [619, 128] width 303 height 19
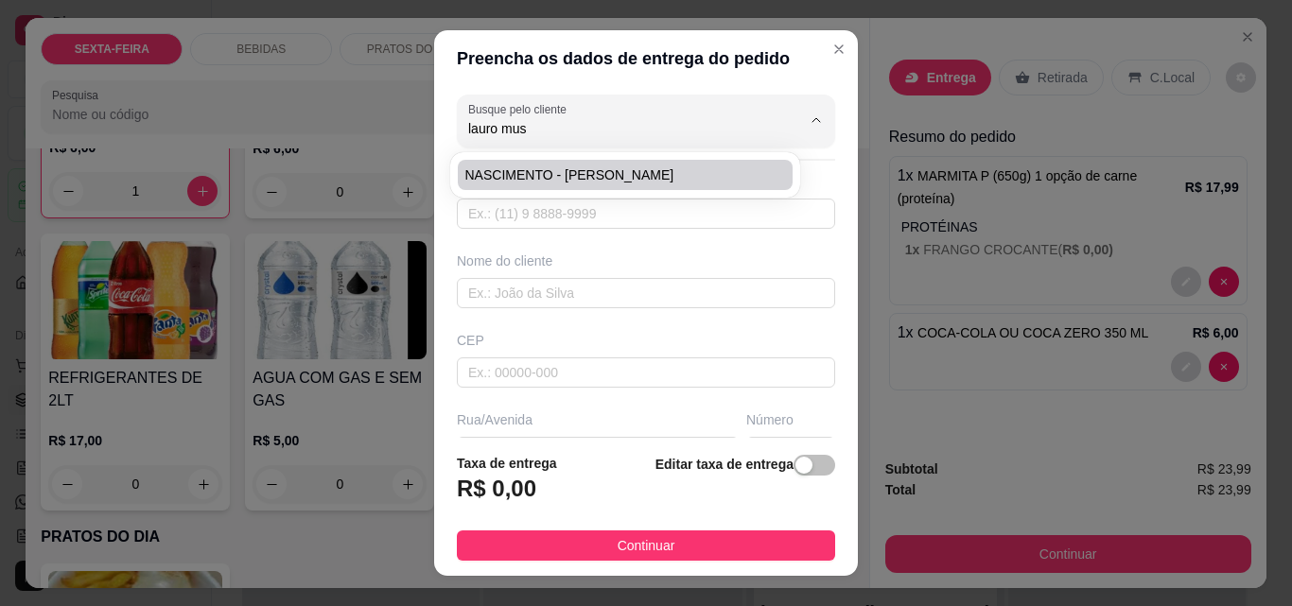
click at [592, 166] on span "NASCIMENTO - [PERSON_NAME]" at bounding box center [615, 174] width 301 height 19
type input "NASCIMENTO - [PERSON_NAME]"
type input "47996741165"
type input "NASCIMENTO - [PERSON_NAME]"
type input "[PERSON_NAME]"
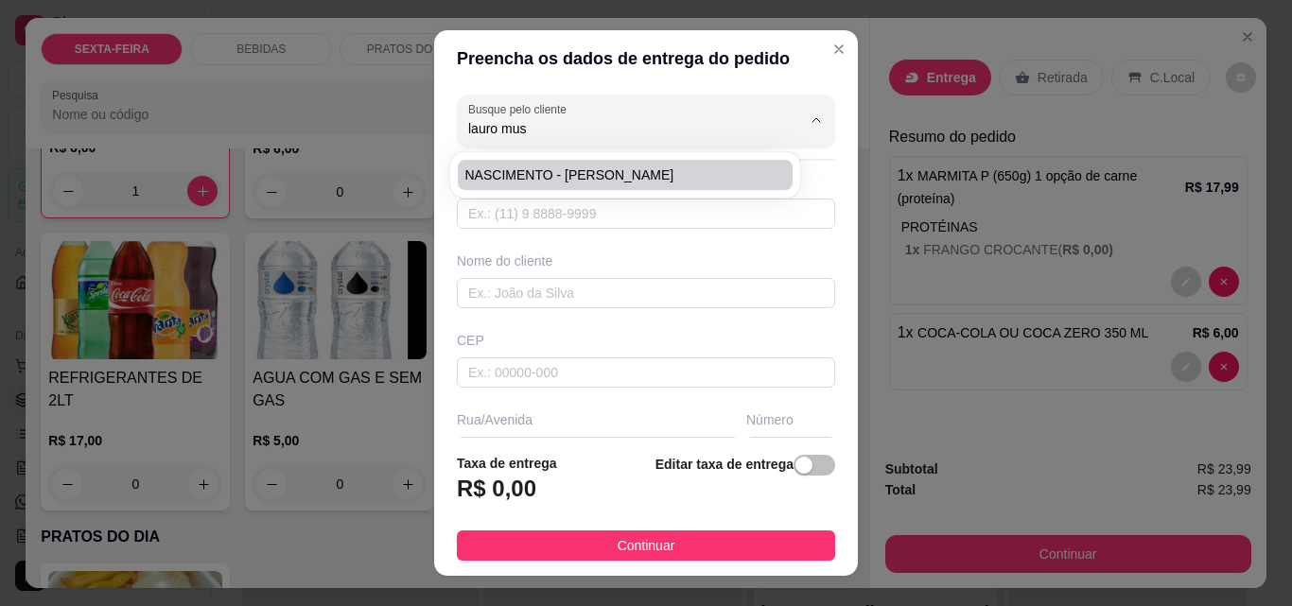
type input "30"
type input "ITAJAI"
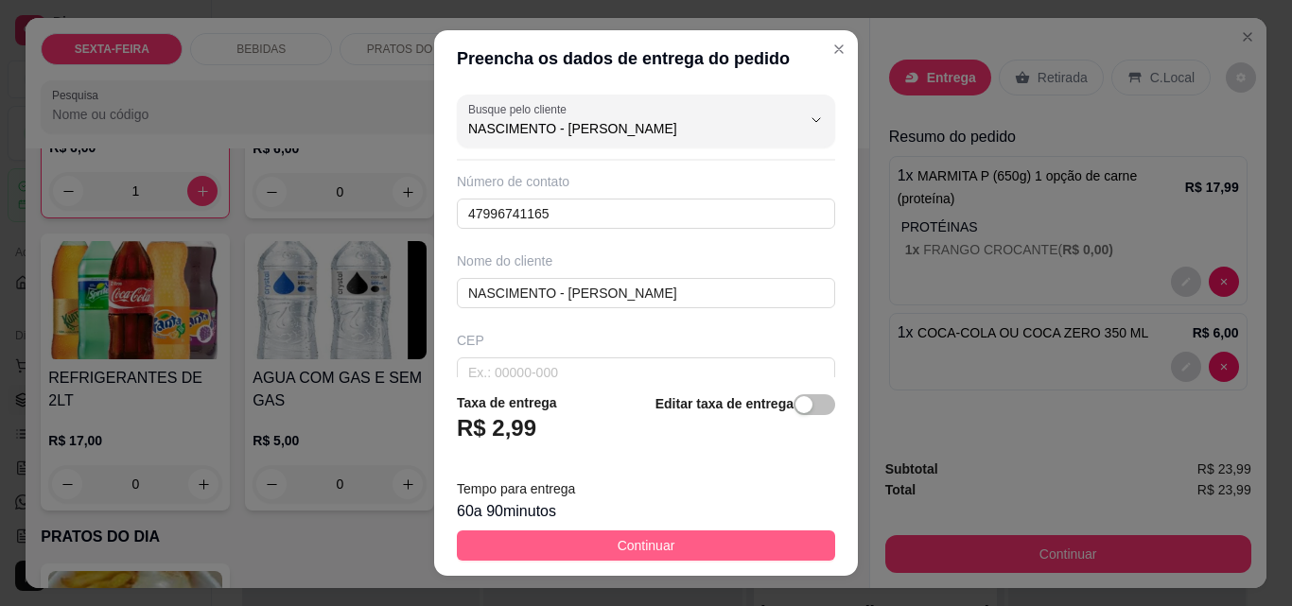
type input "NASCIMENTO - [PERSON_NAME]"
click at [720, 548] on button "Continuar" at bounding box center [646, 545] width 378 height 30
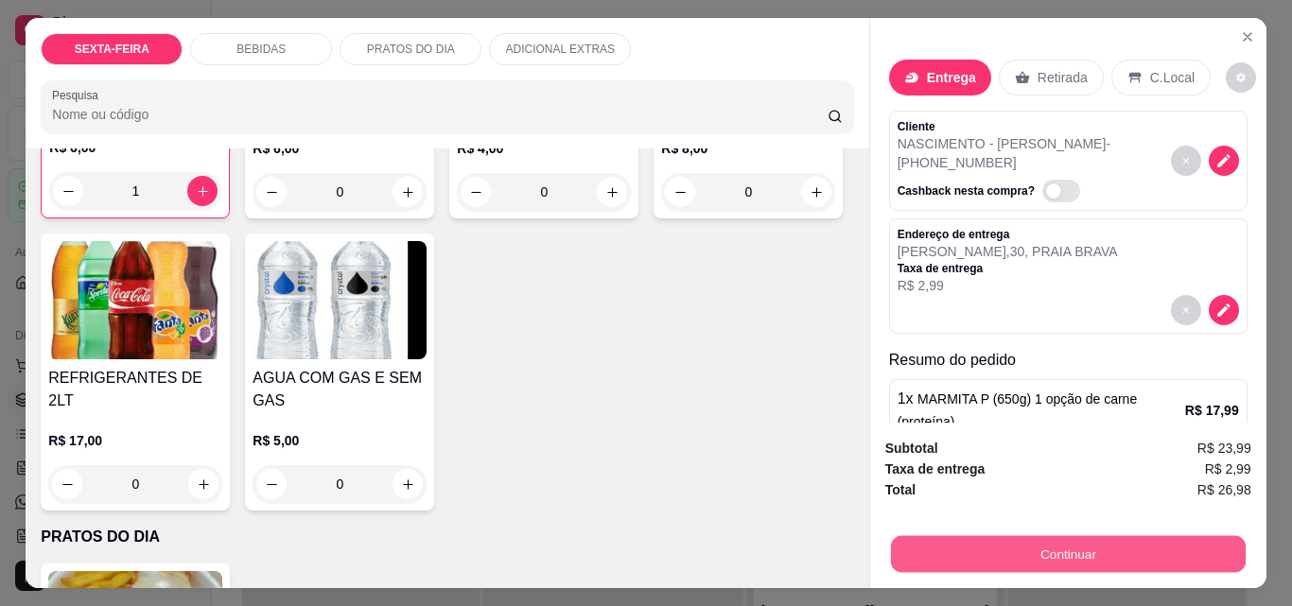
click at [1035, 539] on button "Continuar" at bounding box center [1067, 553] width 355 height 37
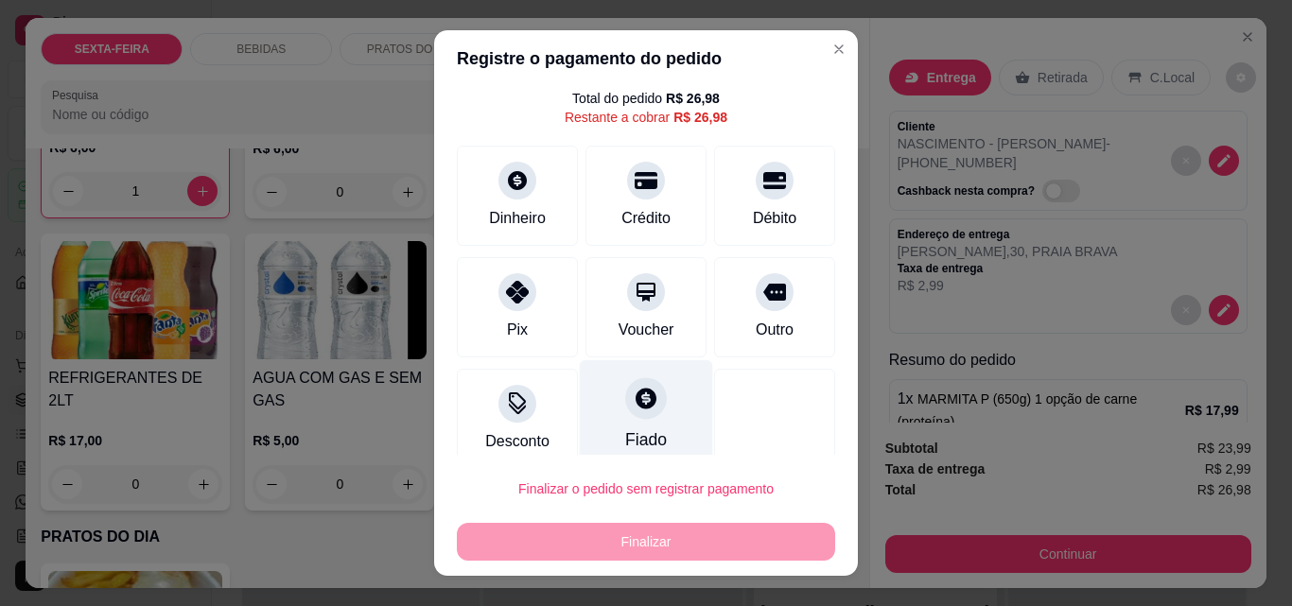
scroll to position [77, 0]
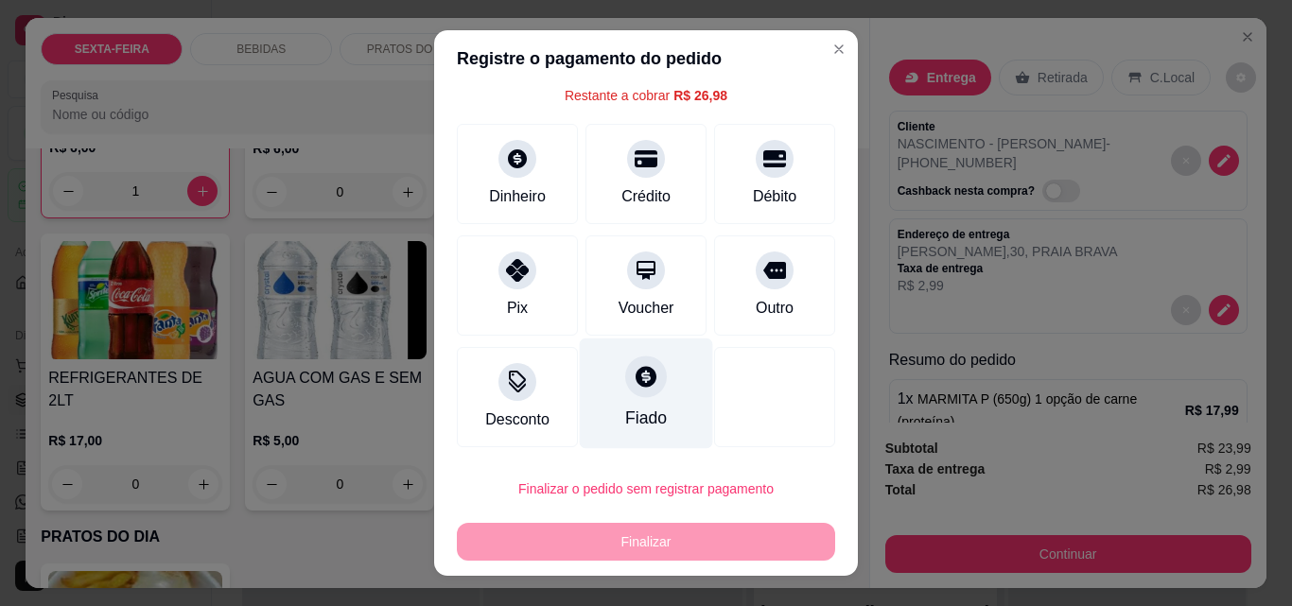
click at [635, 387] on icon at bounding box center [645, 376] width 21 height 21
type input "R$ 0,00"
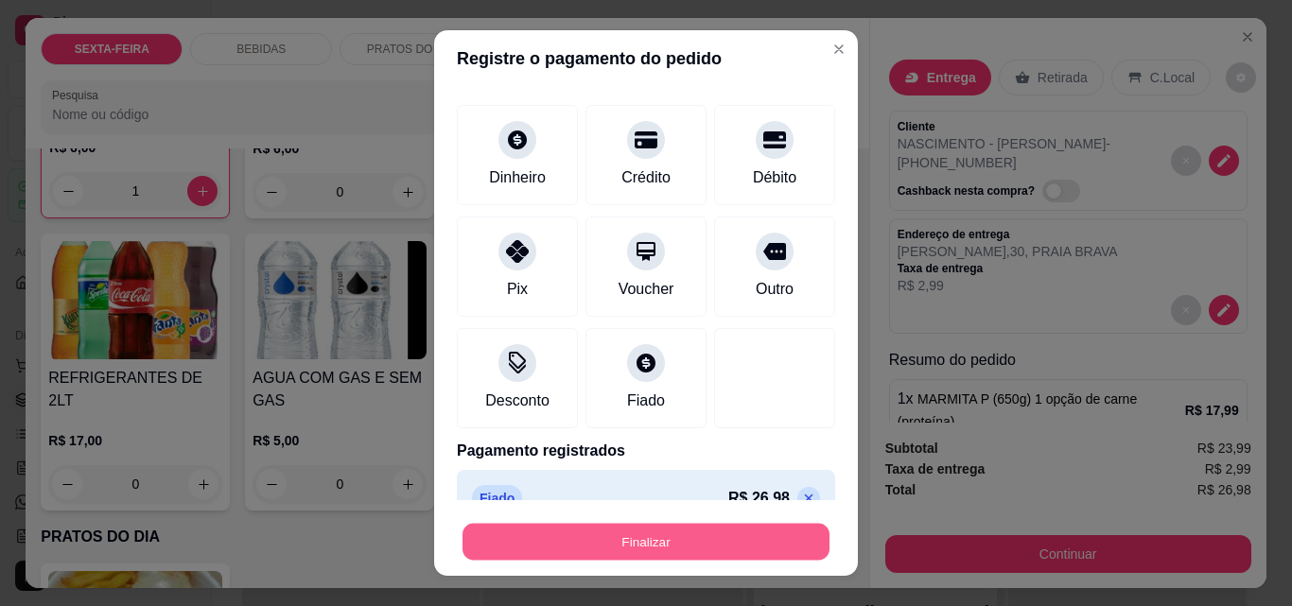
click at [657, 541] on button "Finalizar" at bounding box center [645, 542] width 367 height 37
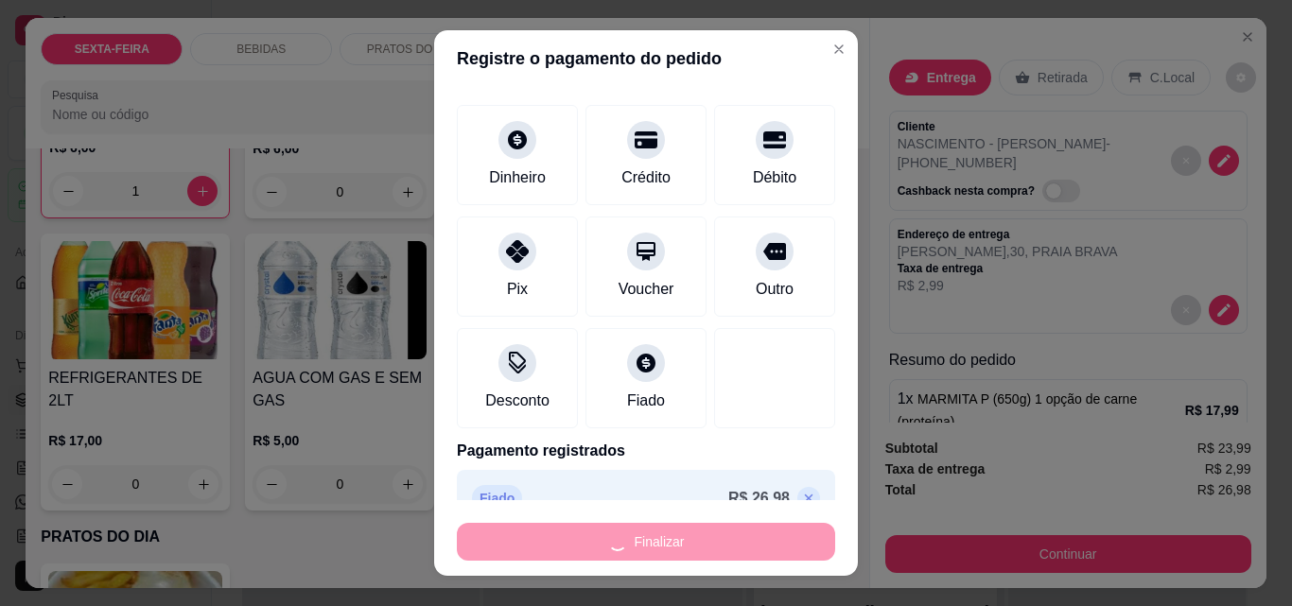
type input "0"
type input "-R$ 26,98"
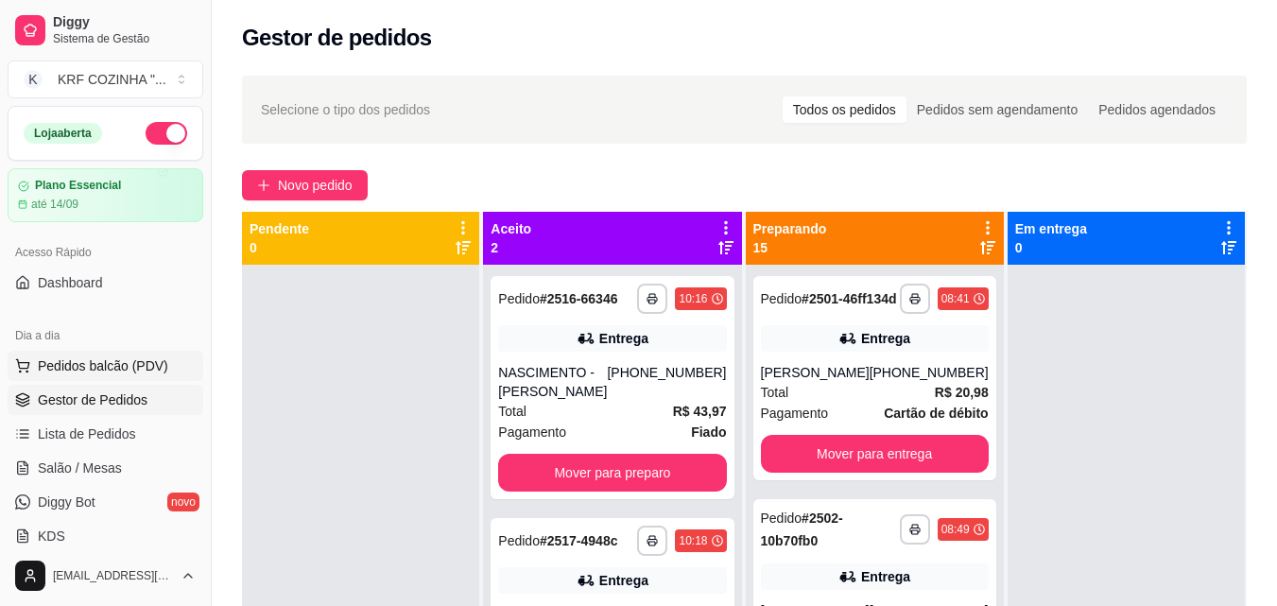
click at [93, 360] on span "Pedidos balcão (PDV)" at bounding box center [103, 365] width 130 height 19
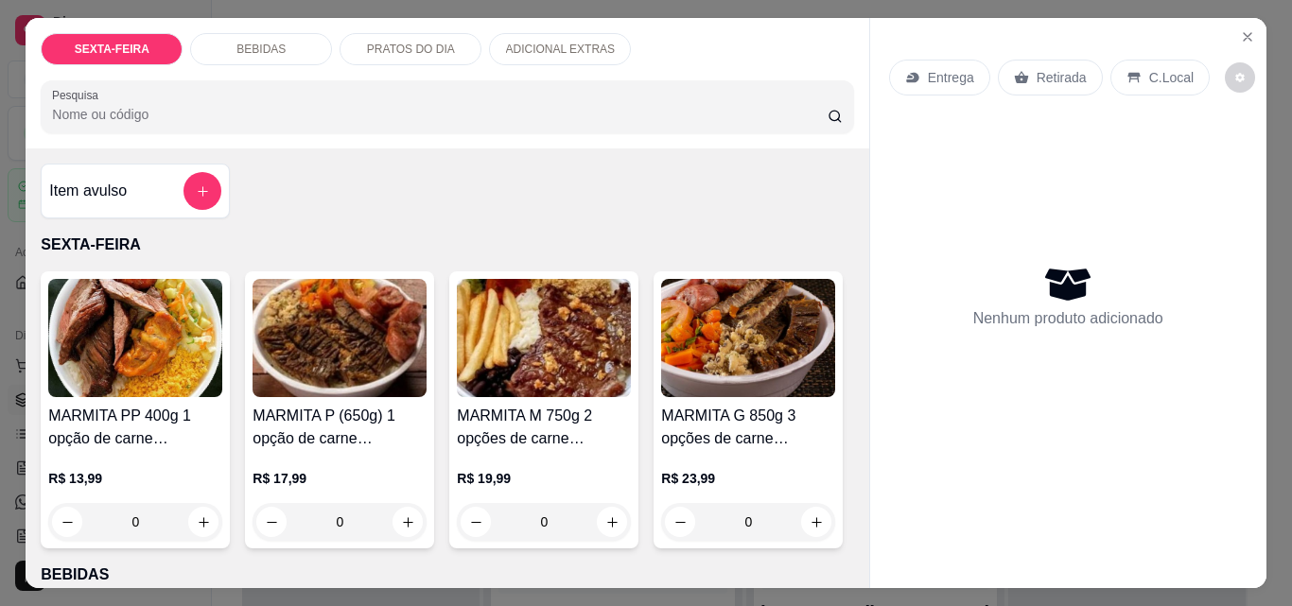
click at [496, 355] on img at bounding box center [544, 338] width 174 height 118
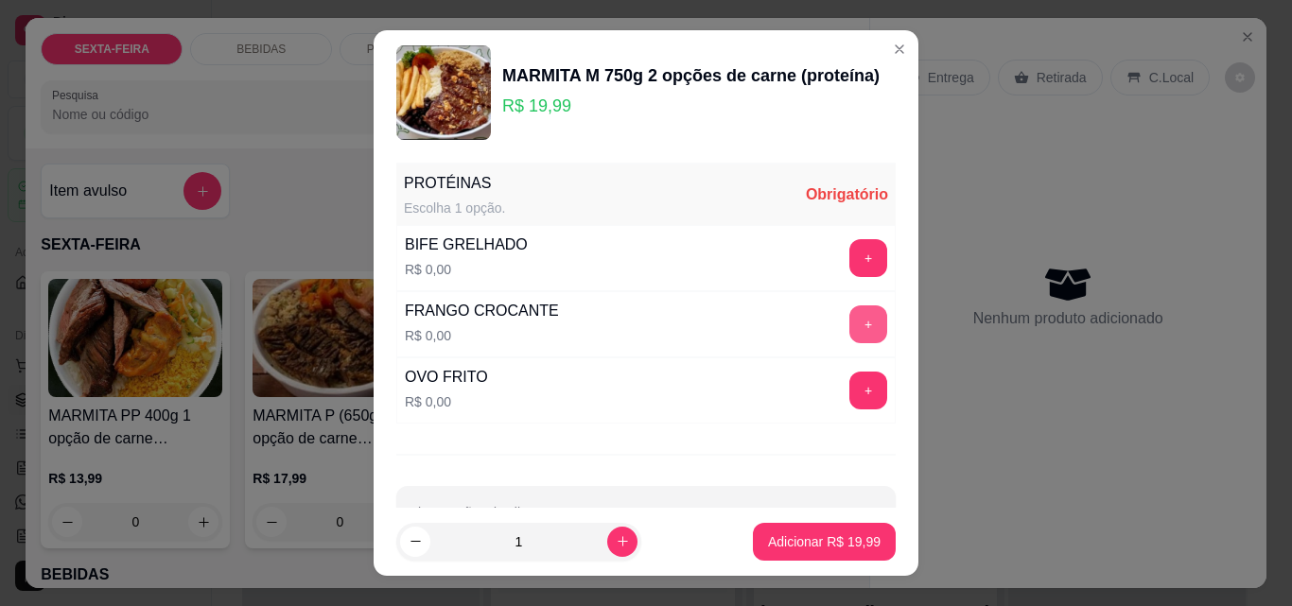
click at [849, 315] on button "+" at bounding box center [868, 324] width 38 height 38
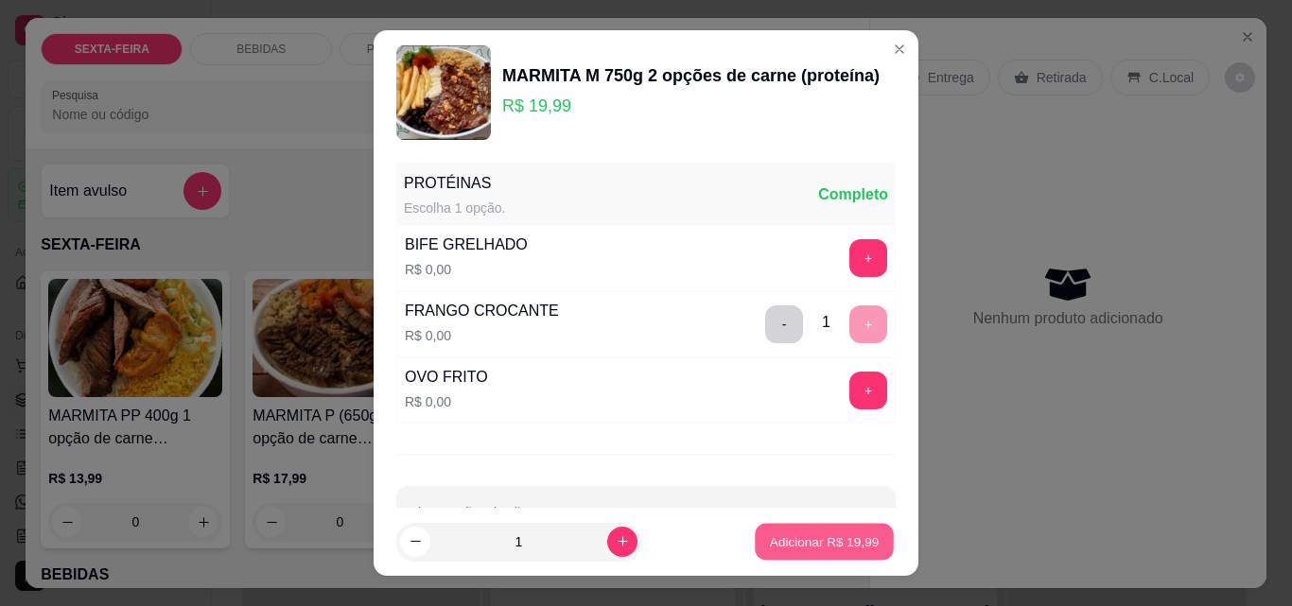
click at [827, 538] on p "Adicionar R$ 19,99" at bounding box center [825, 541] width 110 height 18
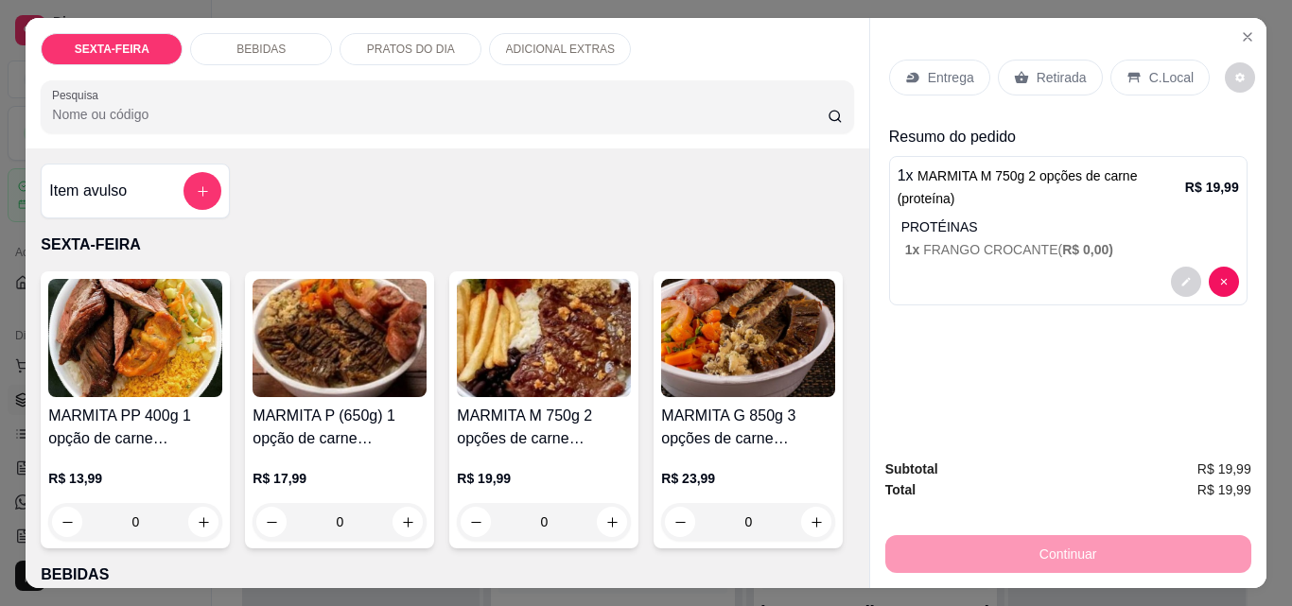
click at [953, 73] on p "Entrega" at bounding box center [951, 77] width 46 height 19
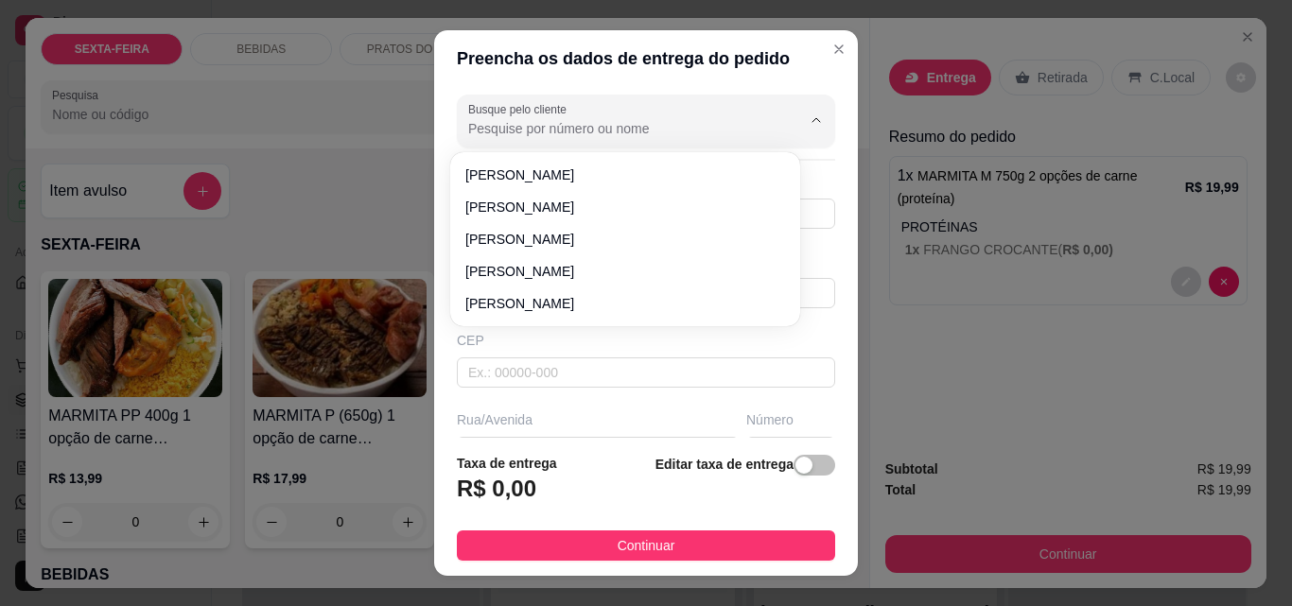
click at [632, 123] on input "Busque pelo cliente" at bounding box center [619, 128] width 303 height 19
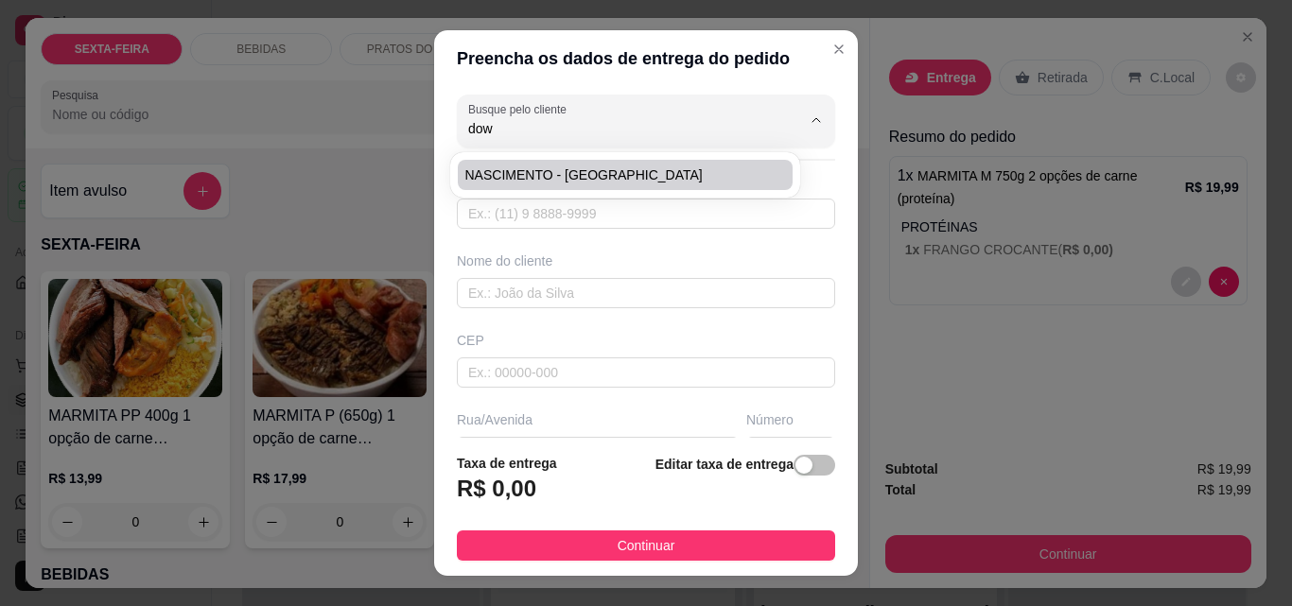
click at [631, 168] on span "NASCIMENTO - [GEOGRAPHIC_DATA]" at bounding box center [615, 174] width 301 height 19
type input "NASCIMENTO - [GEOGRAPHIC_DATA]"
type input "47992929318"
type input "NASCIMENTO - [GEOGRAPHIC_DATA]"
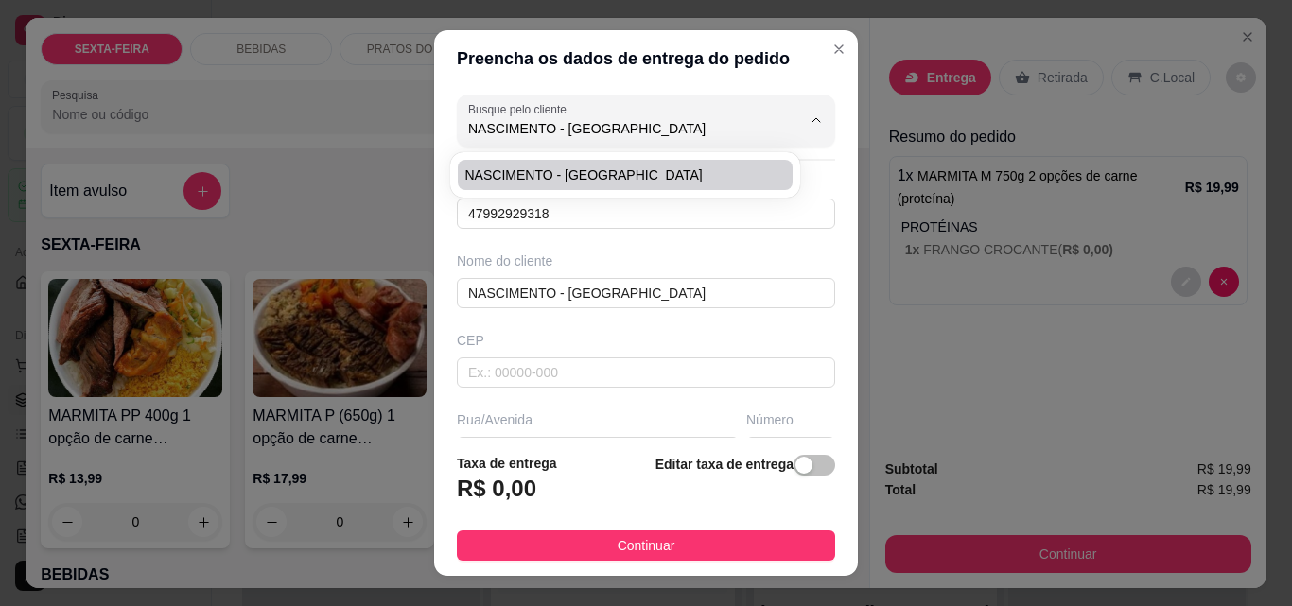
type input "[PERSON_NAME]"
type input "33"
type input "ITAJAI"
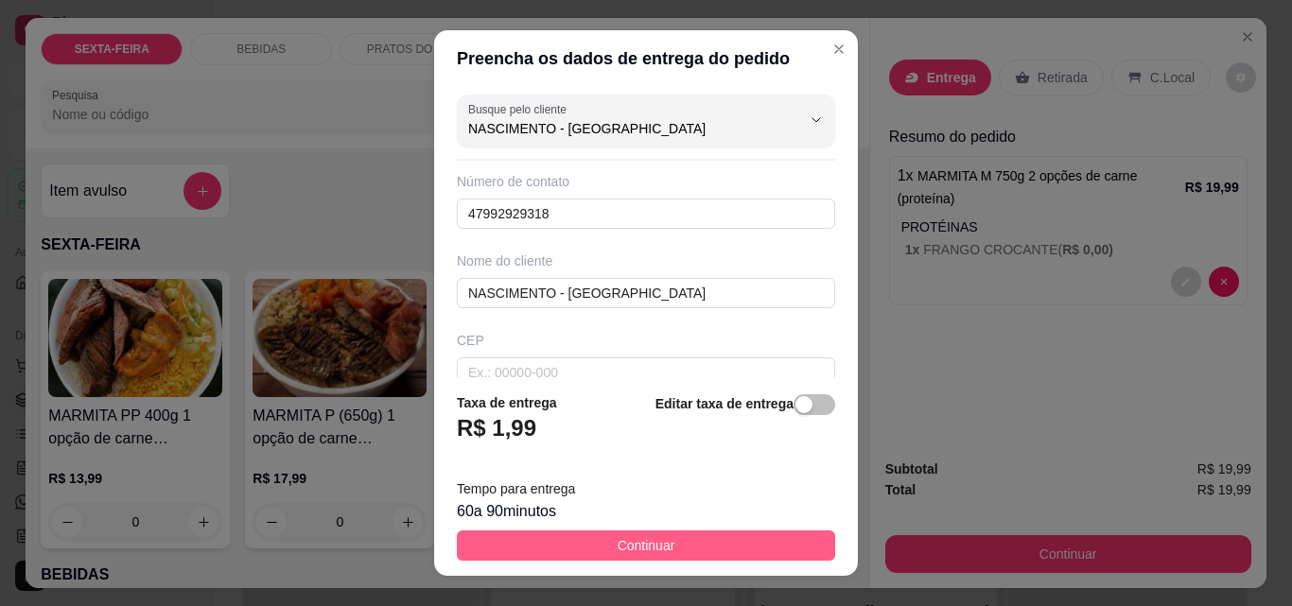
type input "NASCIMENTO - [GEOGRAPHIC_DATA]"
click at [691, 544] on button "Continuar" at bounding box center [646, 545] width 378 height 30
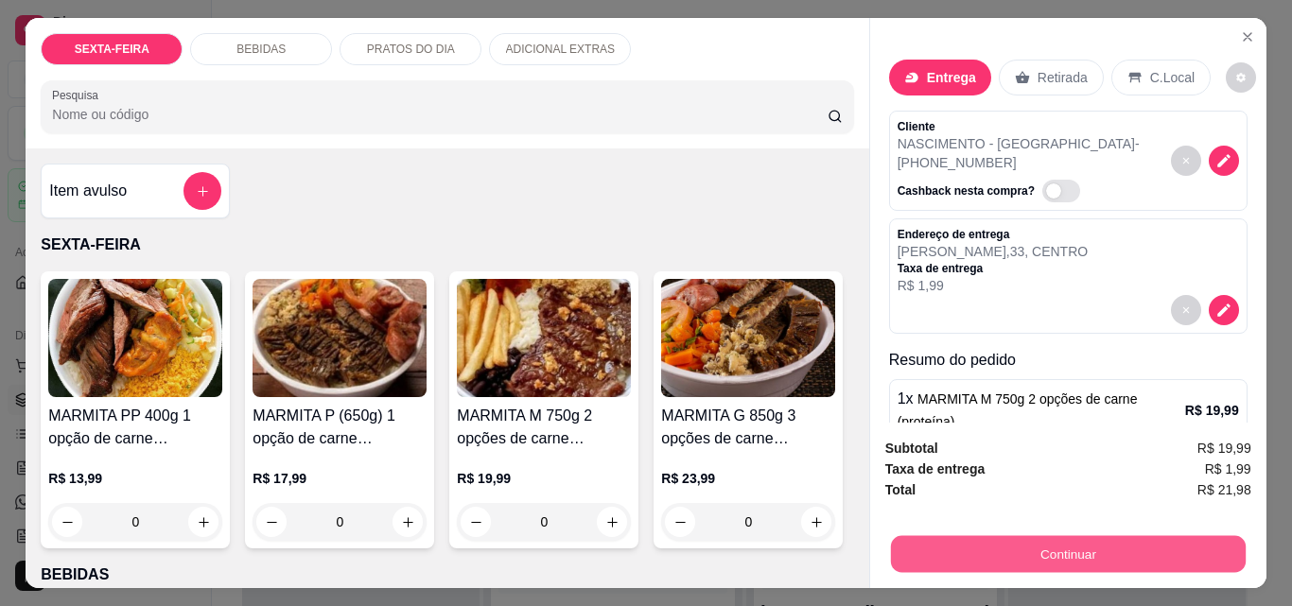
click at [968, 535] on button "Continuar" at bounding box center [1067, 553] width 355 height 37
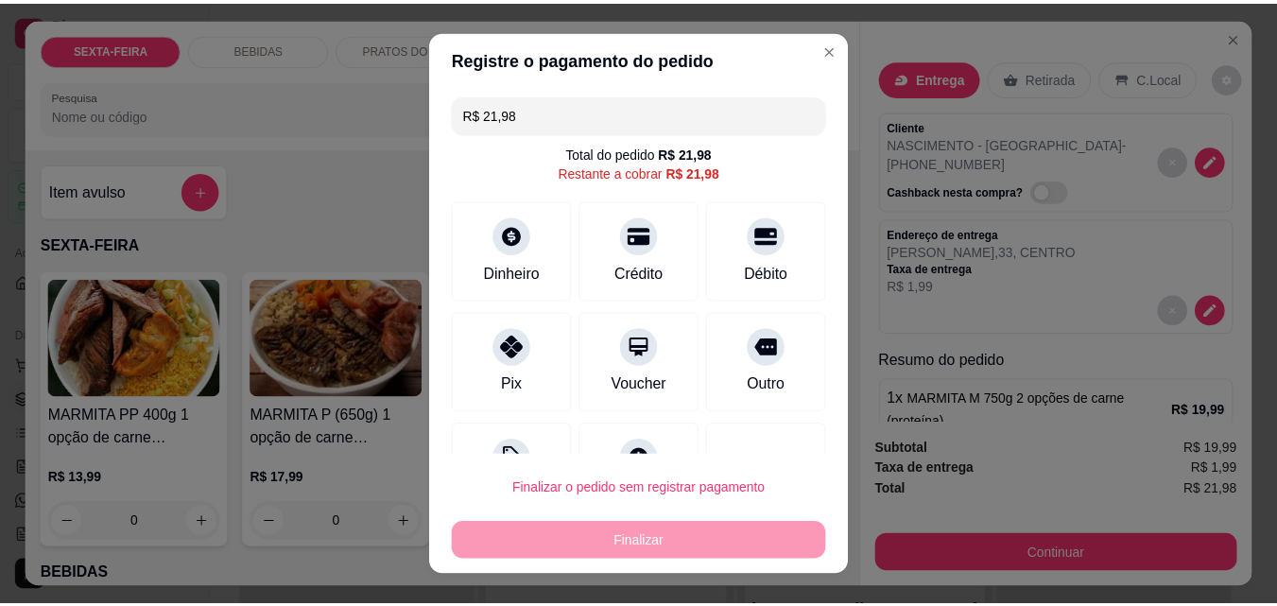
scroll to position [77, 0]
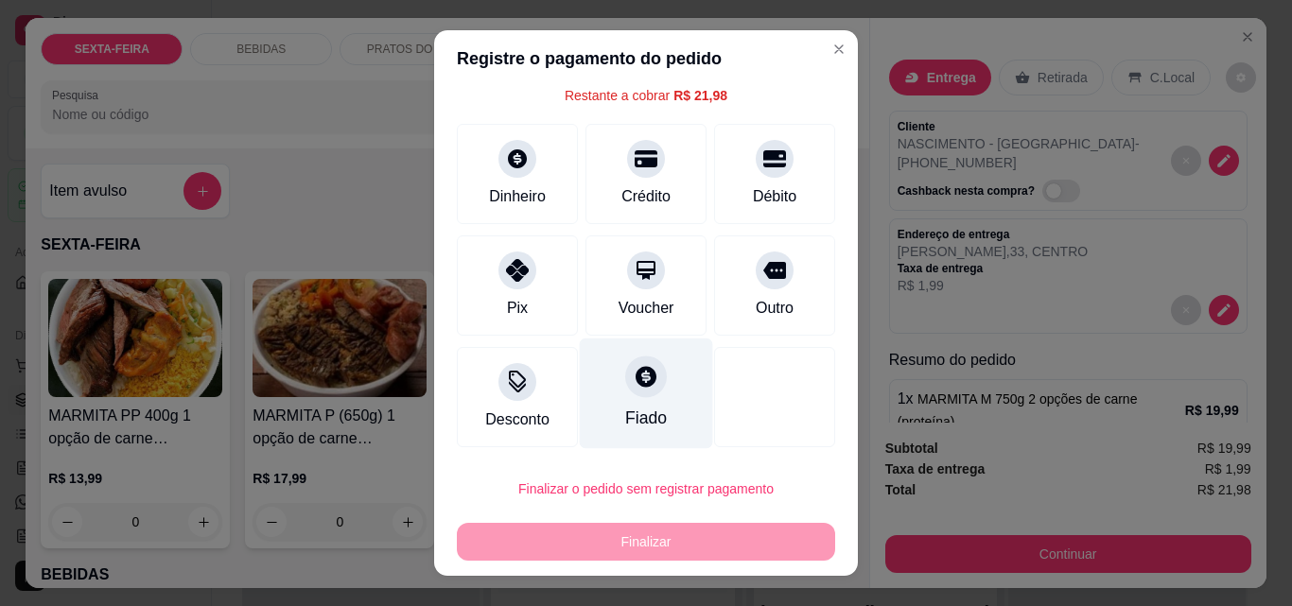
click at [633, 386] on icon at bounding box center [645, 376] width 25 height 25
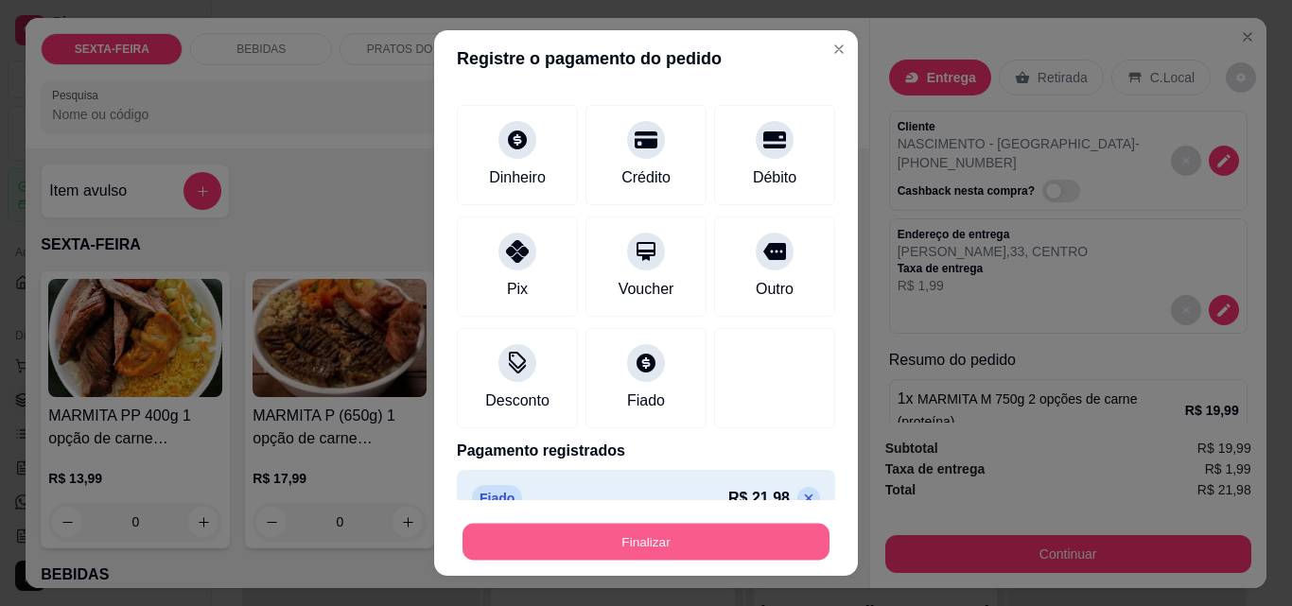
click at [683, 549] on button "Finalizar" at bounding box center [645, 542] width 367 height 37
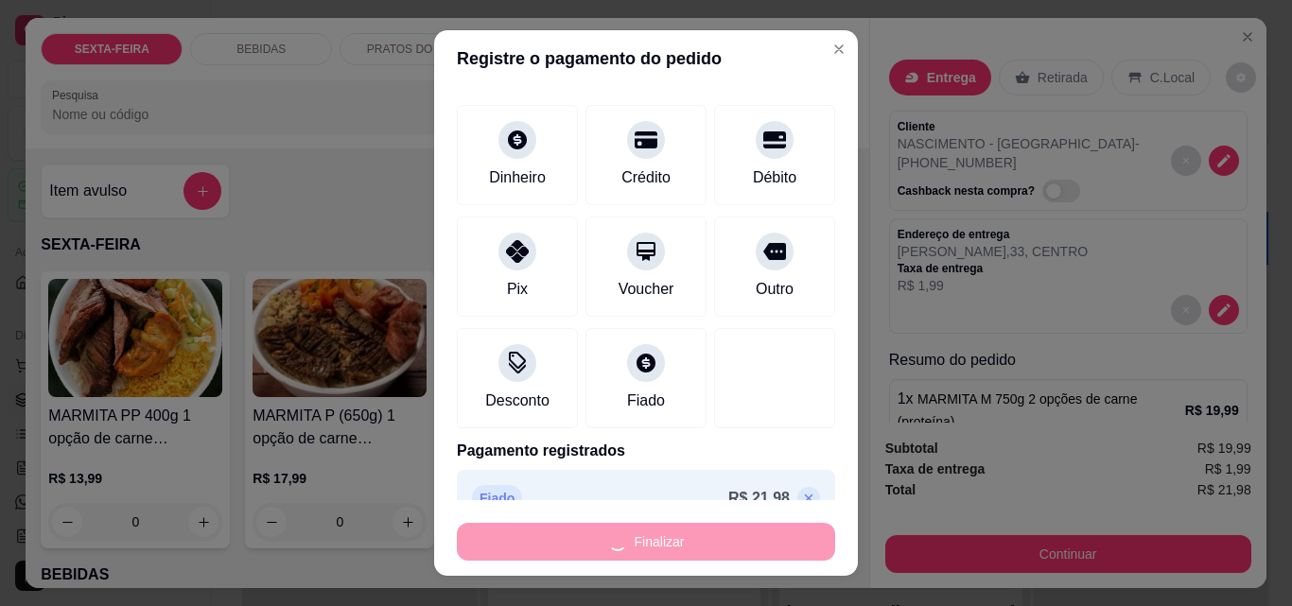
type input "-R$ 21,98"
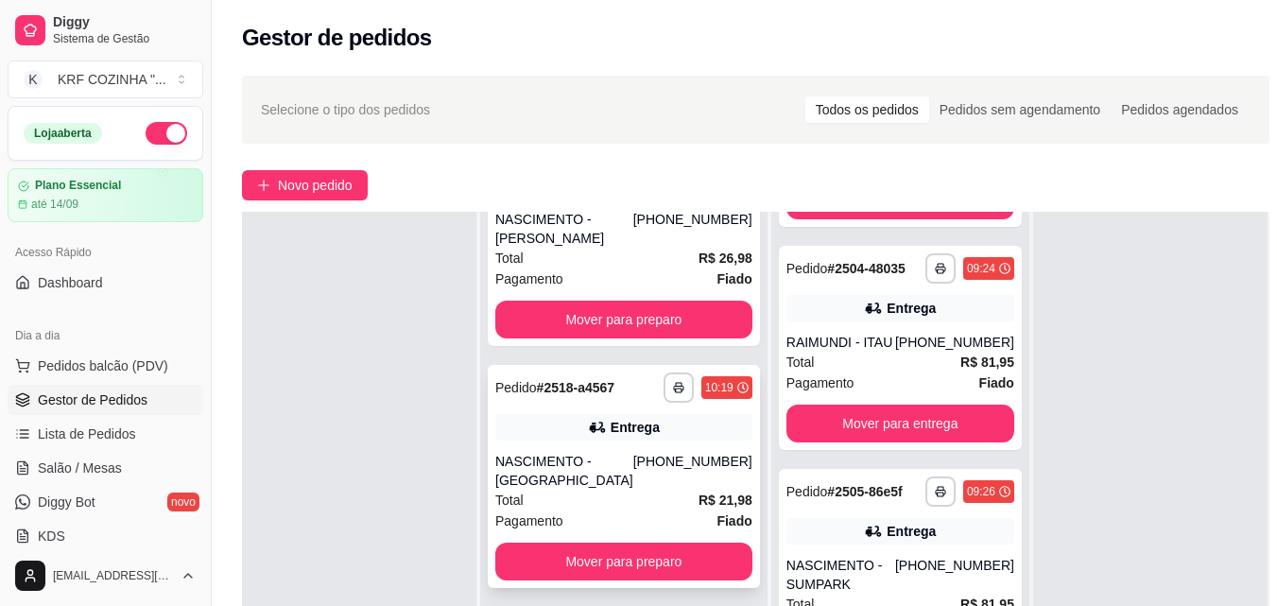
scroll to position [442, 0]
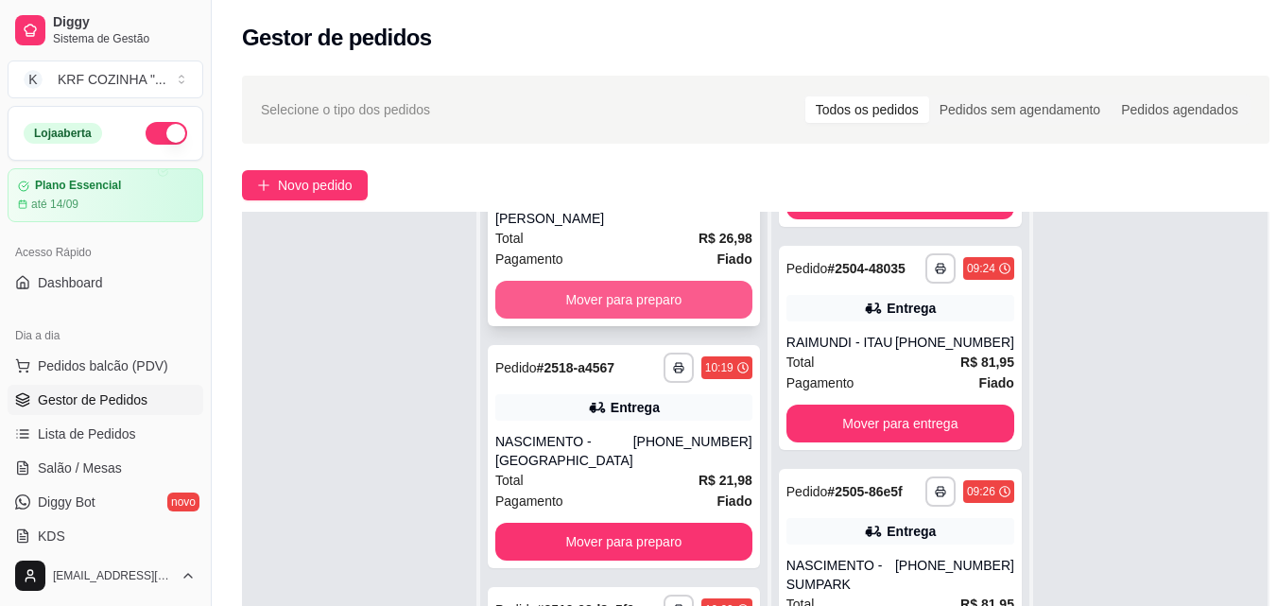
click at [579, 281] on button "Mover para preparo" at bounding box center [623, 300] width 257 height 38
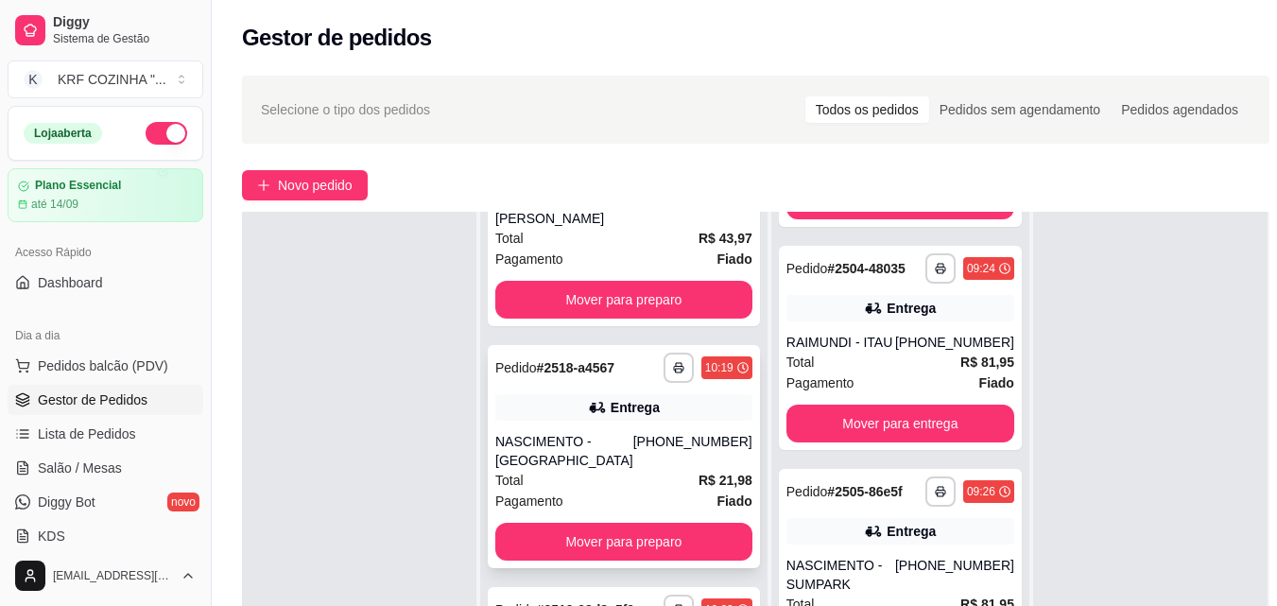
scroll to position [184, 0]
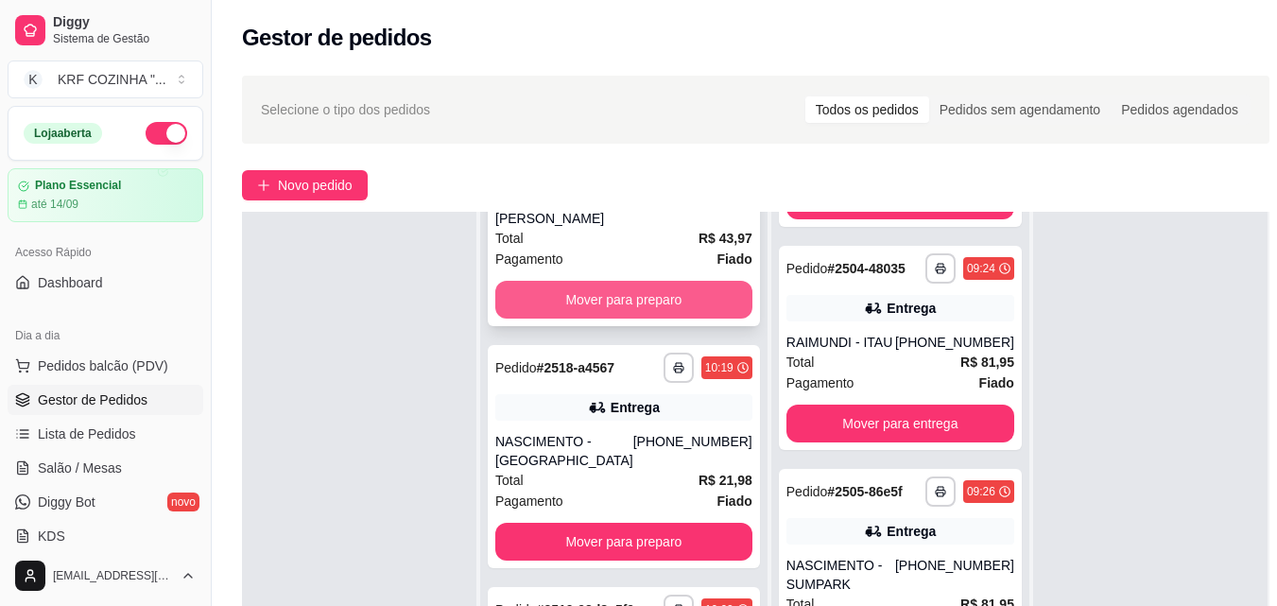
click at [618, 281] on button "Mover para preparo" at bounding box center [623, 300] width 257 height 38
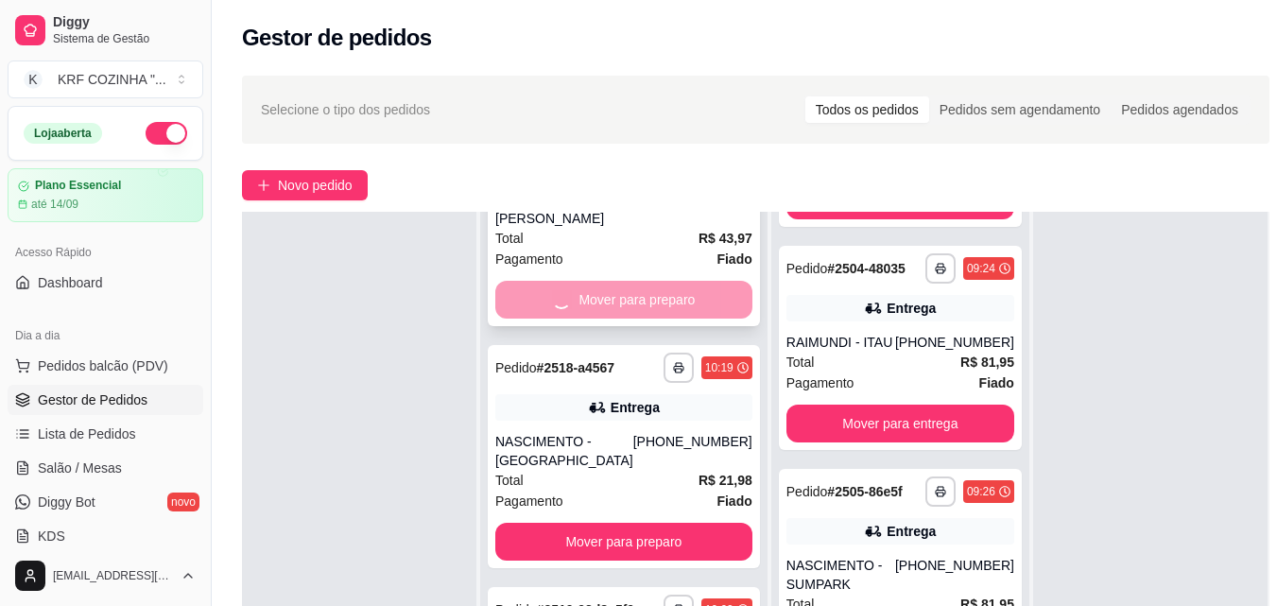
scroll to position [0, 0]
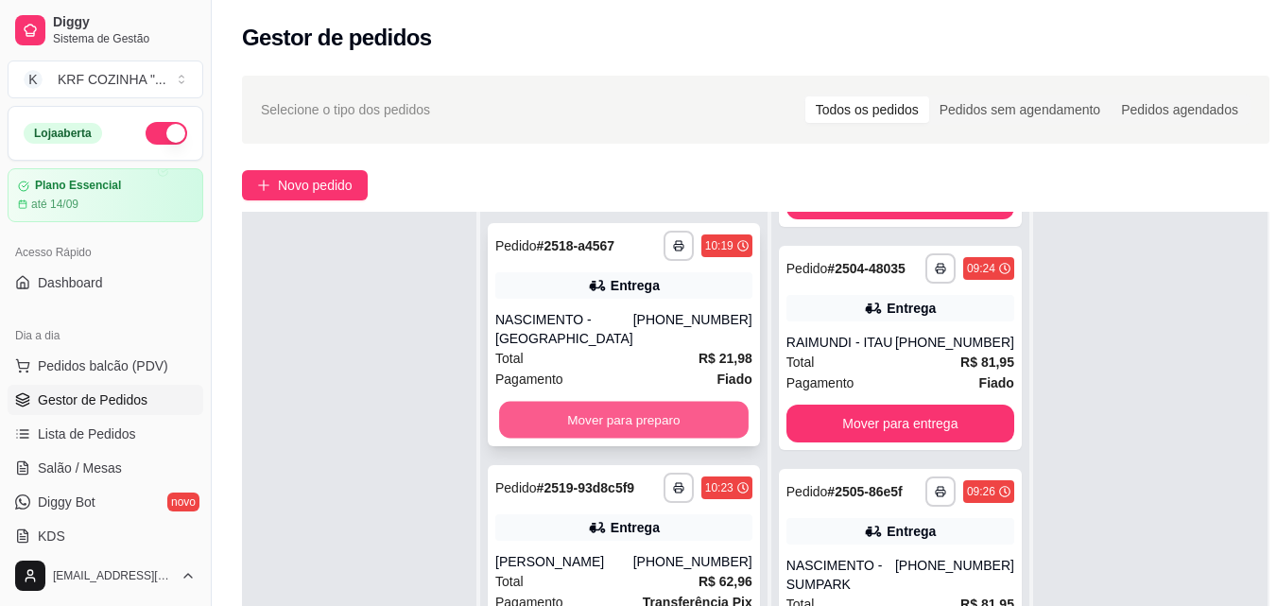
click at [630, 416] on button "Mover para preparo" at bounding box center [624, 420] width 250 height 37
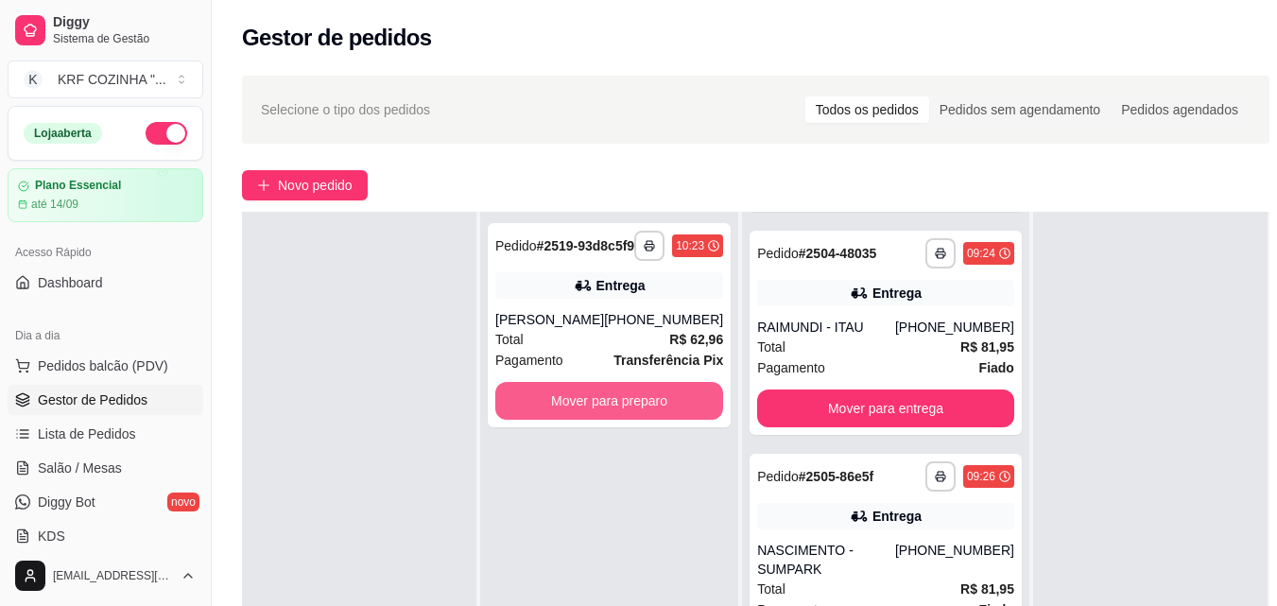
click at [630, 416] on button "Mover para preparo" at bounding box center [609, 401] width 228 height 38
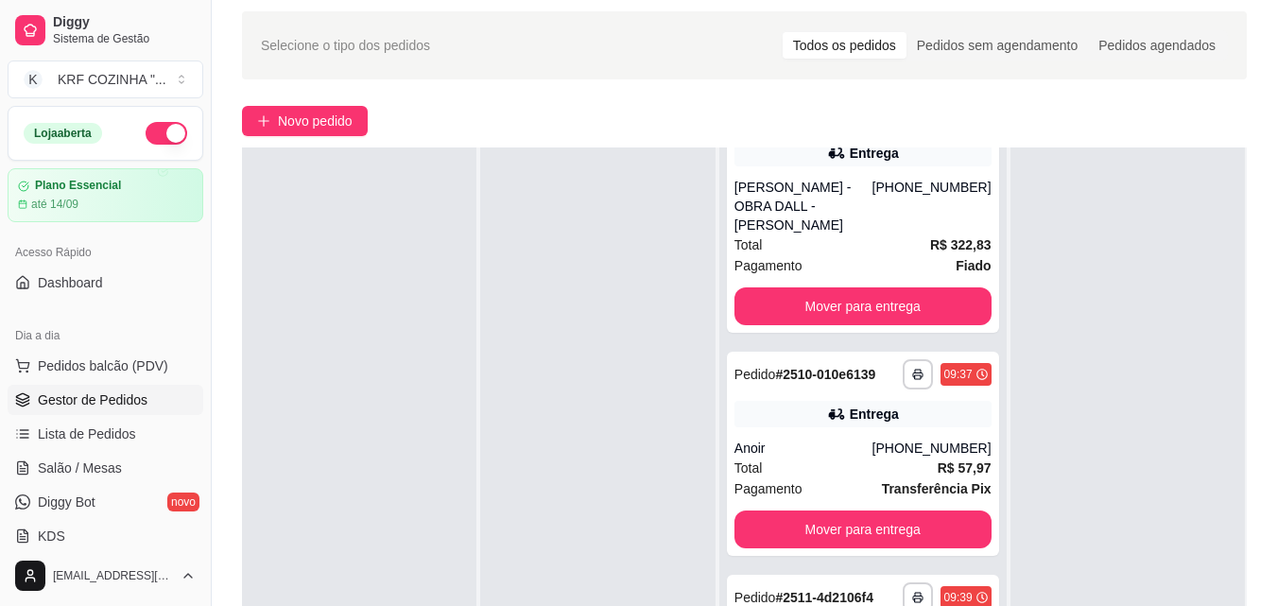
scroll to position [95, 0]
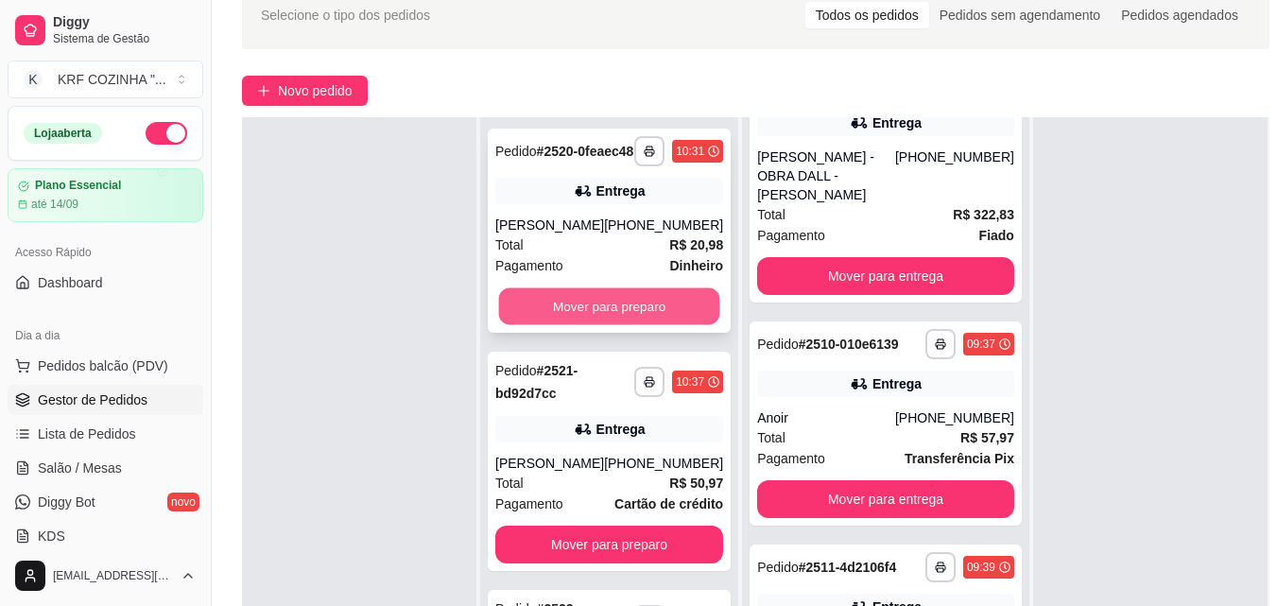
click at [560, 314] on button "Mover para preparo" at bounding box center [609, 306] width 221 height 37
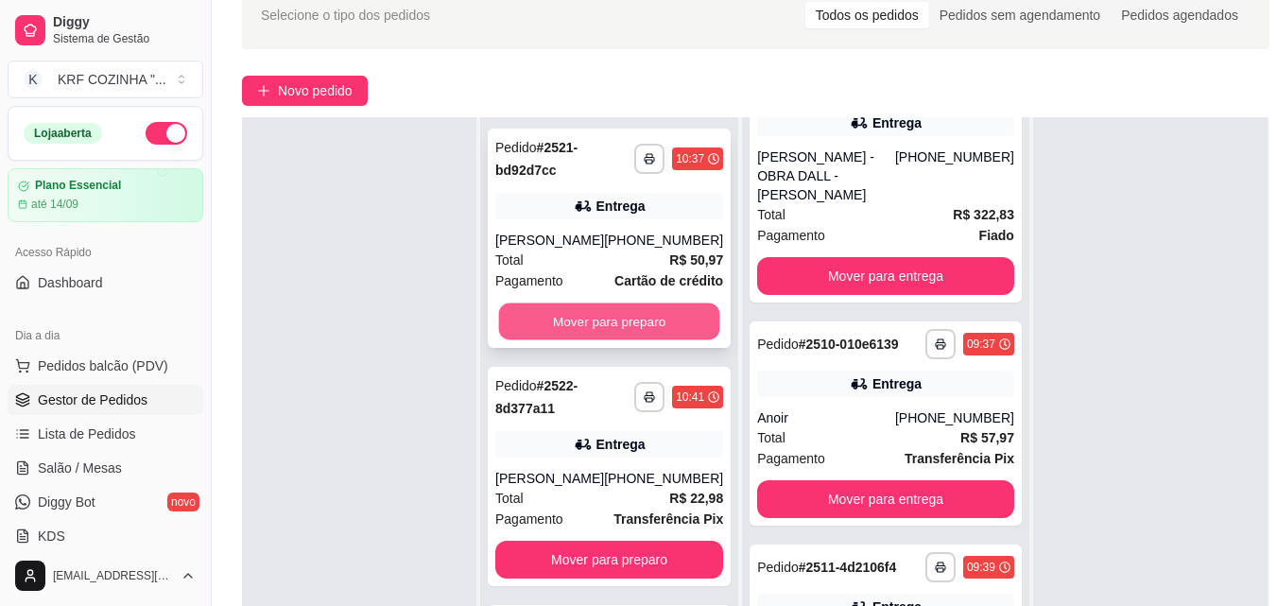
click at [559, 326] on button "Mover para preparo" at bounding box center [609, 322] width 221 height 37
click at [555, 321] on button "Mover para preparo" at bounding box center [609, 322] width 221 height 37
click at [559, 332] on button "Mover para preparo" at bounding box center [609, 322] width 221 height 37
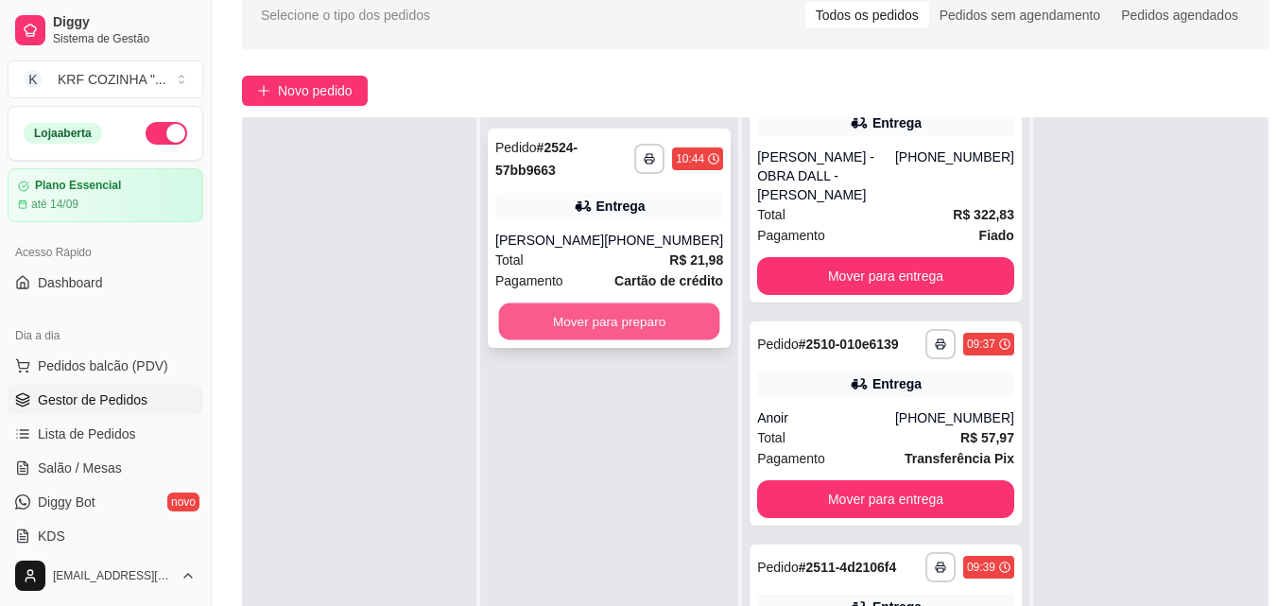
click at [558, 325] on button "Mover para preparo" at bounding box center [609, 322] width 221 height 37
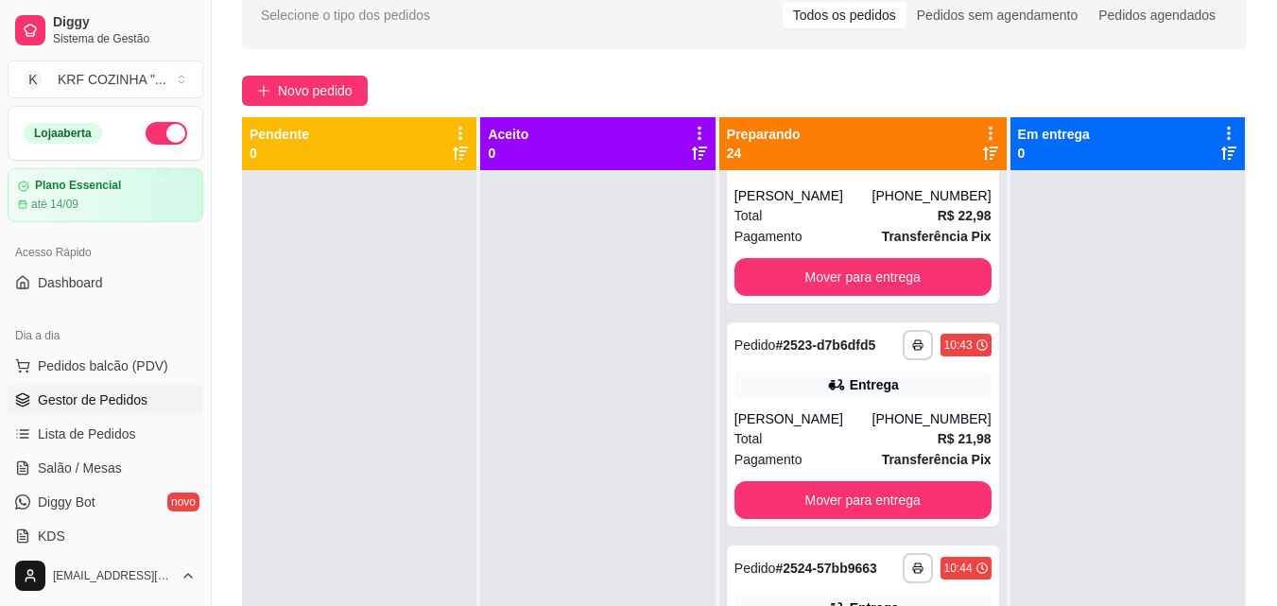
scroll to position [5358, 0]
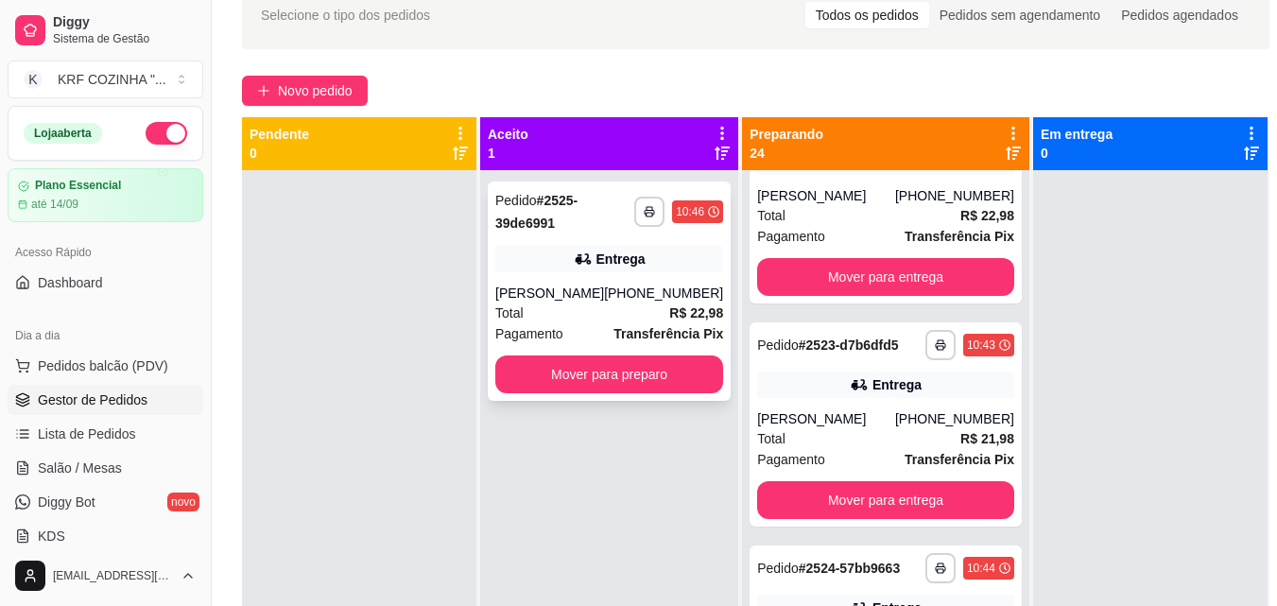
click at [557, 214] on div "Pedido # 2525-39de6991" at bounding box center [564, 211] width 139 height 45
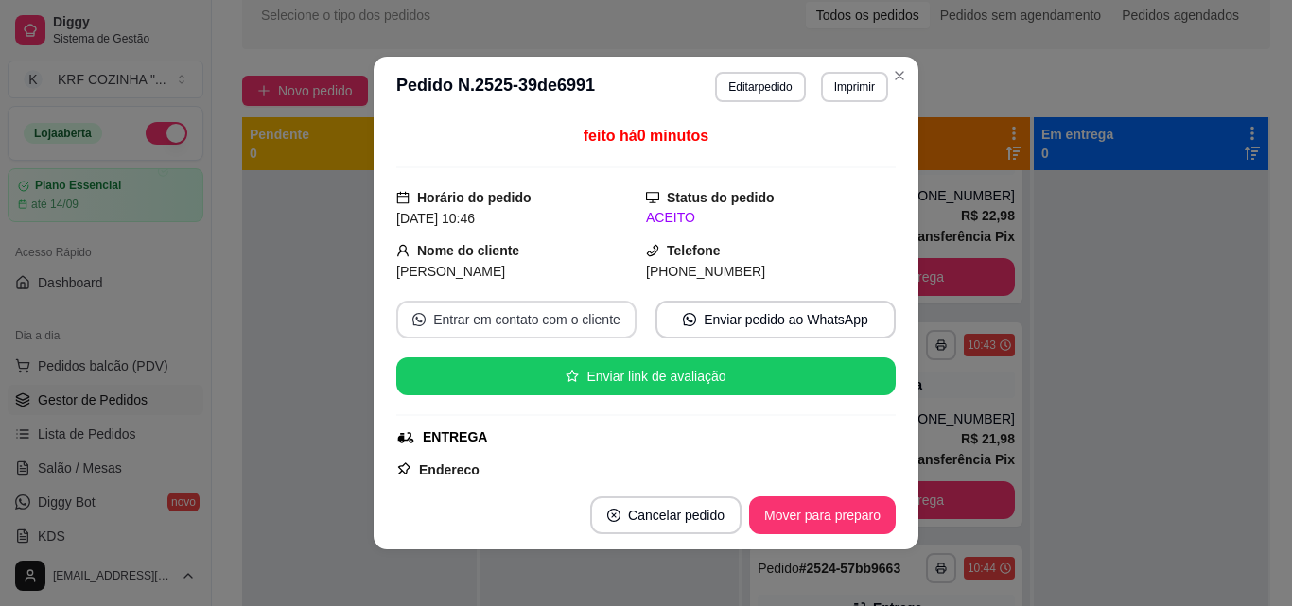
click at [574, 315] on button "Entrar em contato com o cliente" at bounding box center [516, 320] width 240 height 38
click at [754, 318] on button "Enviar pedido ao WhatsApp" at bounding box center [775, 320] width 233 height 37
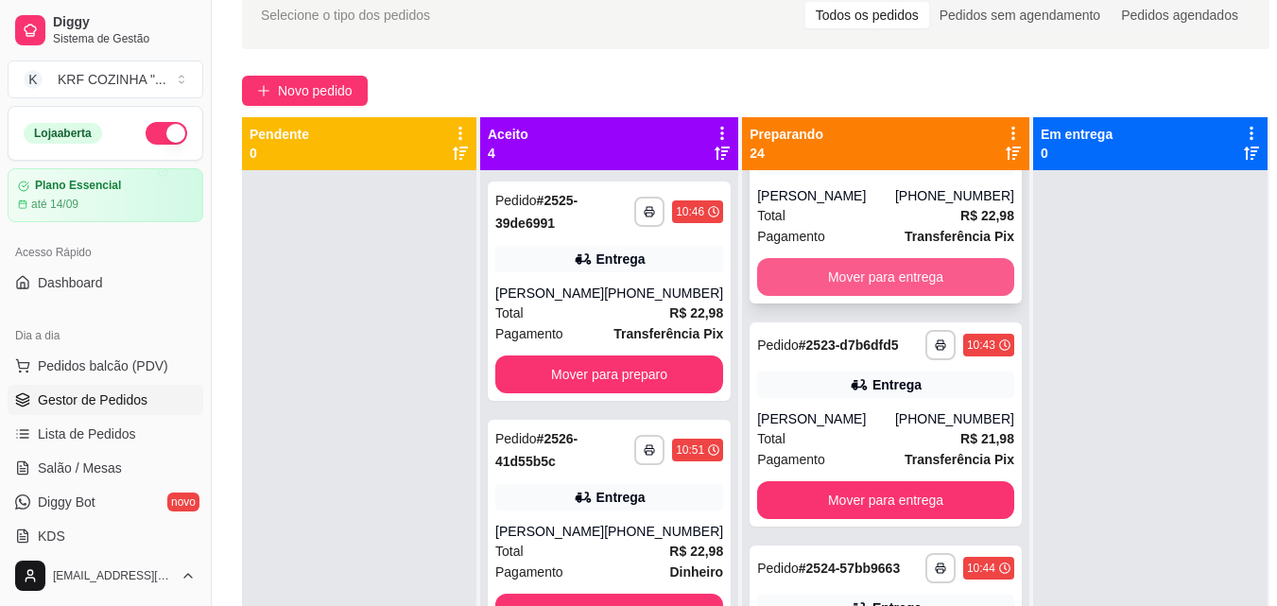
click at [824, 258] on button "Mover para entrega" at bounding box center [885, 277] width 257 height 38
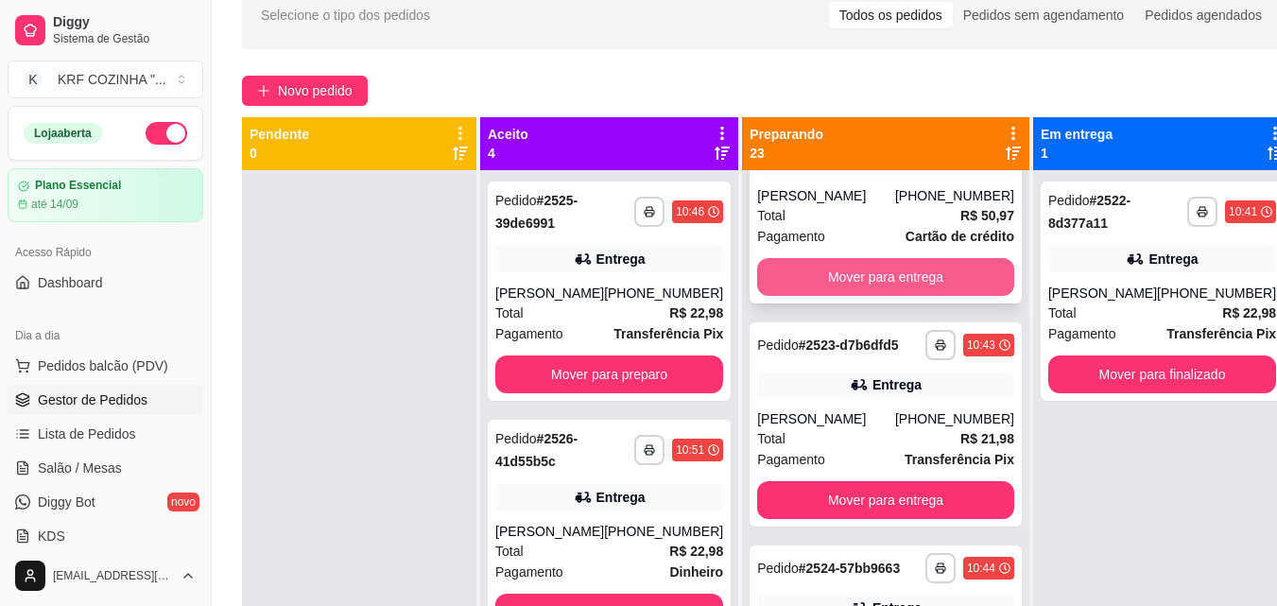
scroll to position [5120, 0]
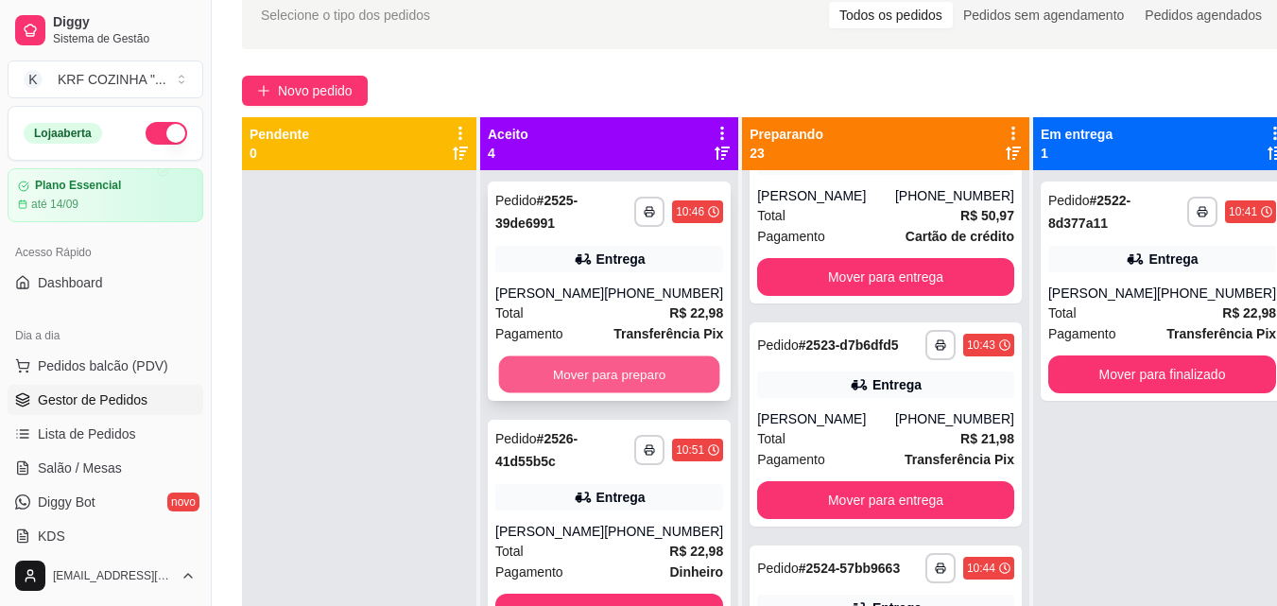
click at [577, 360] on button "Mover para preparo" at bounding box center [609, 374] width 221 height 37
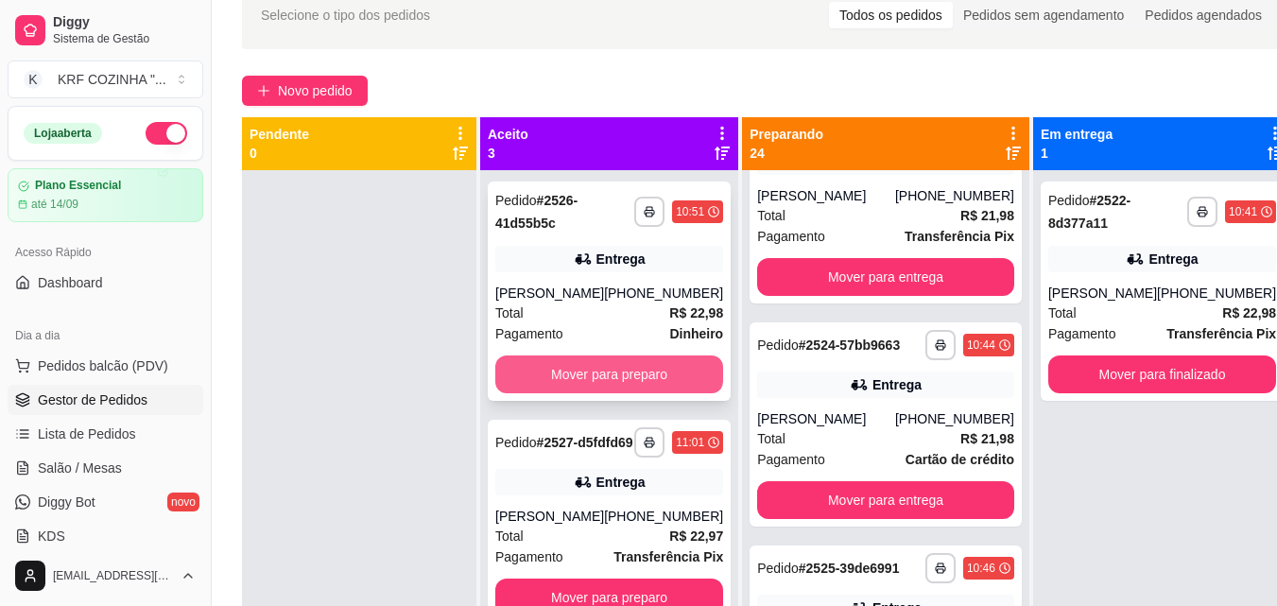
click at [630, 371] on button "Mover para preparo" at bounding box center [609, 375] width 228 height 38
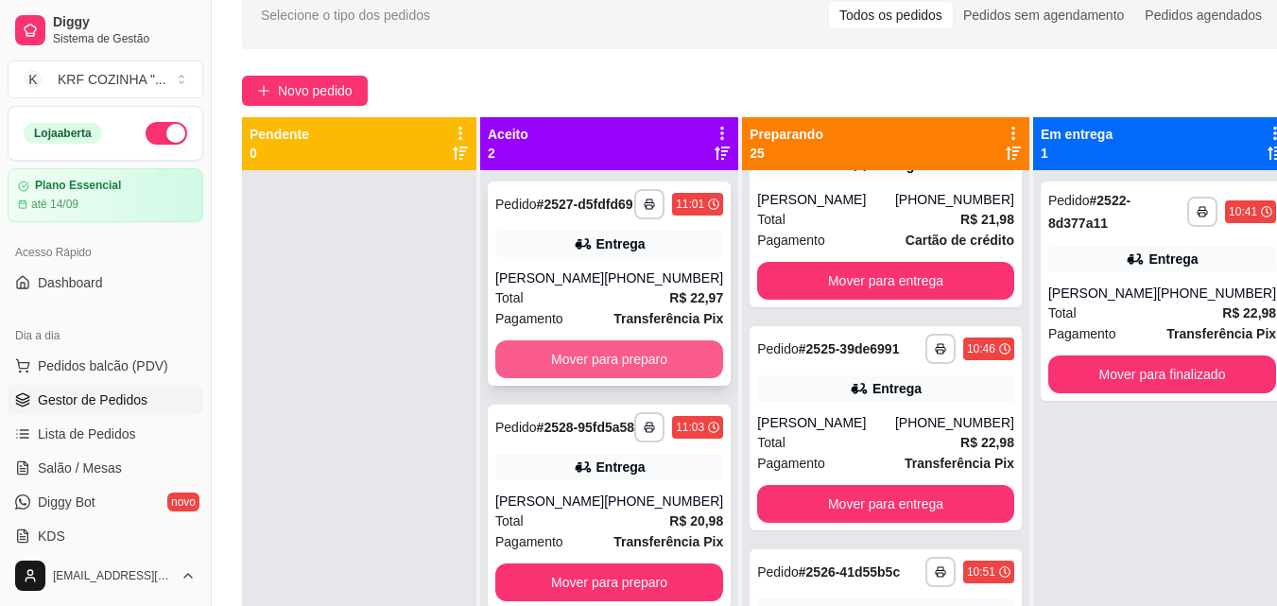
click at [629, 371] on button "Mover para preparo" at bounding box center [609, 359] width 228 height 38
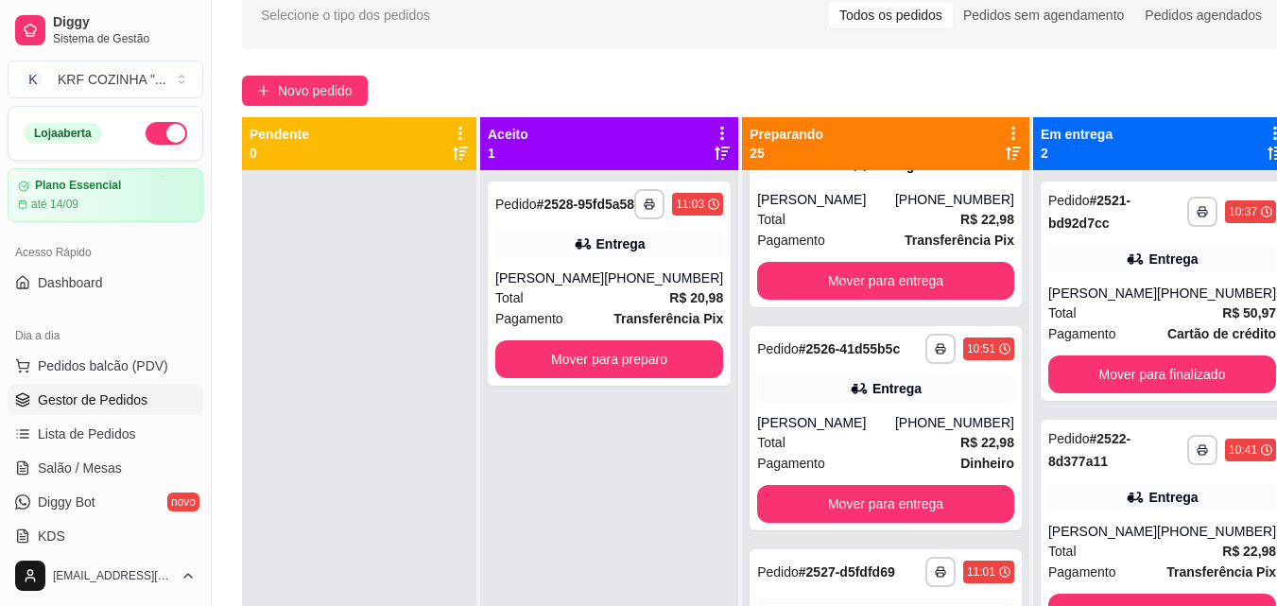
scroll to position [4863, 0]
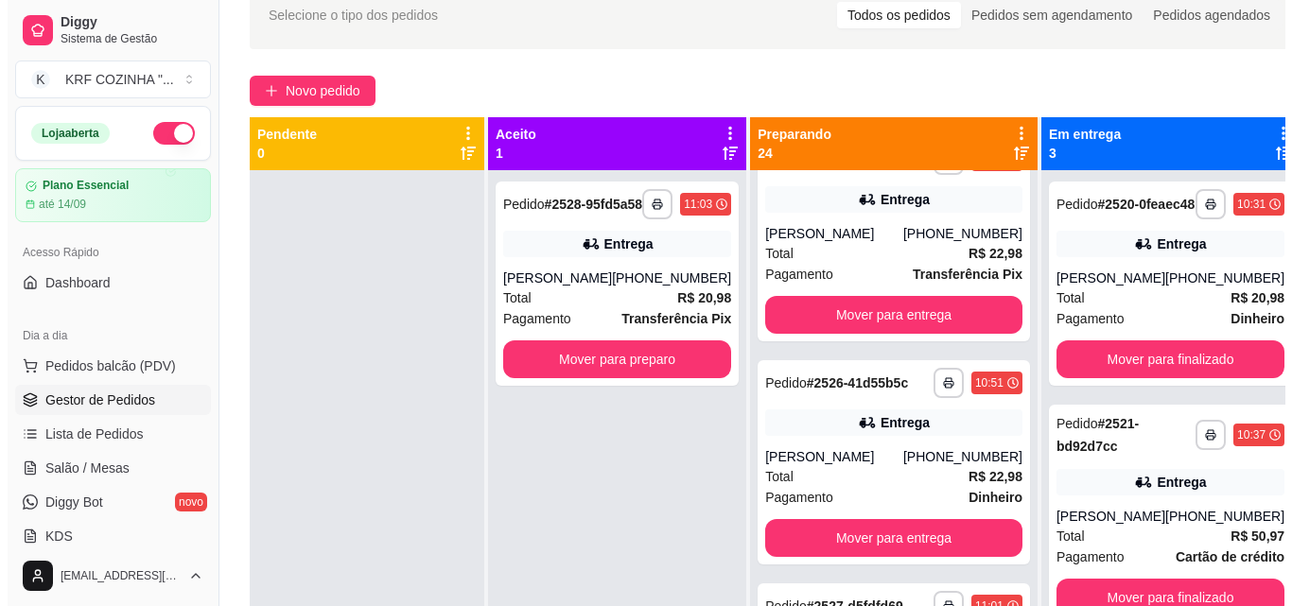
scroll to position [4624, 0]
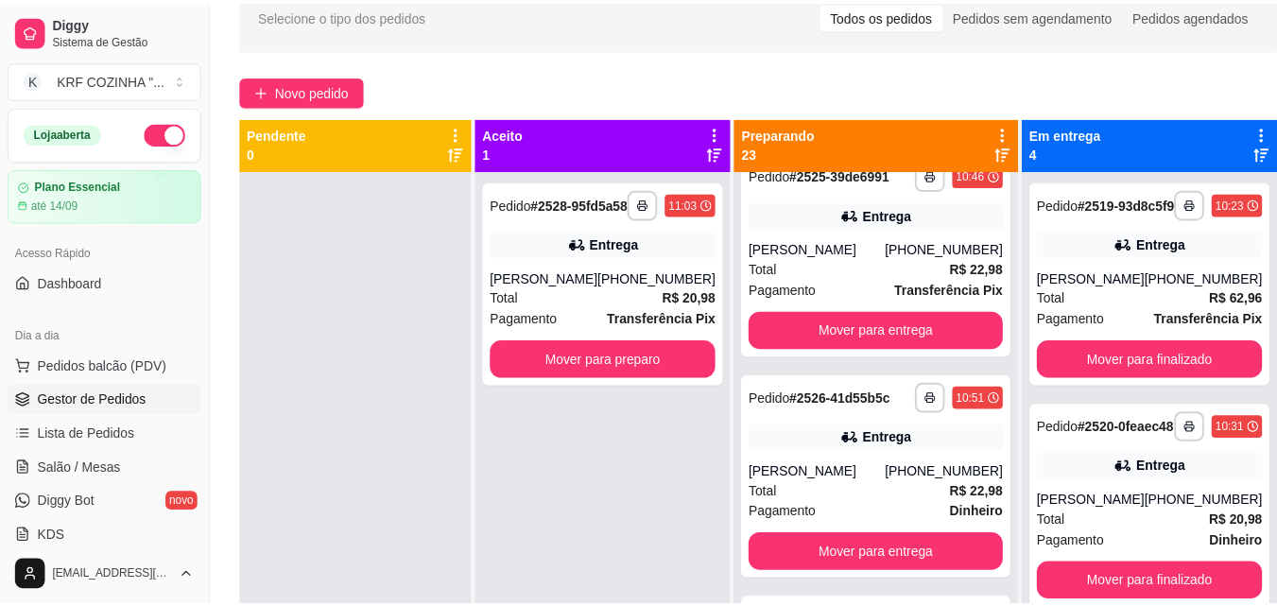
scroll to position [4386, 0]
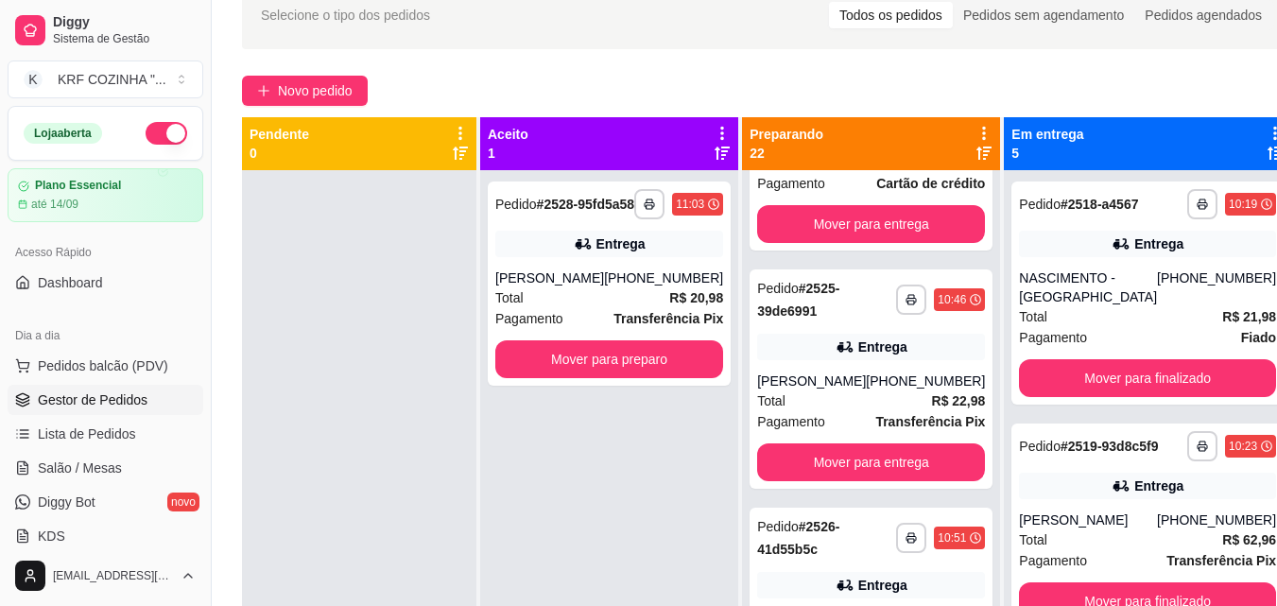
scroll to position [4129, 0]
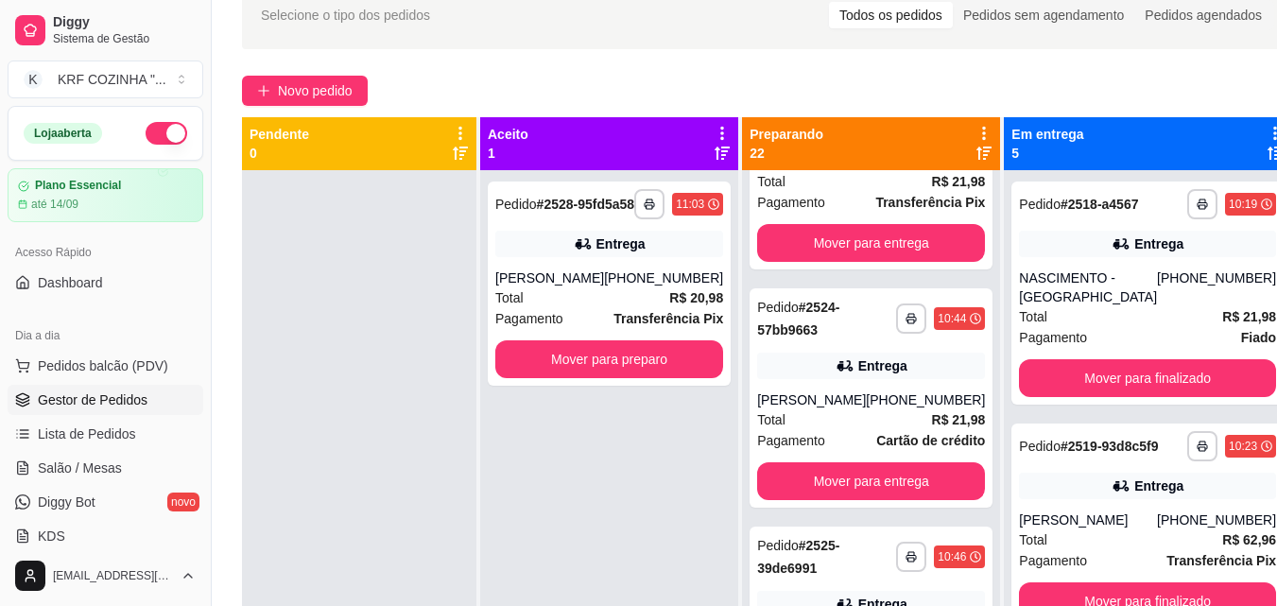
click at [848, 24] on button "Mover para entrega" at bounding box center [871, 5] width 221 height 37
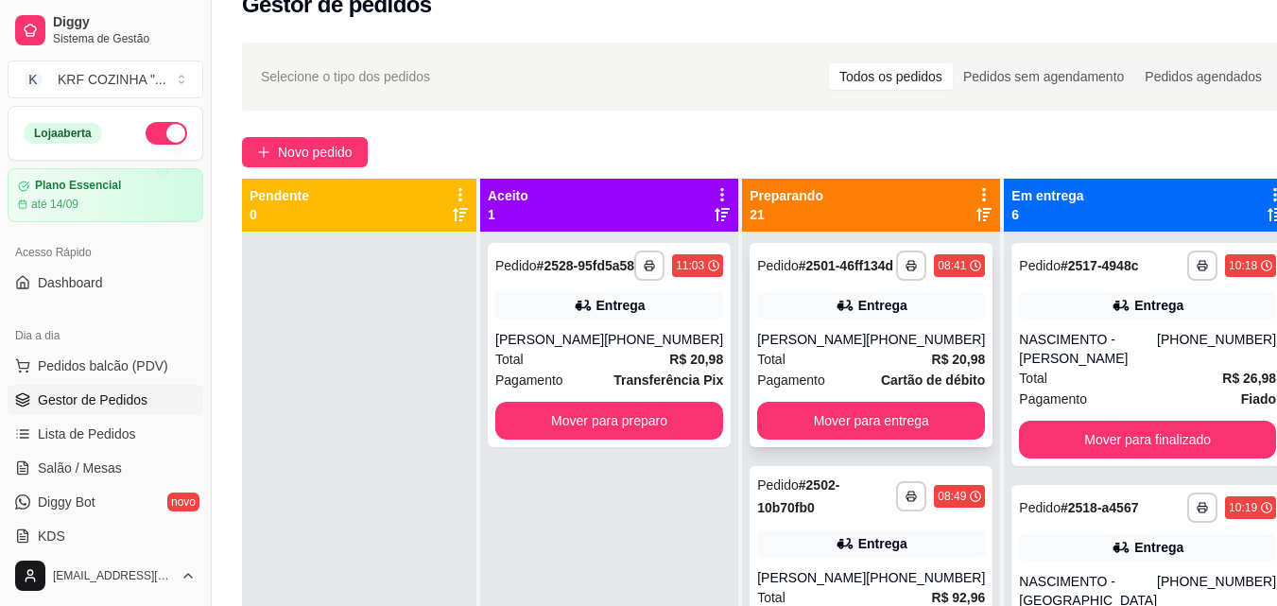
scroll to position [0, 0]
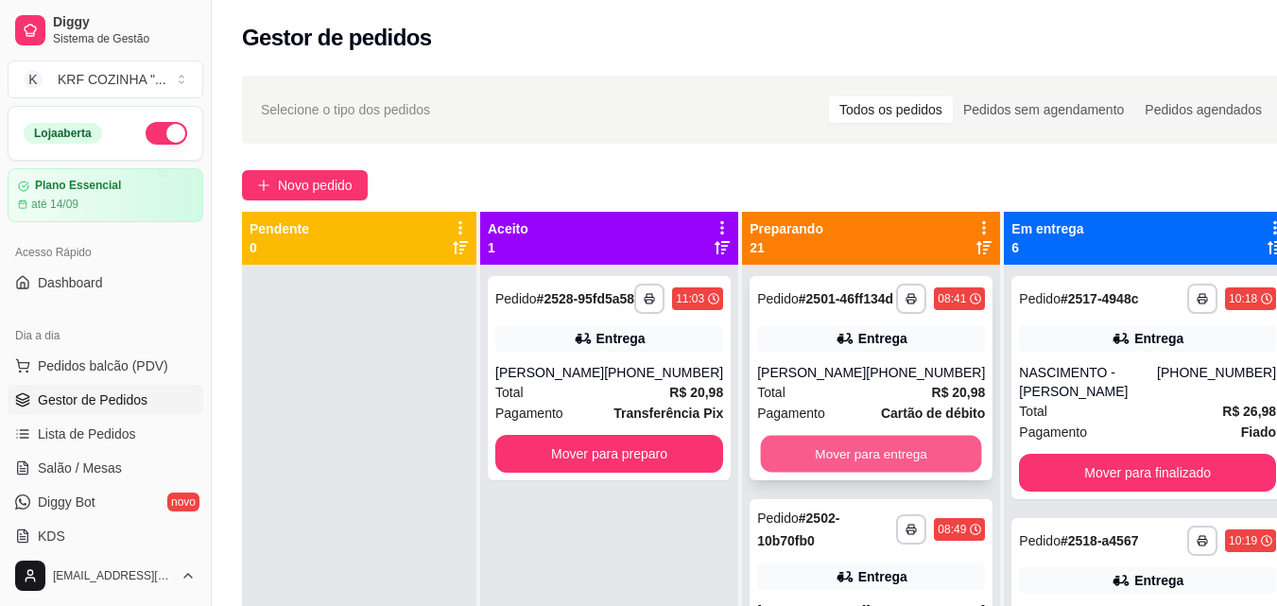
click at [867, 460] on button "Mover para entrega" at bounding box center [871, 454] width 221 height 37
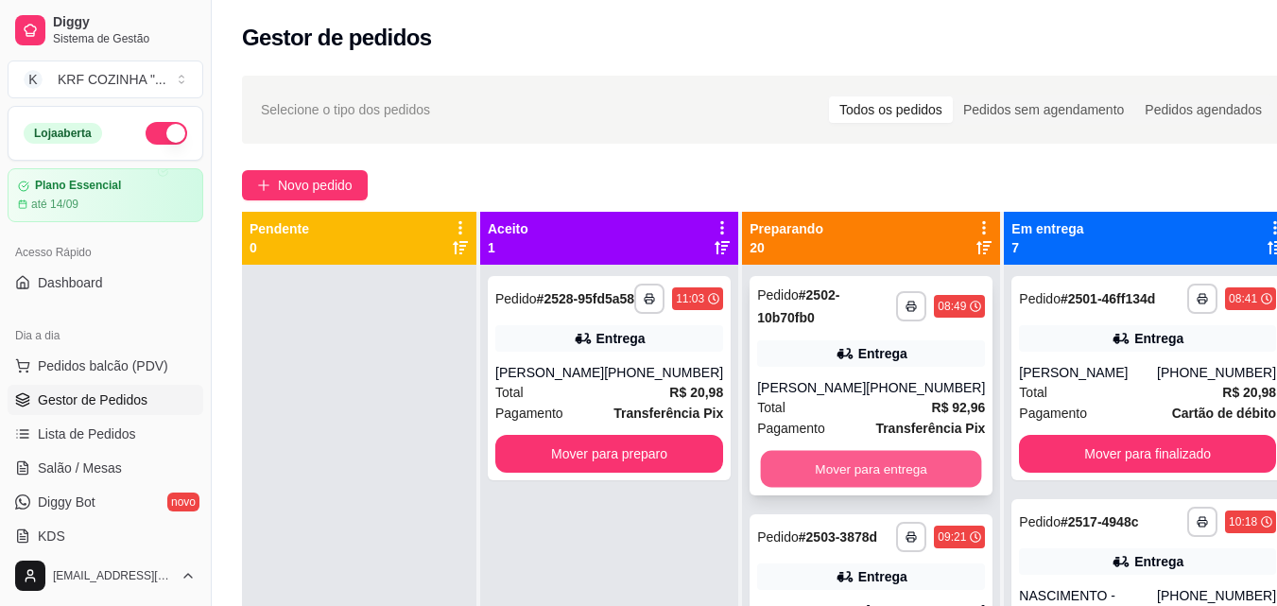
click at [879, 469] on button "Mover para entrega" at bounding box center [871, 469] width 221 height 37
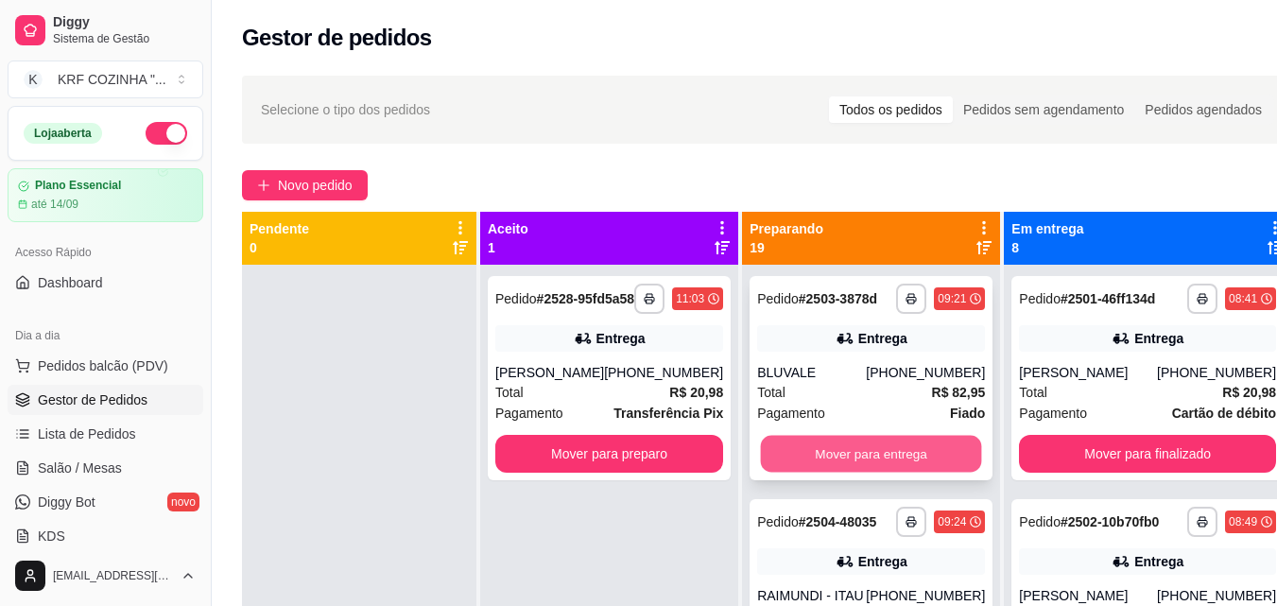
click at [878, 467] on button "Mover para entrega" at bounding box center [871, 454] width 221 height 37
click at [895, 460] on button "Mover para entrega" at bounding box center [871, 454] width 228 height 38
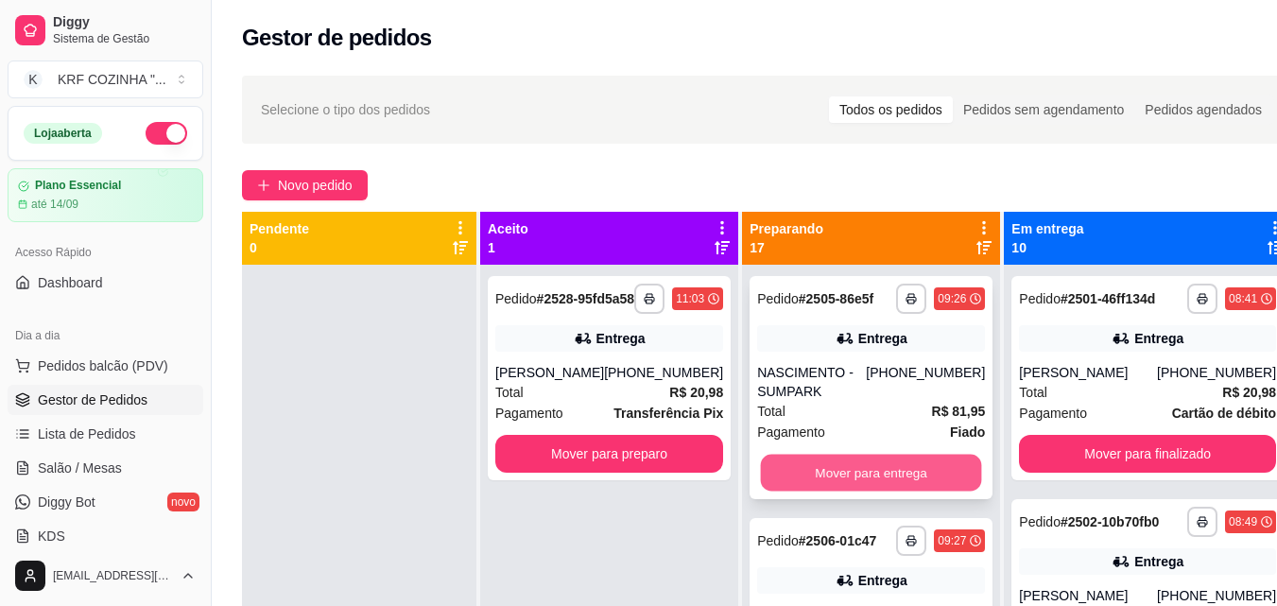
click at [910, 477] on button "Mover para entrega" at bounding box center [871, 473] width 221 height 37
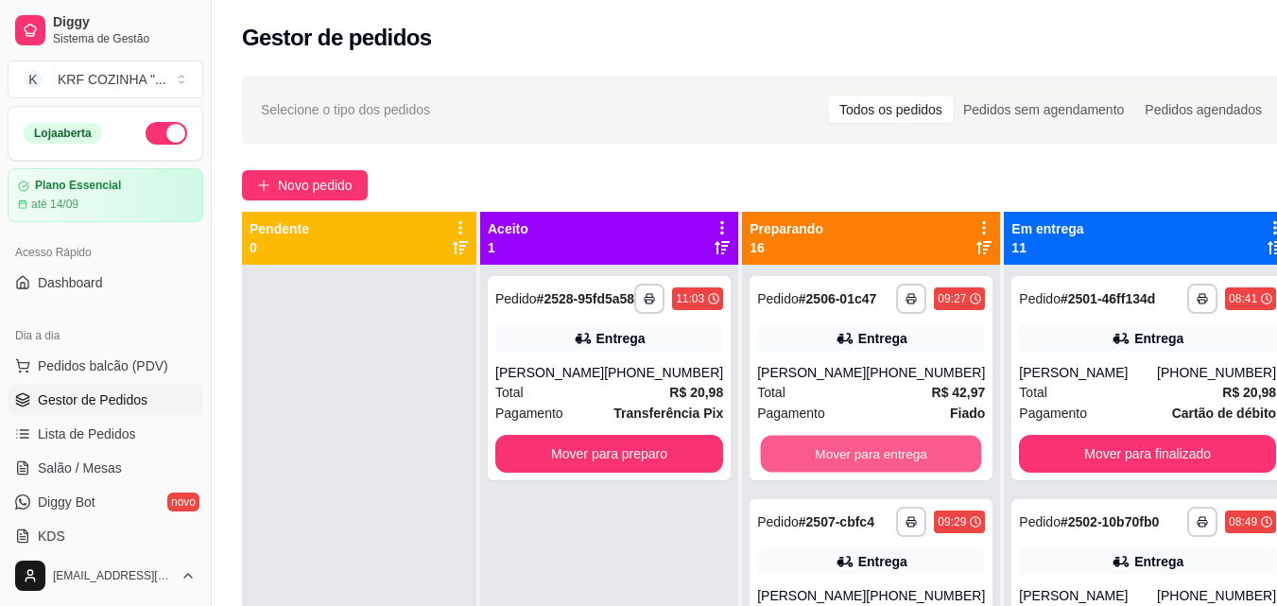
click at [910, 473] on button "Mover para entrega" at bounding box center [871, 454] width 221 height 37
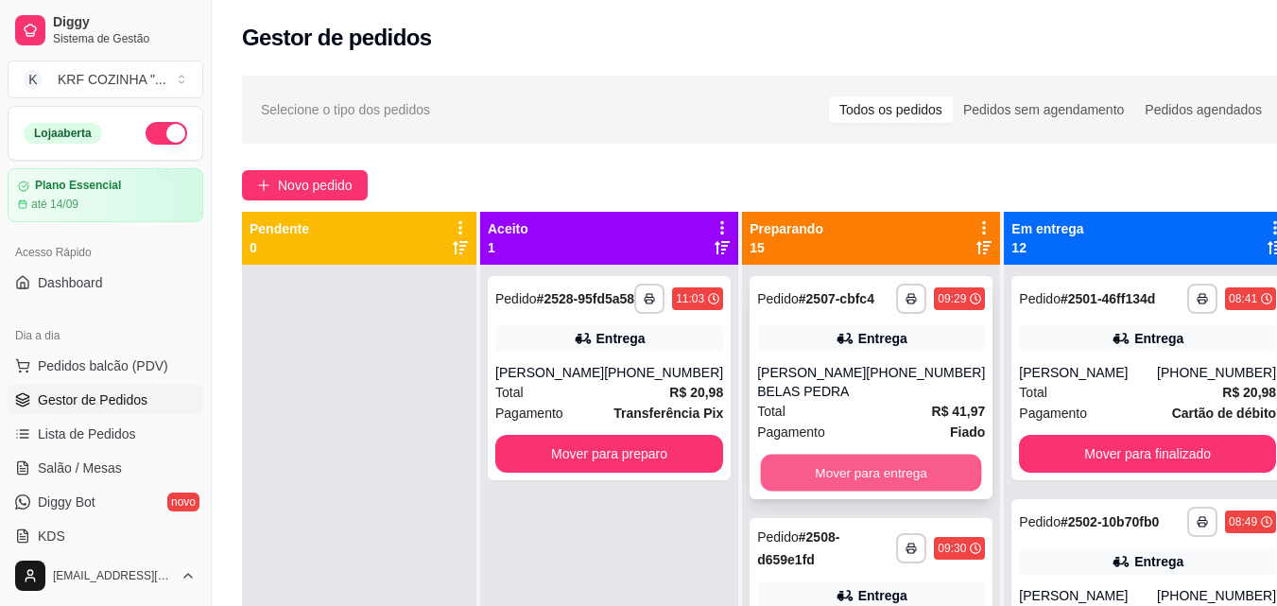
click at [900, 492] on button "Mover para entrega" at bounding box center [871, 473] width 221 height 37
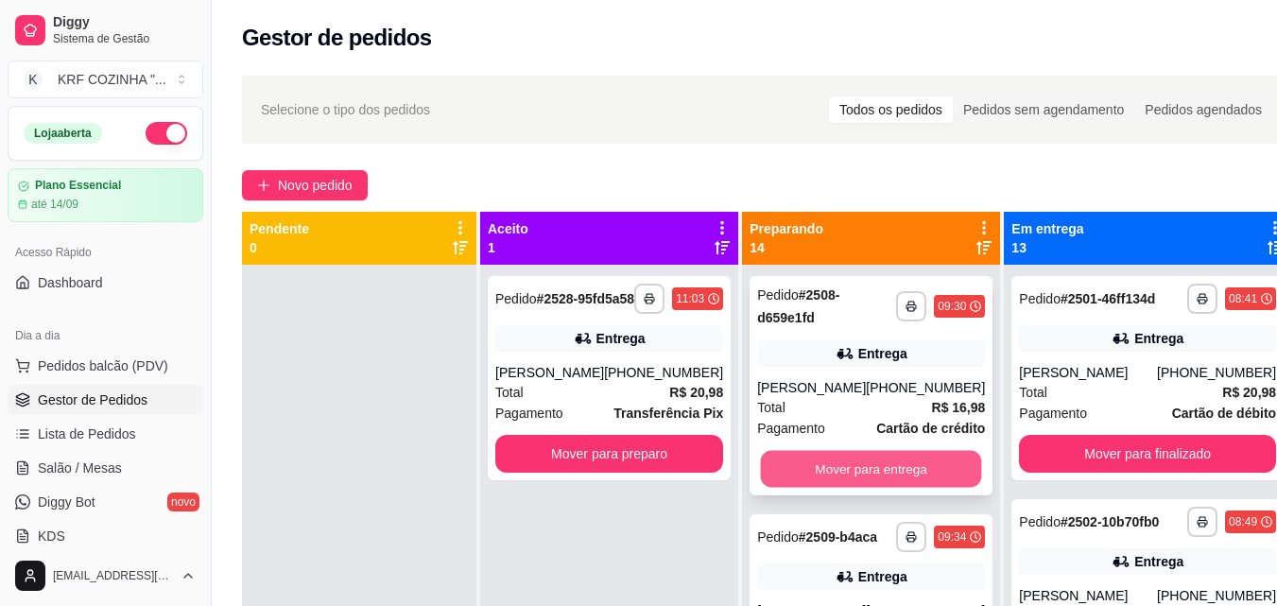
click at [865, 463] on button "Mover para entrega" at bounding box center [871, 469] width 221 height 37
click at [865, 463] on div "Mover para entrega" at bounding box center [871, 469] width 228 height 38
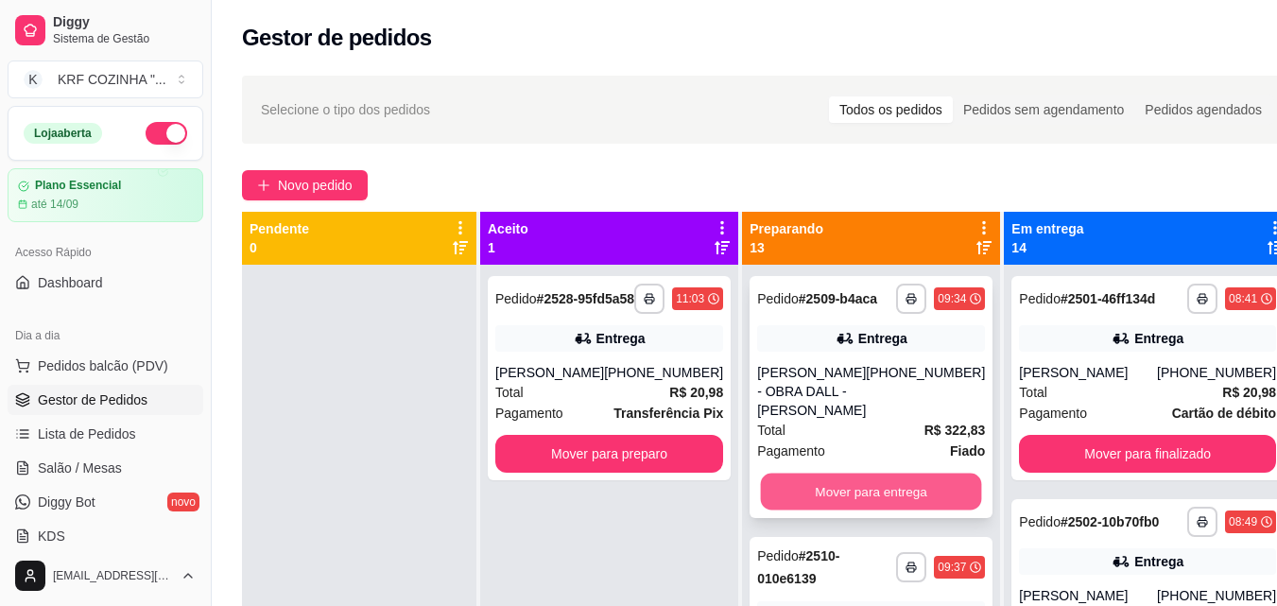
click at [831, 494] on button "Mover para entrega" at bounding box center [871, 492] width 221 height 37
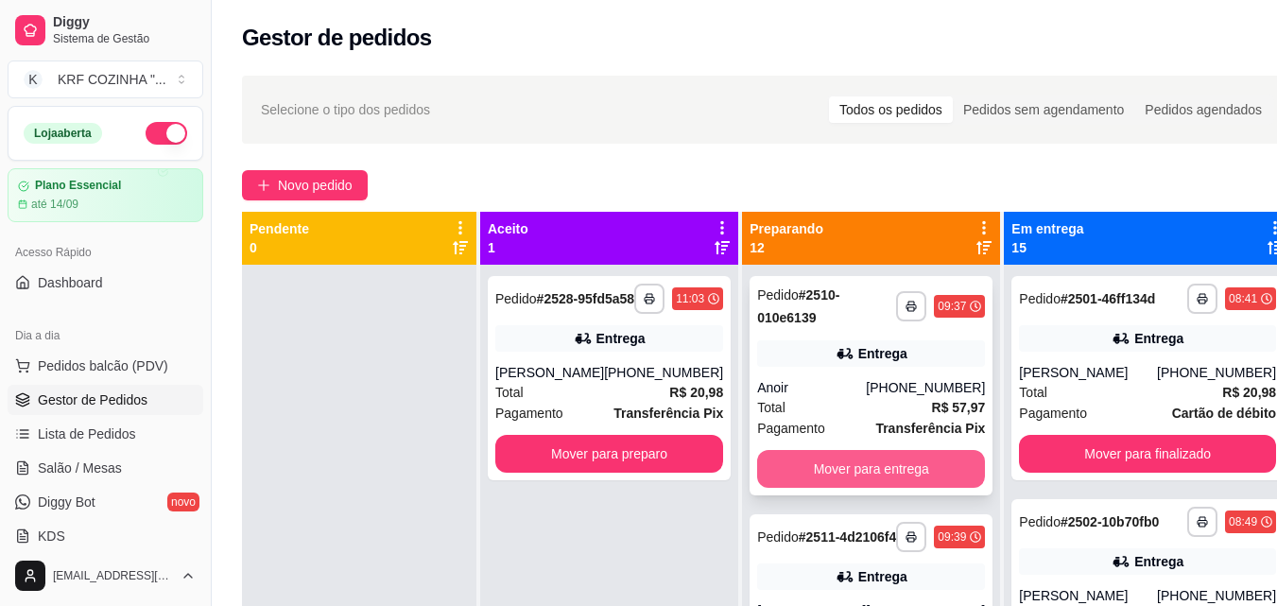
click at [834, 471] on button "Mover para entrega" at bounding box center [871, 469] width 228 height 38
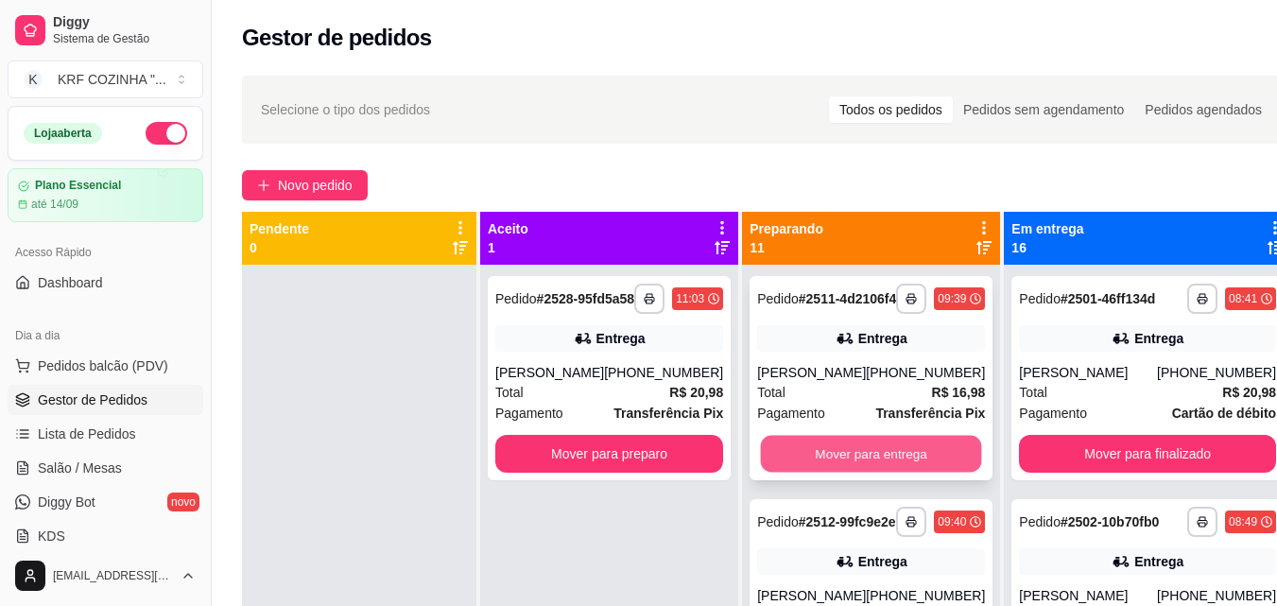
click at [841, 464] on button "Mover para entrega" at bounding box center [871, 454] width 221 height 37
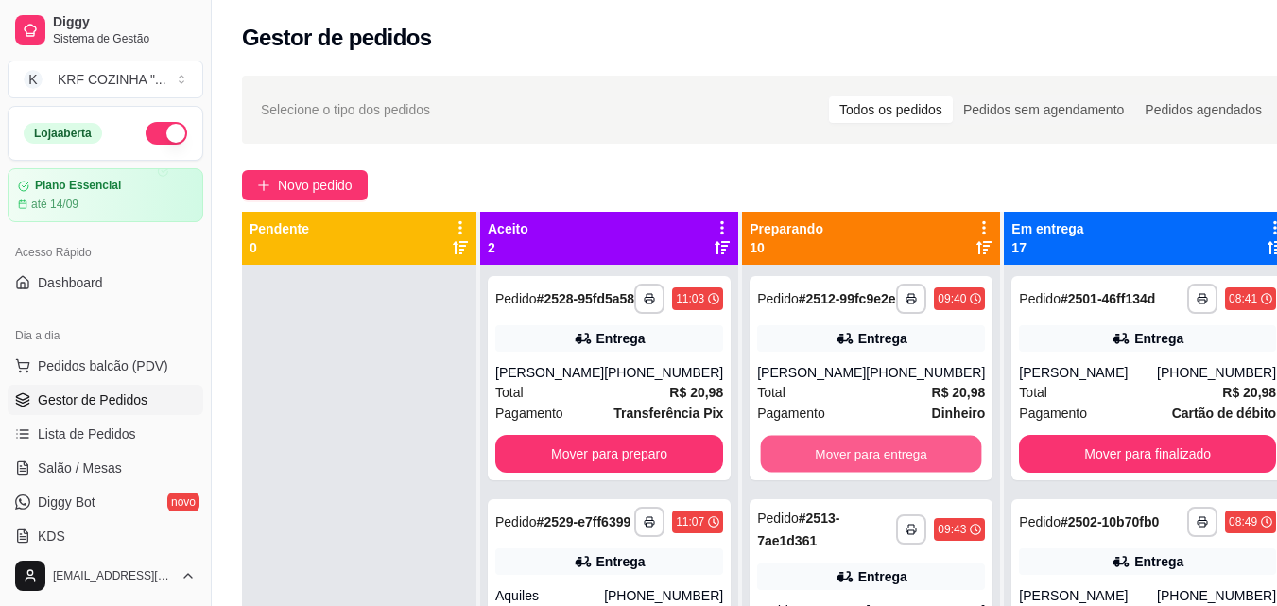
click at [841, 464] on button "Mover para entrega" at bounding box center [871, 454] width 221 height 37
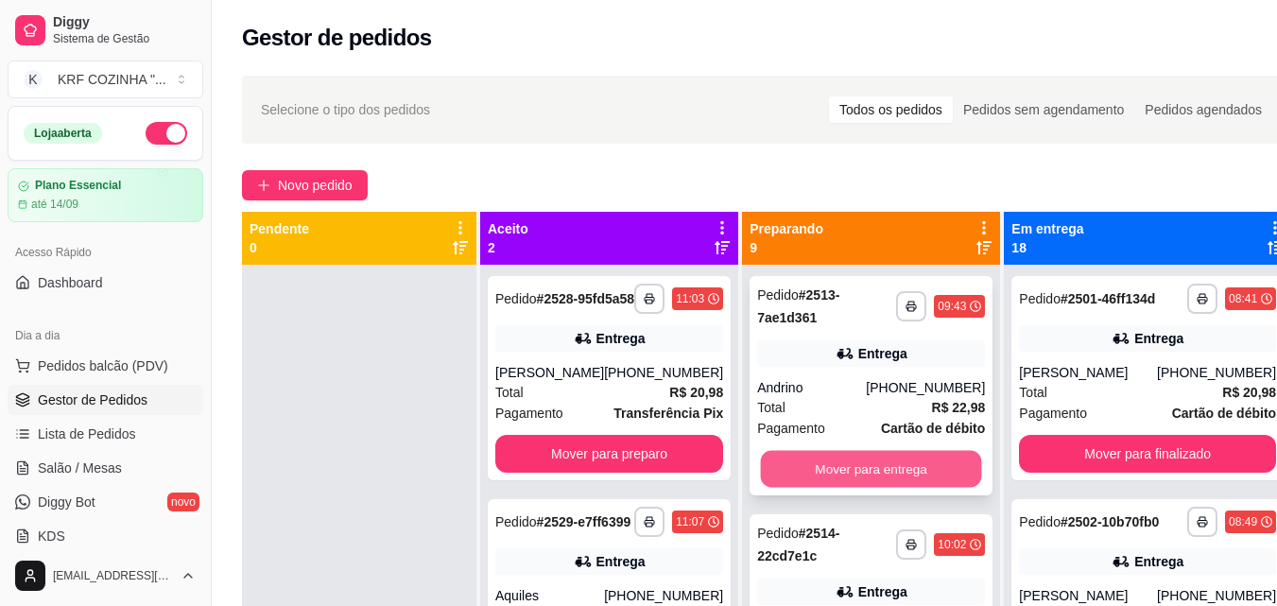
click at [831, 469] on button "Mover para entrega" at bounding box center [871, 469] width 221 height 37
click at [833, 469] on button "Mover para entrega" at bounding box center [871, 469] width 221 height 37
click at [833, 469] on div "Mover para entrega" at bounding box center [871, 469] width 228 height 38
click at [859, 464] on button "Mover para entrega" at bounding box center [871, 469] width 221 height 37
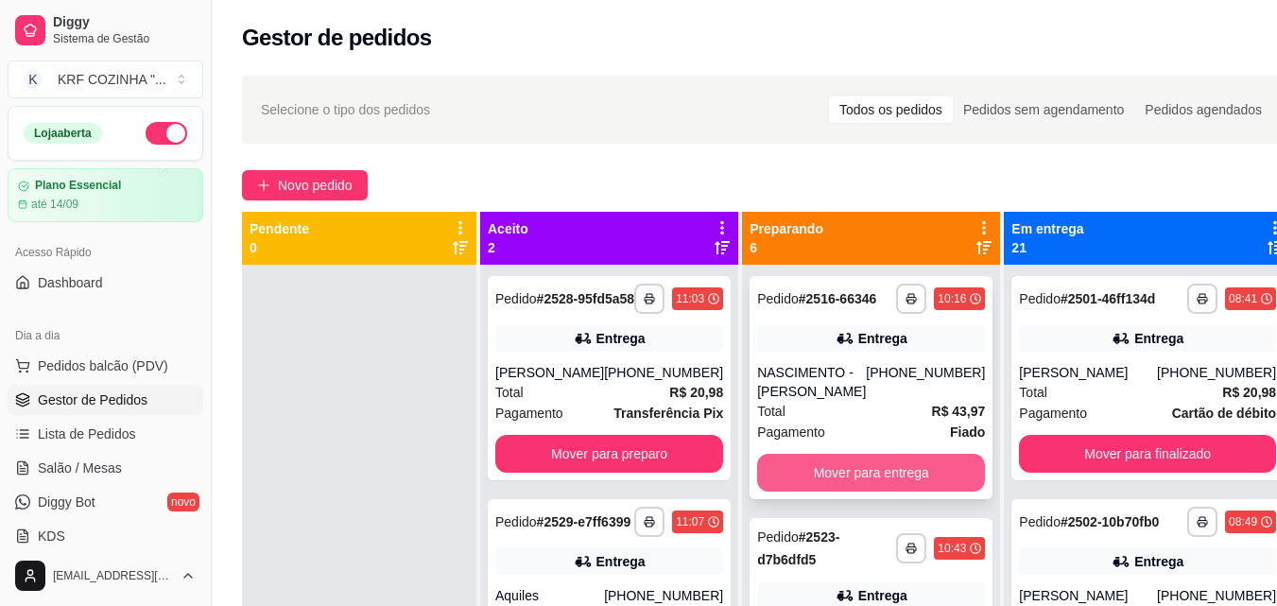
click at [854, 492] on button "Mover para entrega" at bounding box center [871, 473] width 228 height 38
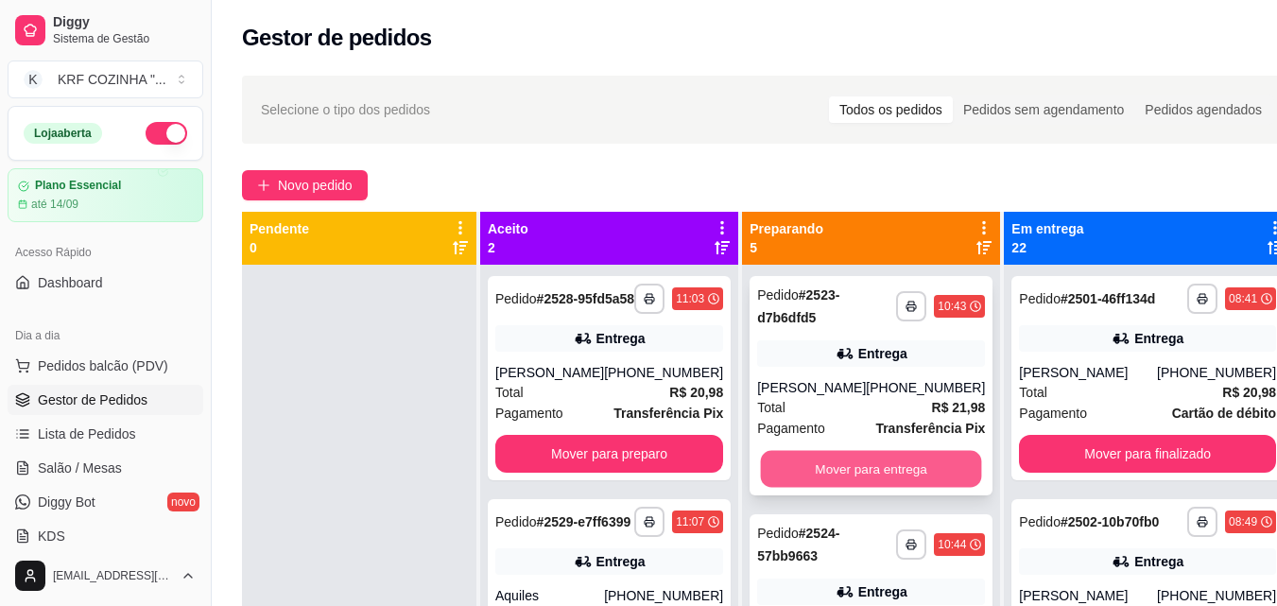
click at [876, 485] on button "Mover para entrega" at bounding box center [871, 469] width 221 height 37
click at [876, 470] on button "Mover para entrega" at bounding box center [871, 469] width 221 height 37
click at [879, 465] on button "Mover para entrega" at bounding box center [871, 469] width 221 height 37
click at [879, 465] on div "Mover para entrega" at bounding box center [871, 469] width 228 height 38
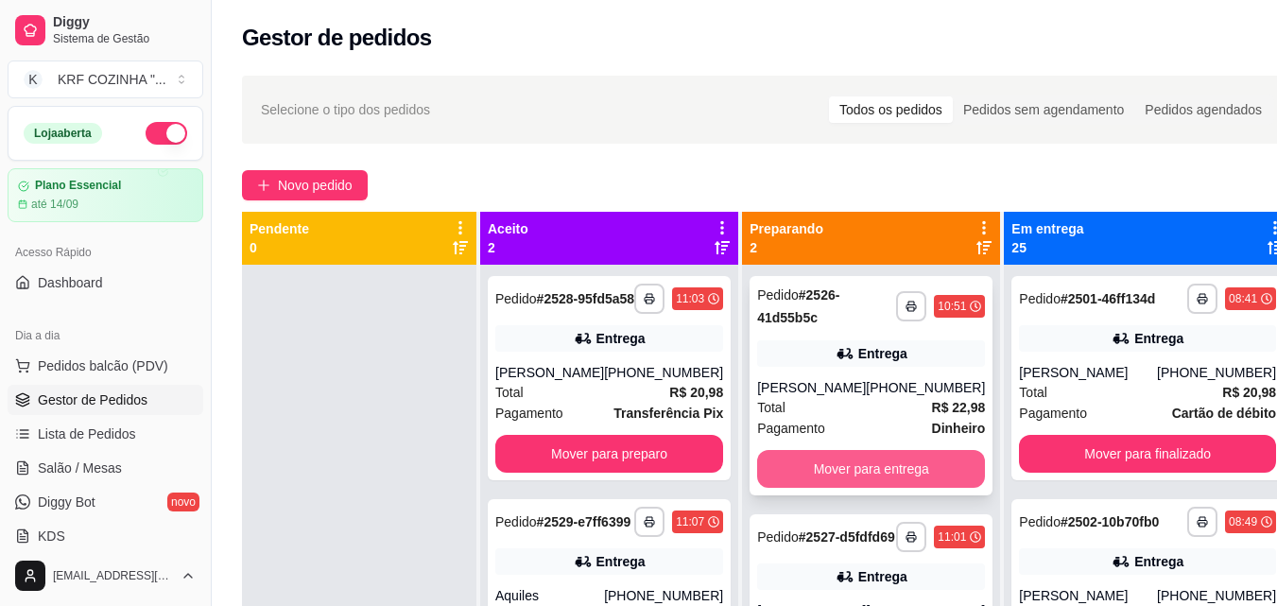
click at [875, 464] on button "Mover para entrega" at bounding box center [871, 469] width 228 height 38
click at [875, 464] on div "Mover para entrega" at bounding box center [871, 469] width 228 height 38
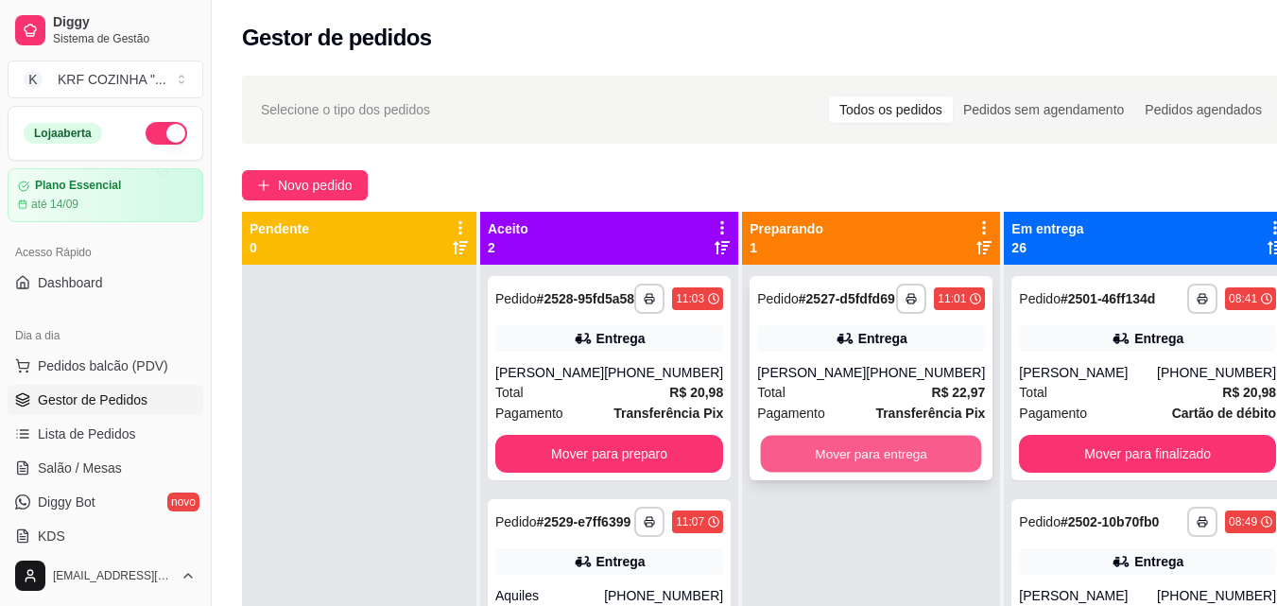
click at [812, 459] on button "Mover para entrega" at bounding box center [871, 454] width 221 height 37
click at [812, 459] on div "Mover para entrega" at bounding box center [871, 454] width 228 height 38
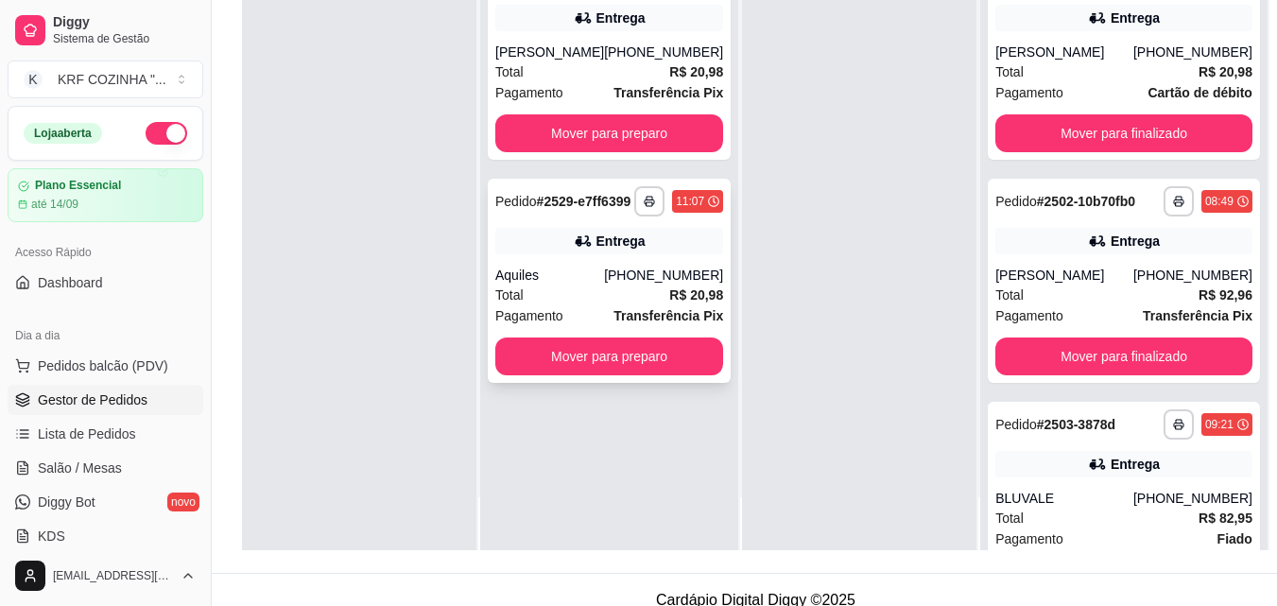
scroll to position [284, 0]
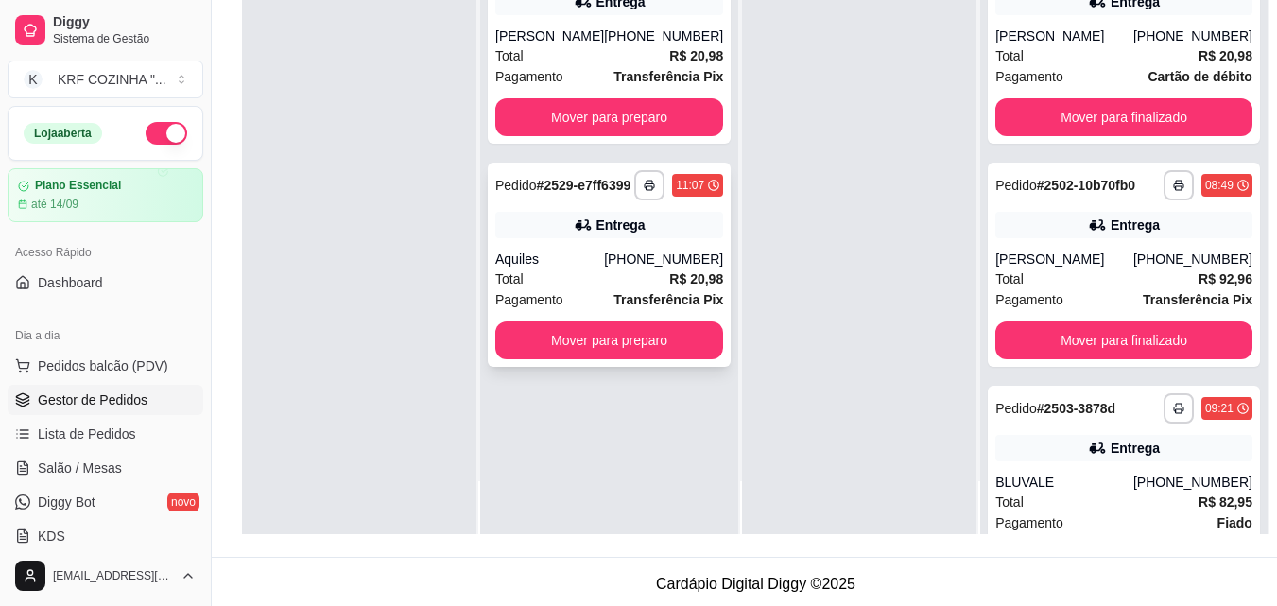
click at [559, 234] on div "**********" at bounding box center [609, 265] width 243 height 204
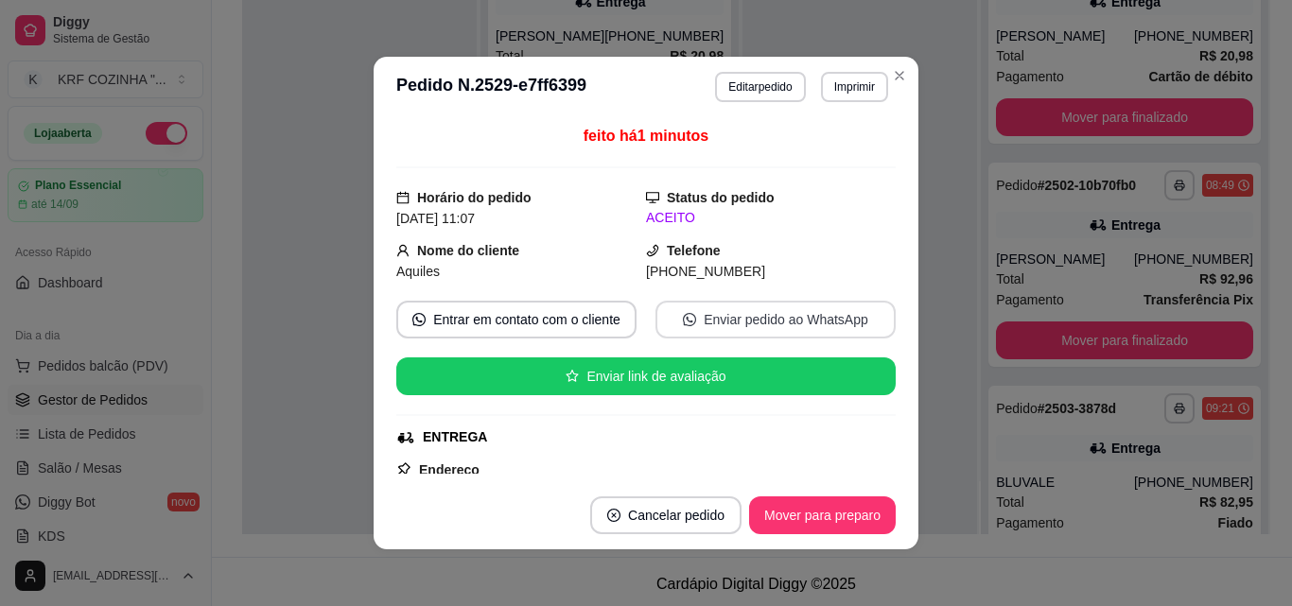
click at [709, 310] on button "Enviar pedido ao WhatsApp" at bounding box center [775, 320] width 240 height 38
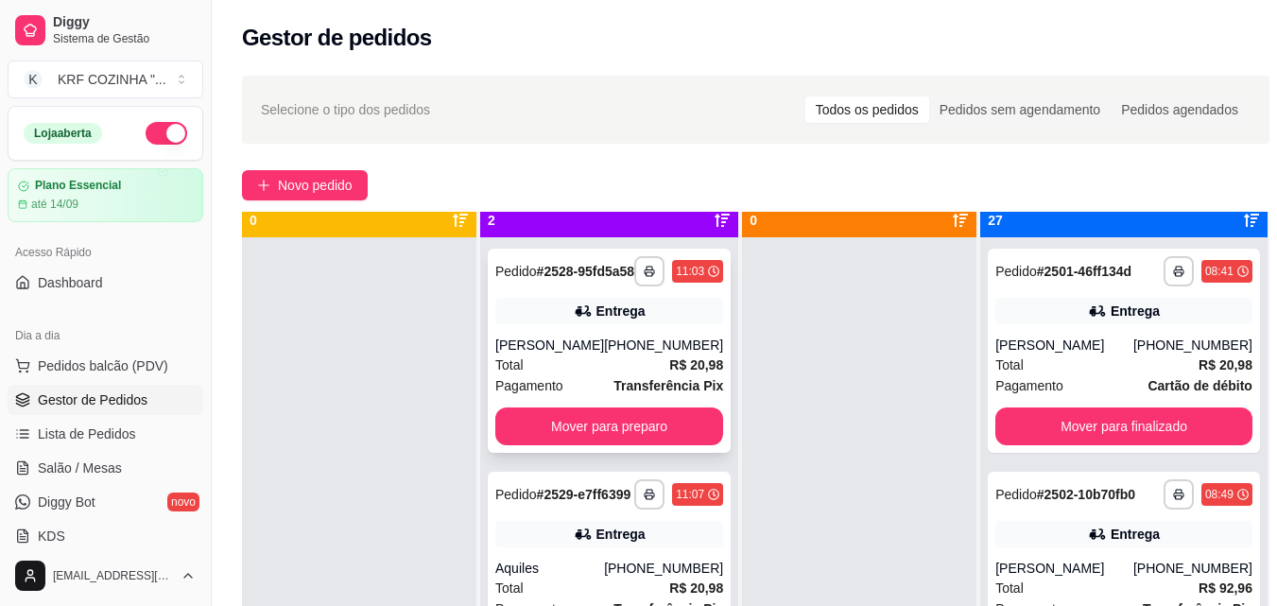
scroll to position [53, 0]
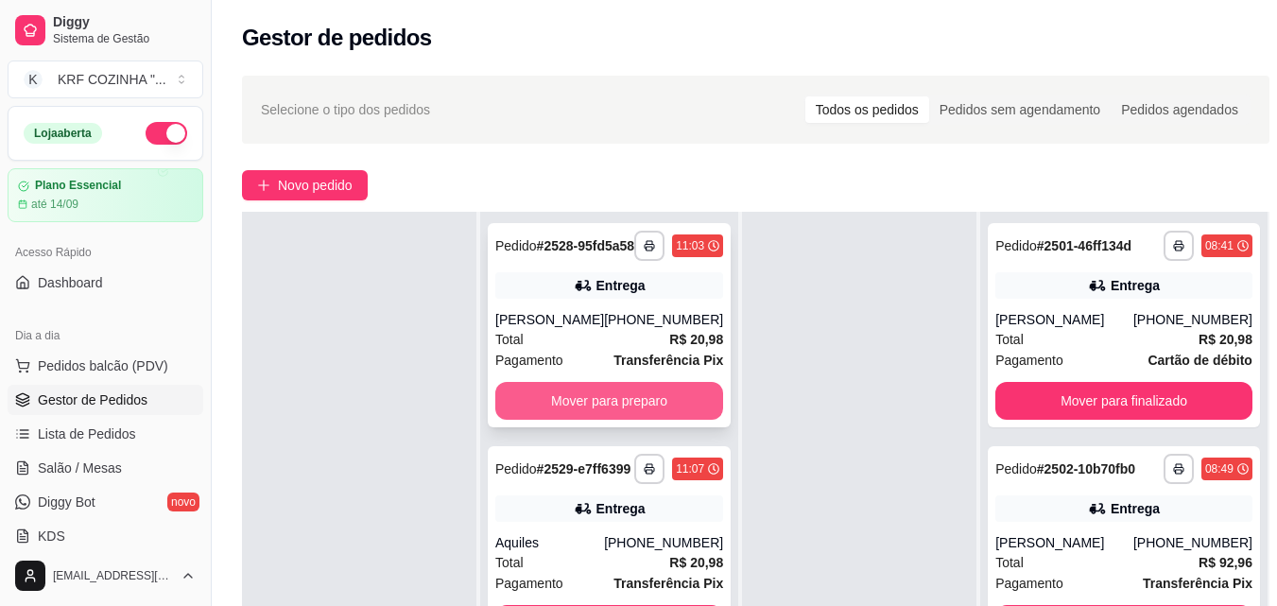
click at [579, 411] on button "Mover para preparo" at bounding box center [609, 401] width 228 height 38
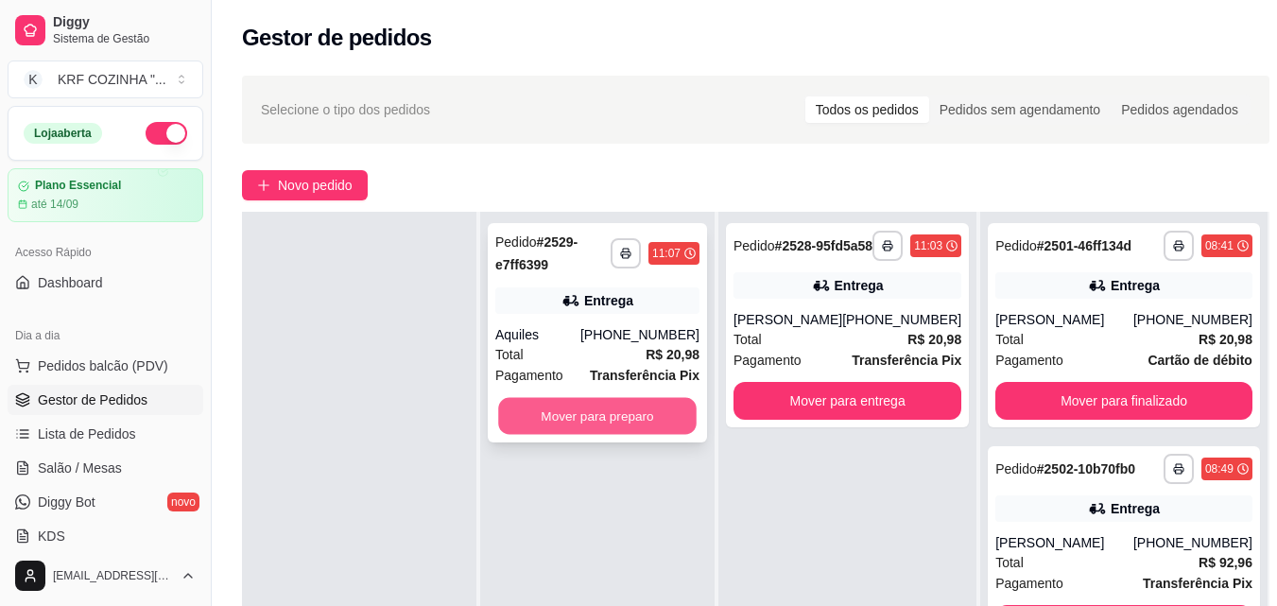
click at [580, 409] on button "Mover para preparo" at bounding box center [597, 416] width 199 height 37
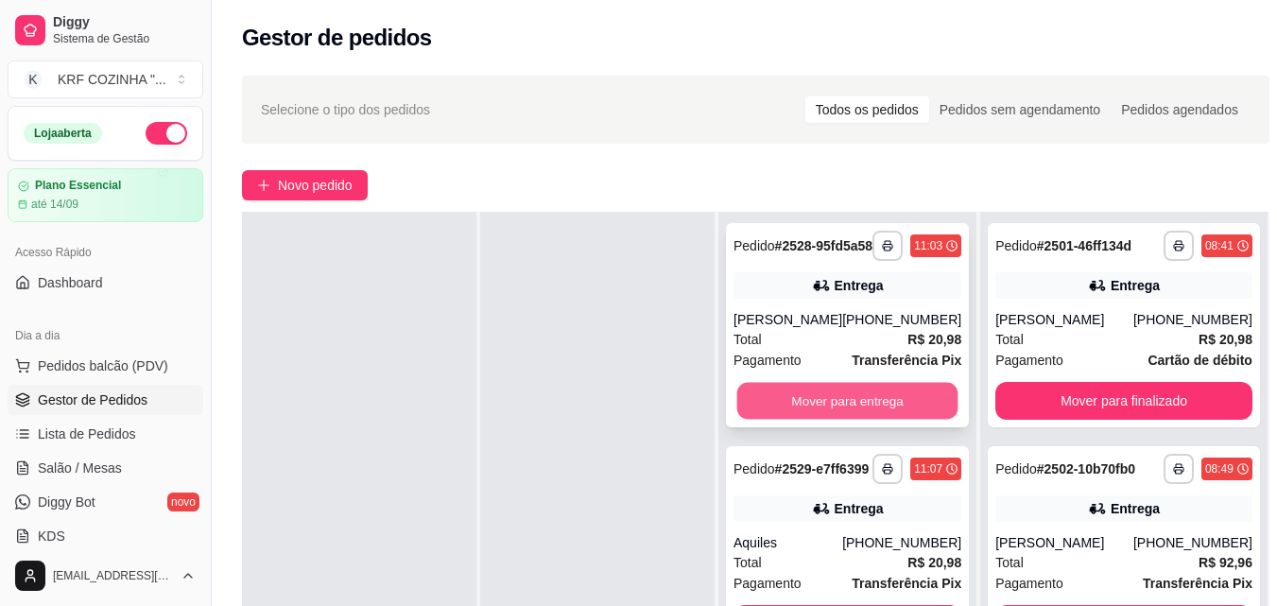
click at [874, 420] on button "Mover para entrega" at bounding box center [847, 401] width 221 height 37
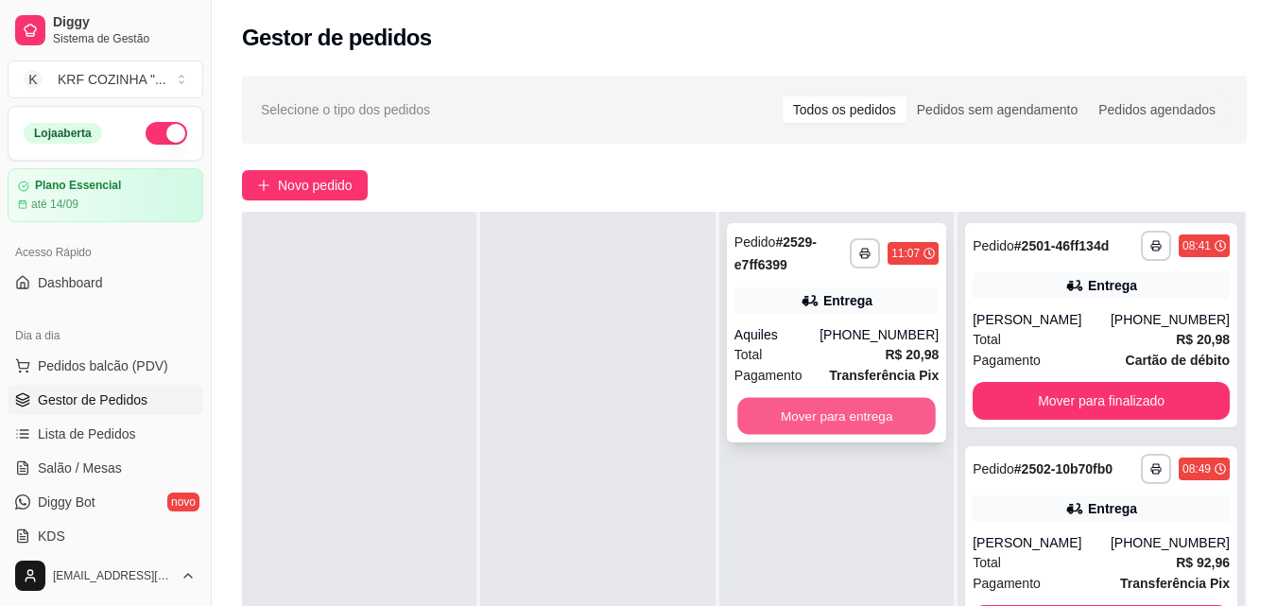
click at [890, 416] on button "Mover para entrega" at bounding box center [836, 416] width 199 height 37
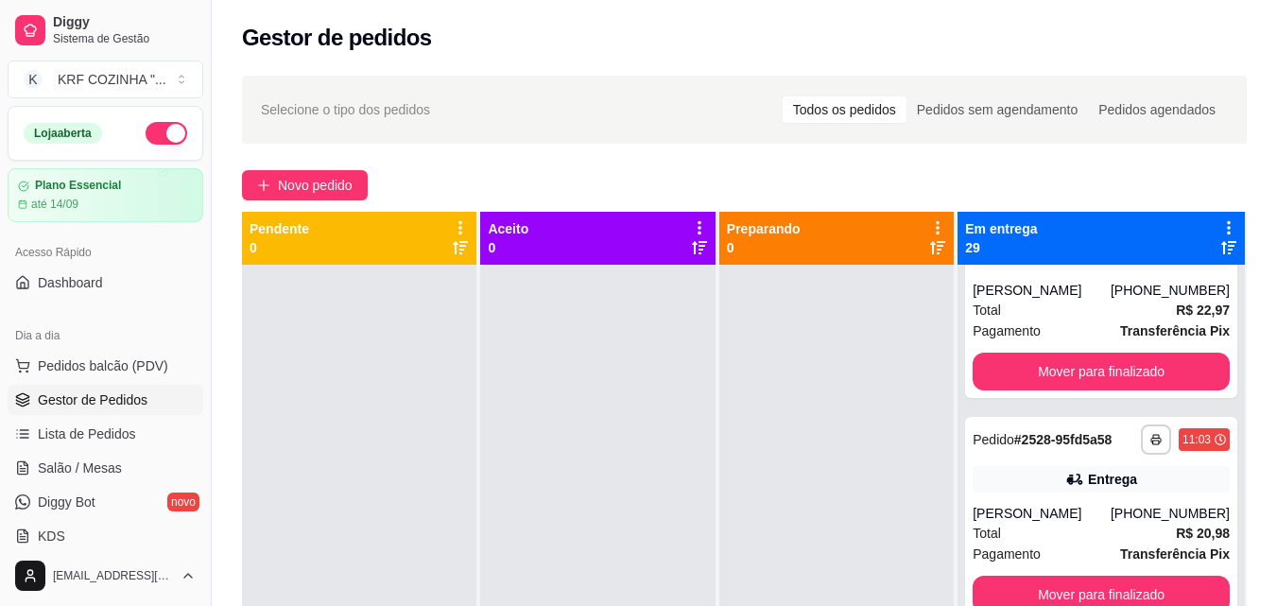
scroll to position [6549, 0]
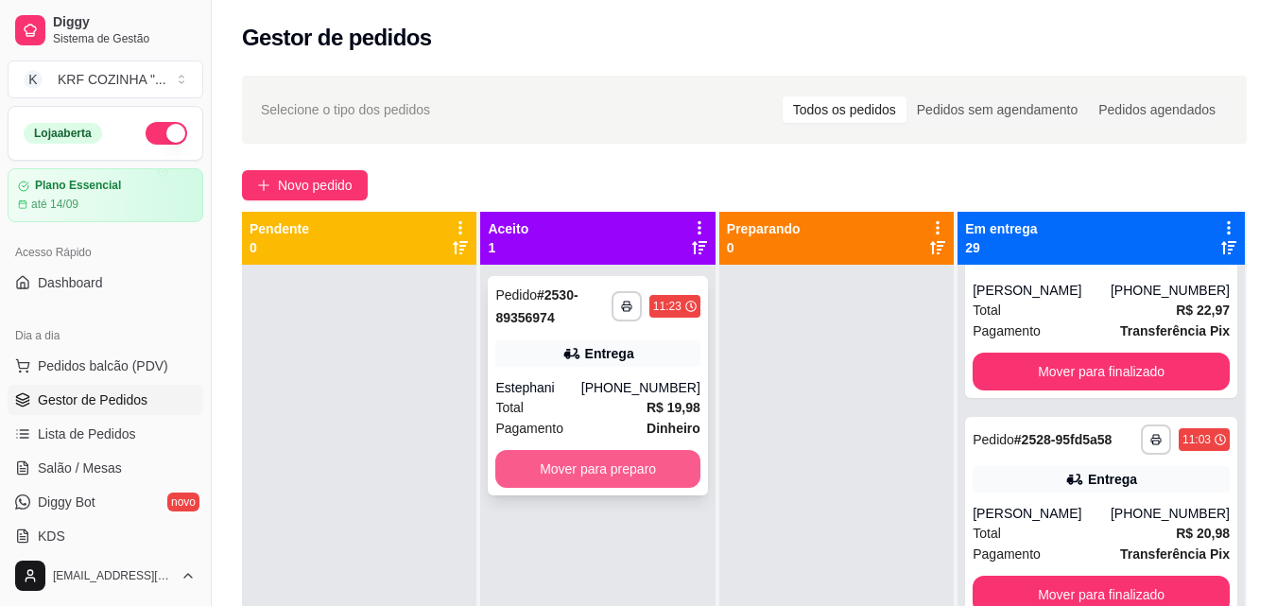
click at [623, 465] on button "Mover para preparo" at bounding box center [597, 469] width 204 height 38
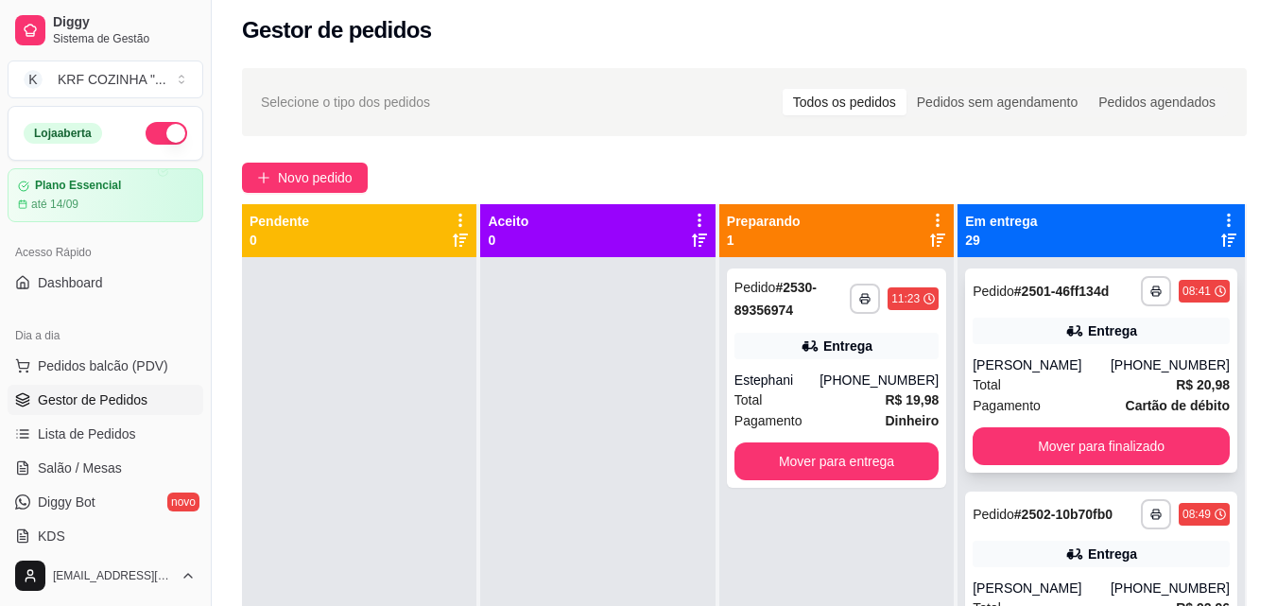
scroll to position [0, 0]
